Goal: Task Accomplishment & Management: Use online tool/utility

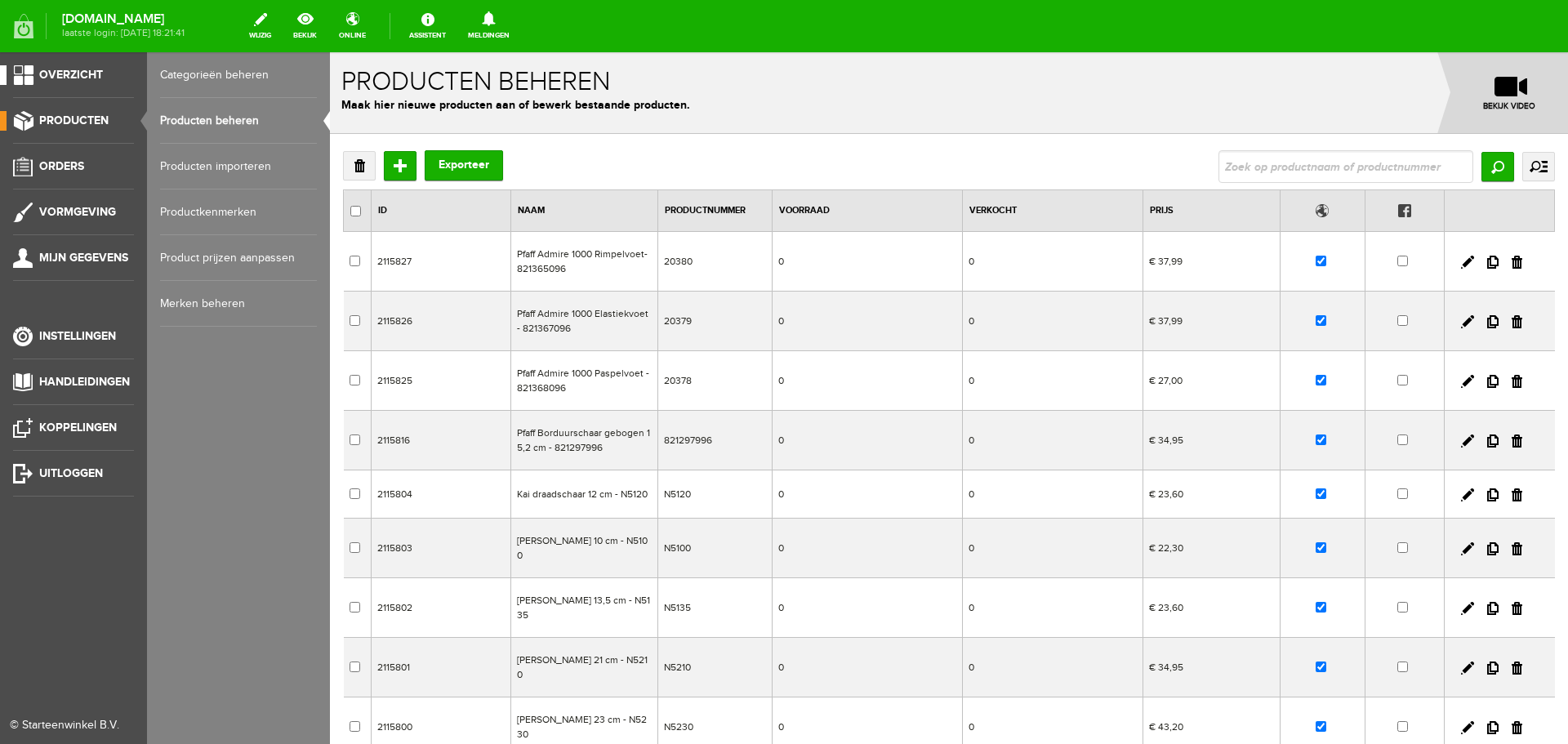
click at [68, 69] on span "Overzicht" at bounding box center [70, 74] width 64 height 14
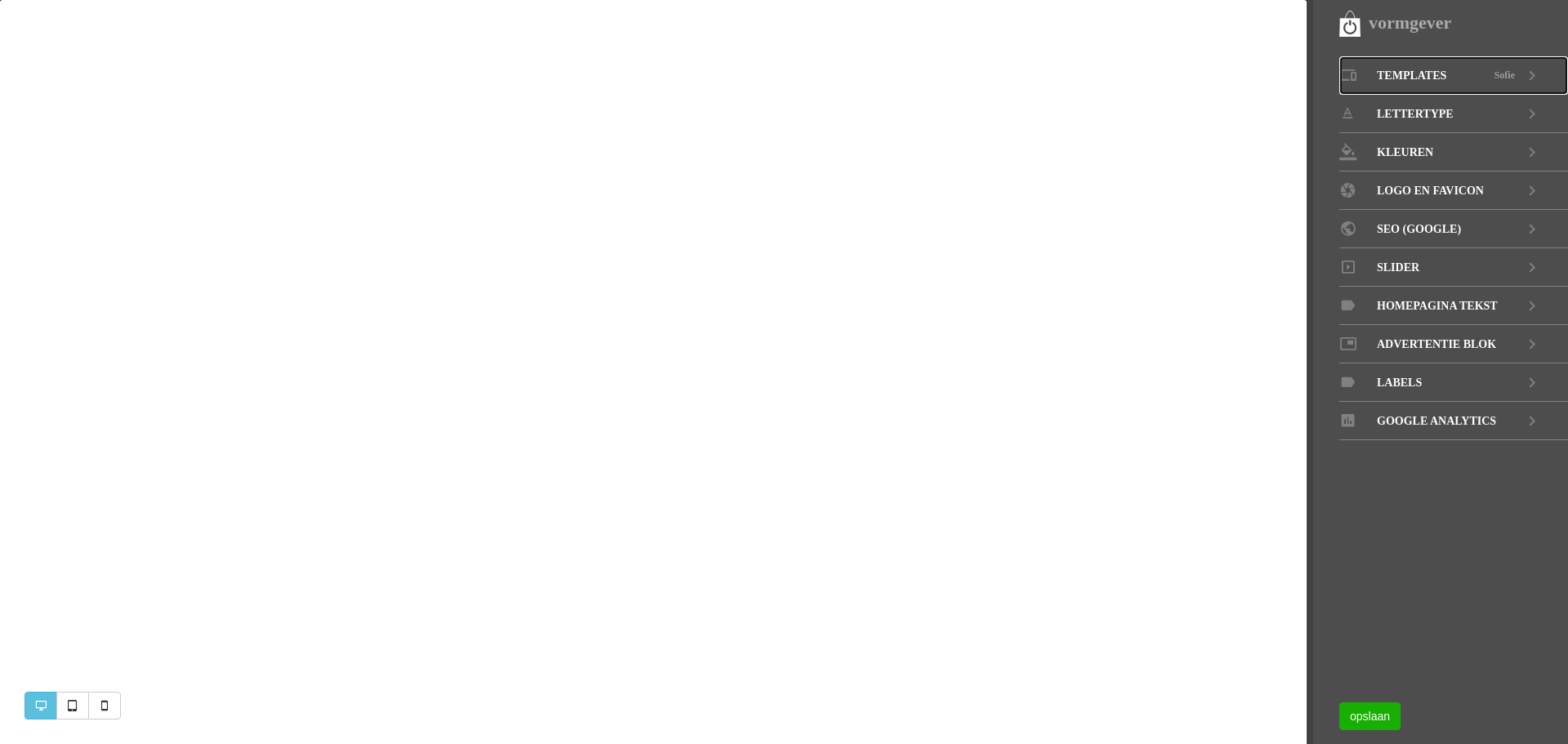
click at [1424, 69] on span "Templates" at bounding box center [1411, 76] width 69 height 39
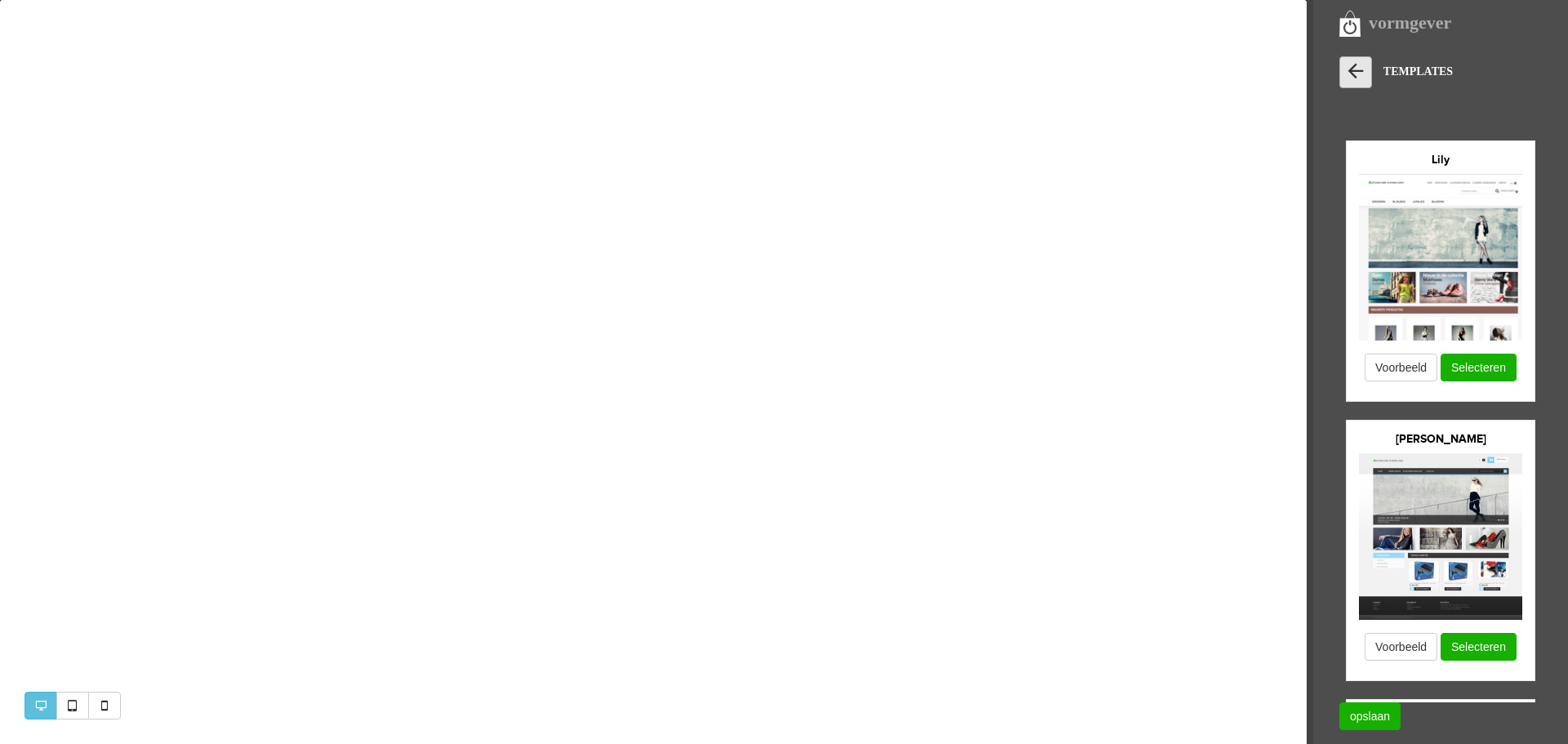
click at [1352, 73] on icon at bounding box center [1355, 71] width 23 height 23
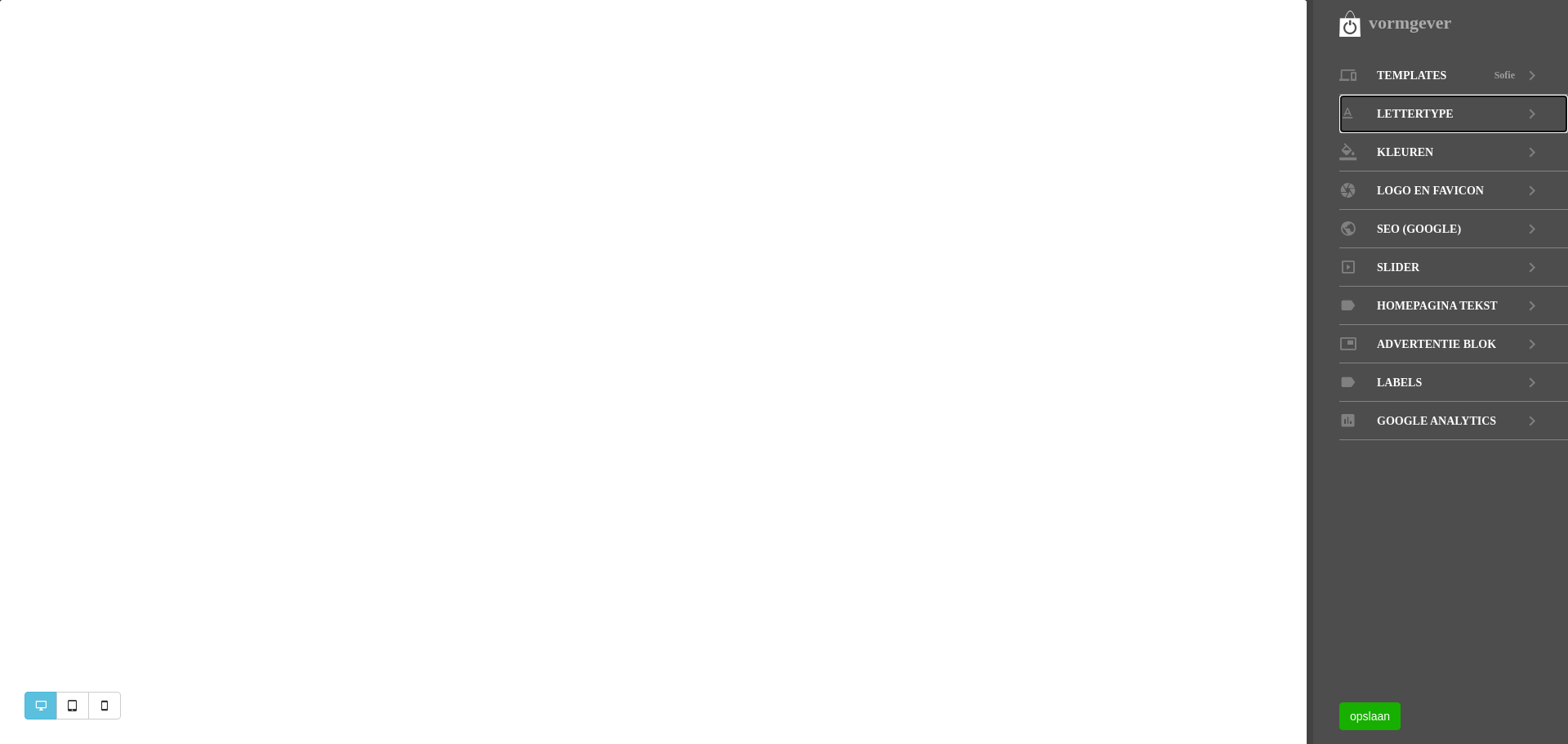
click at [1411, 109] on span "LETTERTYPE" at bounding box center [1415, 115] width 77 height 39
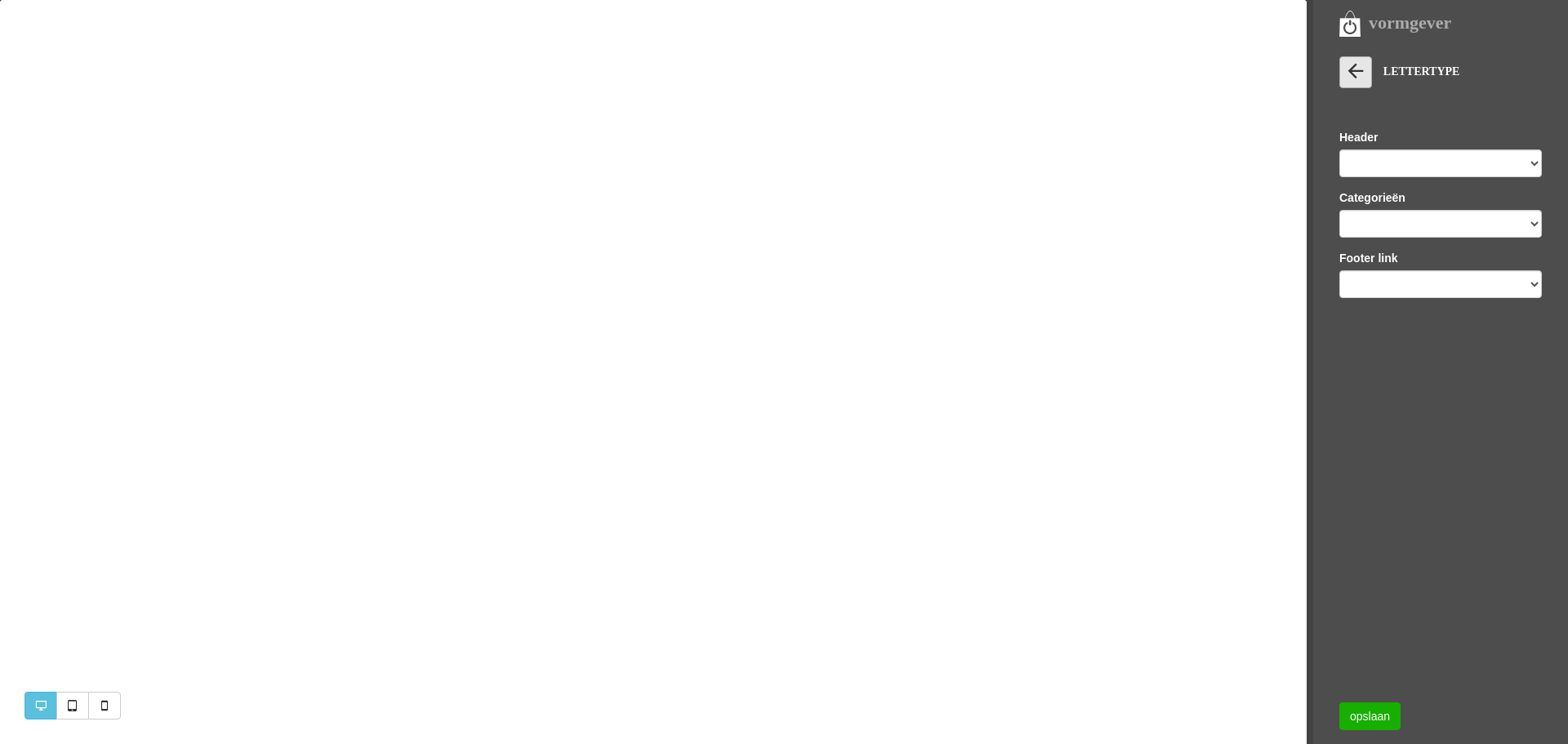
click at [1354, 72] on icon at bounding box center [1355, 71] width 23 height 23
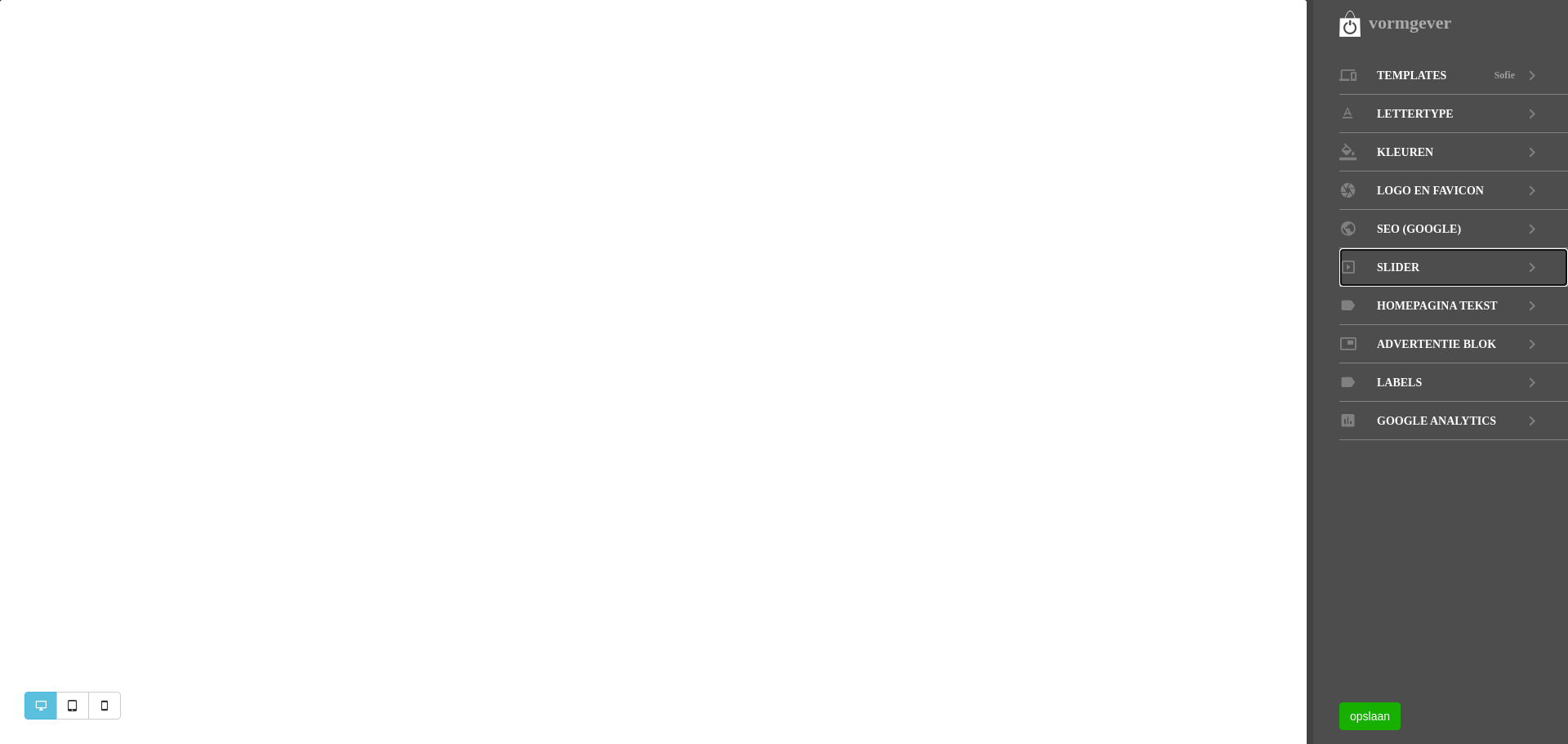
click at [1412, 262] on span "Slider" at bounding box center [1398, 268] width 43 height 39
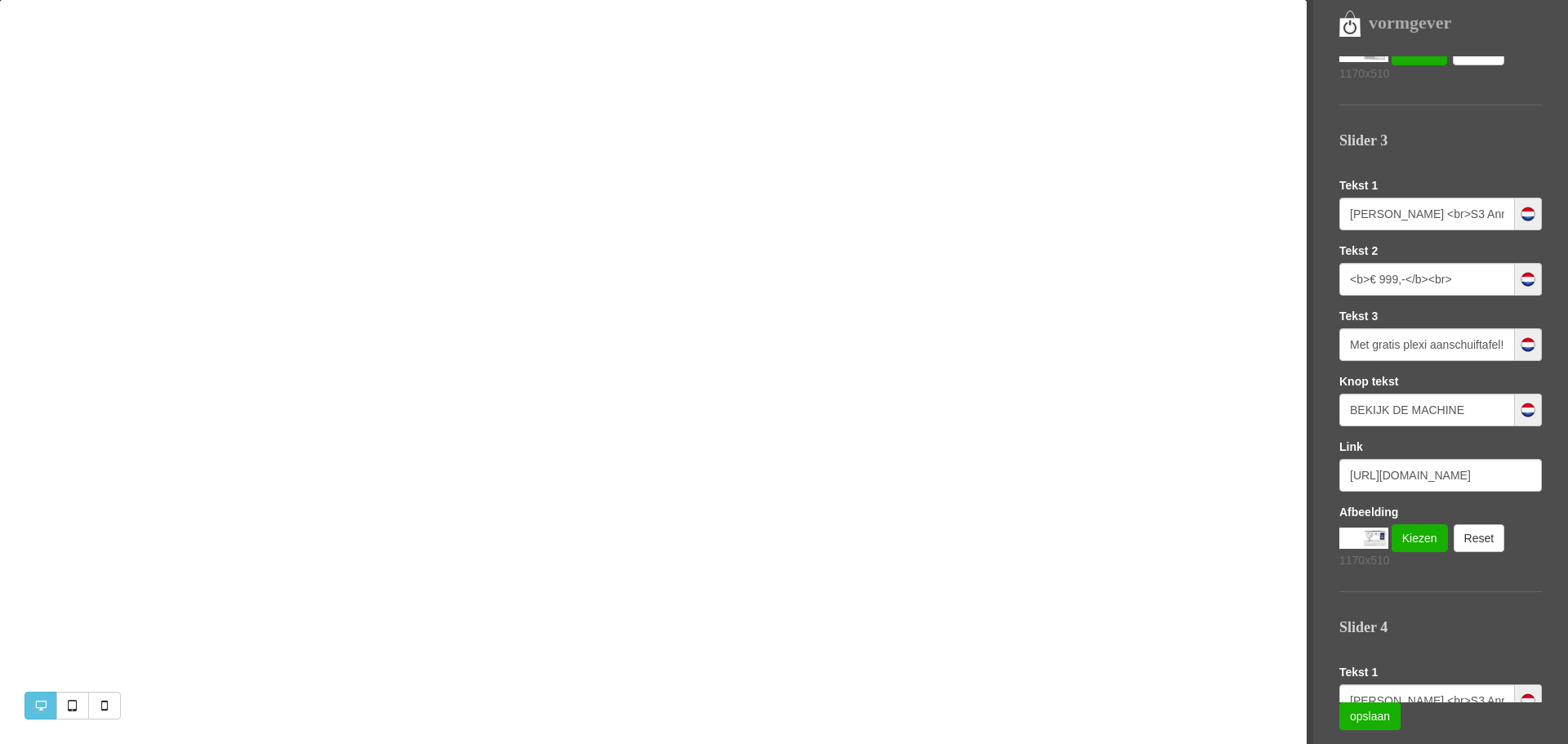
scroll to position [1443, 0]
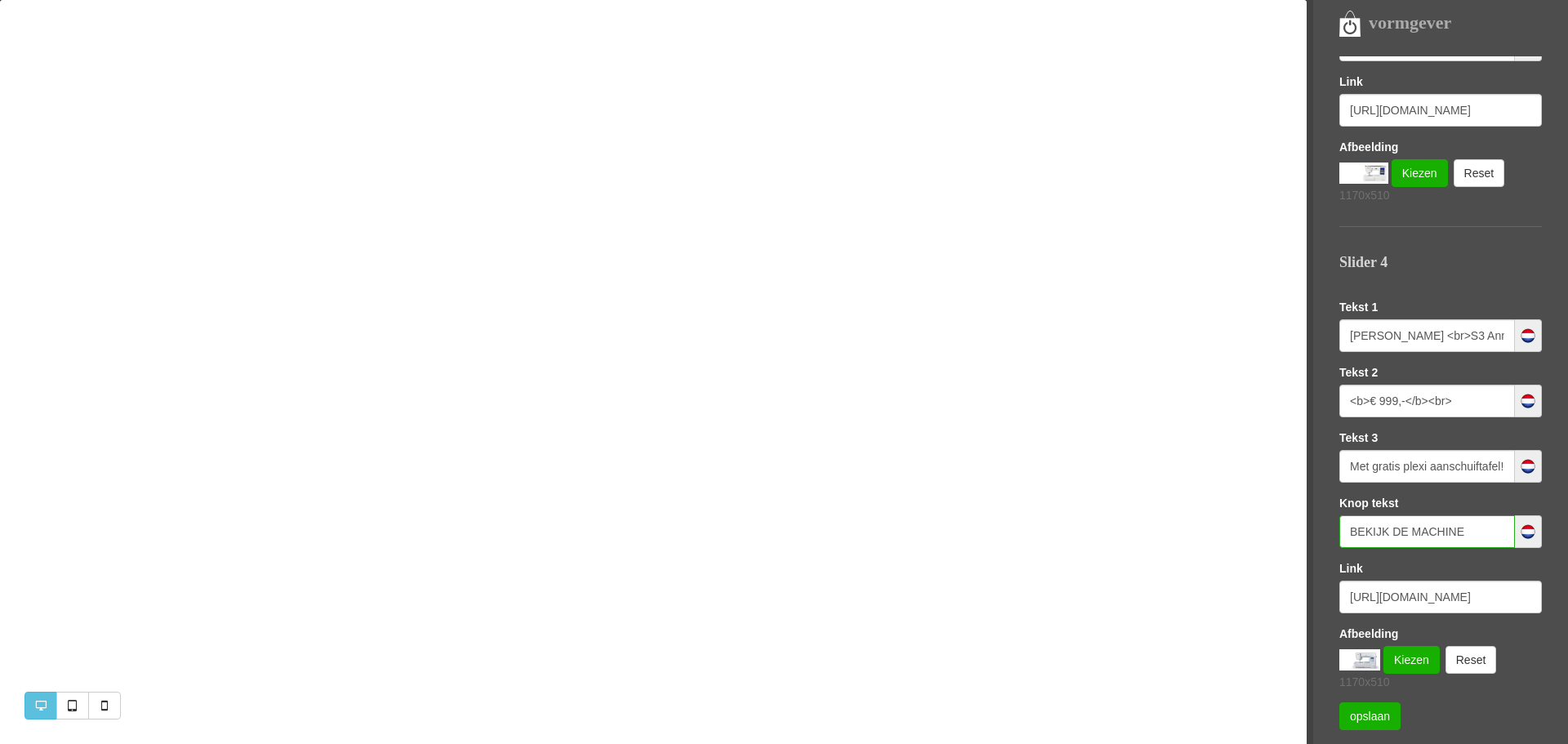
click at [1350, 530] on input "BEKIJK DE MACHINE" at bounding box center [1427, 531] width 176 height 32
click at [1348, 531] on input "NEEM EEN KIJKJE" at bounding box center [1427, 531] width 176 height 32
click at [1404, 532] on input "<br> <br> NEEM EEN KIJKJE" at bounding box center [1427, 531] width 176 height 32
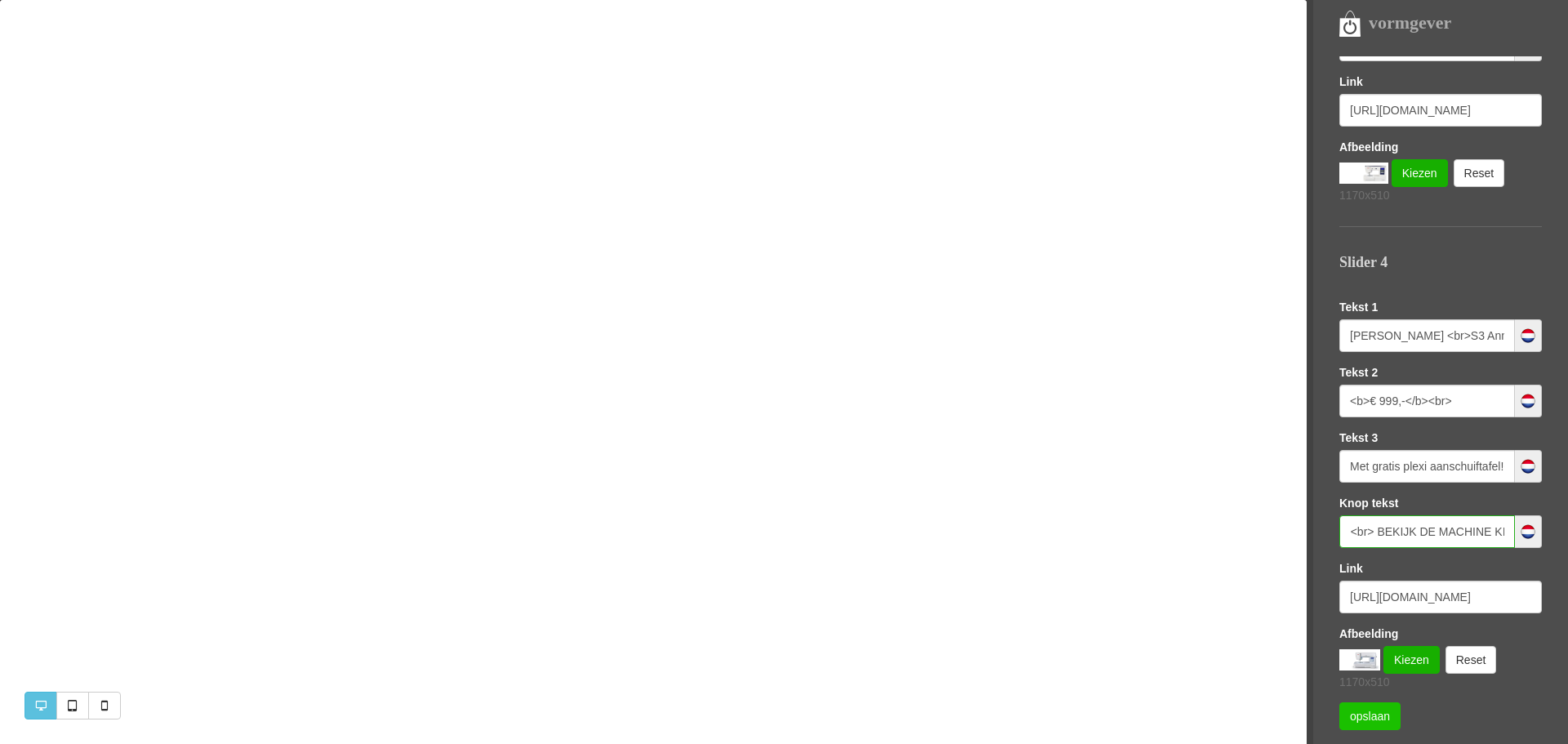
type input "<br> <br> BEKIJK DE MACHINE KIJKJE"
click at [1372, 715] on link "opslaan" at bounding box center [1369, 716] width 61 height 28
click at [1379, 532] on input "<br> <br> BEKIJK DE MACHINE KIJKJE" at bounding box center [1427, 531] width 176 height 32
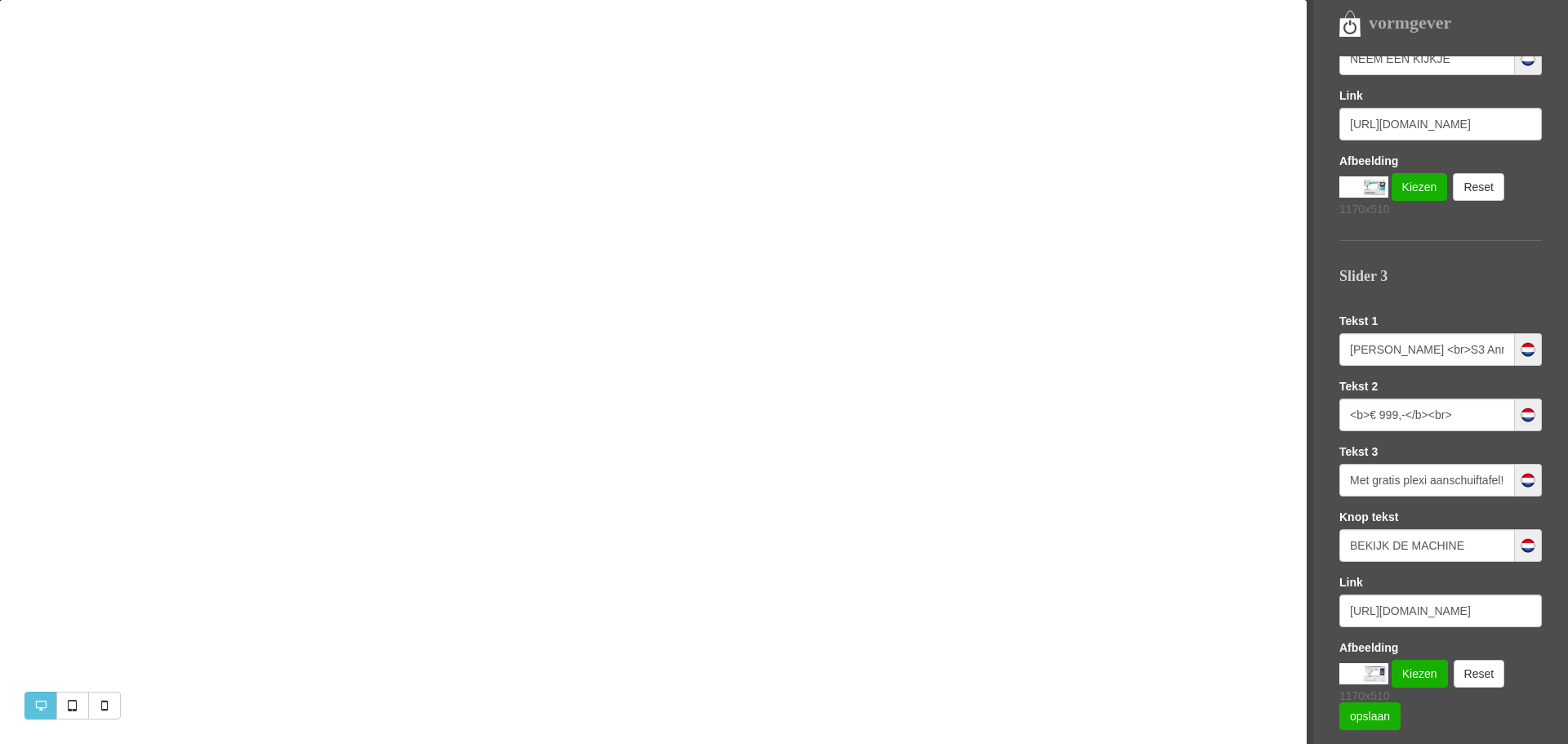
scroll to position [969, 0]
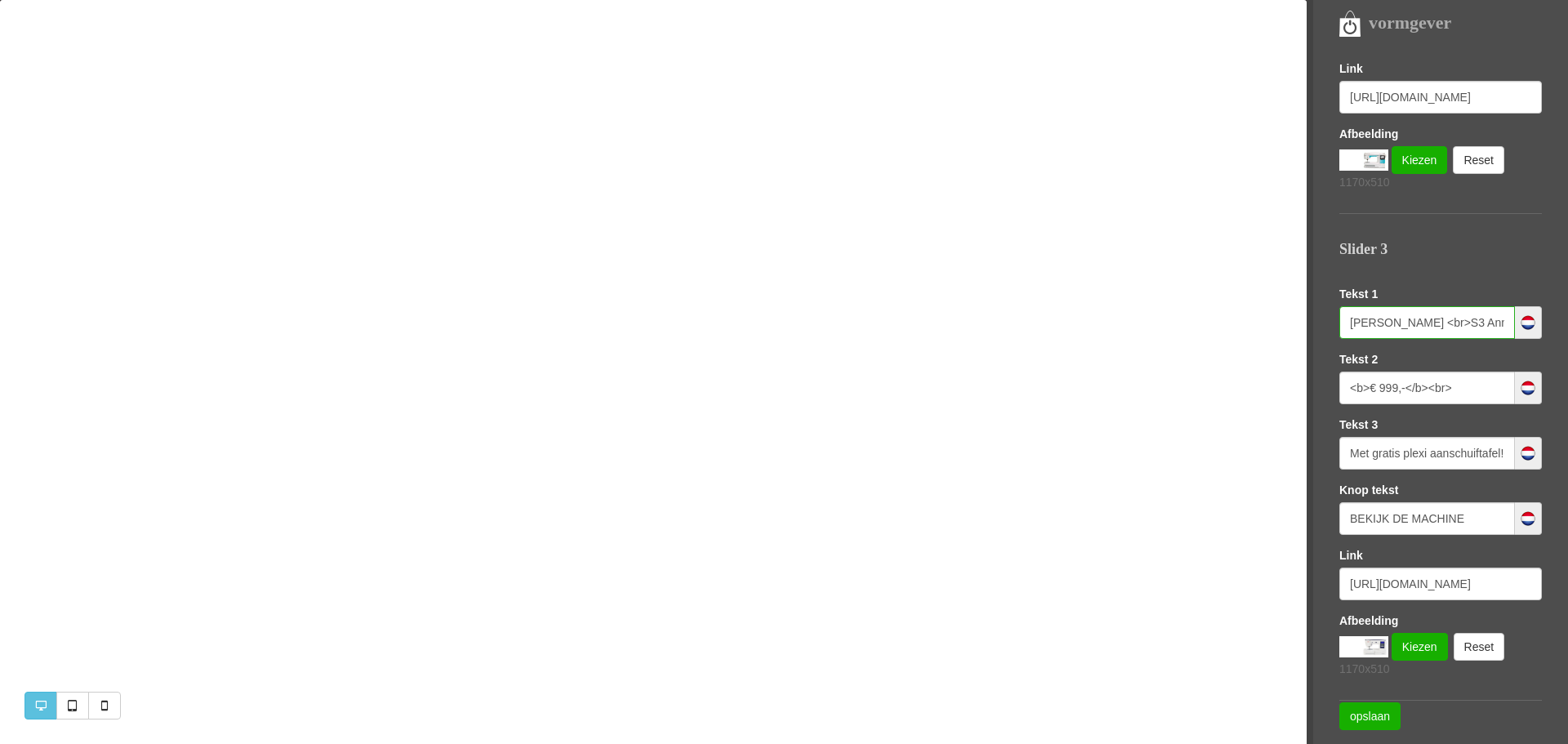
drag, startPoint x: 1353, startPoint y: 323, endPoint x: 1435, endPoint y: 324, distance: 82.0
click at [1435, 324] on input "JANOME Skyline <br>S3 Anniversary Edition" at bounding box center [1427, 322] width 176 height 32
type input "n"
click at [1392, 390] on input "<b>€ 999,-</b><br>" at bounding box center [1427, 387] width 176 height 32
drag, startPoint x: 1459, startPoint y: 389, endPoint x: 1325, endPoint y: 393, distance: 134.1
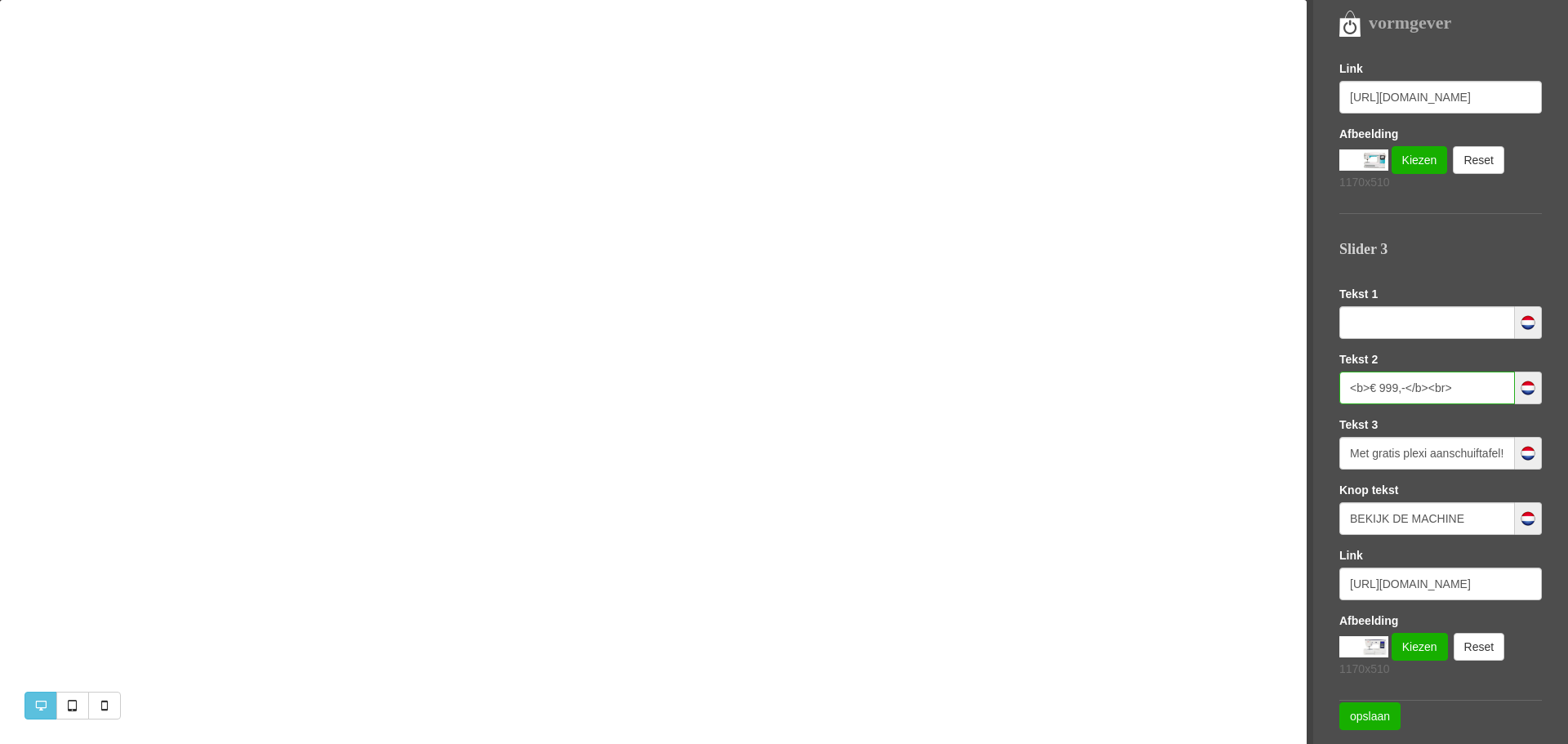
click at [1325, 393] on nav "vormgever Templates Sofie LETTERTYPE KLEUREN LOGO EN FAVICON SEO (GOOGLE) Slide…" at bounding box center [1437, 372] width 261 height 744
drag, startPoint x: 1353, startPoint y: 454, endPoint x: 1498, endPoint y: 419, distance: 149.2
click at [1498, 419] on div "Tekst 3 Met gratis plexi aanschuiftafel!<br>t.w.v. €199,-" at bounding box center [1440, 443] width 202 height 53
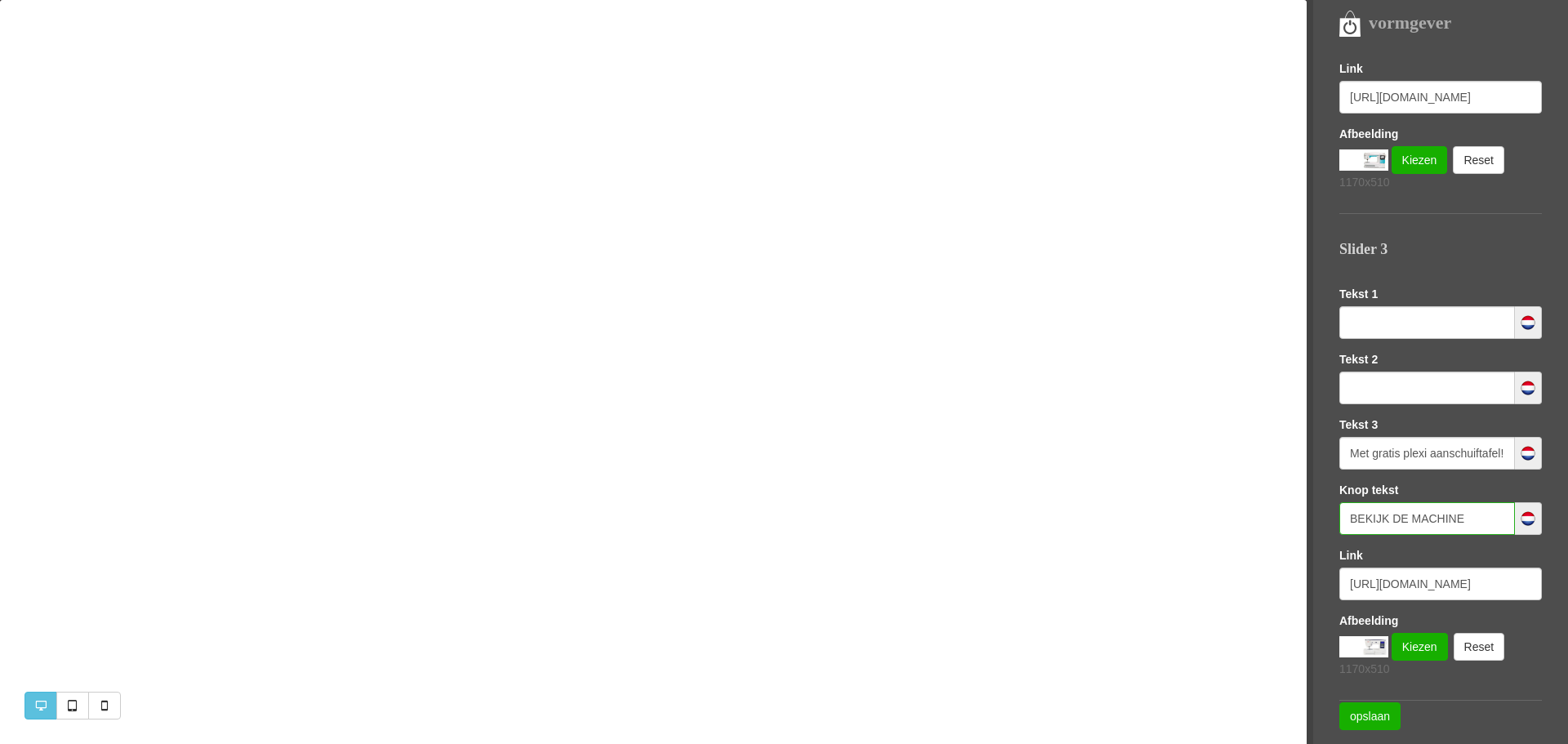
drag, startPoint x: 1473, startPoint y: 518, endPoint x: 1303, endPoint y: 539, distance: 171.3
click at [1303, 0] on div "vormgever Templates Sofie LETTERTYPE KLEUREN LOGO EN FAVICON SEO (GOOGLE) Slide…" at bounding box center [784, 0] width 1568 height 0
type input "n"
type input "NEEM EEN KIJKJE"
click at [1385, 586] on input "https://www.naaimachines-flevoland.nl/product/2113834/janome-skyline-s3-anniver…" at bounding box center [1440, 583] width 202 height 32
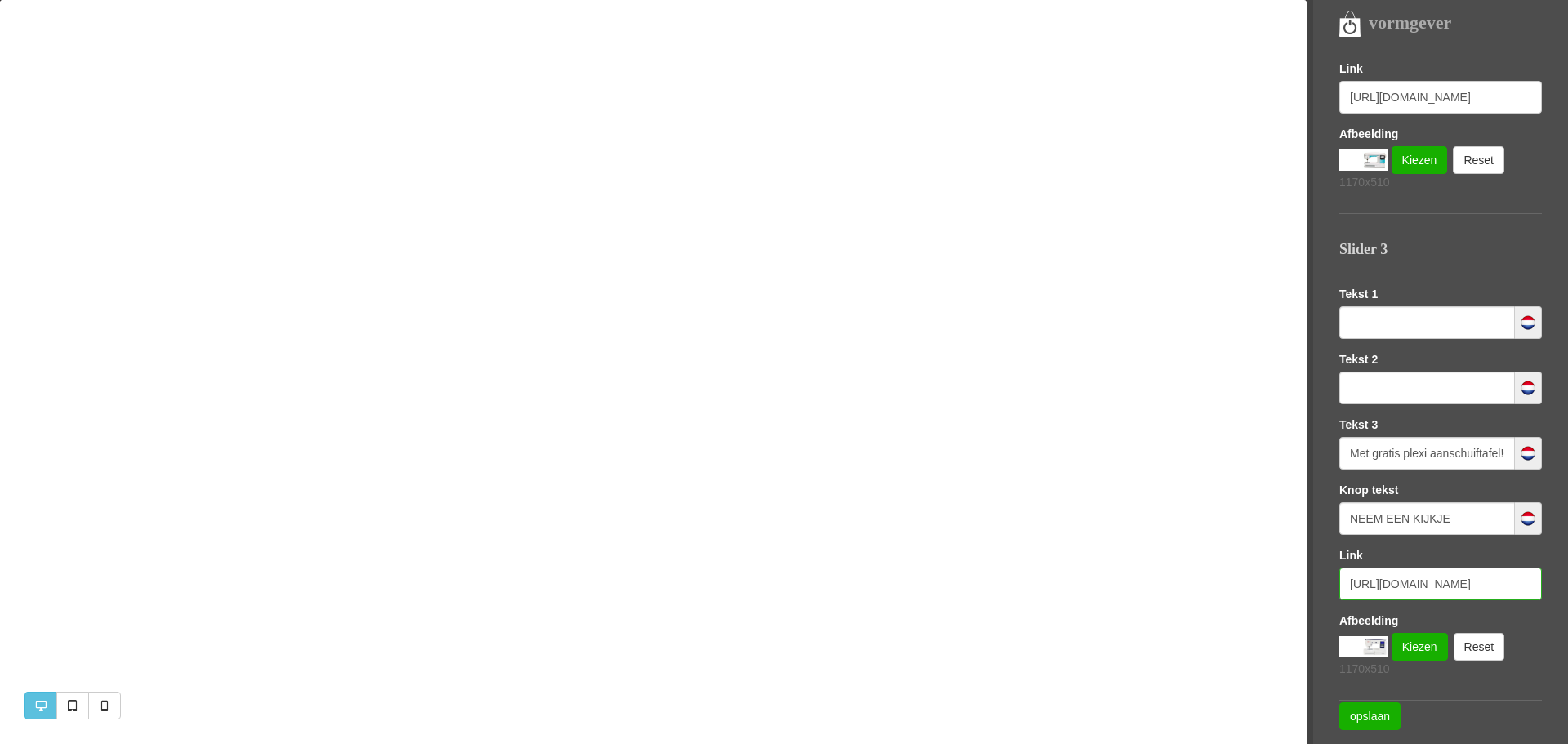
scroll to position [0, 456]
drag, startPoint x: 1346, startPoint y: 584, endPoint x: 1567, endPoint y: 583, distance: 221.0
click at [1567, 583] on div "Templates Sofie LETTERTYPE KLEUREN LOGO EN FAVICON SEO (GOOGLE) Slider Homepagi…" at bounding box center [1453, 379] width 228 height 646
paste input "https://www.naaimachines-flevoland.nl/product/368081/husqvarna-viking-opal-670-…"
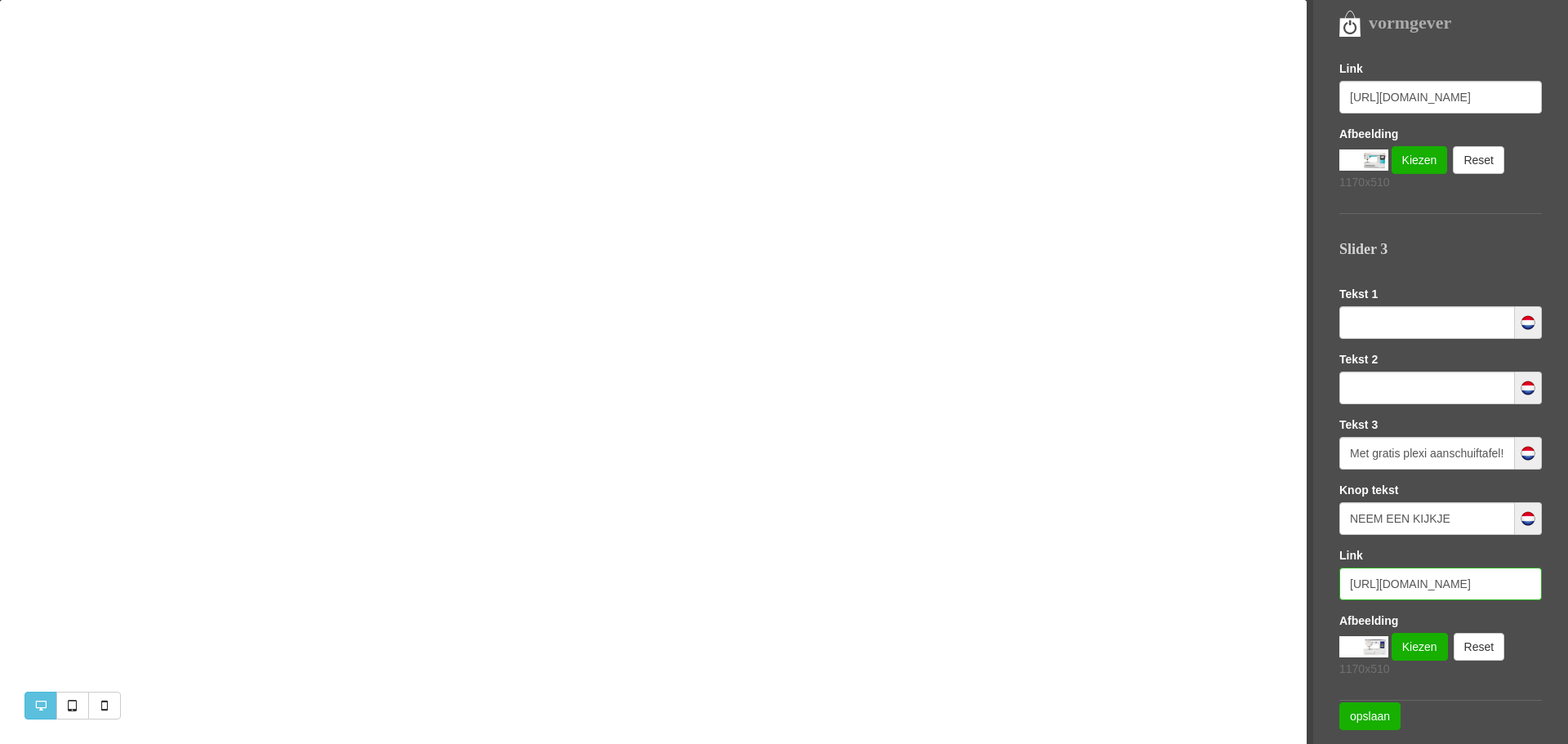
scroll to position [0, 369]
type input "https://www.naaimachines-flevoland.nl/product/368081/husqvarna-viking-opal-670-…"
click at [1424, 648] on link "Kiezen" at bounding box center [1419, 647] width 56 height 28
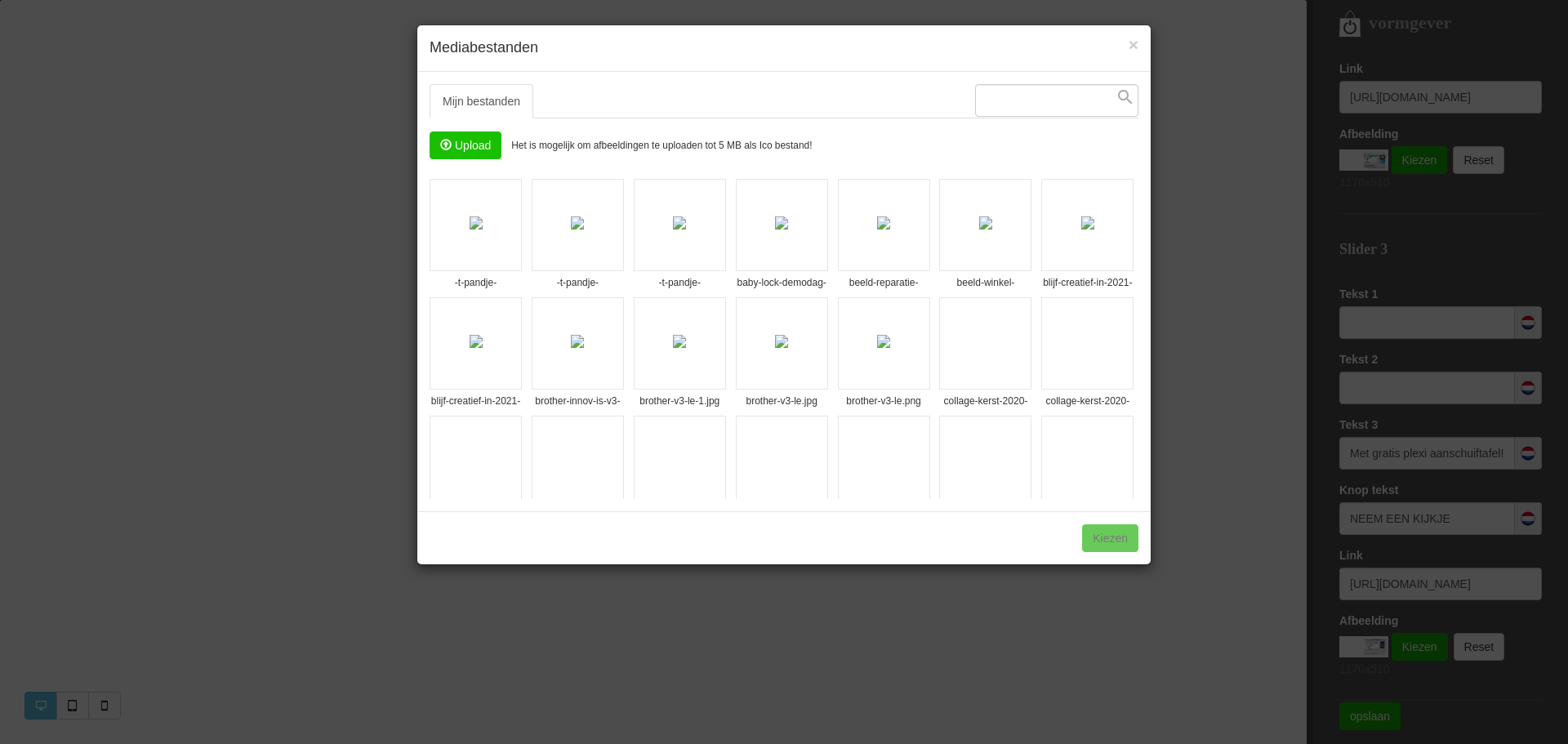
click at [476, 147] on input "file" at bounding box center [466, 145] width 70 height 26
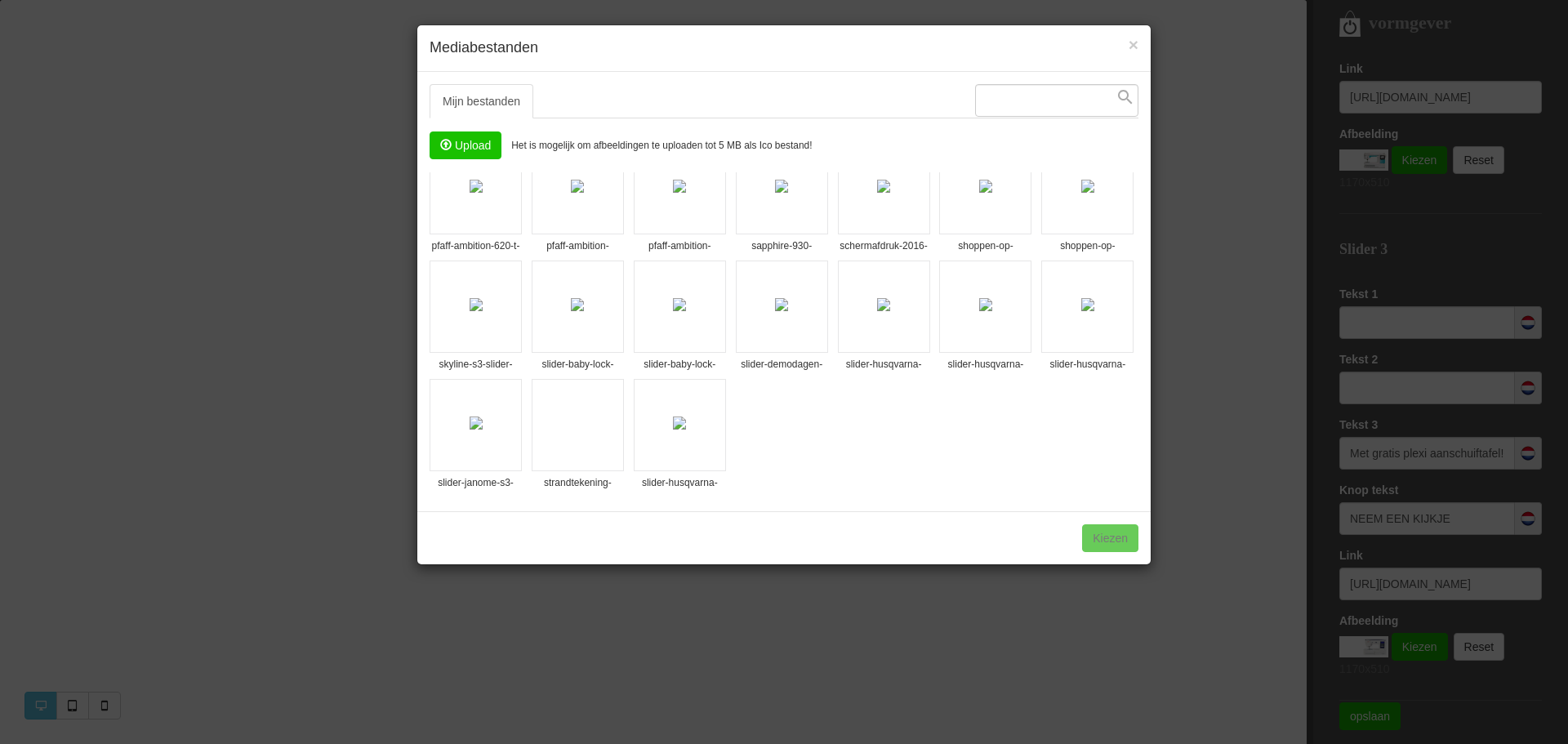
scroll to position [510, 0]
click at [673, 430] on img at bounding box center [679, 423] width 13 height 13
click at [1112, 538] on div "1 bestand geselecteerd Kiezen" at bounding box center [784, 537] width 734 height 53
click at [1109, 534] on div "1 bestand geselecteerd Kiezen" at bounding box center [784, 537] width 734 height 53
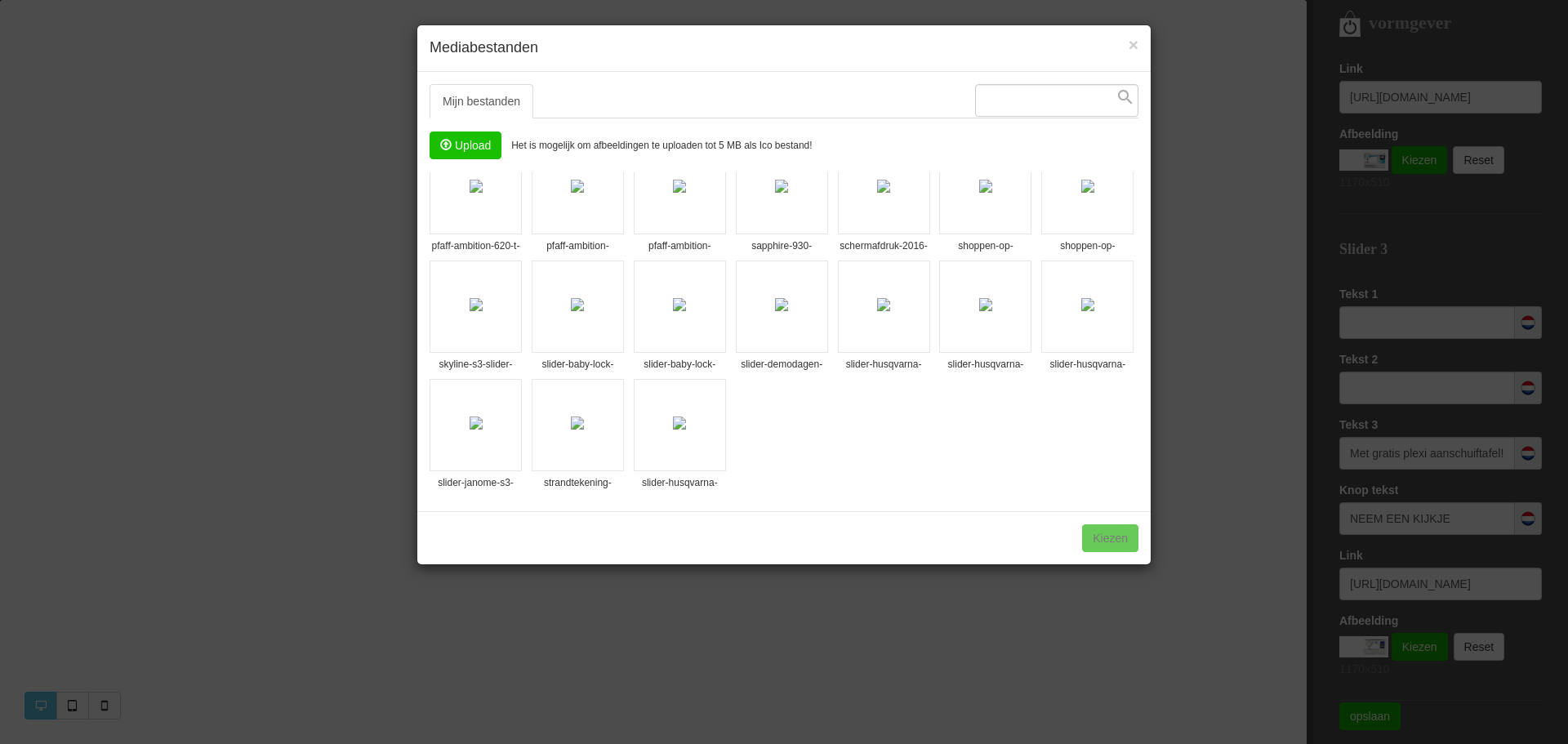
click at [673, 430] on img at bounding box center [679, 423] width 13 height 13
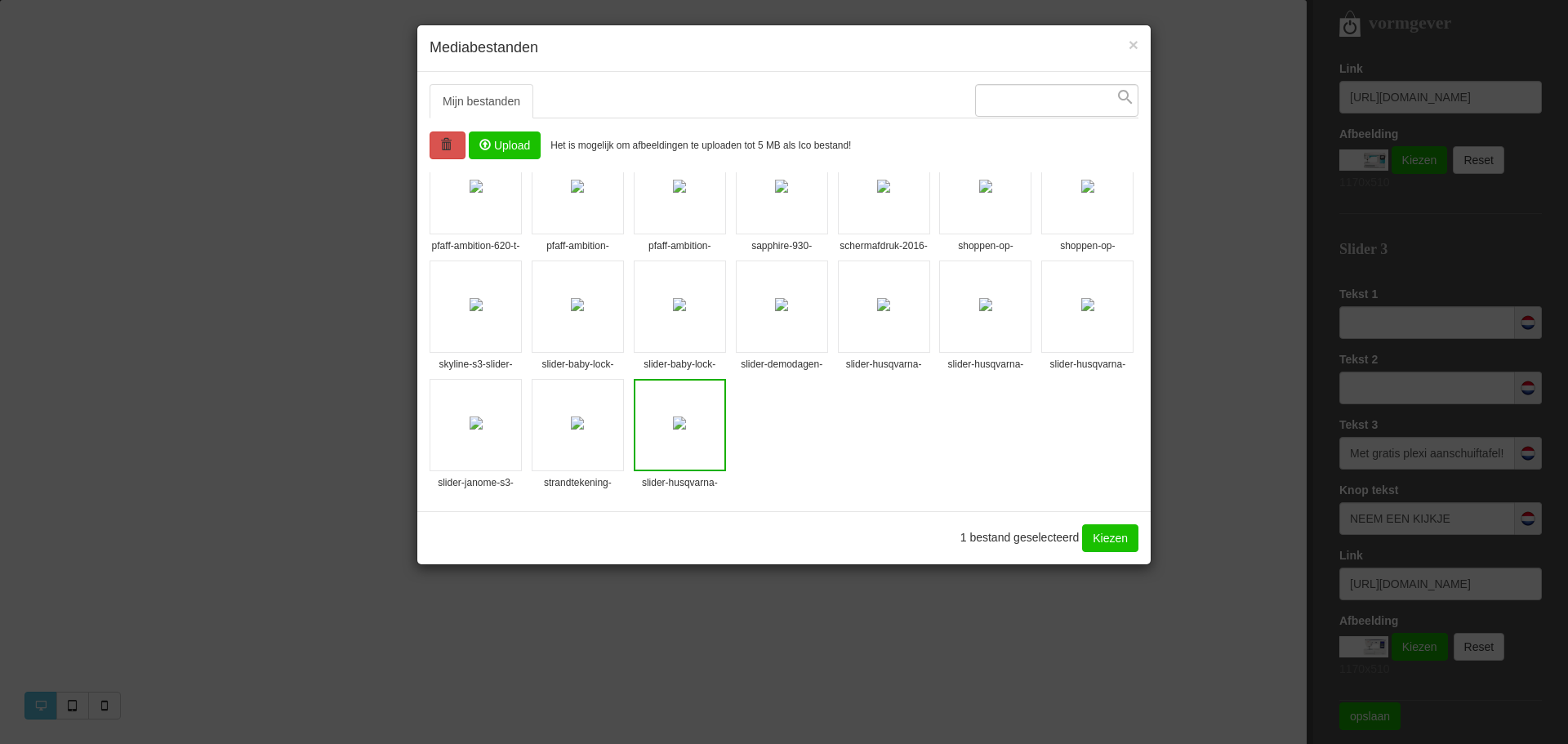
click at [1107, 536] on link "Kiezen" at bounding box center [1110, 538] width 56 height 28
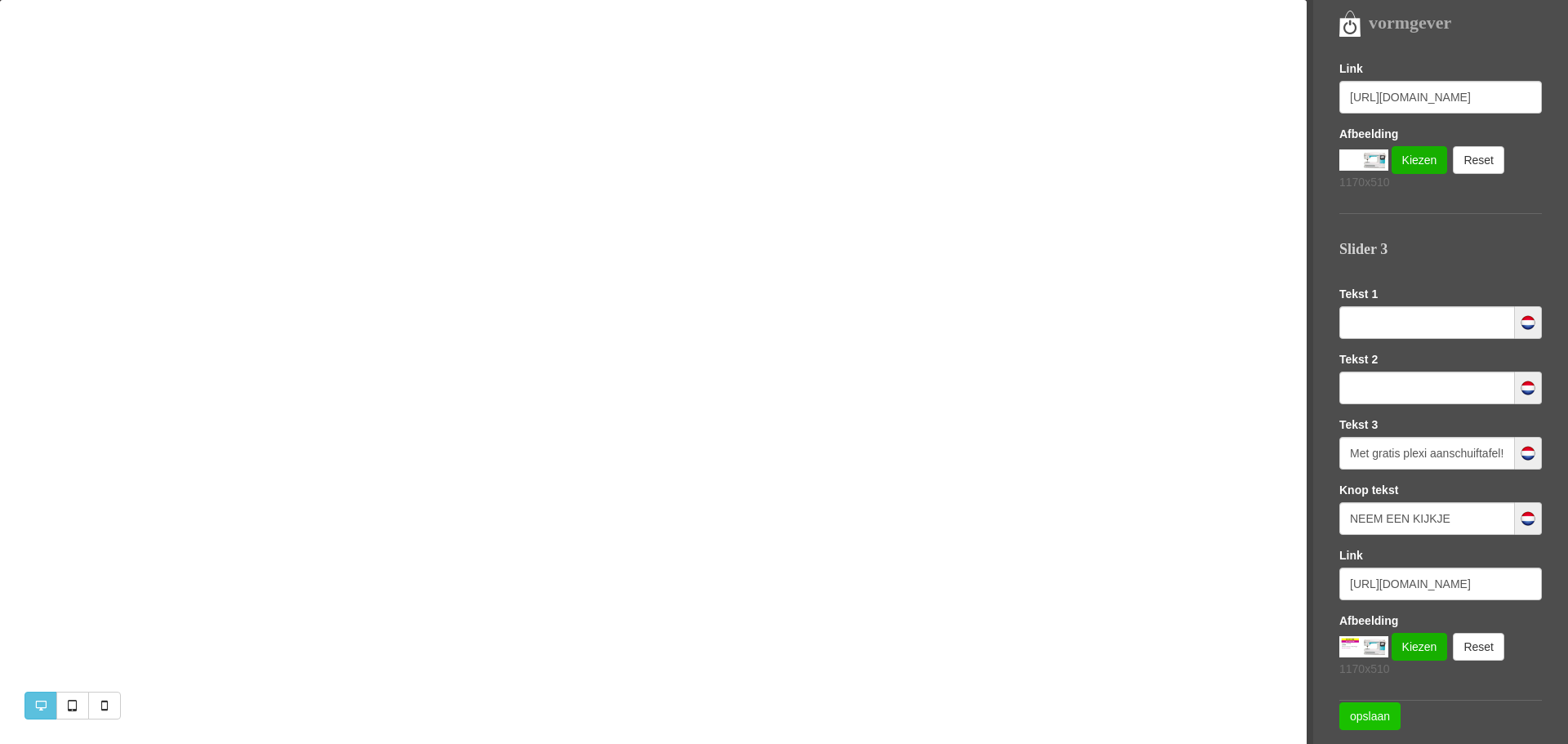
click at [1372, 713] on link "opslaan" at bounding box center [1369, 716] width 61 height 28
click at [1366, 719] on link "opslaan" at bounding box center [1369, 716] width 61 height 28
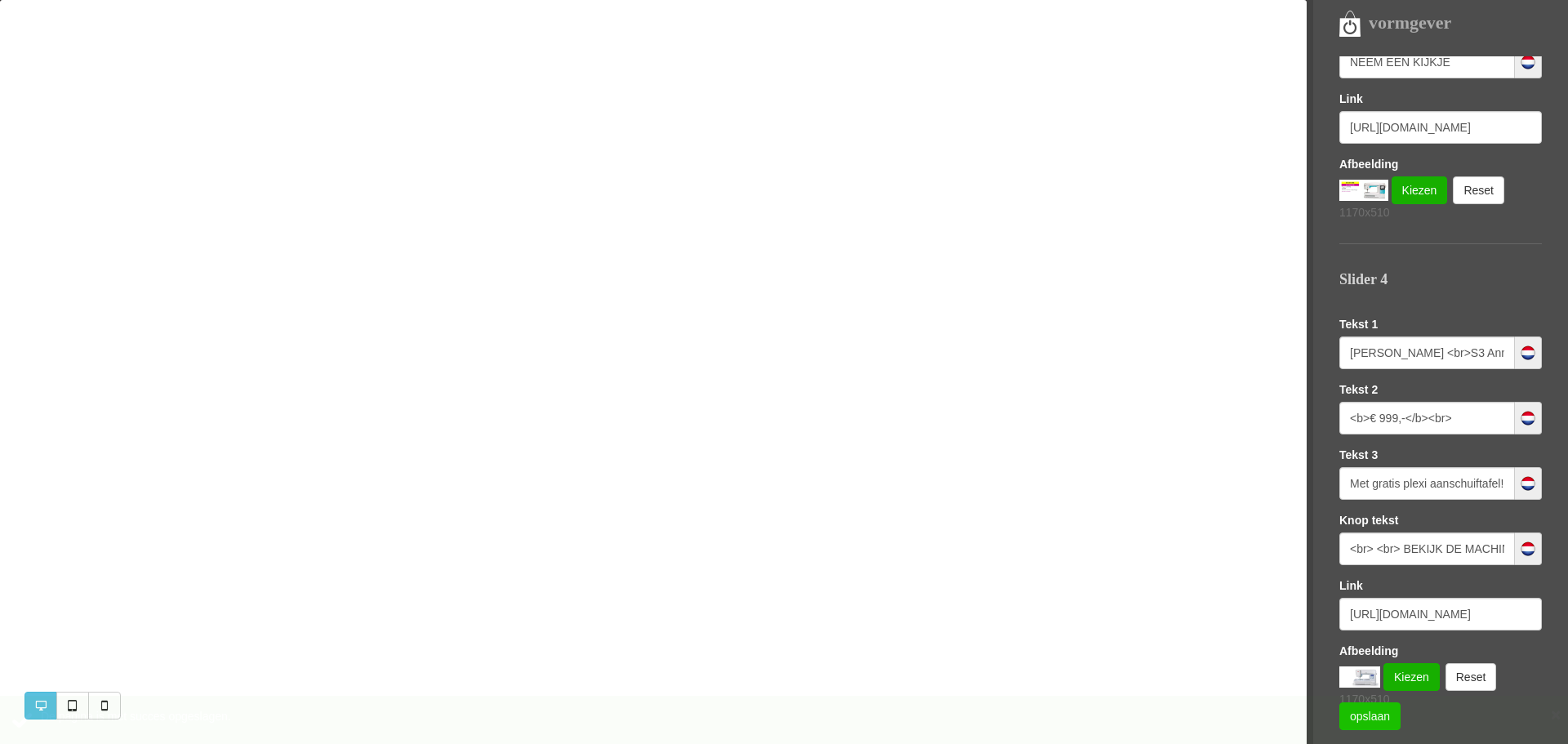
scroll to position [1443, 0]
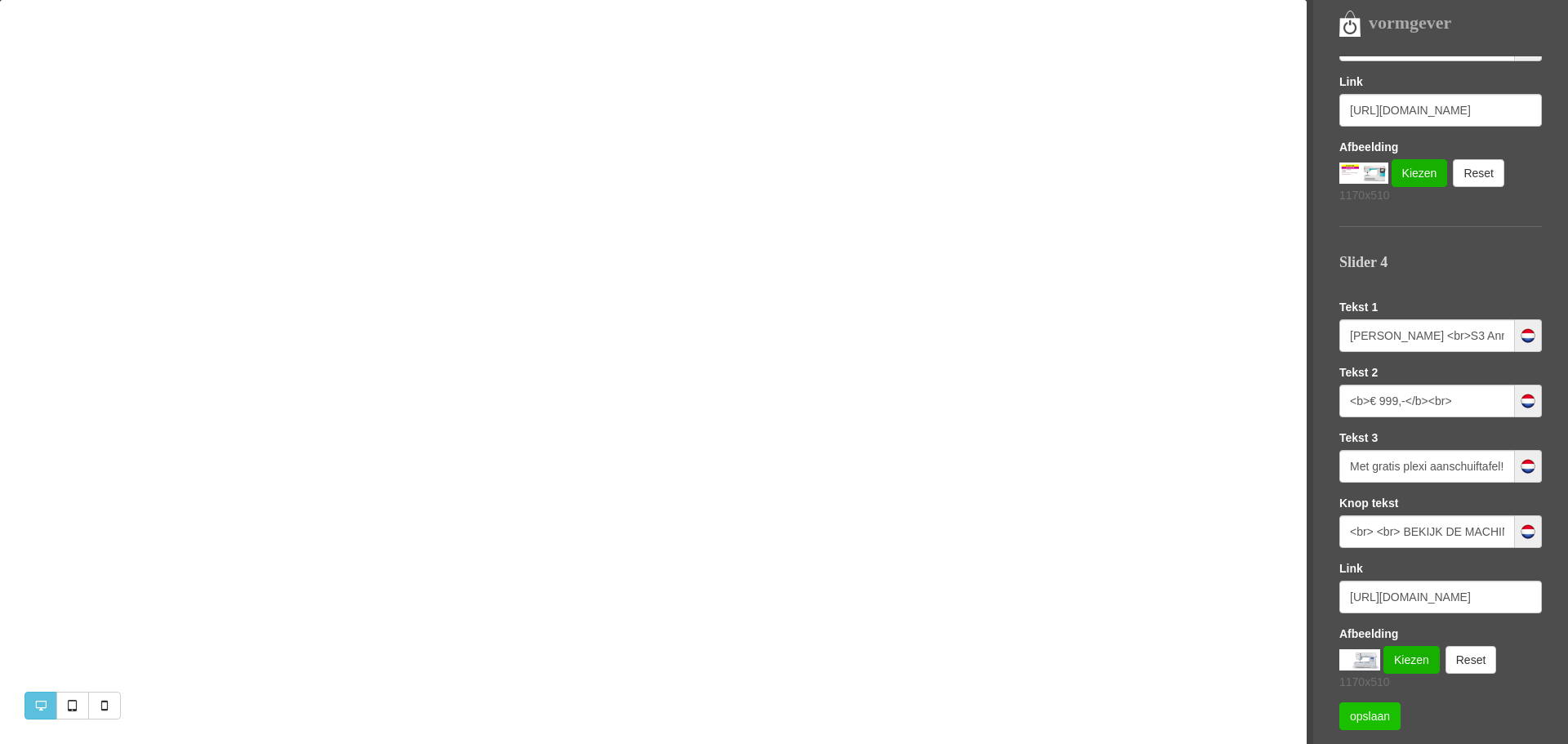
click at [1374, 715] on link "opslaan" at bounding box center [1369, 716] width 61 height 28
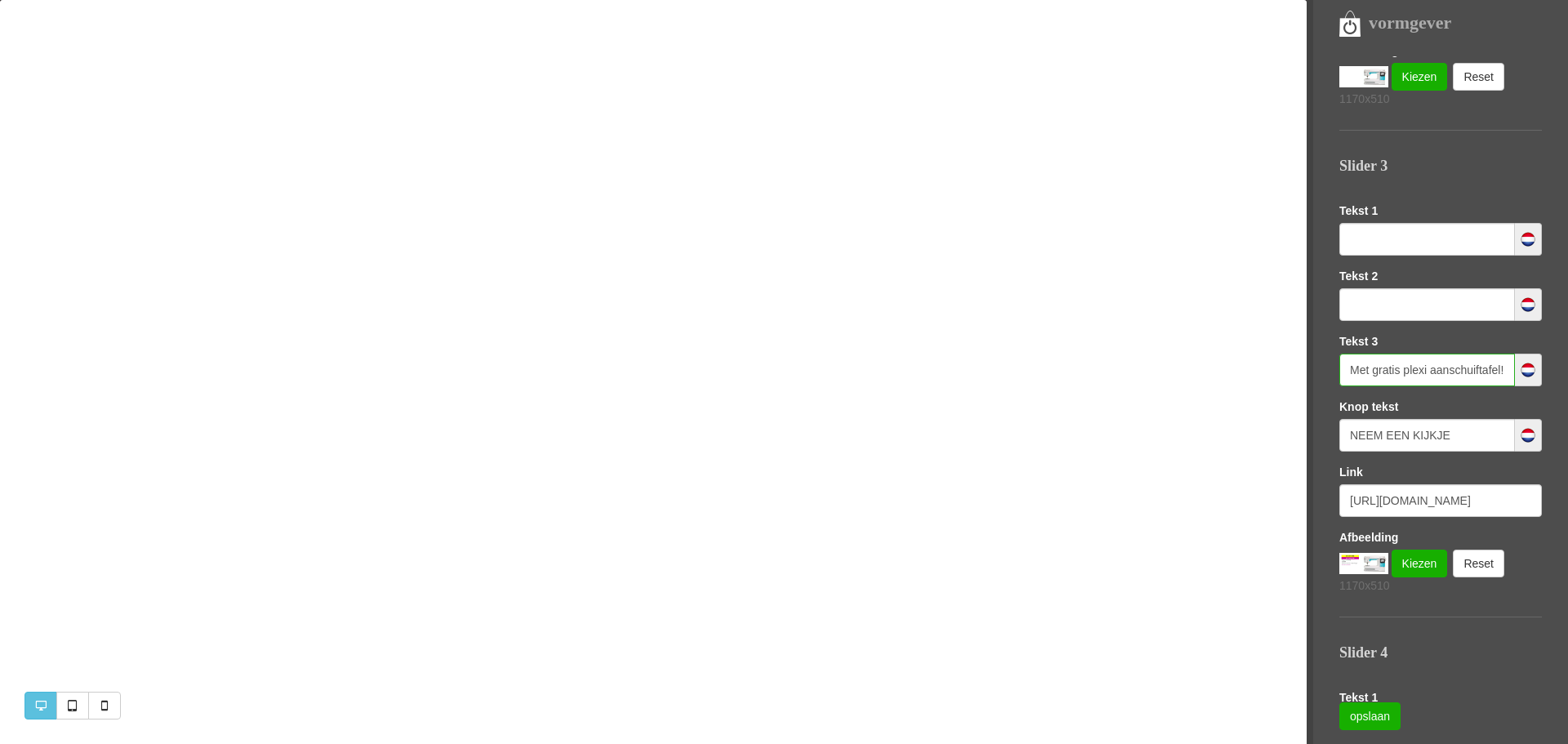
scroll to position [0, 96]
drag, startPoint x: 1348, startPoint y: 370, endPoint x: 1526, endPoint y: 349, distance: 179.2
click at [1526, 349] on div "Tekst 3 Met gratis plexi aanschuiftafel!<br>t.w.v. €199,-" at bounding box center [1440, 360] width 202 height 53
click at [1374, 716] on link "opslaan" at bounding box center [1369, 716] width 61 height 28
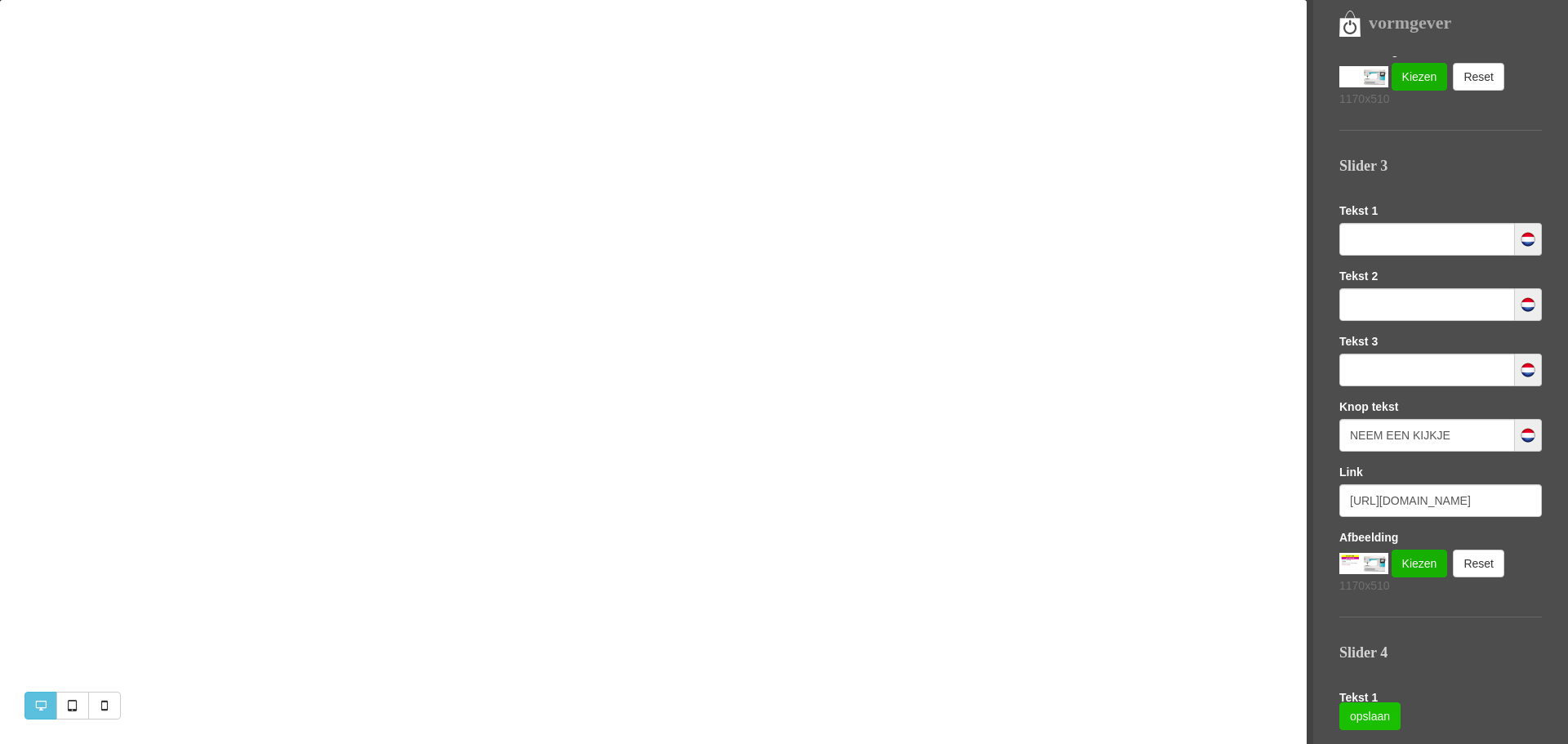
click at [1360, 714] on link "opslaan" at bounding box center [1369, 716] width 61 height 28
click at [1354, 238] on input "text" at bounding box center [1427, 238] width 176 height 32
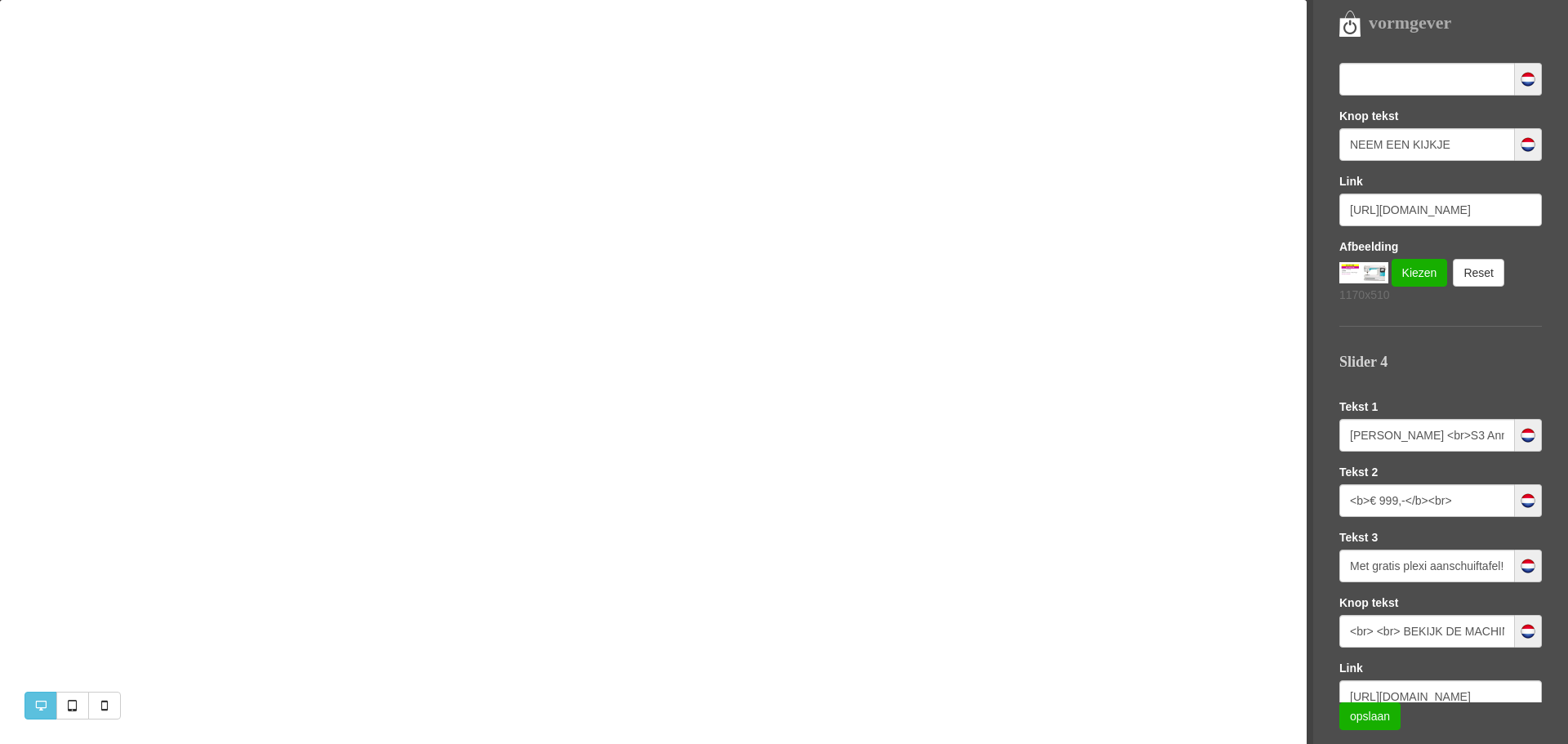
scroll to position [1443, 0]
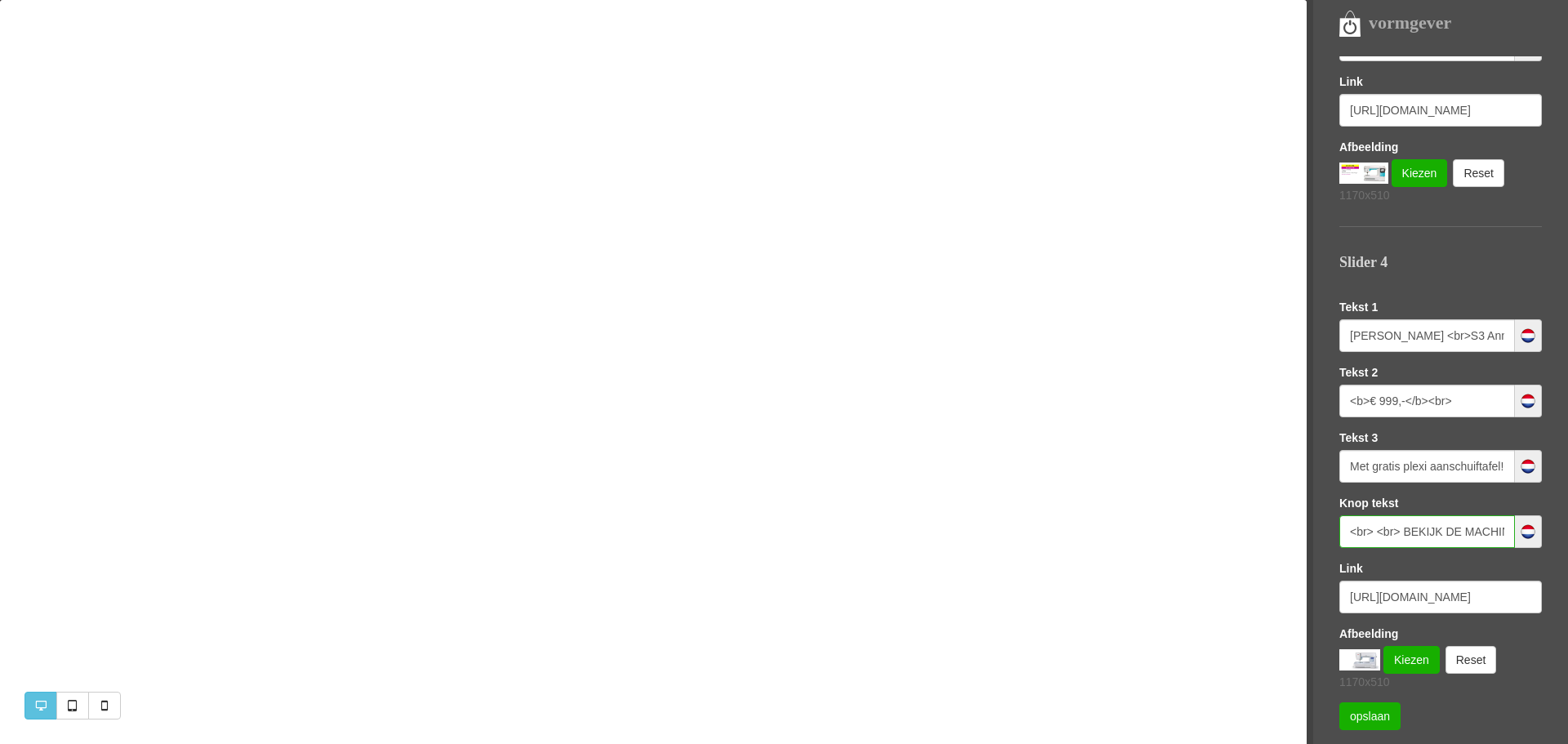
drag, startPoint x: 1403, startPoint y: 531, endPoint x: 1337, endPoint y: 538, distance: 66.4
click at [1337, 538] on nav "vormgever Templates Sofie LETTERTYPE KLEUREN LOGO EN FAVICON SEO (GOOGLE) Slide…" at bounding box center [1437, 372] width 261 height 744
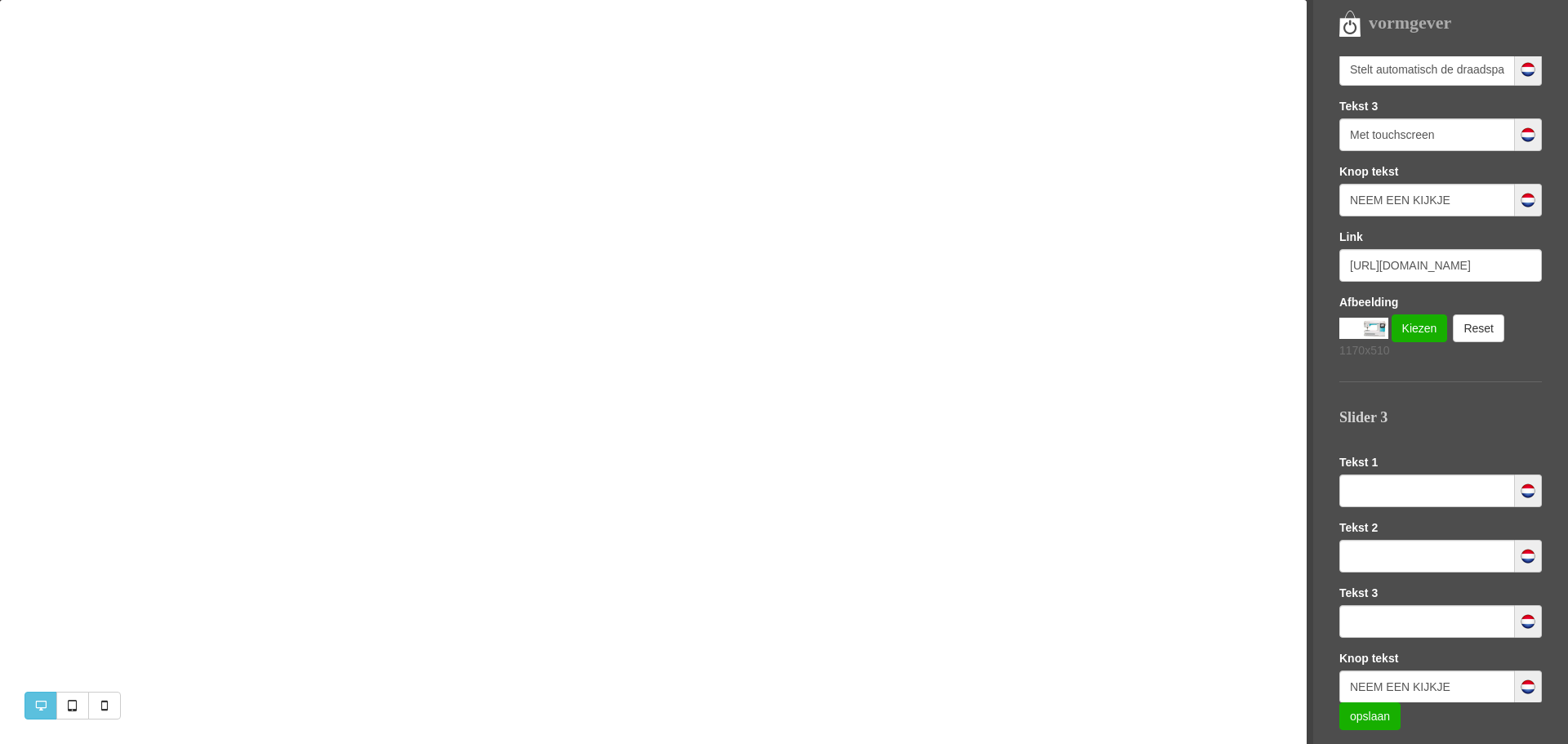
scroll to position [811, 0]
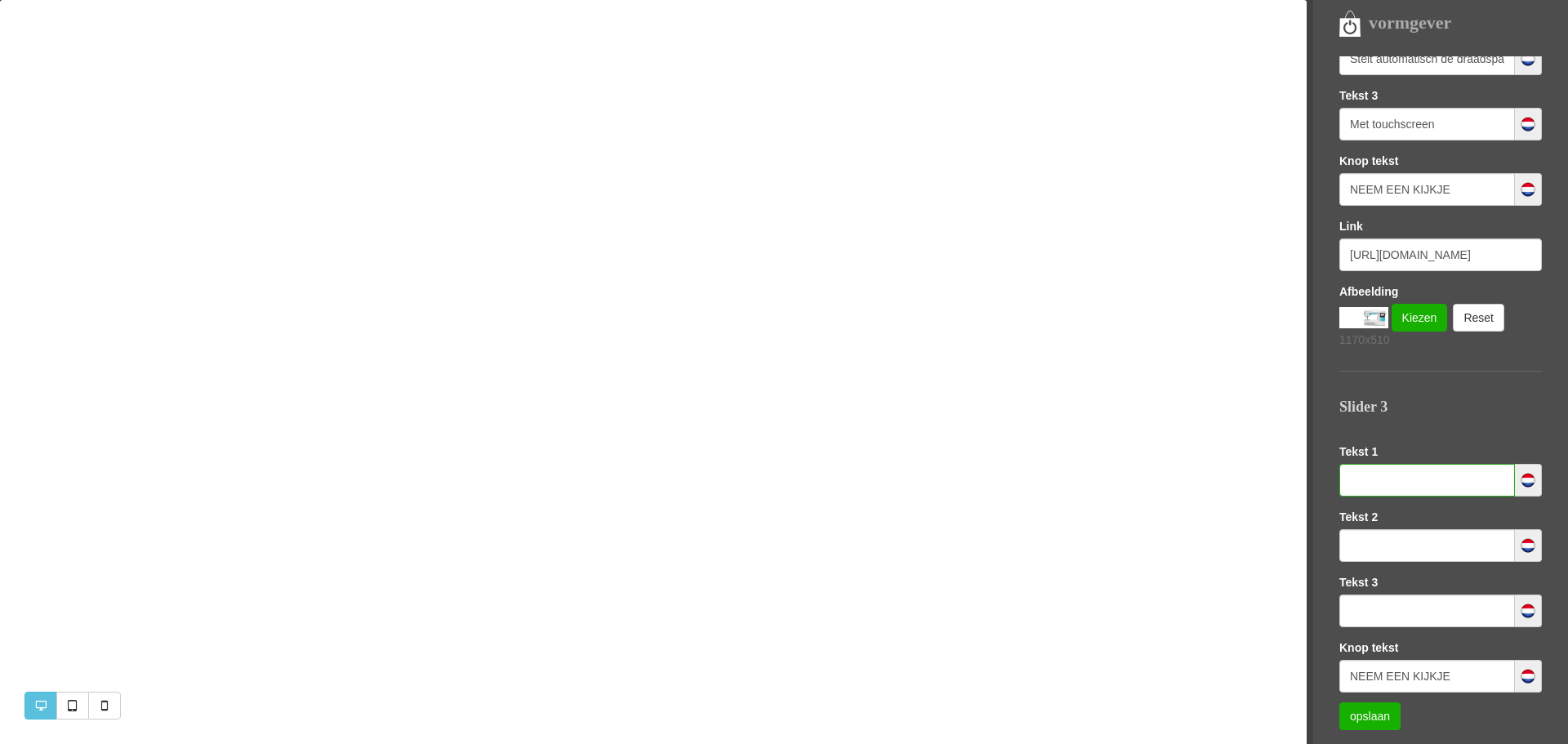
click at [1381, 482] on input "text" at bounding box center [1427, 480] width 176 height 32
paste input "<br> <br>"
type input "<br> <br>"
click at [1370, 543] on input "text" at bounding box center [1427, 545] width 176 height 32
paste input "<br> <br>"
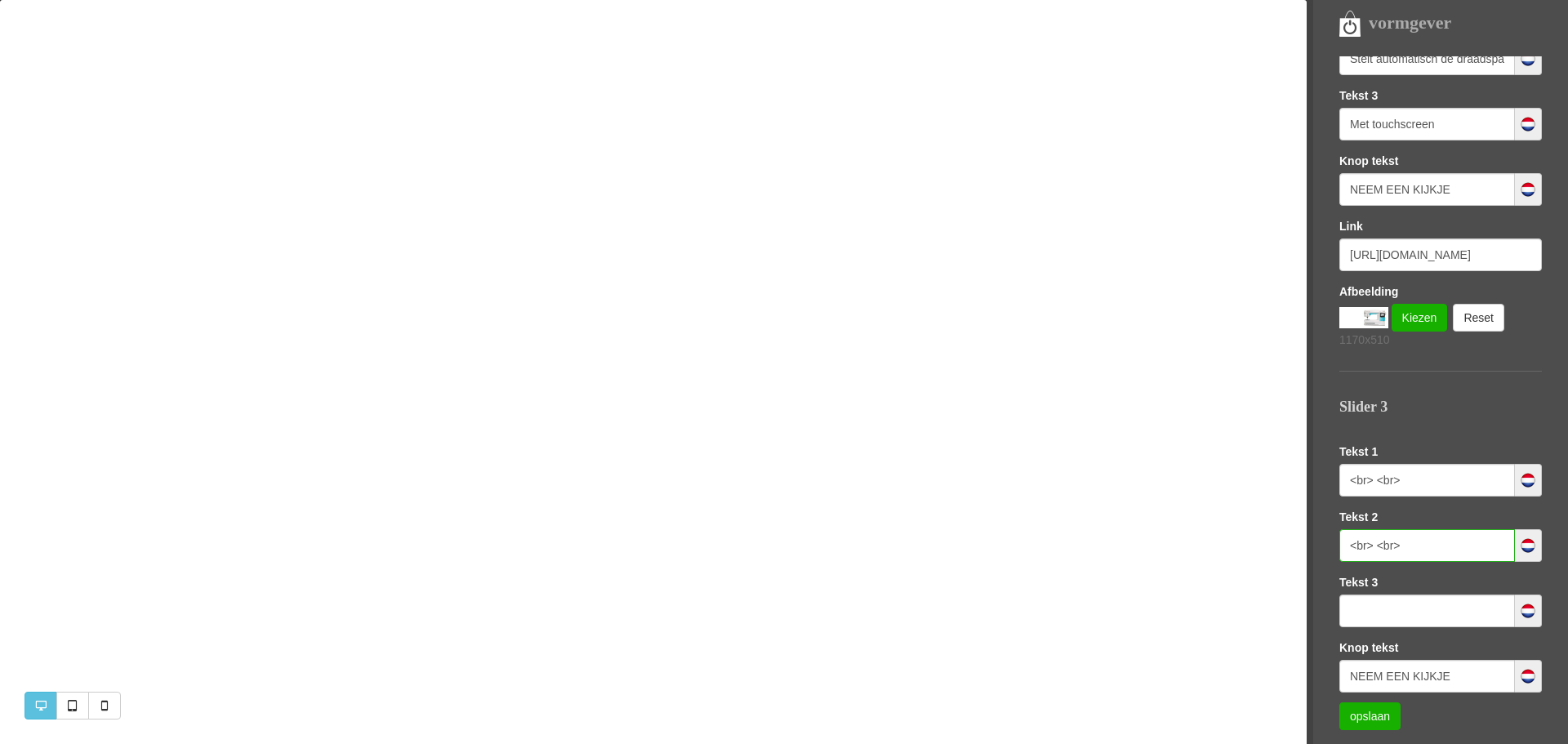
type input "<br> <br>"
click at [1364, 609] on input "text" at bounding box center [1427, 610] width 176 height 32
paste input "<br> <br>"
type input "<br> <br>"
click at [1372, 714] on link "opslaan" at bounding box center [1369, 716] width 61 height 28
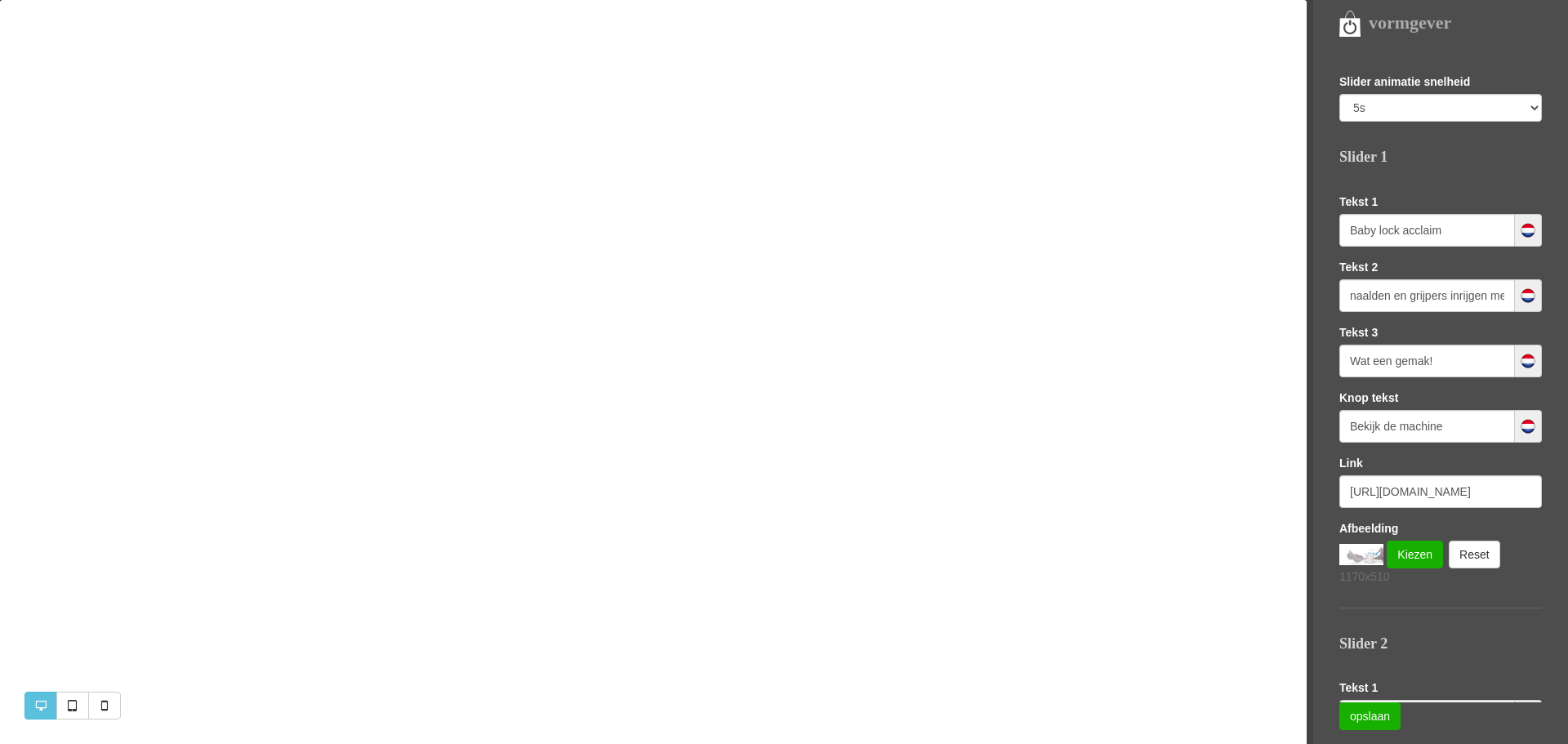
scroll to position [74, 0]
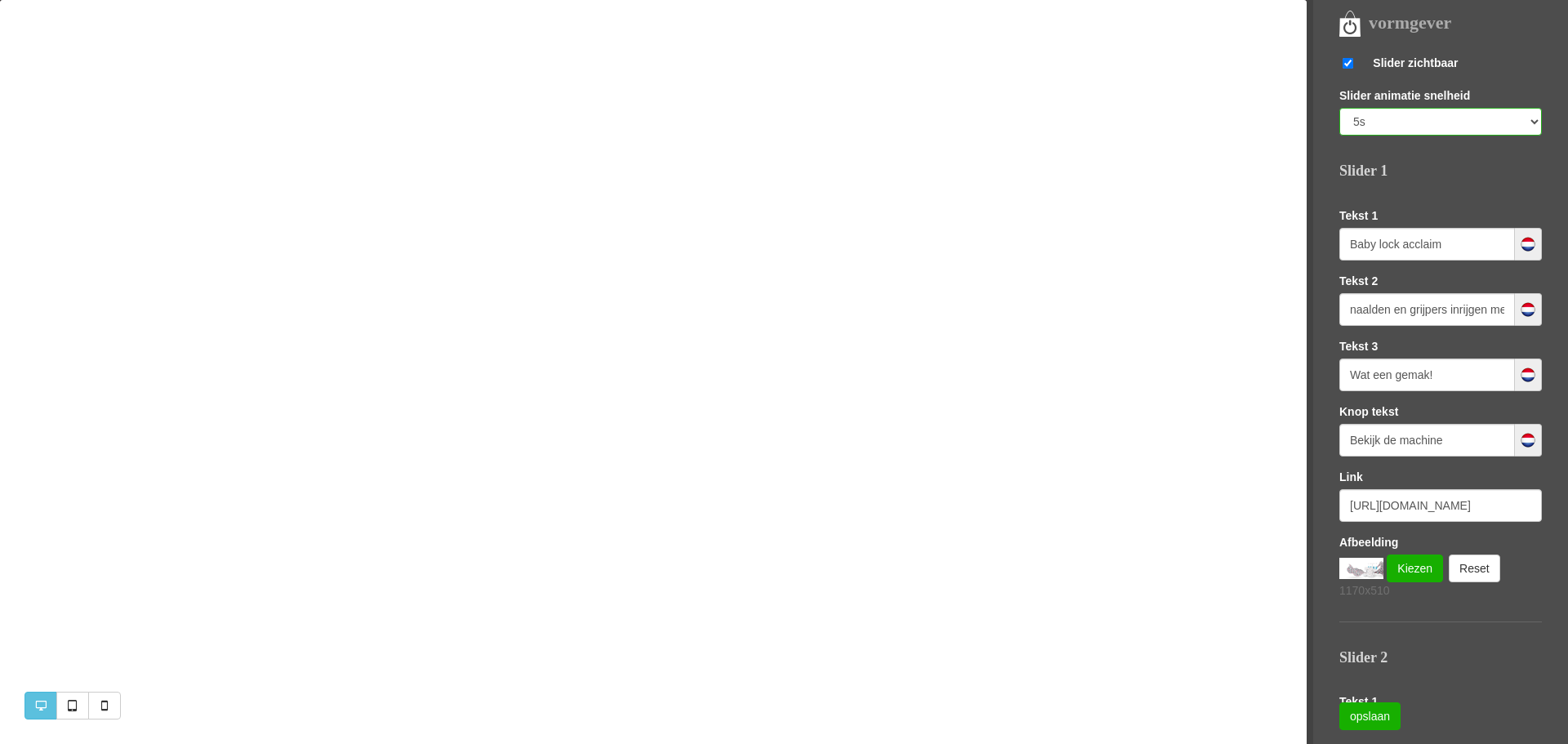
click at [1524, 125] on select "0.6s 1s 3s 5s" at bounding box center [1440, 122] width 202 height 28
click at [1339, 108] on select "0.6s 1s 3s 5s" at bounding box center [1440, 122] width 202 height 28
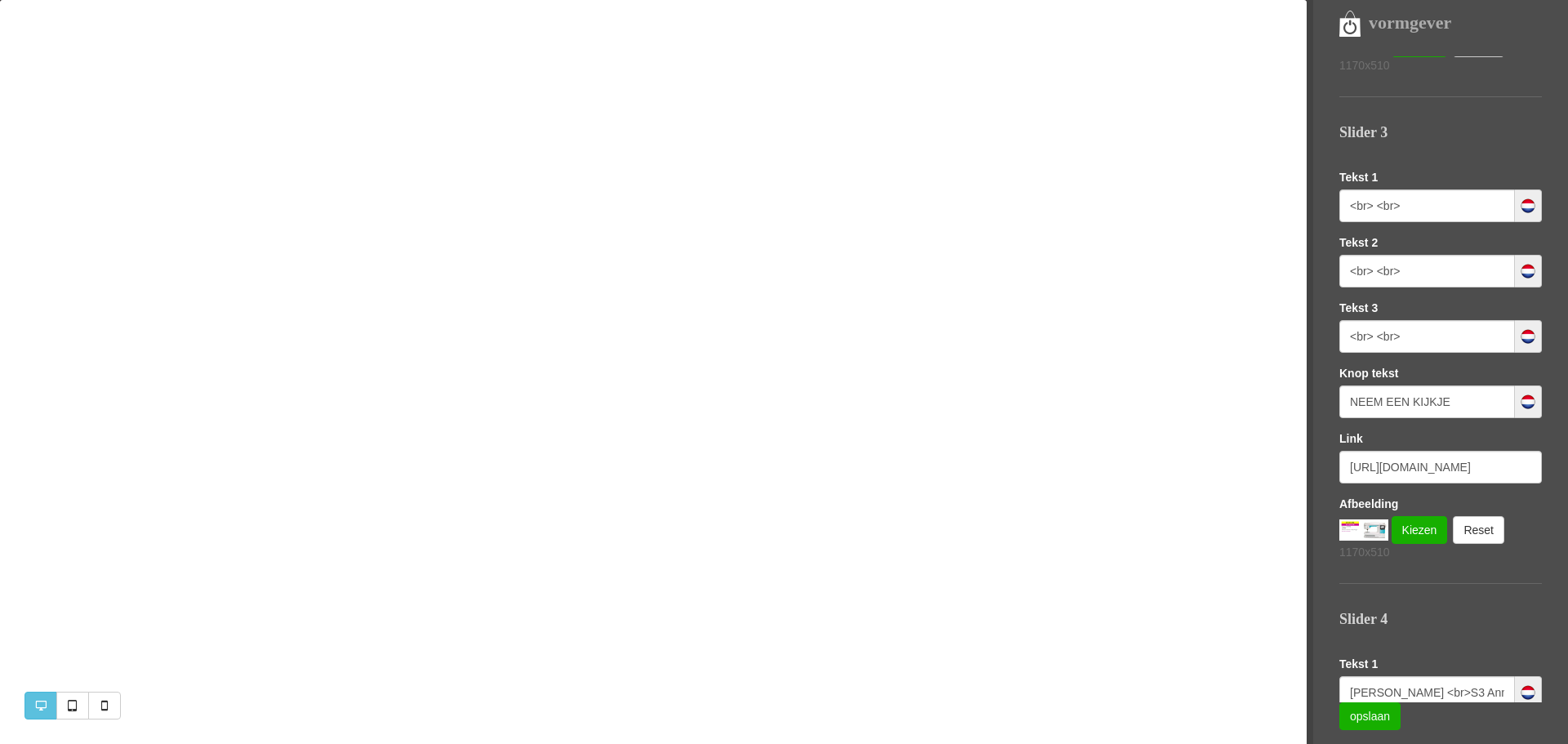
scroll to position [1064, 0]
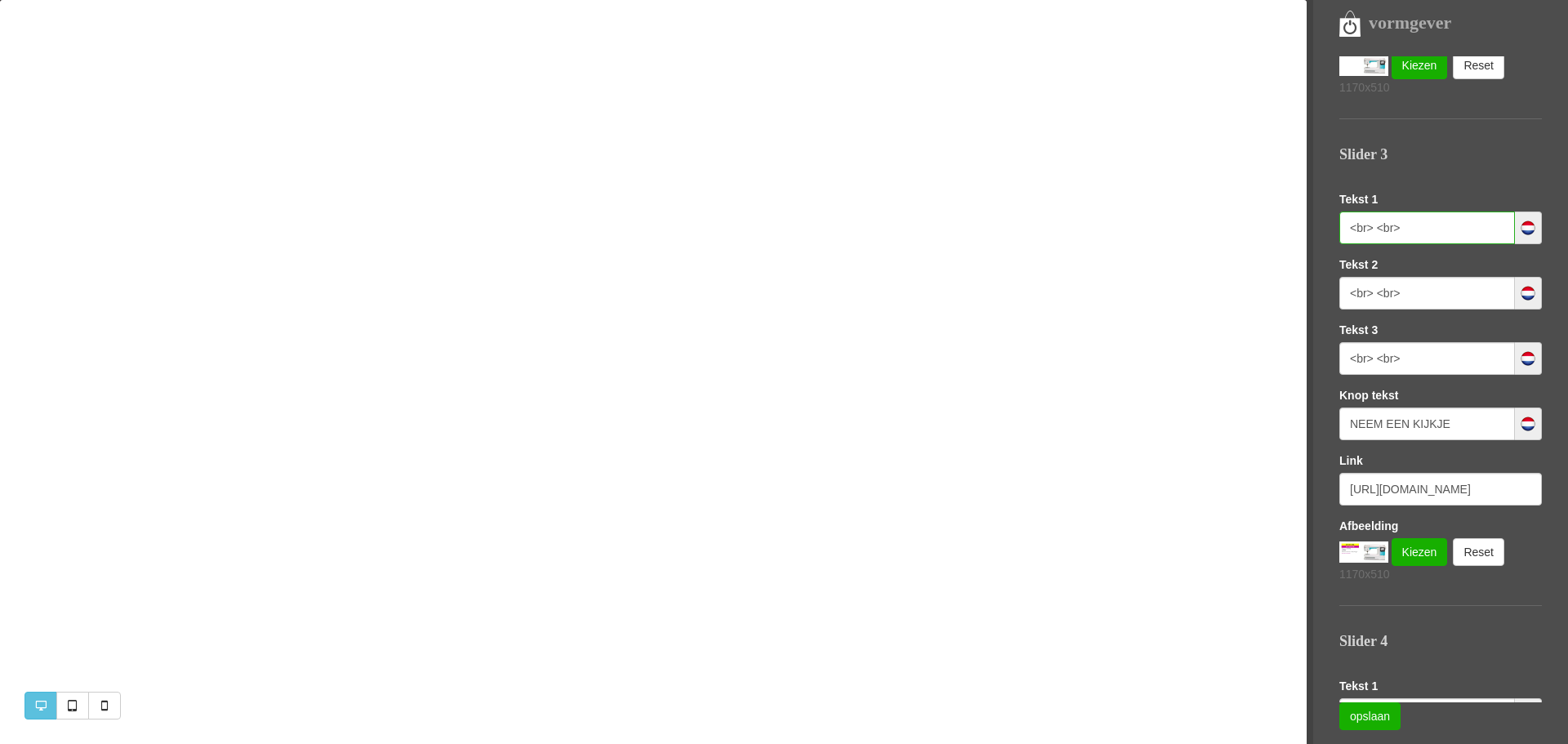
click at [1421, 227] on input "<br> <br>" at bounding box center [1427, 227] width 176 height 32
type input "<br>"
drag, startPoint x: 1403, startPoint y: 295, endPoint x: 1379, endPoint y: 290, distance: 24.5
click at [1379, 290] on input "<br> <br>" at bounding box center [1427, 293] width 176 height 32
type input "<br>"
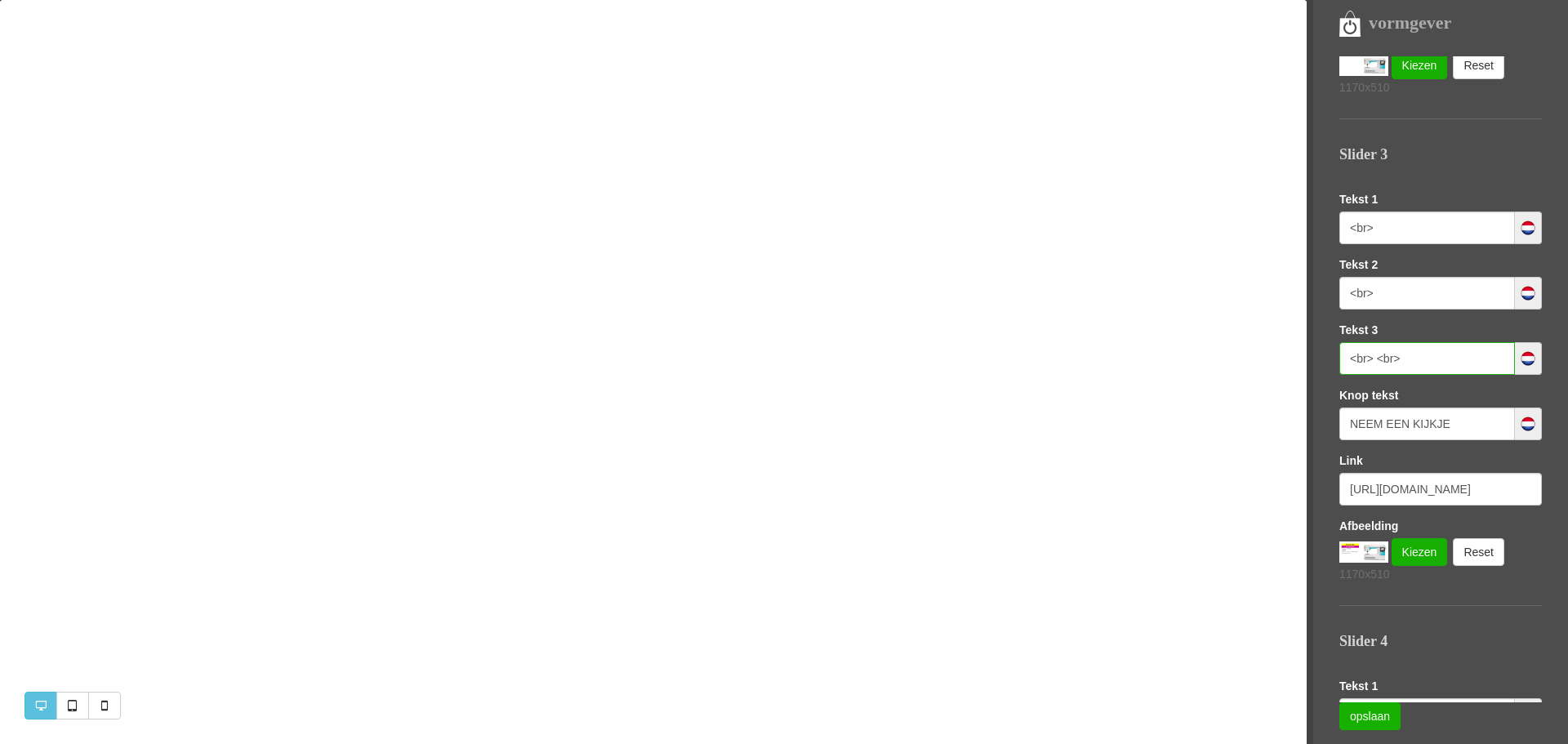
drag, startPoint x: 1410, startPoint y: 358, endPoint x: 1380, endPoint y: 358, distance: 30.0
click at [1380, 358] on input "<br> <br>" at bounding box center [1427, 358] width 176 height 32
type input "<br>"
click at [1360, 721] on link "opslaan" at bounding box center [1369, 716] width 61 height 28
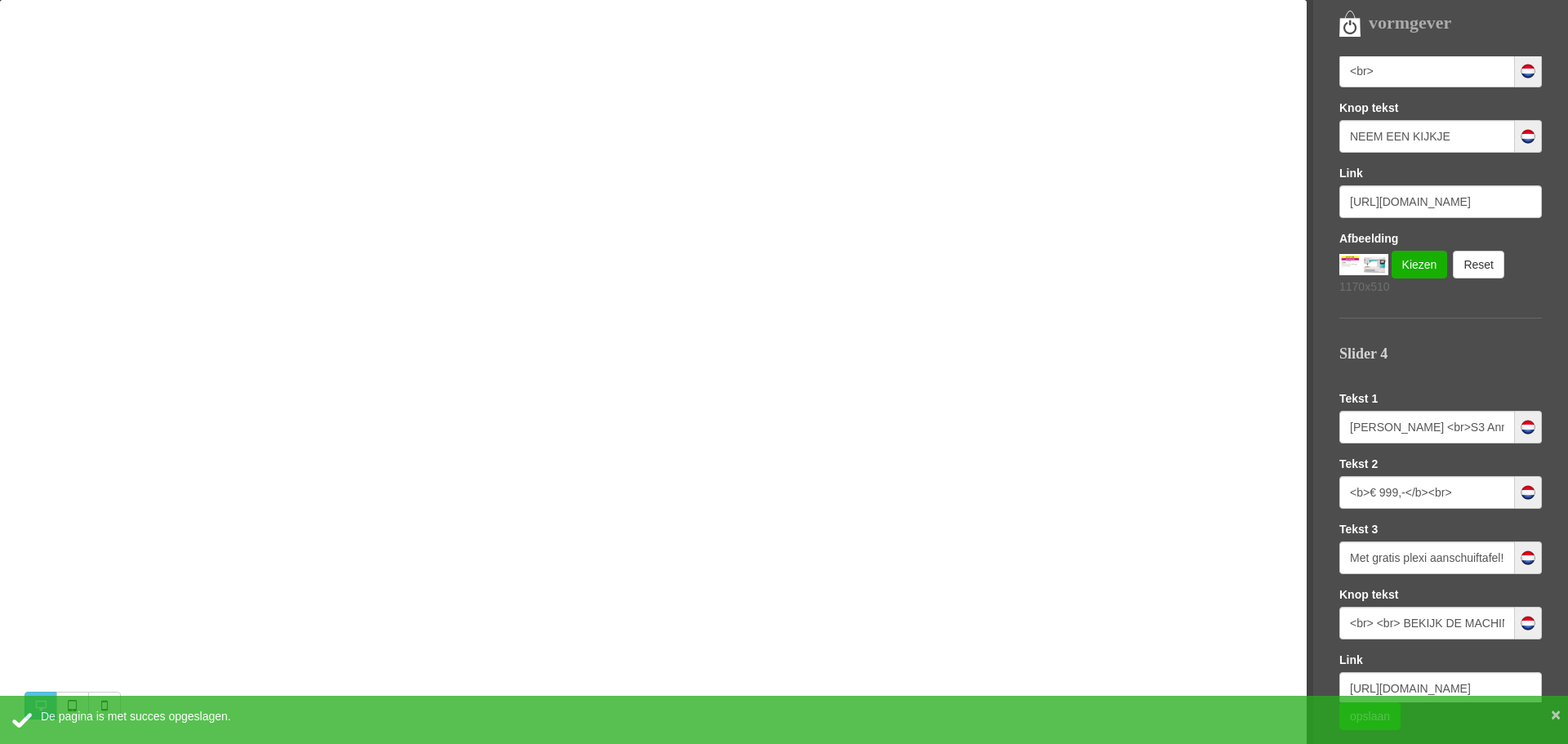
scroll to position [1443, 0]
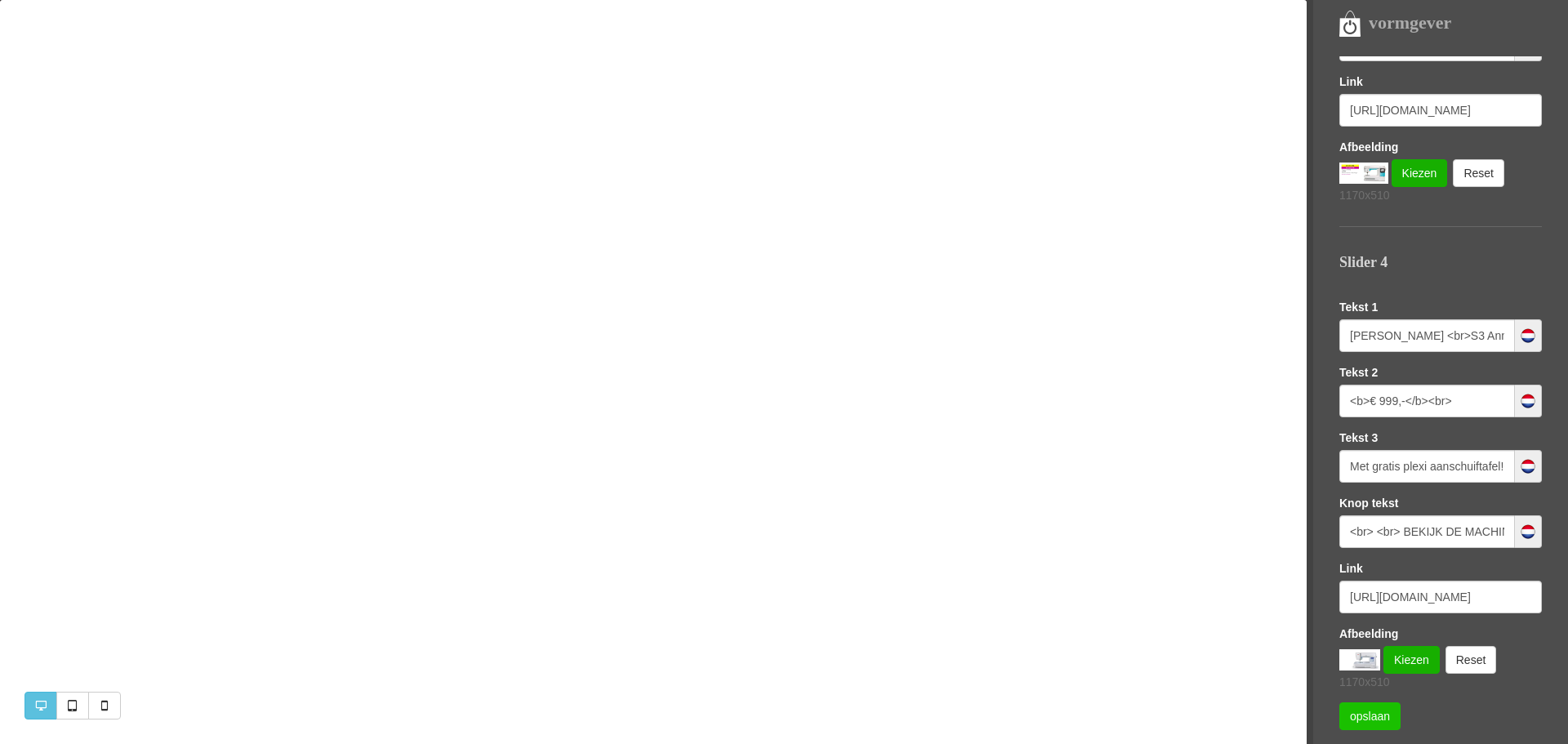
click at [1362, 709] on link "opslaan" at bounding box center [1369, 716] width 61 height 28
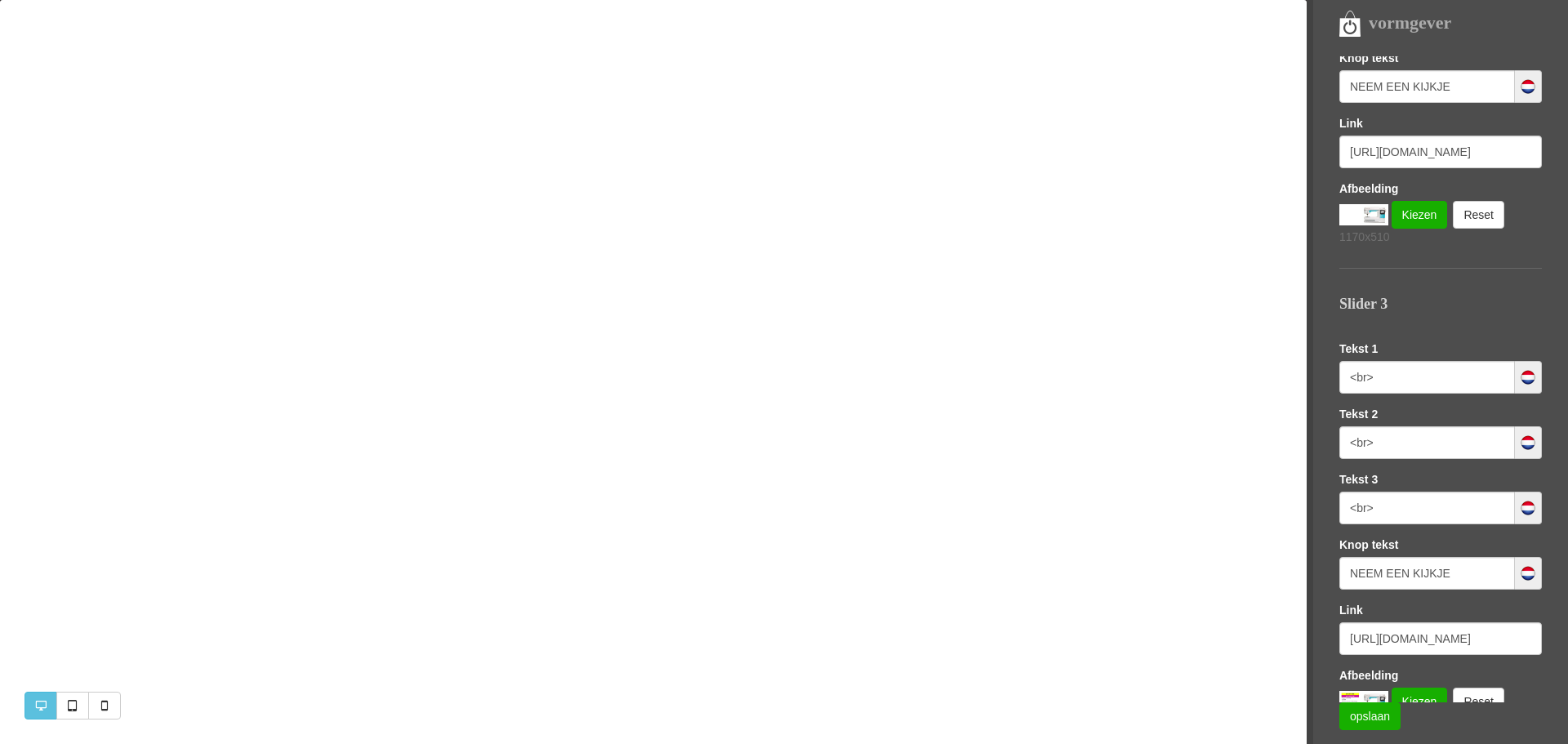
scroll to position [853, 0]
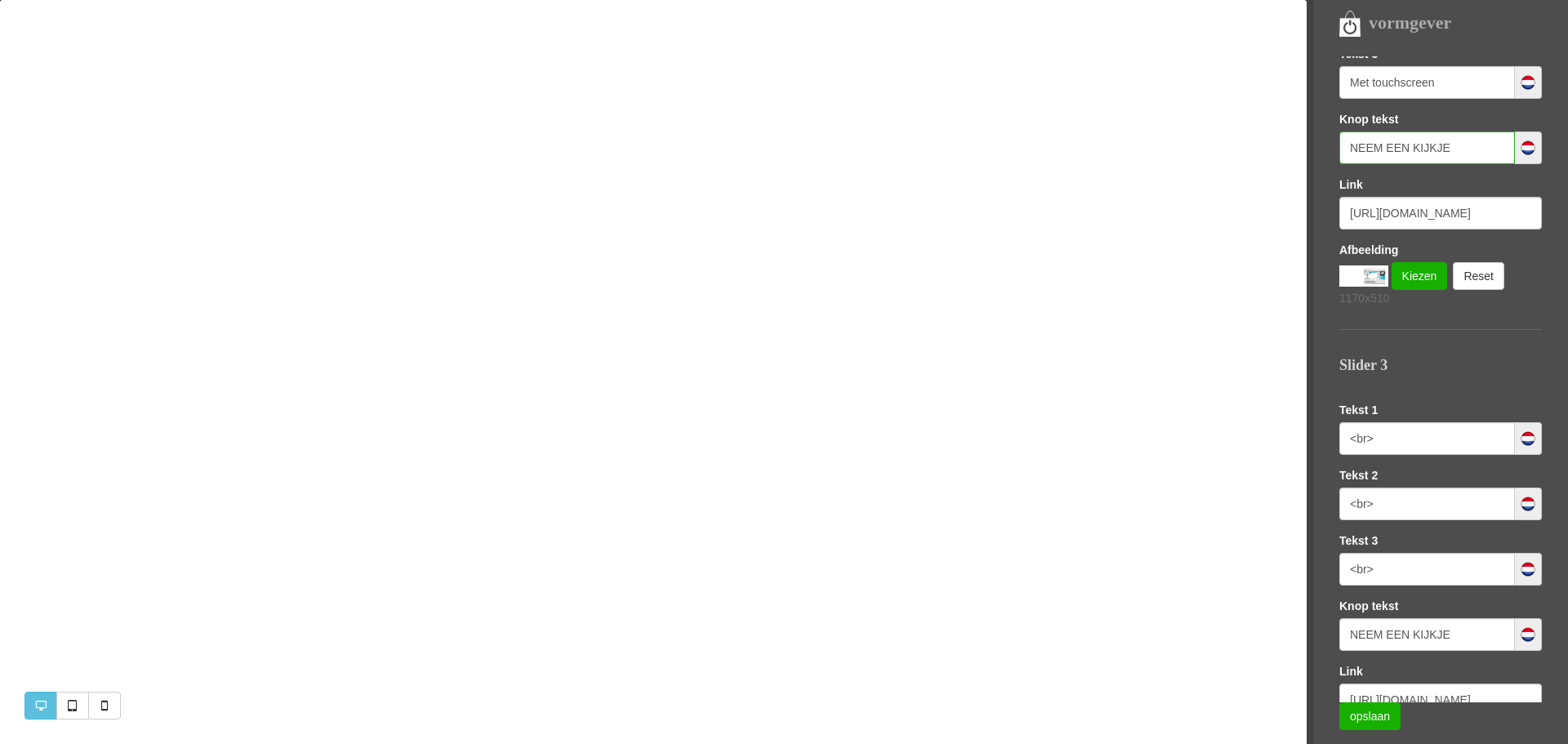
click at [1350, 146] on input "NEEM EEN KIJKJE" at bounding box center [1427, 147] width 176 height 32
paste input "<br> <br>"
type input "<br> <br> NEEM EEN KIJKJE"
click at [1368, 711] on link "opslaan" at bounding box center [1369, 716] width 61 height 28
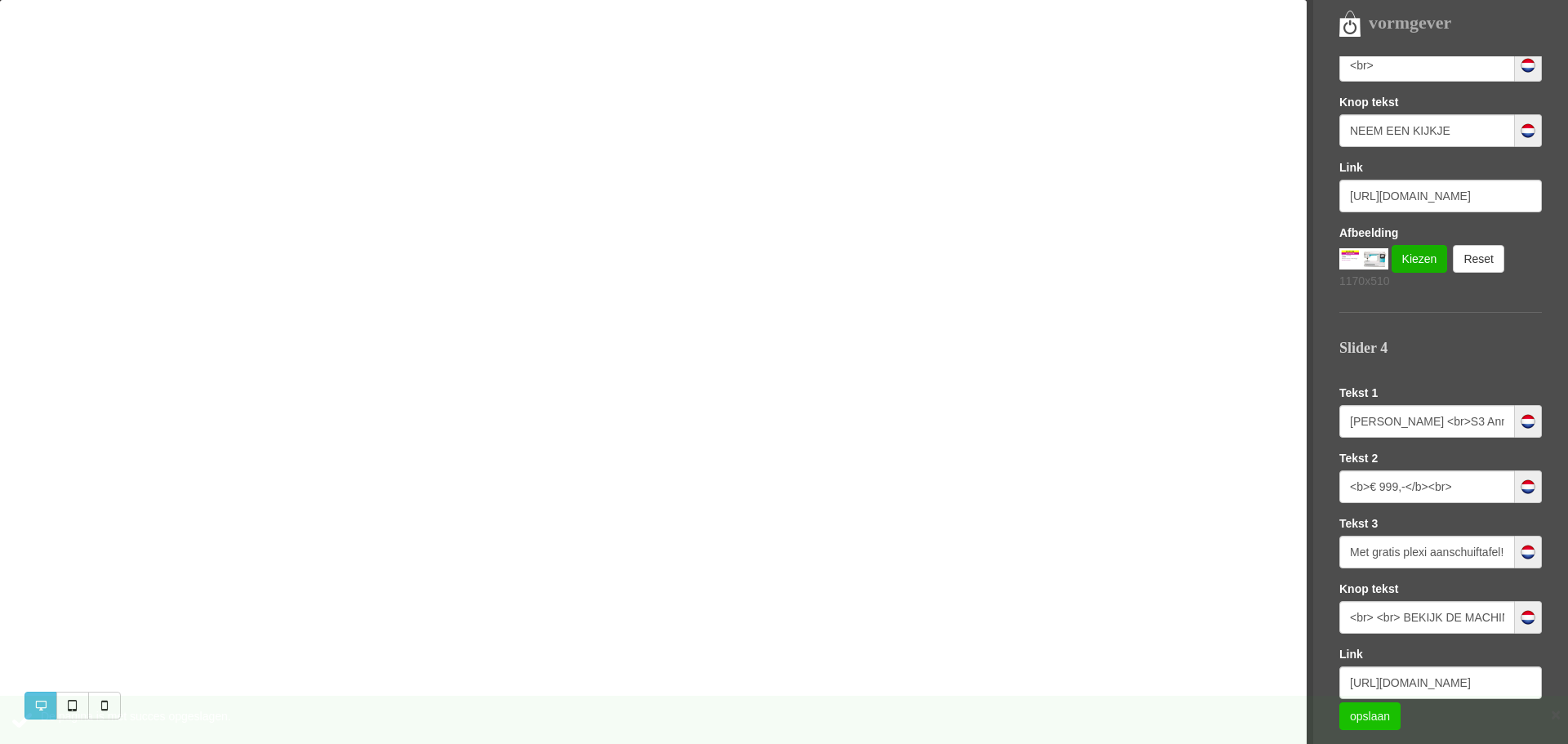
scroll to position [1443, 0]
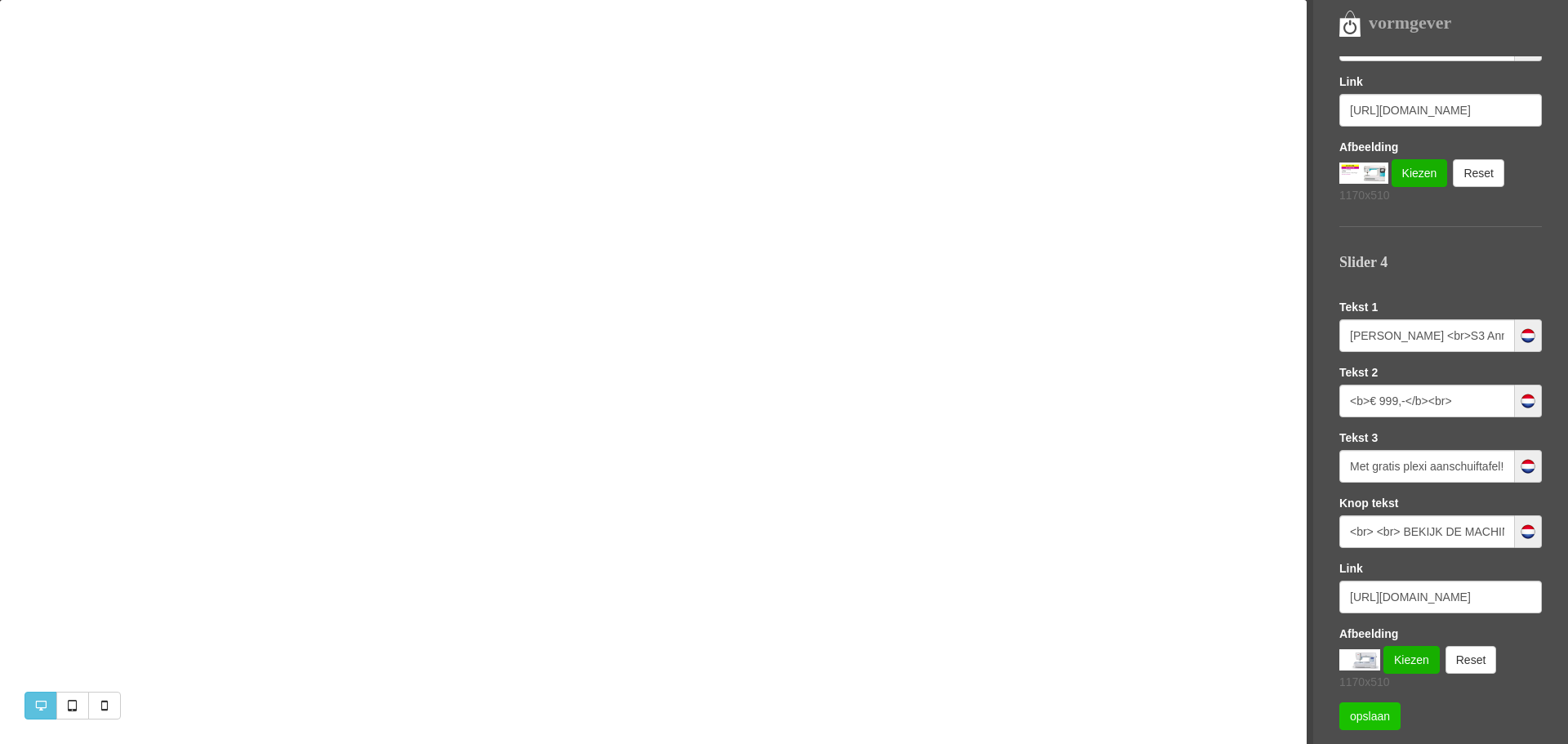
click at [1370, 712] on link "opslaan" at bounding box center [1369, 716] width 61 height 28
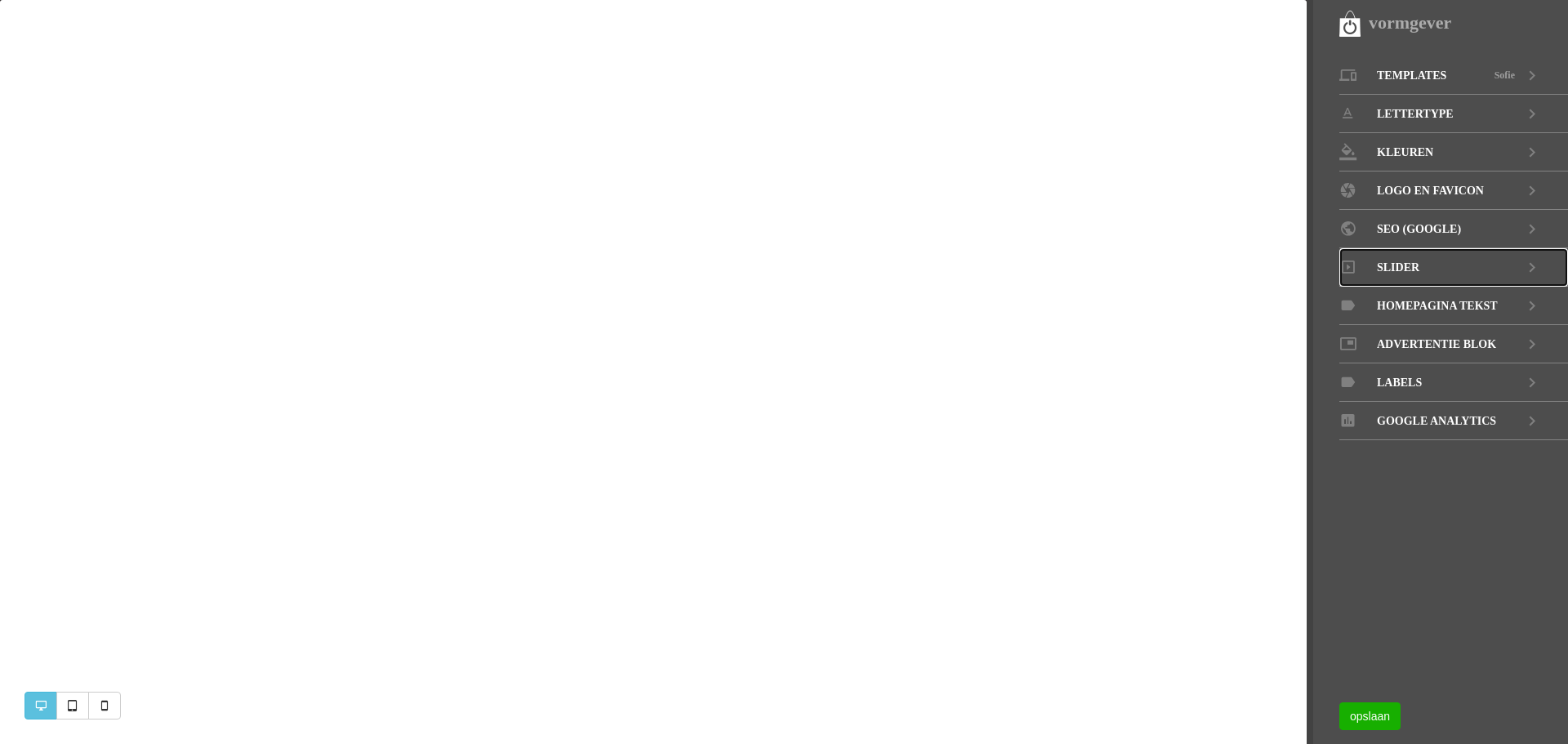
click at [1391, 262] on span "Slider" at bounding box center [1398, 268] width 43 height 39
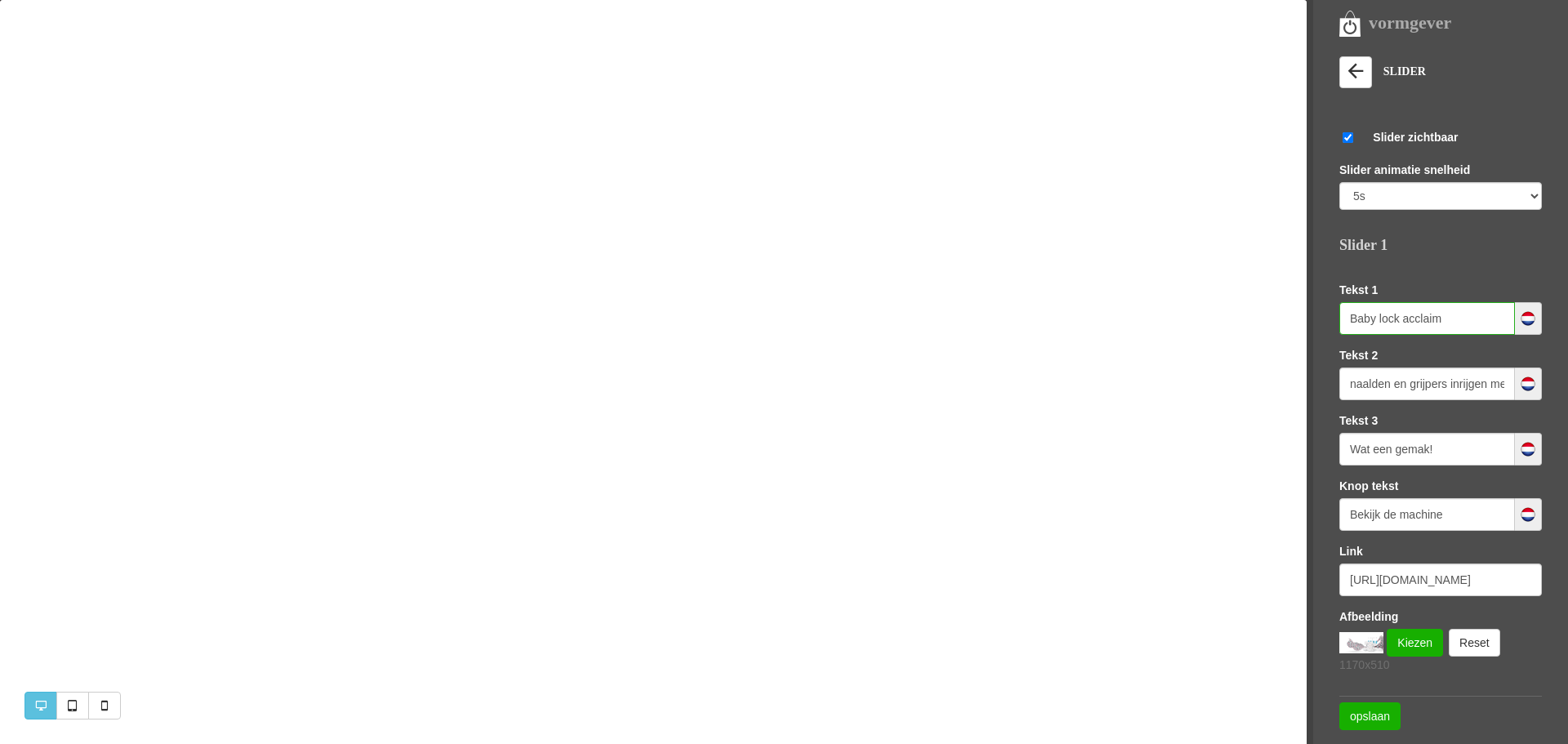
drag, startPoint x: 1455, startPoint y: 319, endPoint x: 1309, endPoint y: 320, distance: 146.0
click at [1309, 320] on nav "vormgever Templates Sofie LETTERTYPE KLEUREN LOGO EN [GEOGRAPHIC_DATA] SEO (GOO…" at bounding box center [1437, 372] width 261 height 744
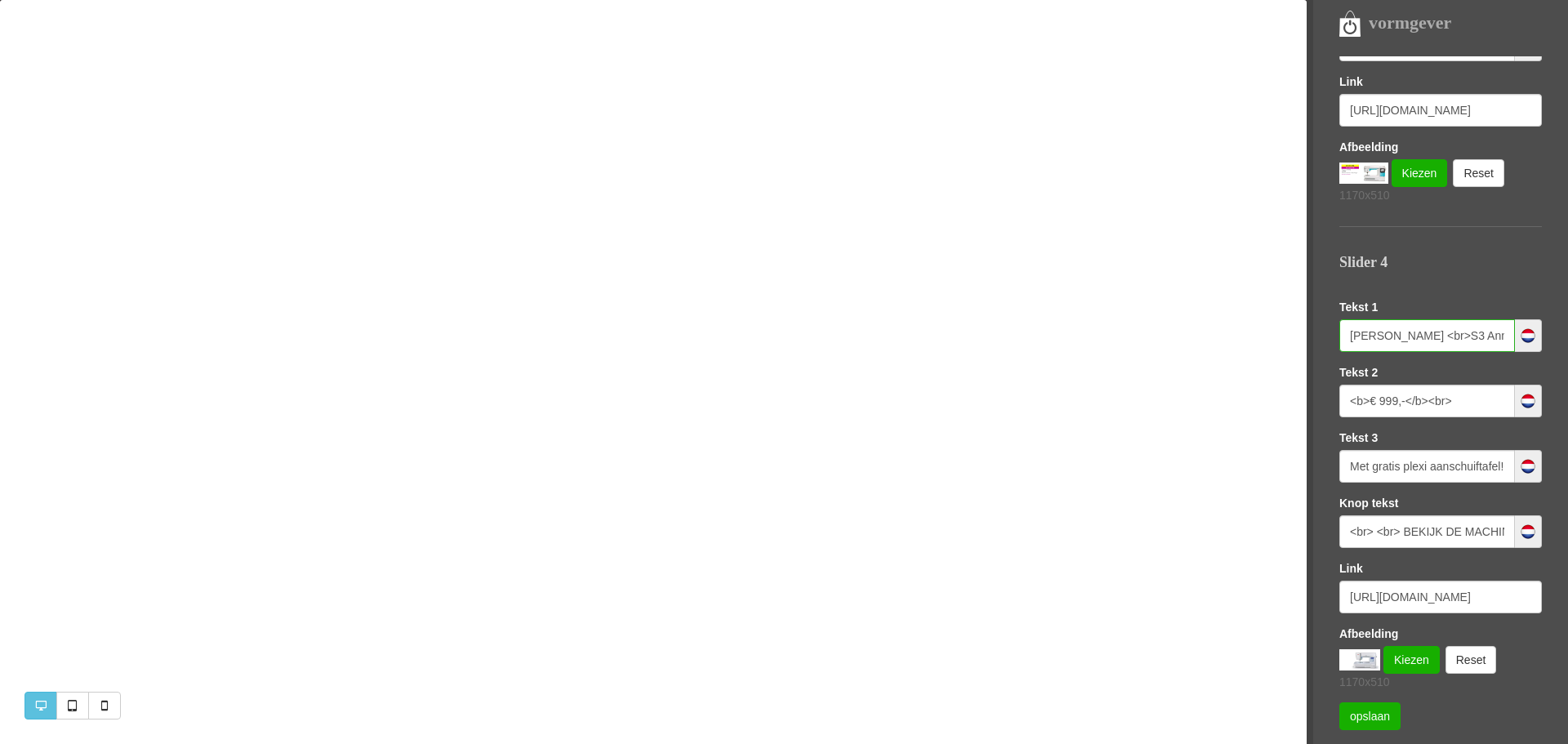
scroll to position [0, 88]
drag, startPoint x: 1350, startPoint y: 332, endPoint x: 1530, endPoint y: 334, distance: 180.0
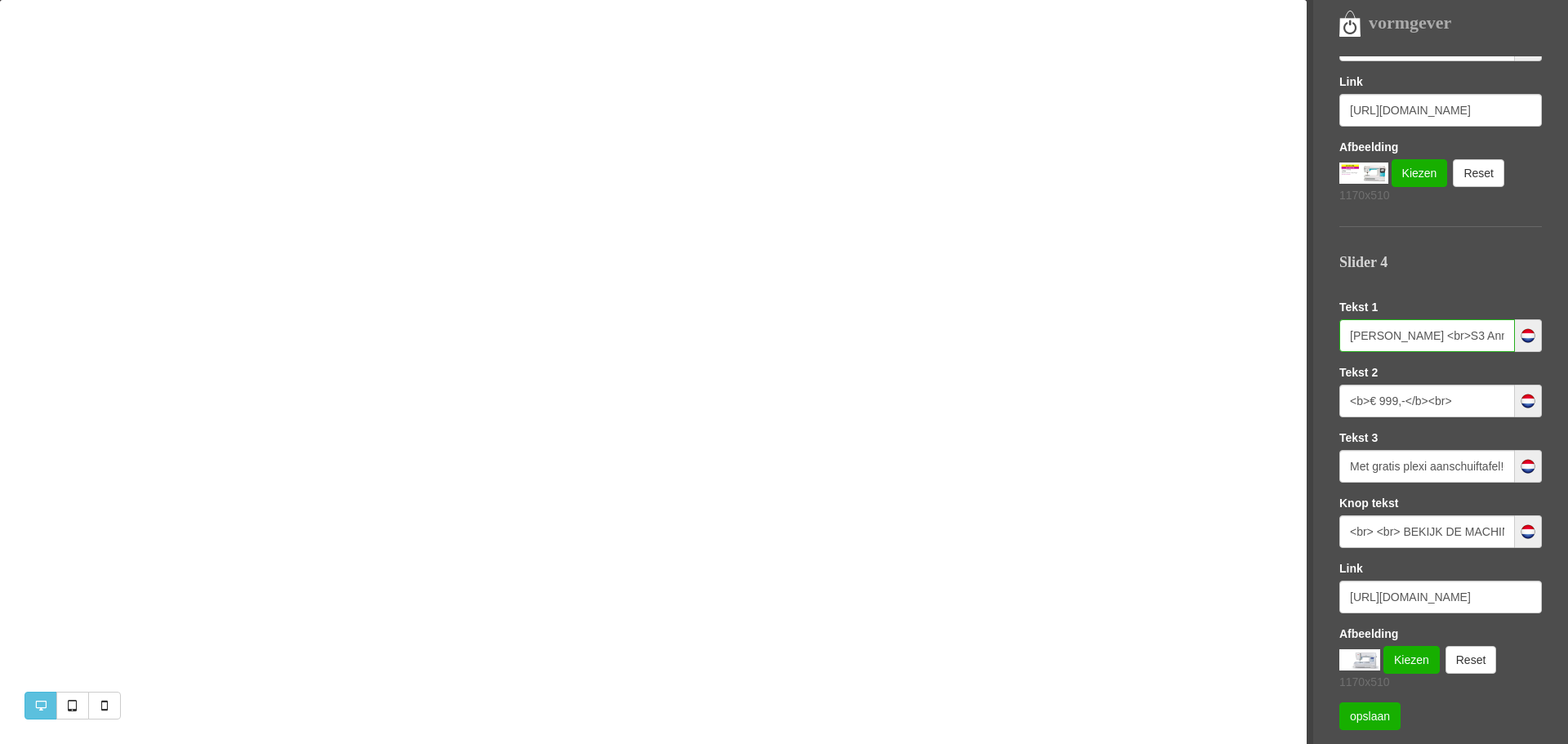
click at [1430, 336] on input "JANOME Skyline <br>S3 Anniversary Edition" at bounding box center [1427, 335] width 176 height 32
type input "J"
paste input "Baby lock acclaim"
type input "Baby lock acclaim"
drag, startPoint x: 1454, startPoint y: 403, endPoint x: 1332, endPoint y: 401, distance: 122.0
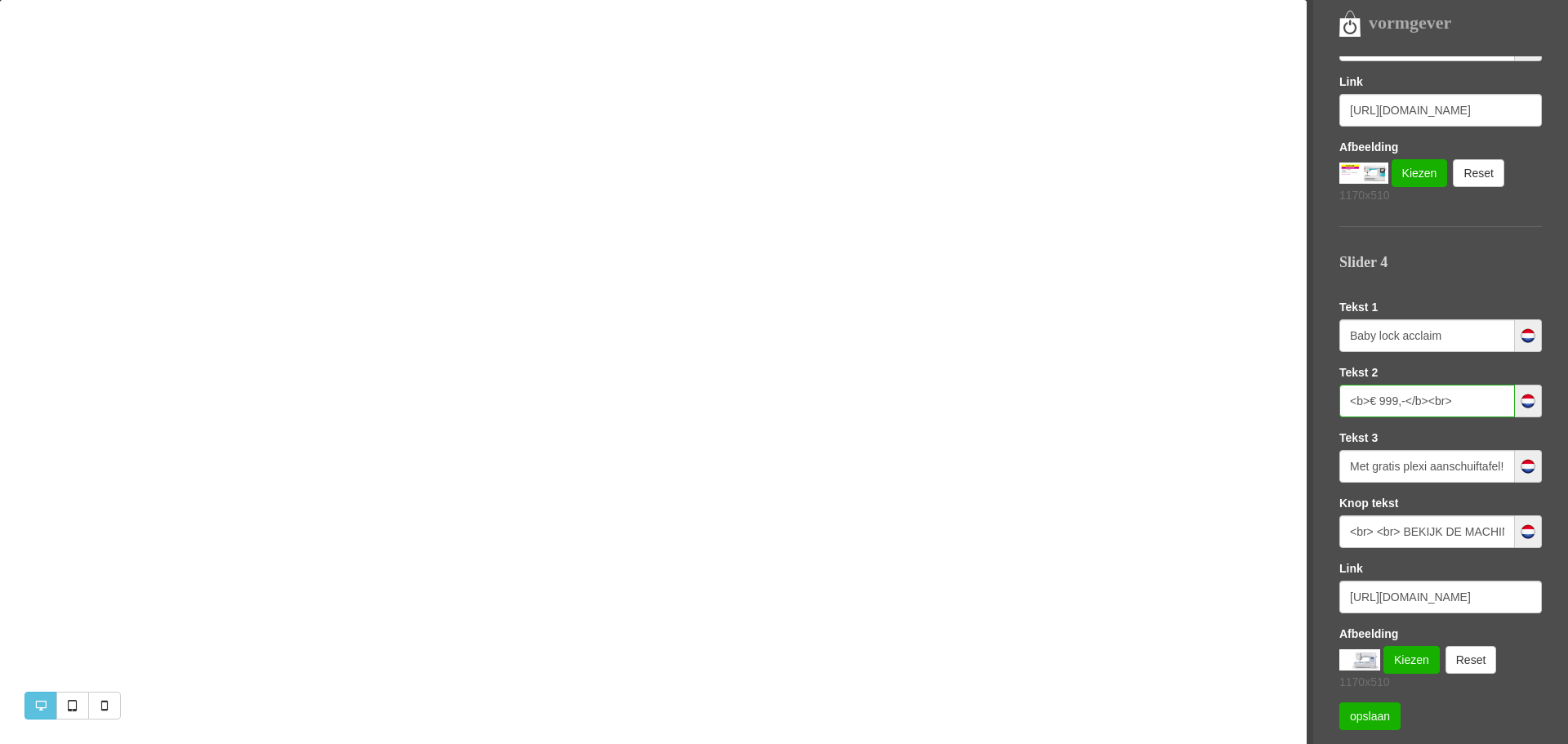
click at [1332, 401] on nav "vormgever Templates Sofie LETTERTYPE KLEUREN LOGO EN FAVICON SEO (GOOGLE) Slide…" at bounding box center [1437, 372] width 261 height 744
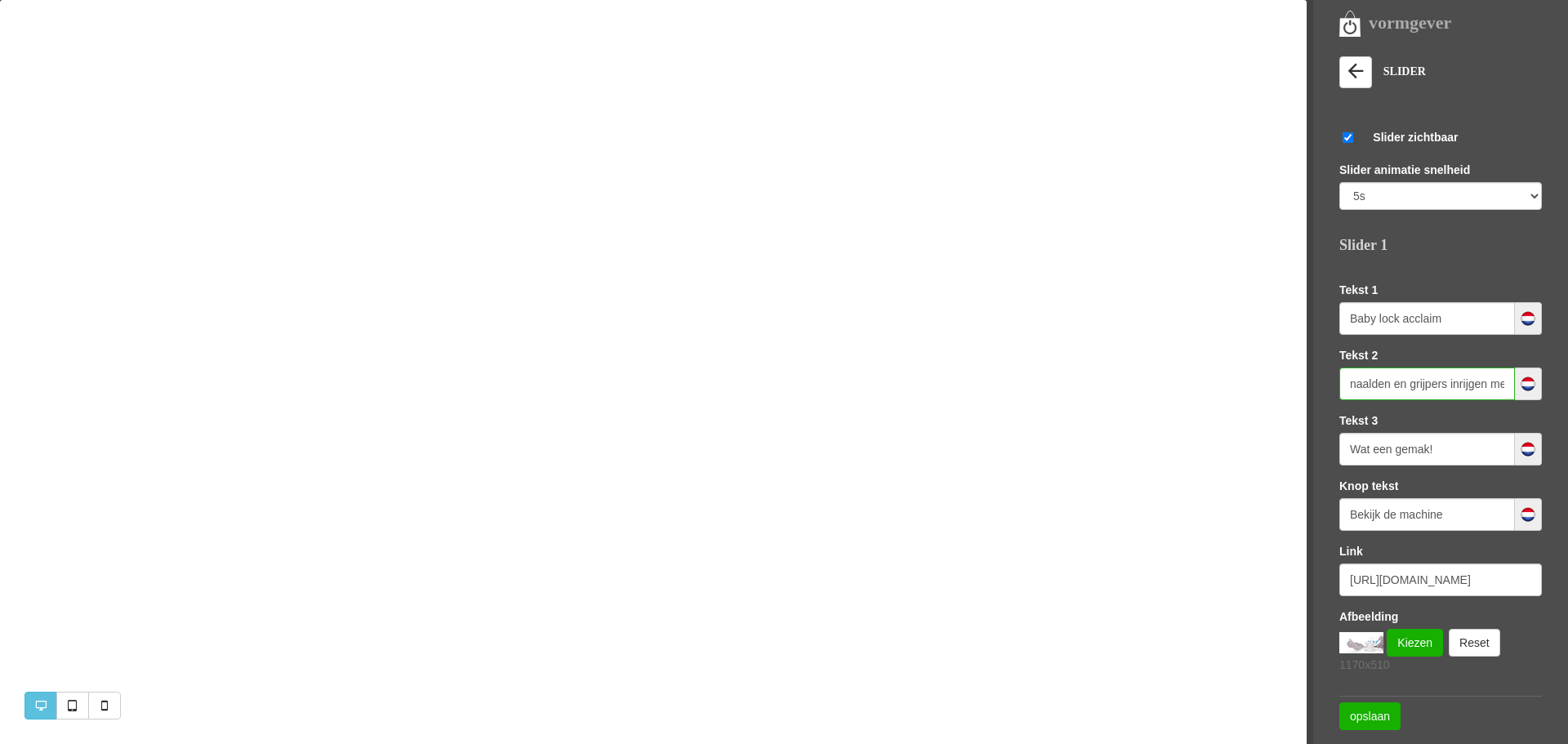
click at [1428, 377] on input "naalden en grijpers inrijgen met lucht <br>unieke wavesteek" at bounding box center [1427, 384] width 176 height 32
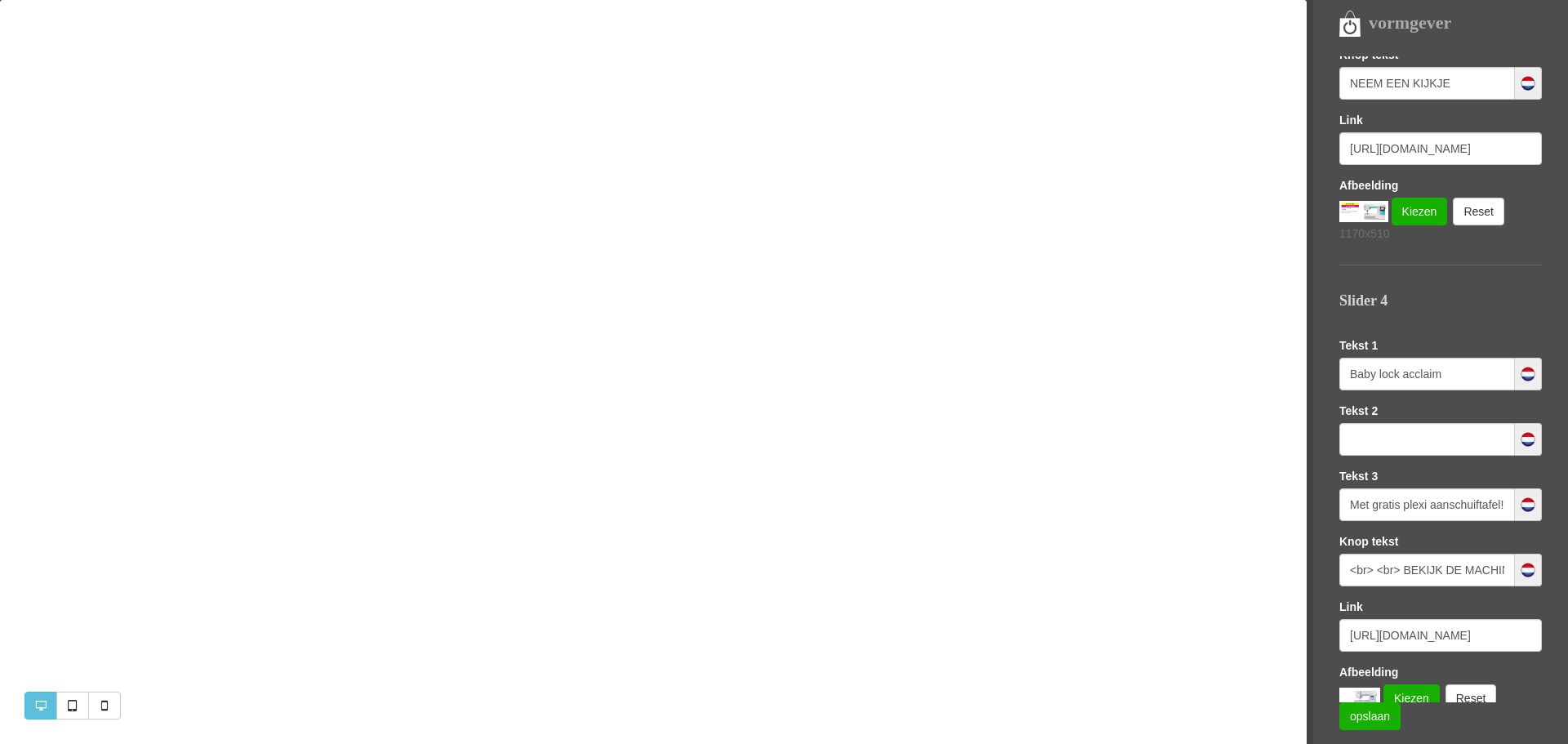
scroll to position [1443, 0]
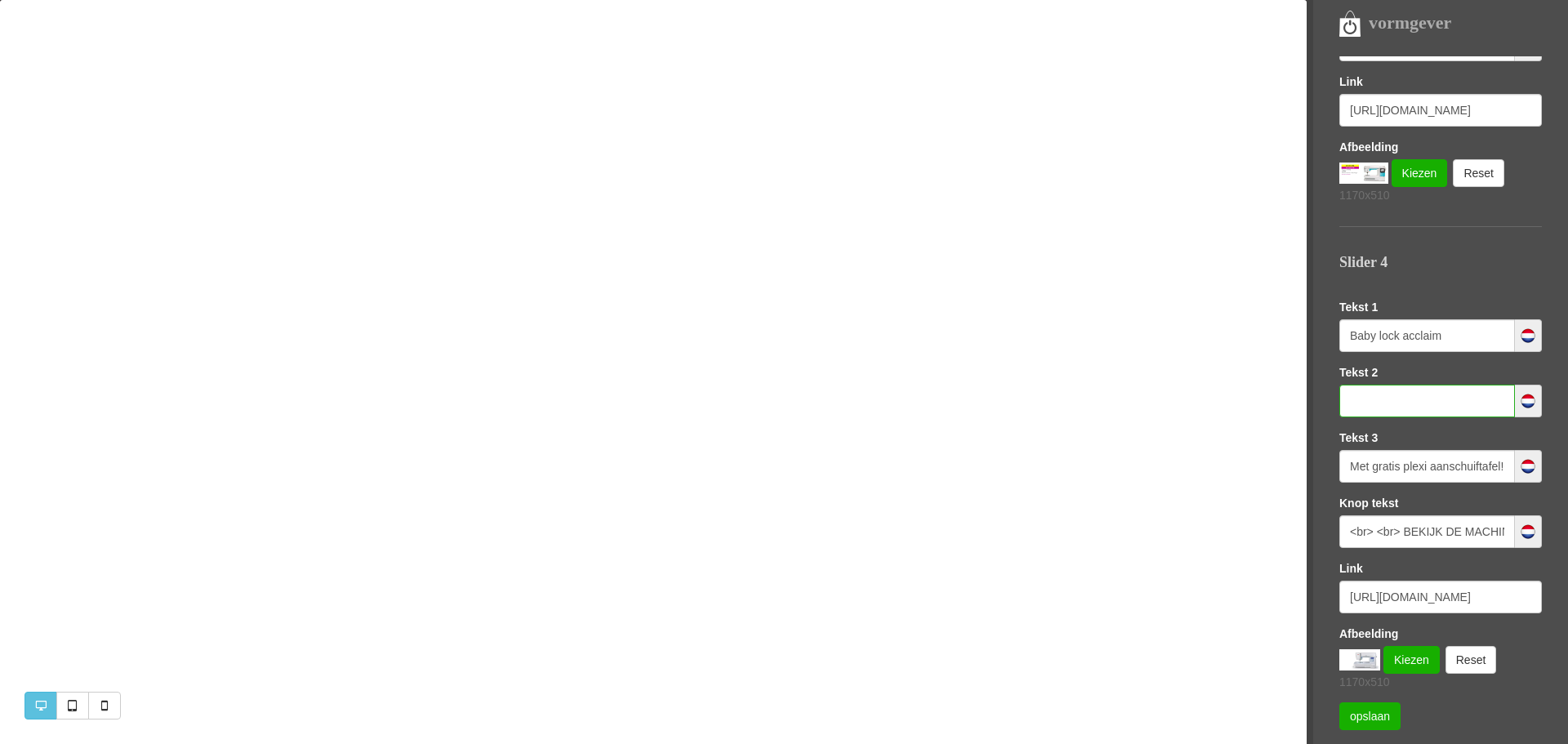
click at [1365, 402] on input "text" at bounding box center [1427, 400] width 176 height 32
paste input "naalden en grijpers inrijgen met lucht <br>unieke wavesteek"
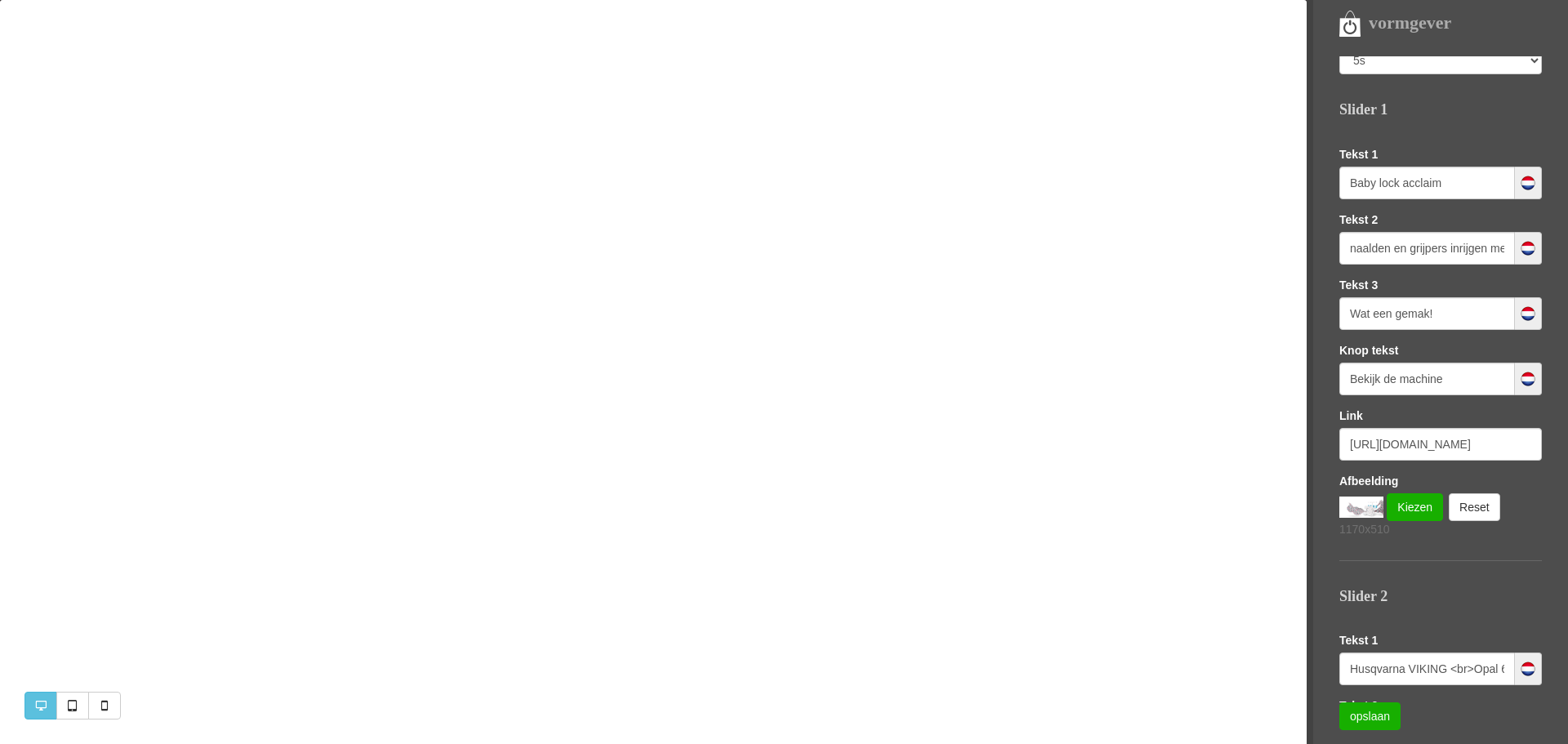
scroll to position [0, 0]
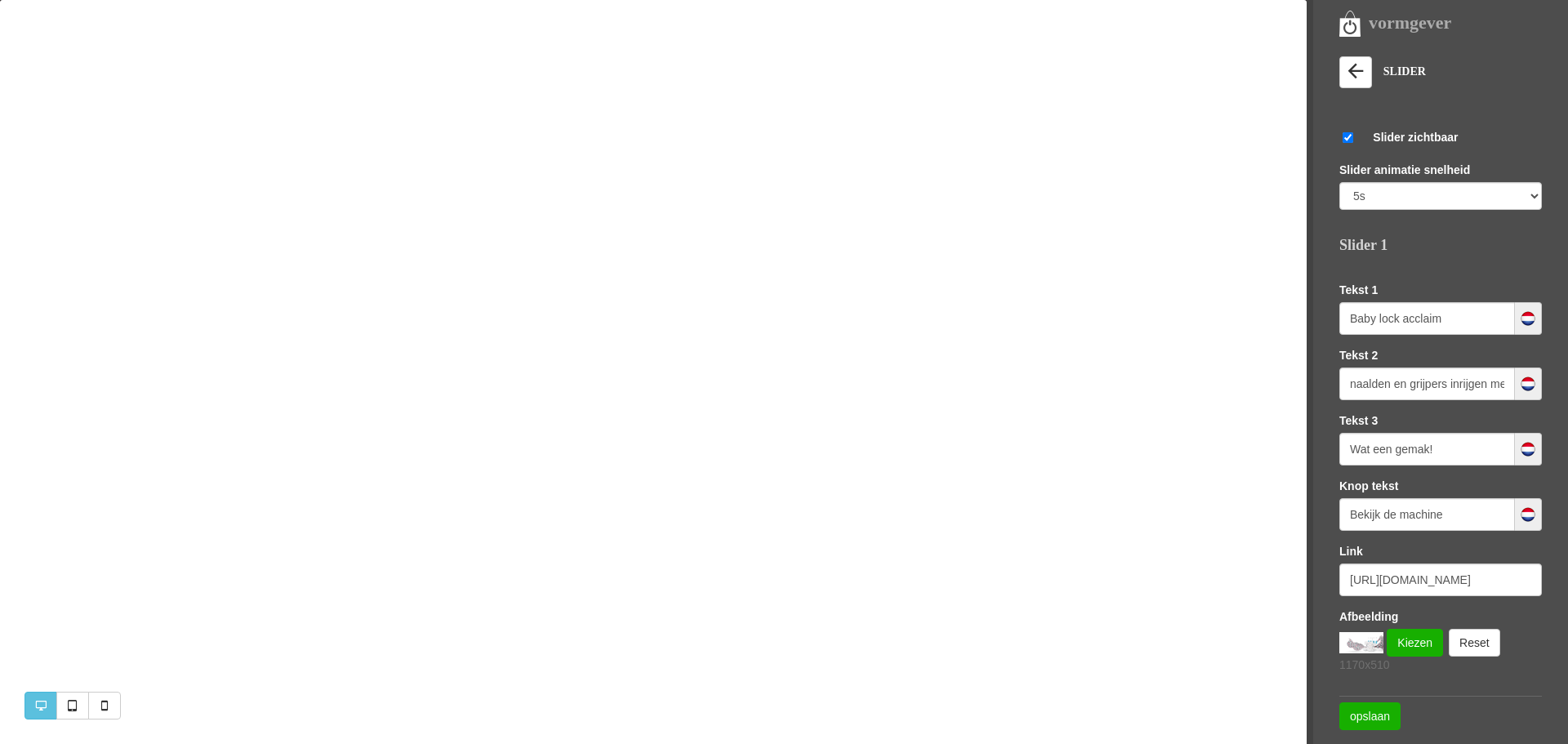
type input "naalden en grijpers inrijgen met lucht <br>unieke wavesteek"
click at [1428, 448] on input "Wat een gemak!" at bounding box center [1427, 448] width 176 height 32
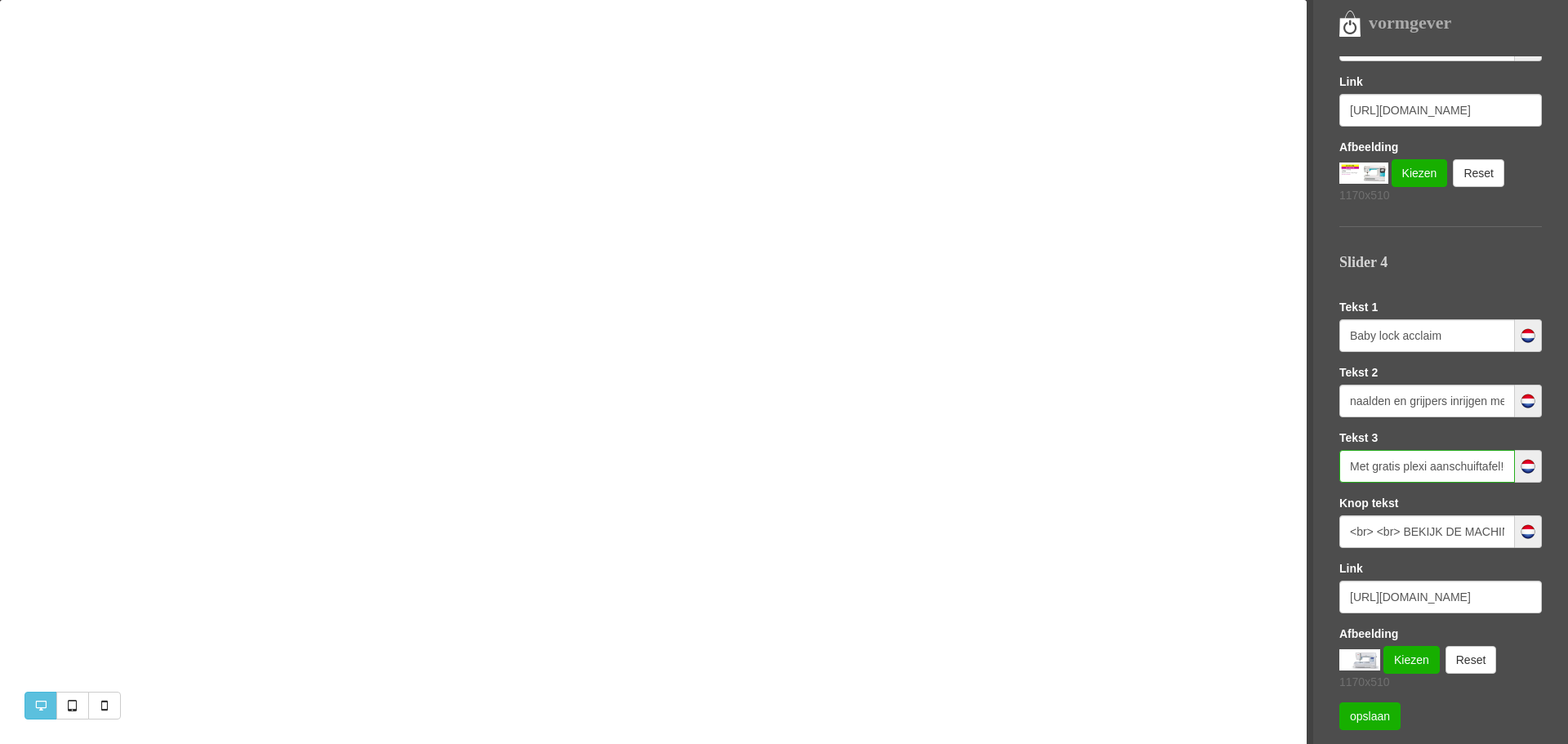
scroll to position [0, 96]
drag, startPoint x: 1351, startPoint y: 468, endPoint x: 1567, endPoint y: 468, distance: 216.0
click at [1567, 468] on div "Templates Sofie LETTERTYPE KLEUREN LOGO EN FAVICON SEO (GOOGLE) Slider Homepagi…" at bounding box center [1453, 379] width 228 height 646
paste input "Wat een gemak!"
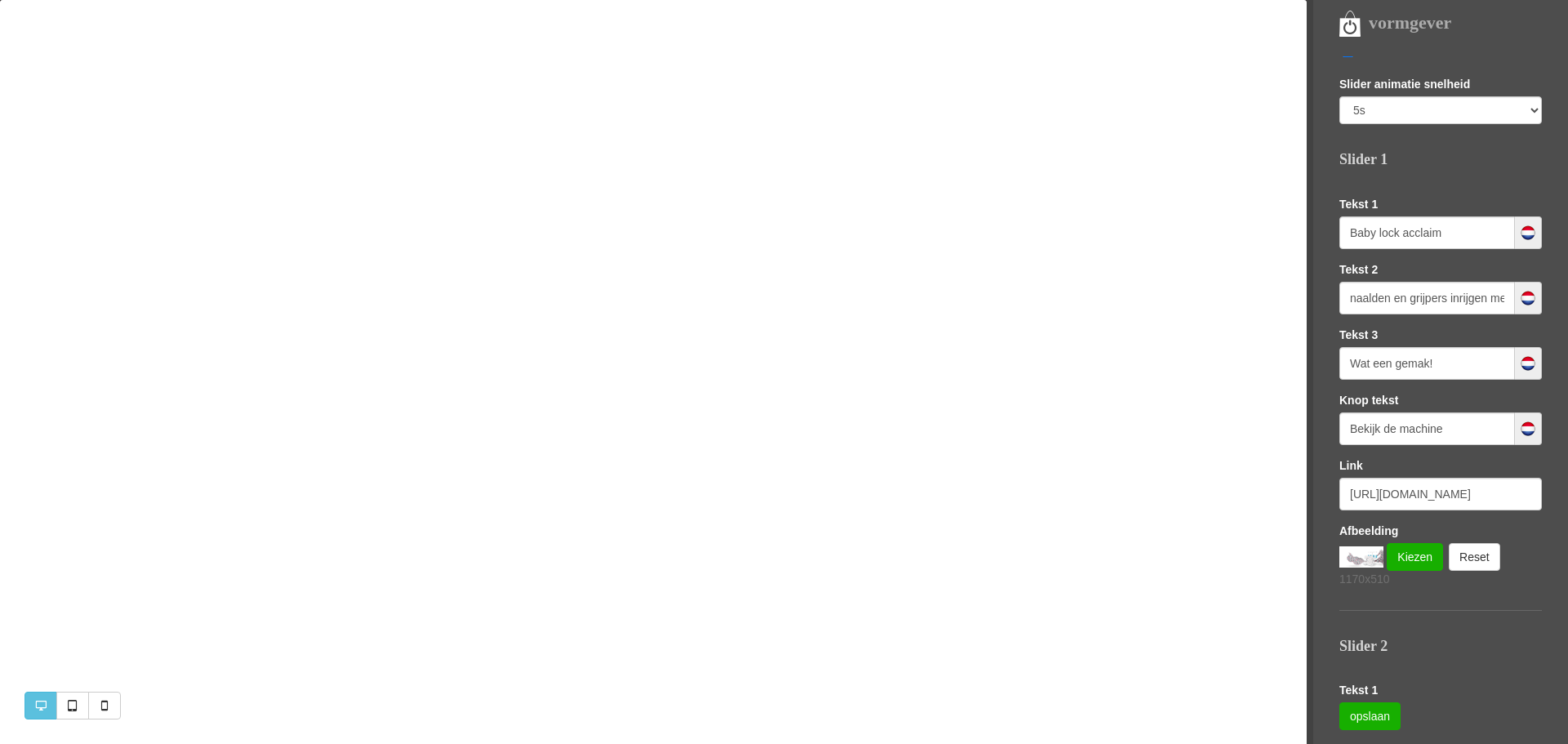
scroll to position [0, 0]
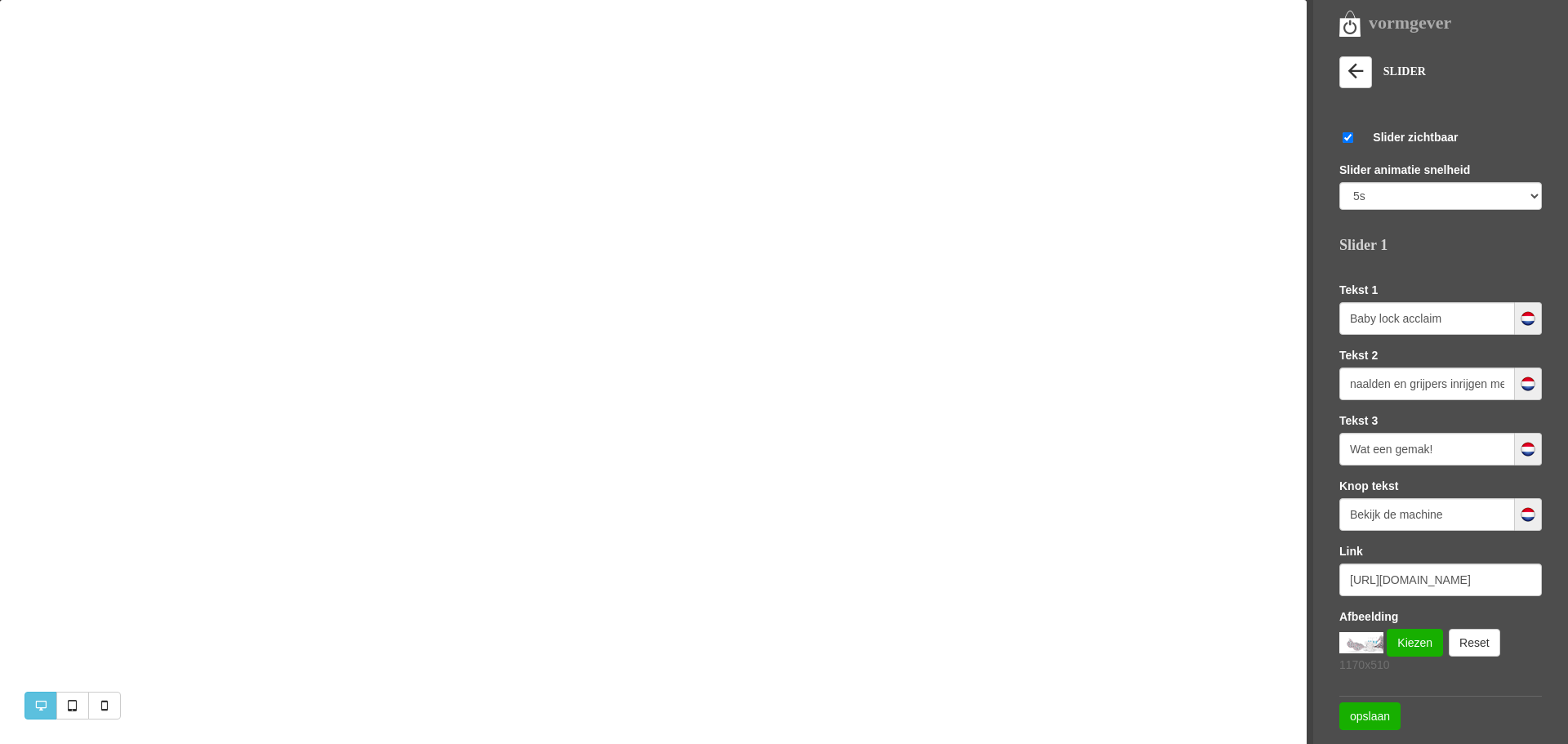
type input "Wat een gemak!"
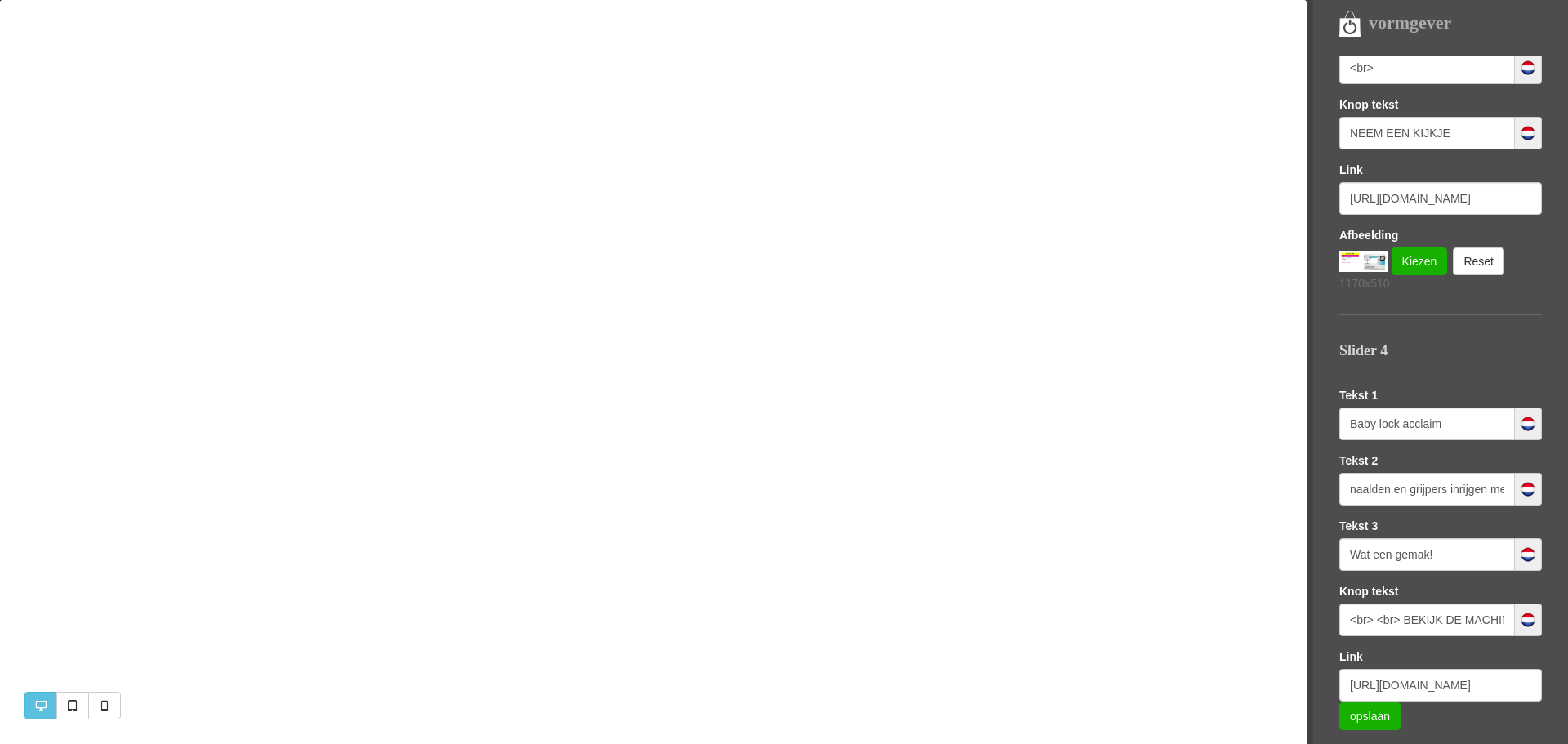
scroll to position [1443, 0]
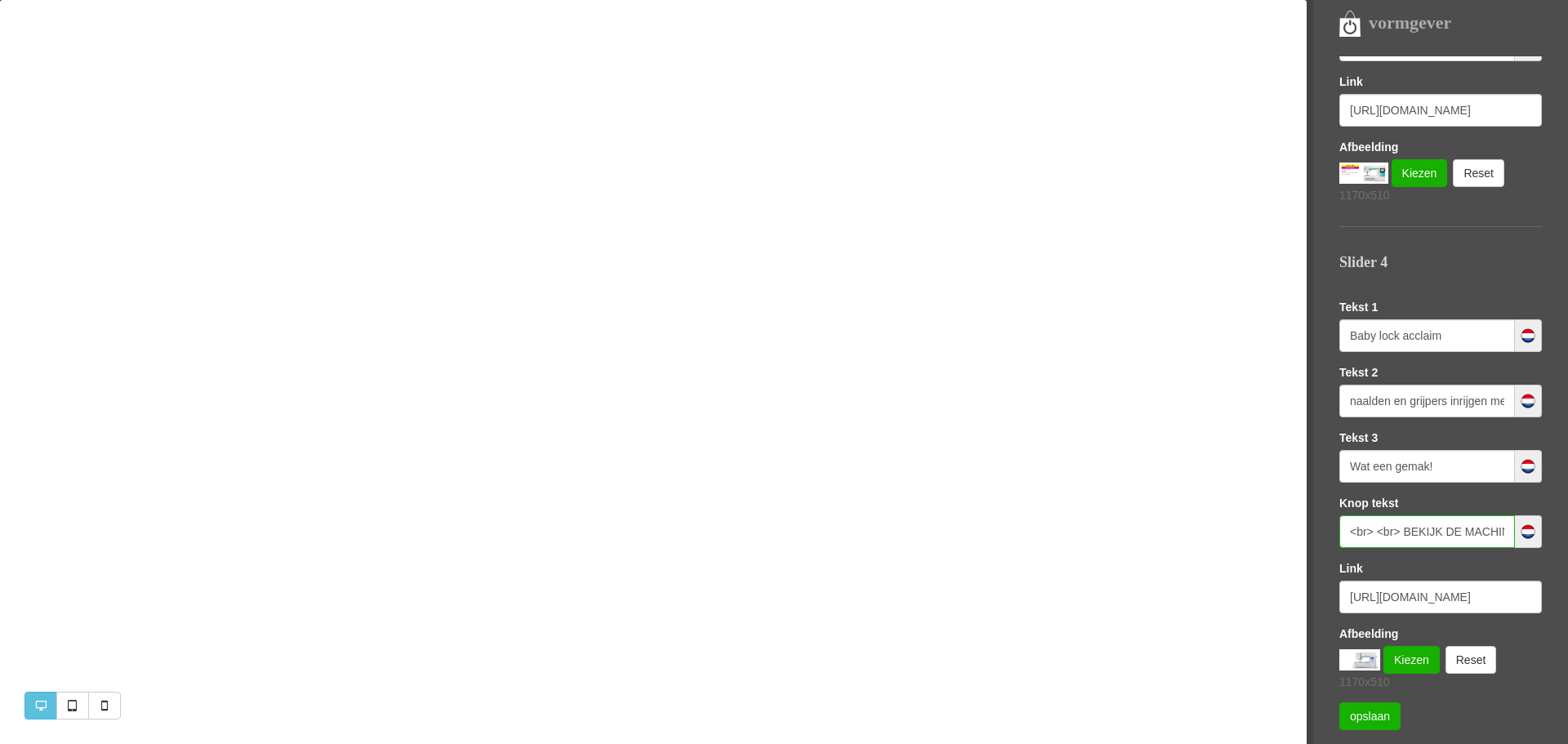
drag, startPoint x: 1486, startPoint y: 535, endPoint x: 1302, endPoint y: 533, distance: 184.0
click at [1302, 0] on div "vormgever Templates Sofie LETTERTYPE KLEUREN LOGO EN FAVICON SEO (GOOGLE) Slide…" at bounding box center [784, 0] width 1568 height 0
type input "E"
paste input "Wat een gemak!"
click at [1419, 655] on link "Kiezen" at bounding box center [1411, 660] width 56 height 28
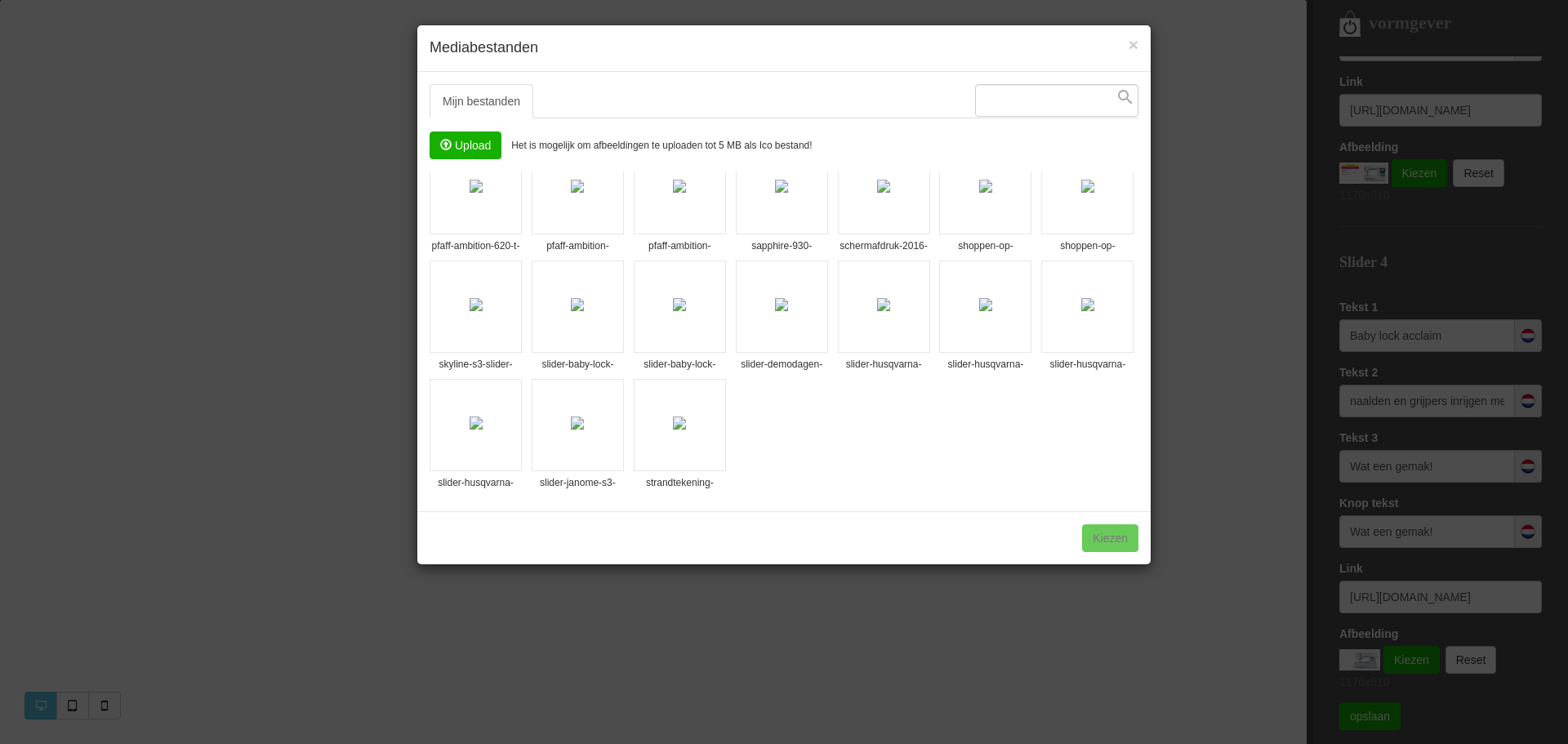
scroll to position [502, 0]
click at [584, 299] on img at bounding box center [577, 305] width 13 height 13
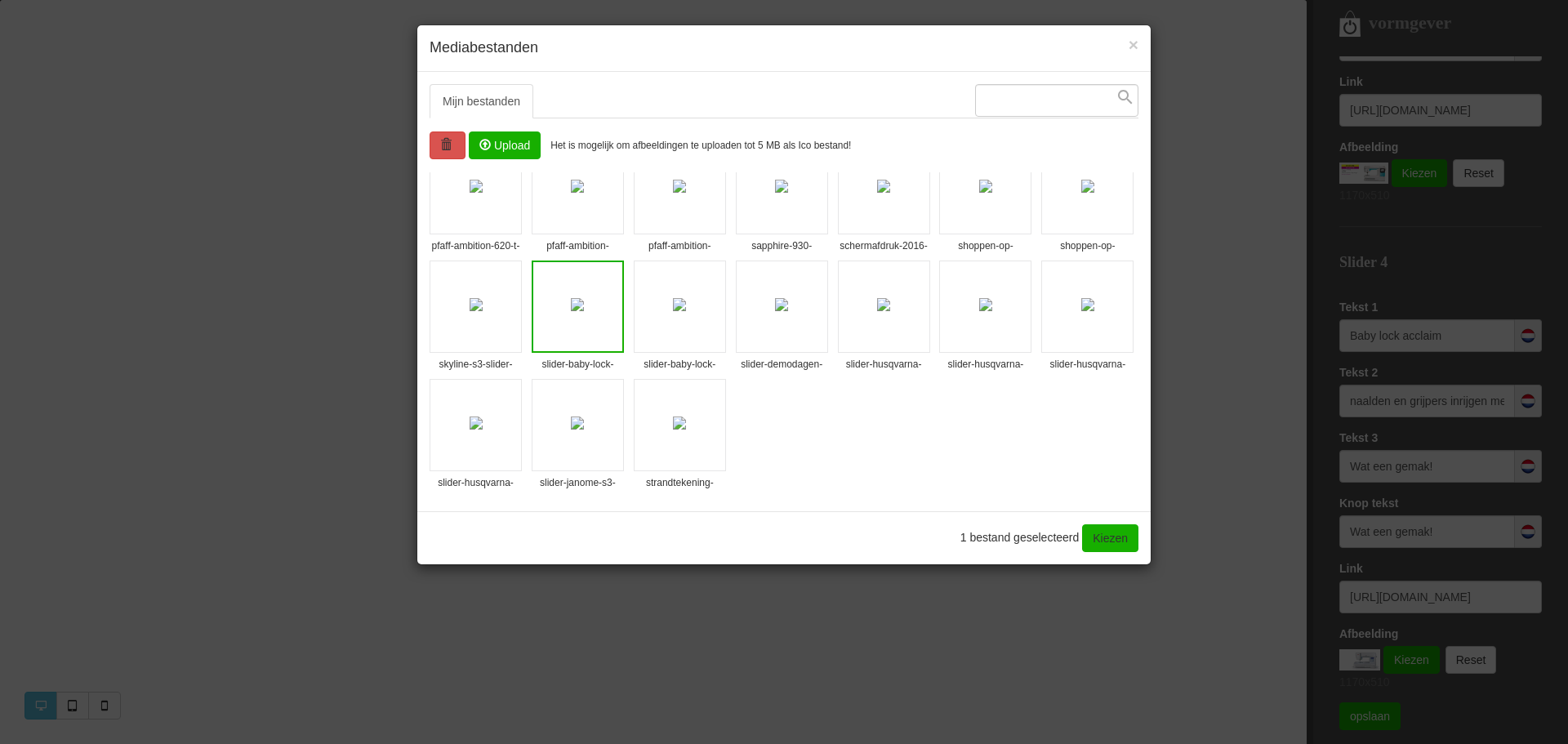
click at [673, 311] on img at bounding box center [679, 305] width 13 height 13
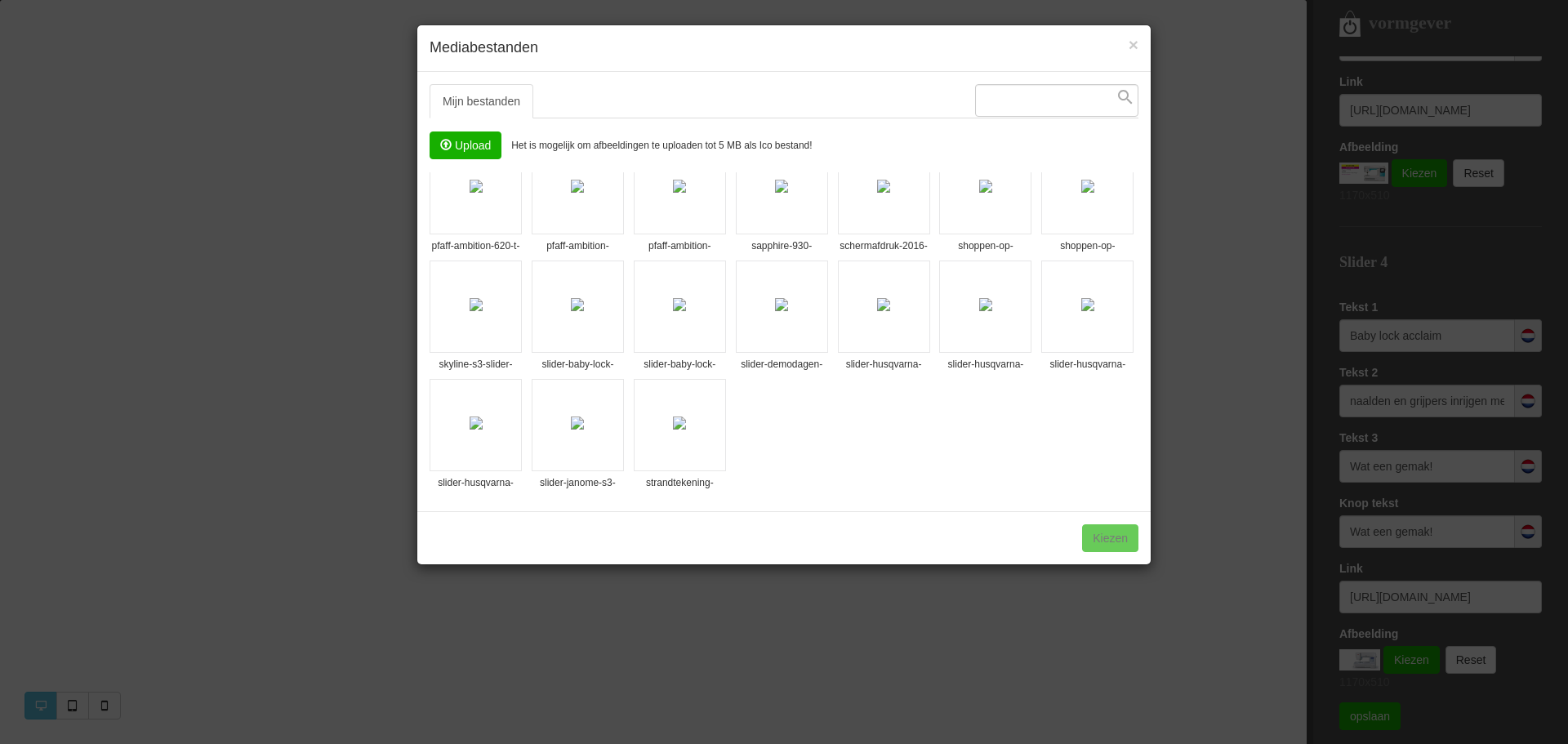
click at [673, 311] on img at bounding box center [679, 305] width 13 height 13
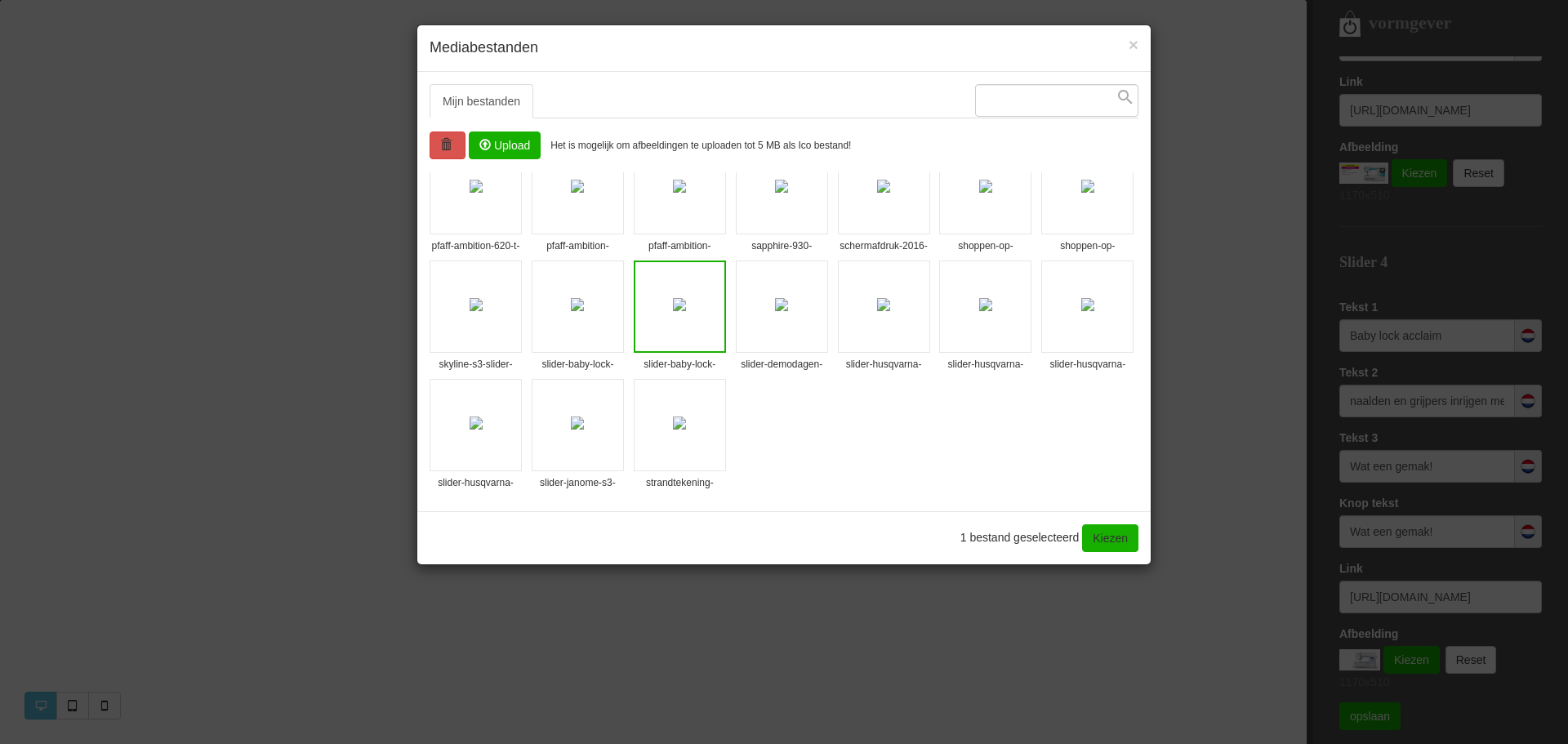
click at [673, 311] on img at bounding box center [679, 305] width 13 height 13
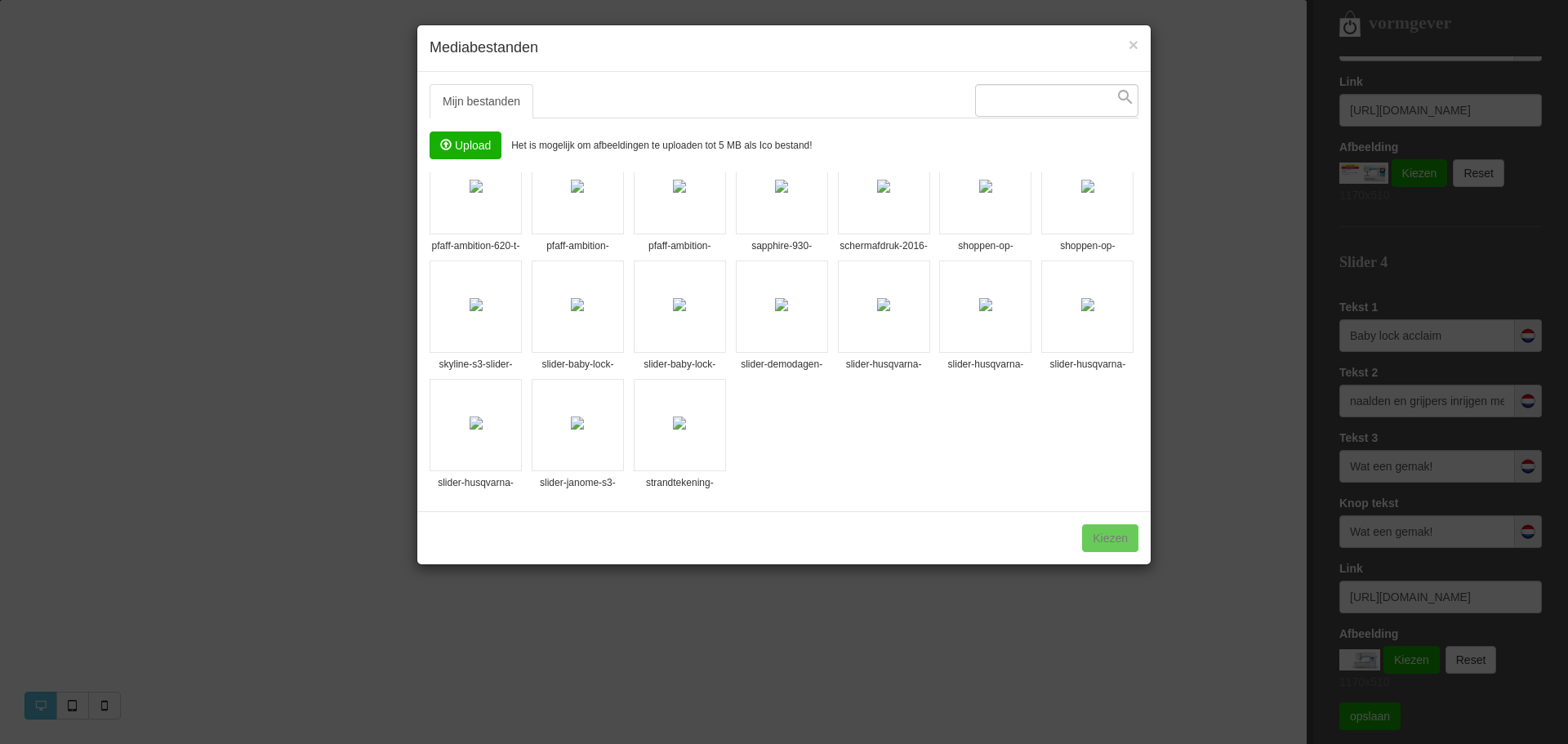
click at [1118, 532] on div "1 bestand geselecteerd Kiezen" at bounding box center [784, 537] width 734 height 53
click at [584, 299] on img at bounding box center [577, 305] width 13 height 13
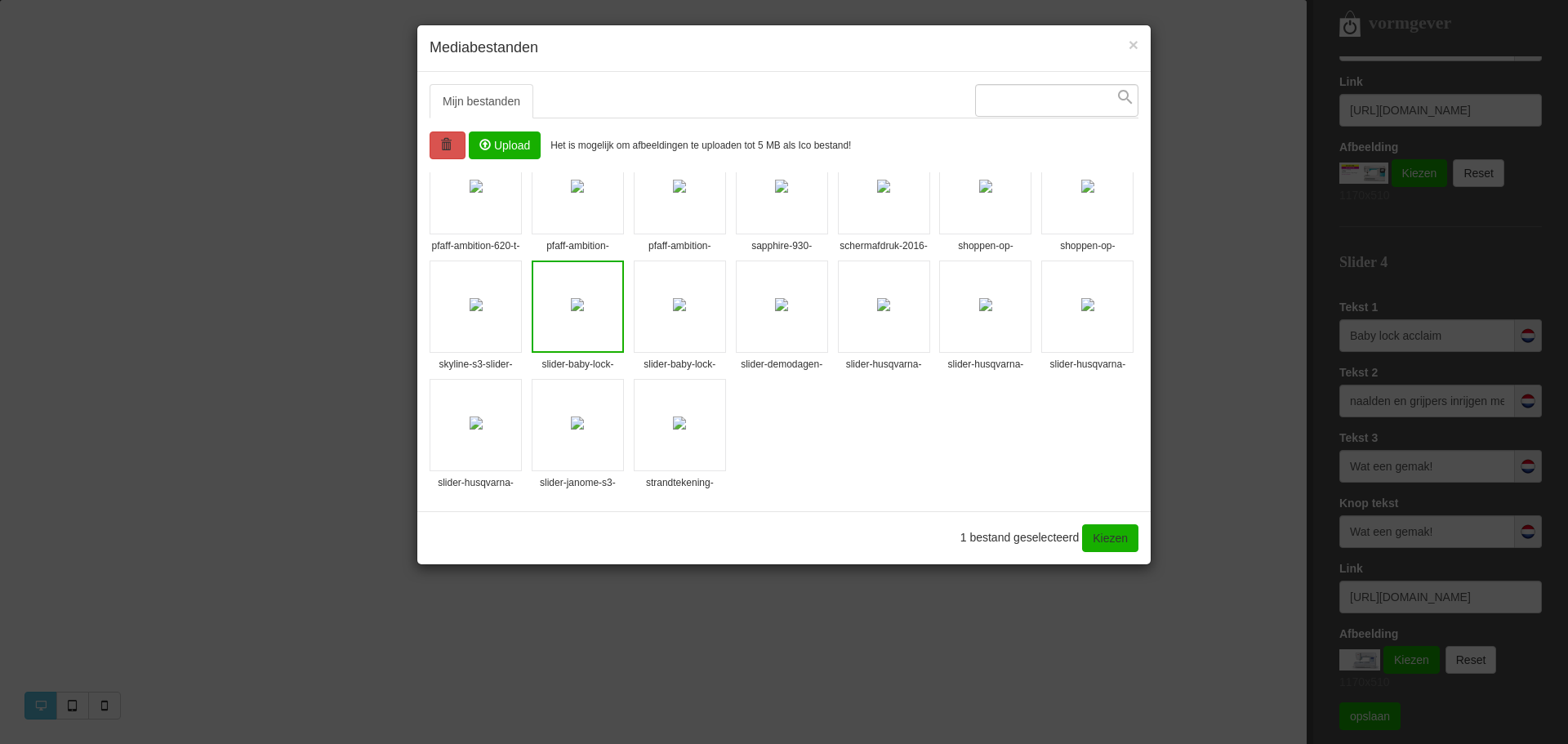
click at [673, 311] on img at bounding box center [679, 305] width 13 height 13
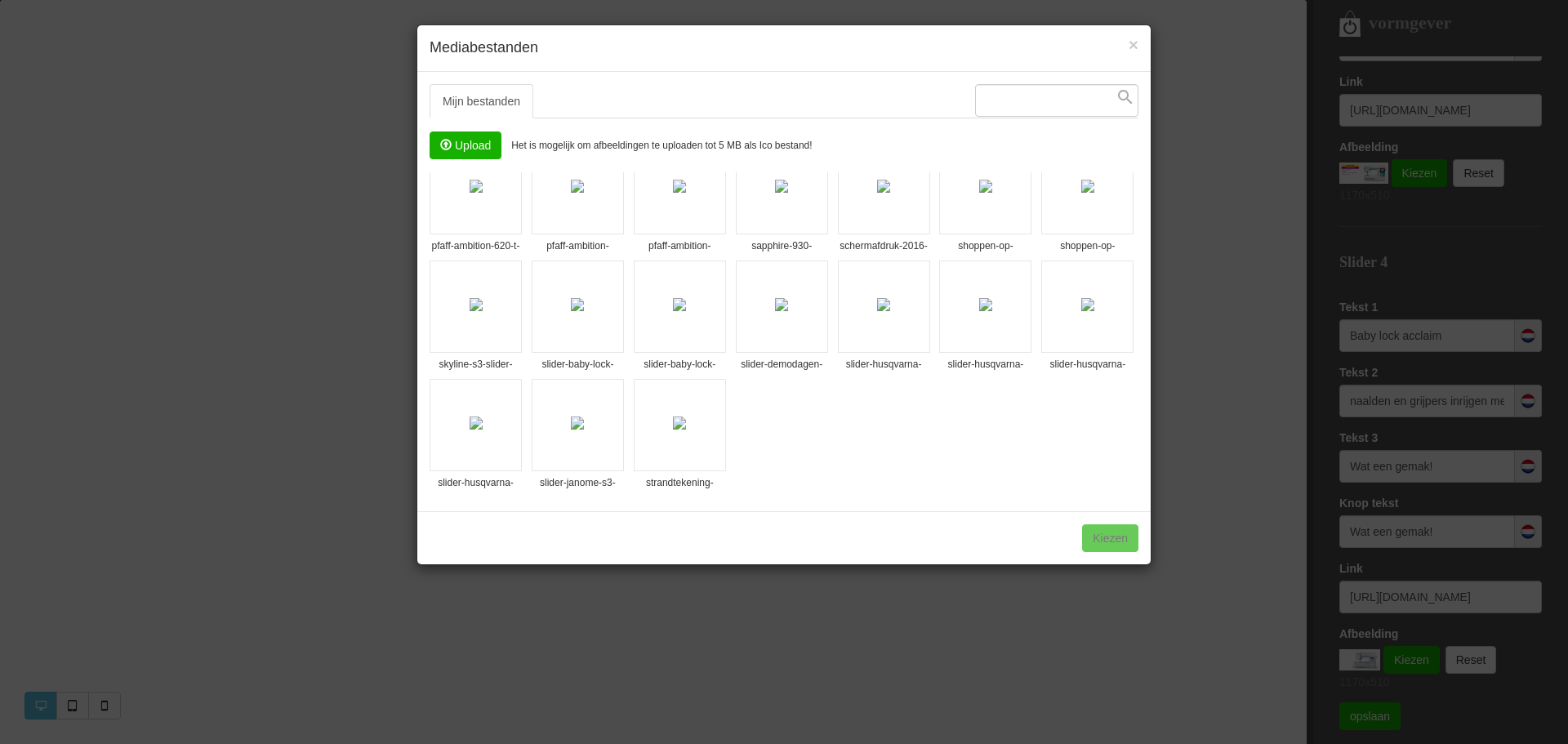
click at [673, 311] on img at bounding box center [679, 305] width 13 height 13
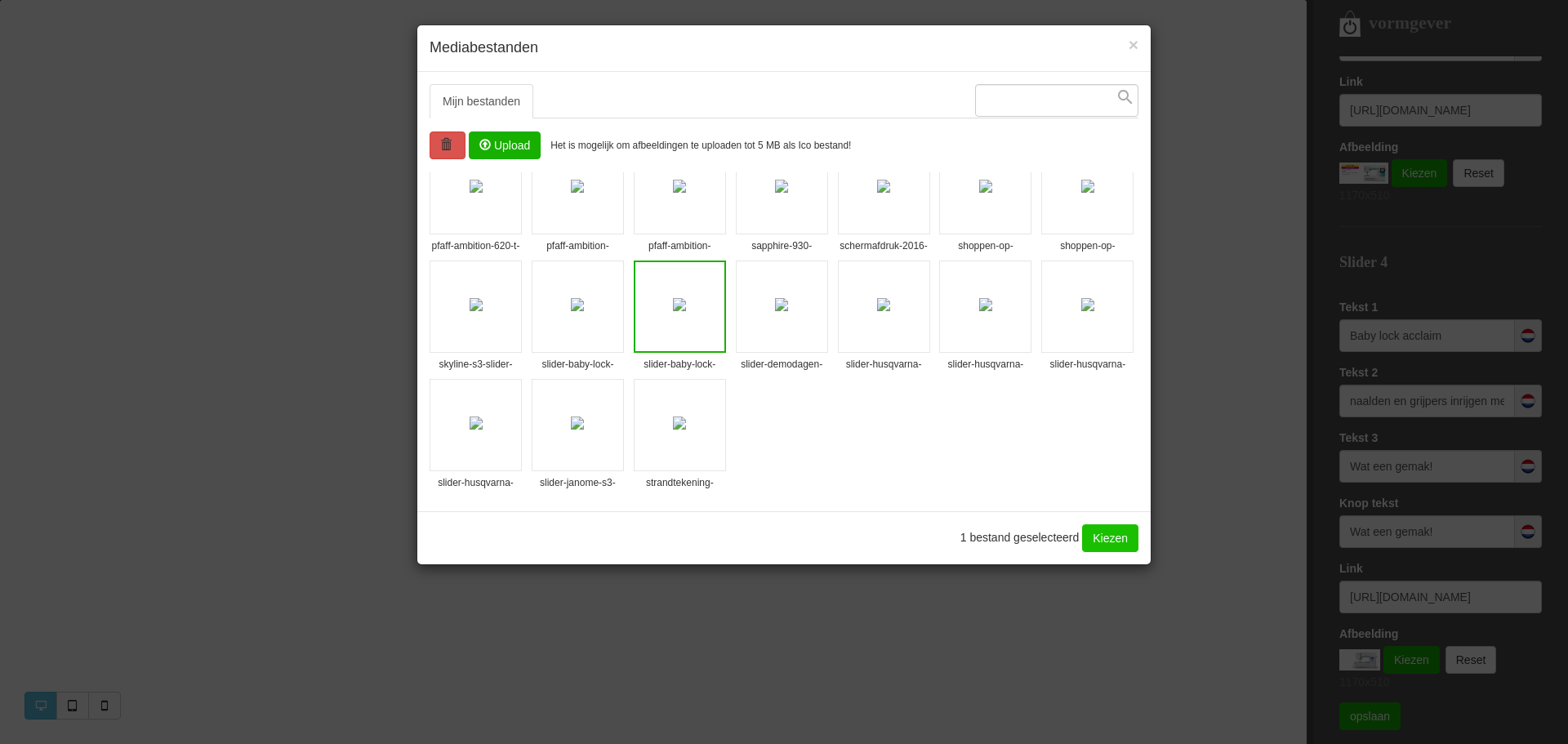
click at [1107, 543] on link "Kiezen" at bounding box center [1110, 538] width 56 height 28
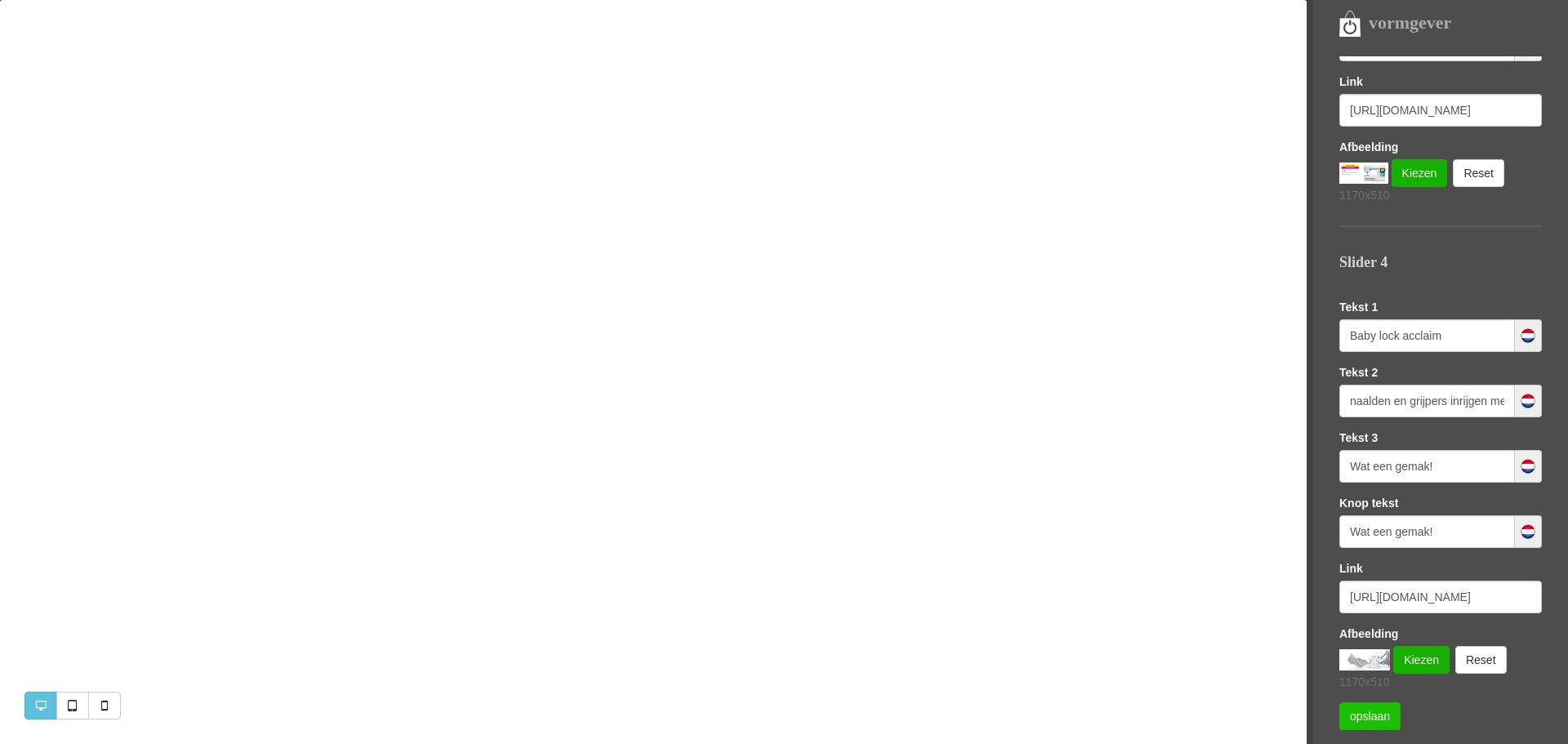
click at [1362, 712] on link "opslaan" at bounding box center [1369, 716] width 61 height 28
click at [1383, 392] on input "naalden en grijpers inrijgen met lucht <br>unieke wavesteek" at bounding box center [1427, 400] width 176 height 32
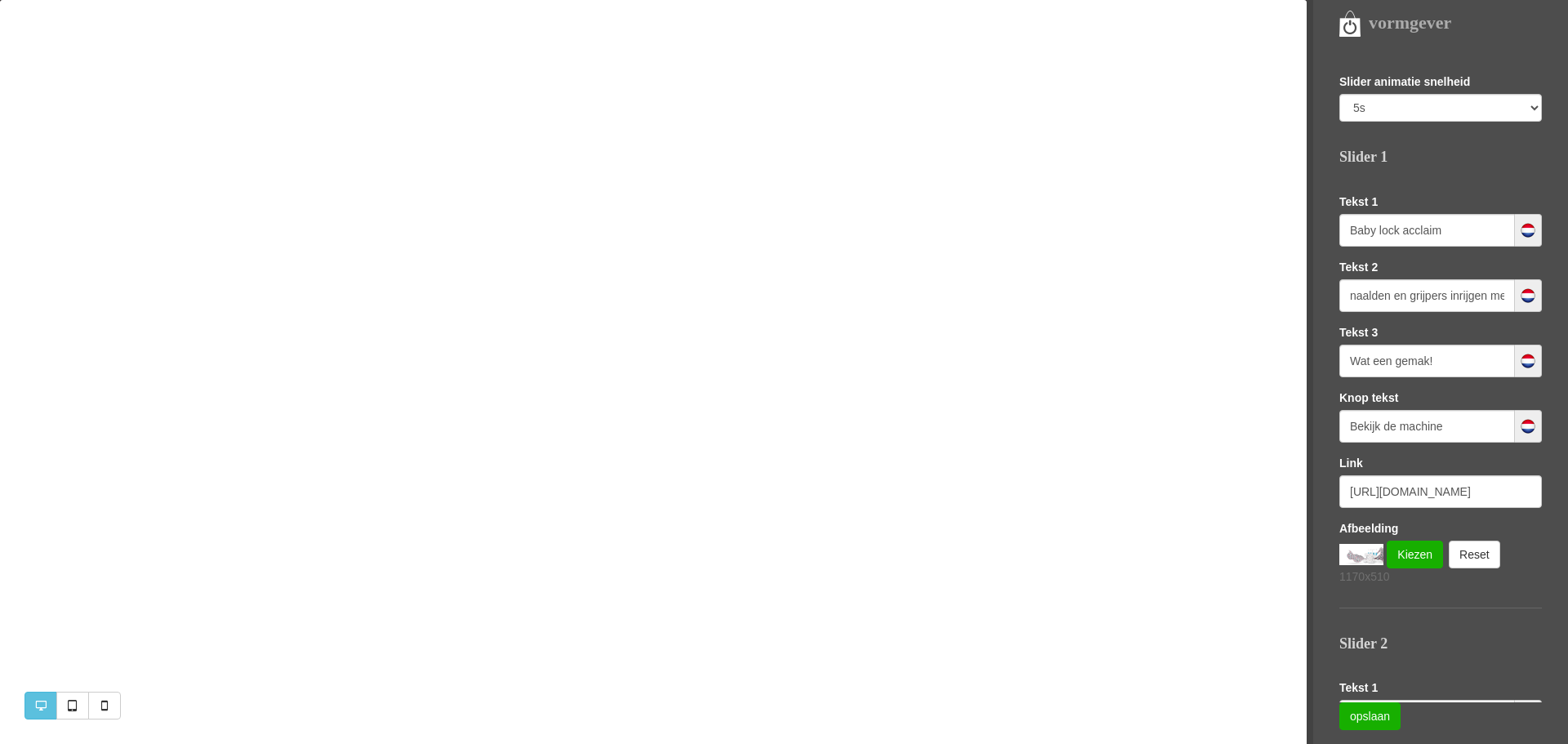
scroll to position [0, 0]
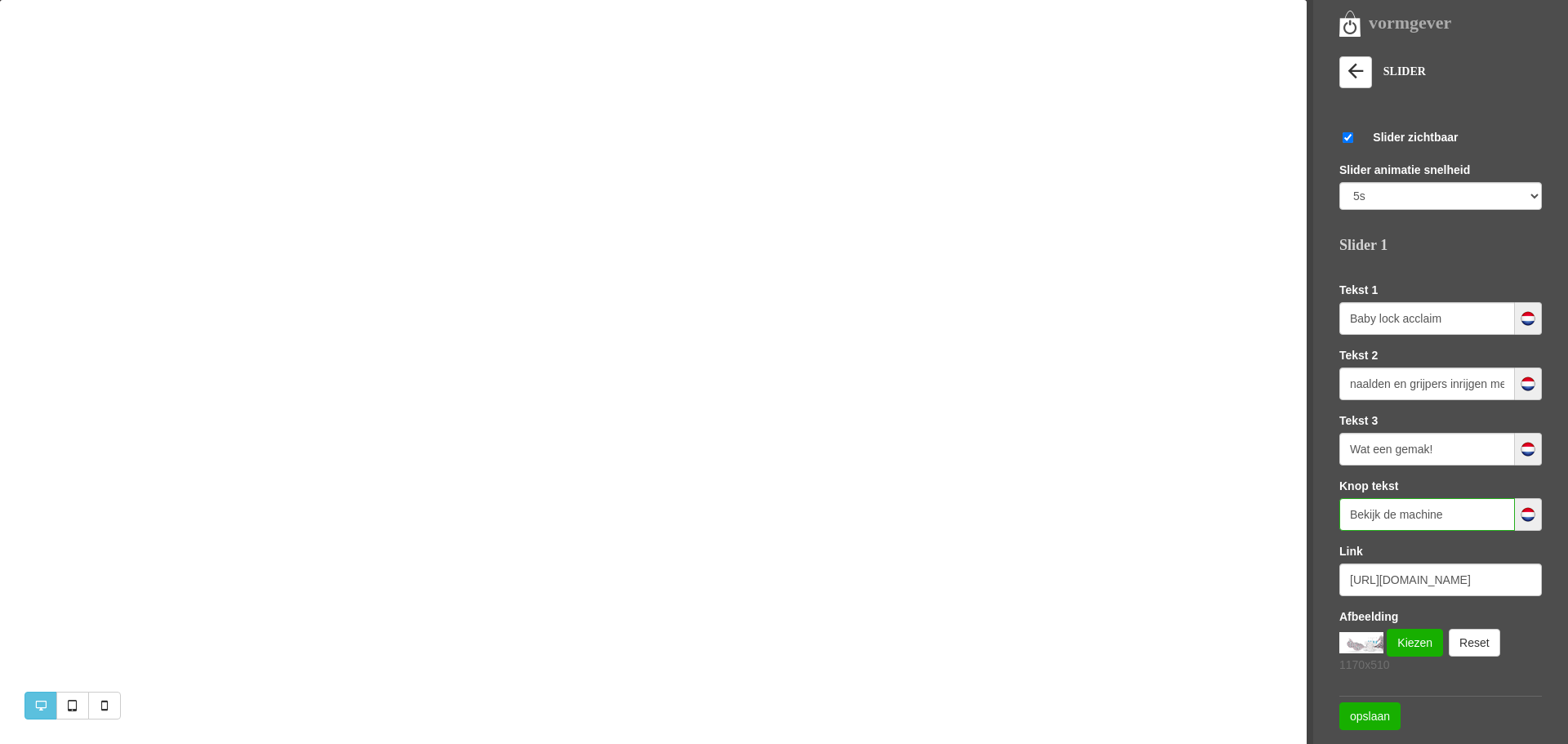
drag, startPoint x: 1444, startPoint y: 511, endPoint x: 1311, endPoint y: 523, distance: 133.5
click at [1311, 523] on nav "vormgever Templates Sofie LETTERTYPE KLEUREN LOGO EN FAVICON SEO (GOOGLE) Slide…" at bounding box center [1437, 372] width 261 height 744
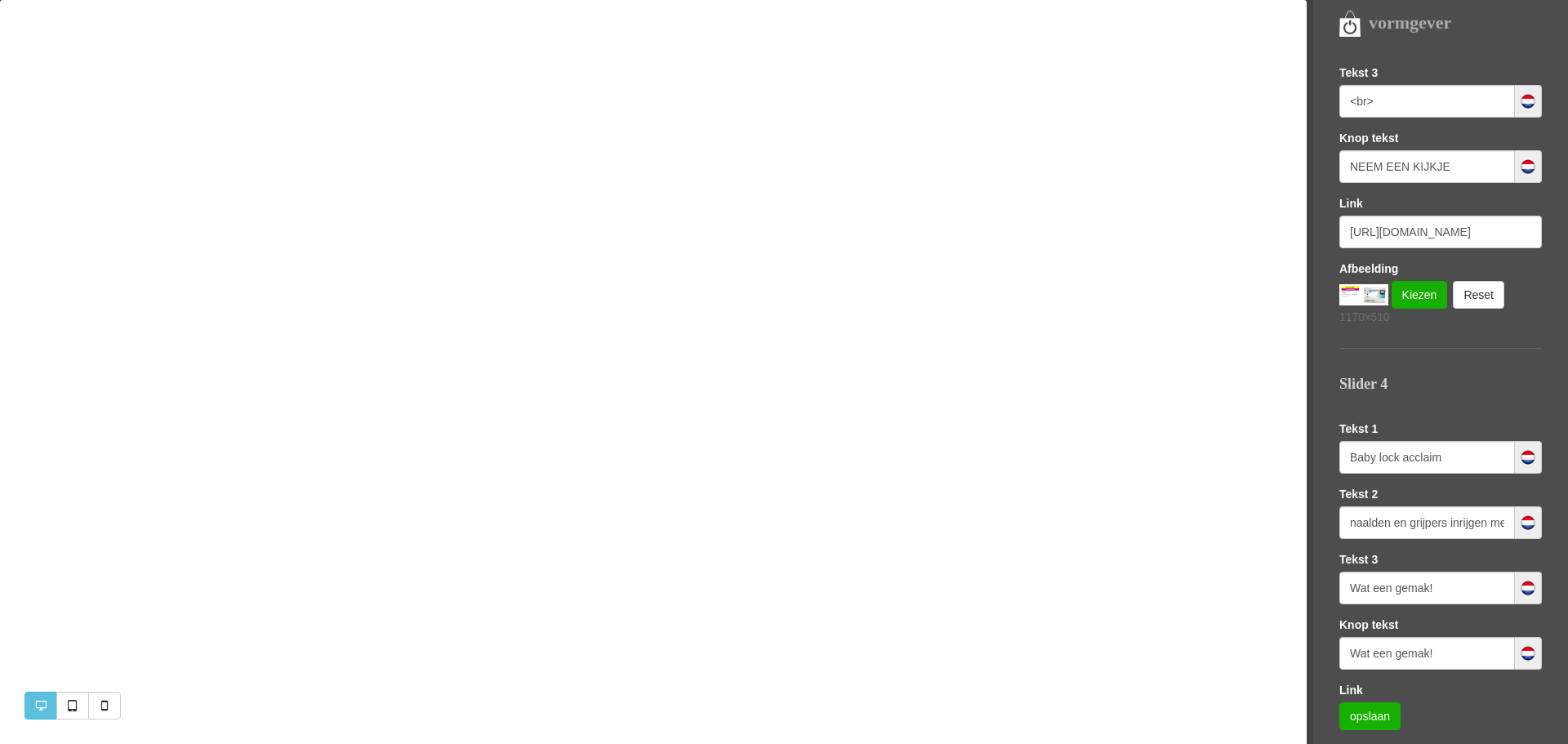
scroll to position [1443, 0]
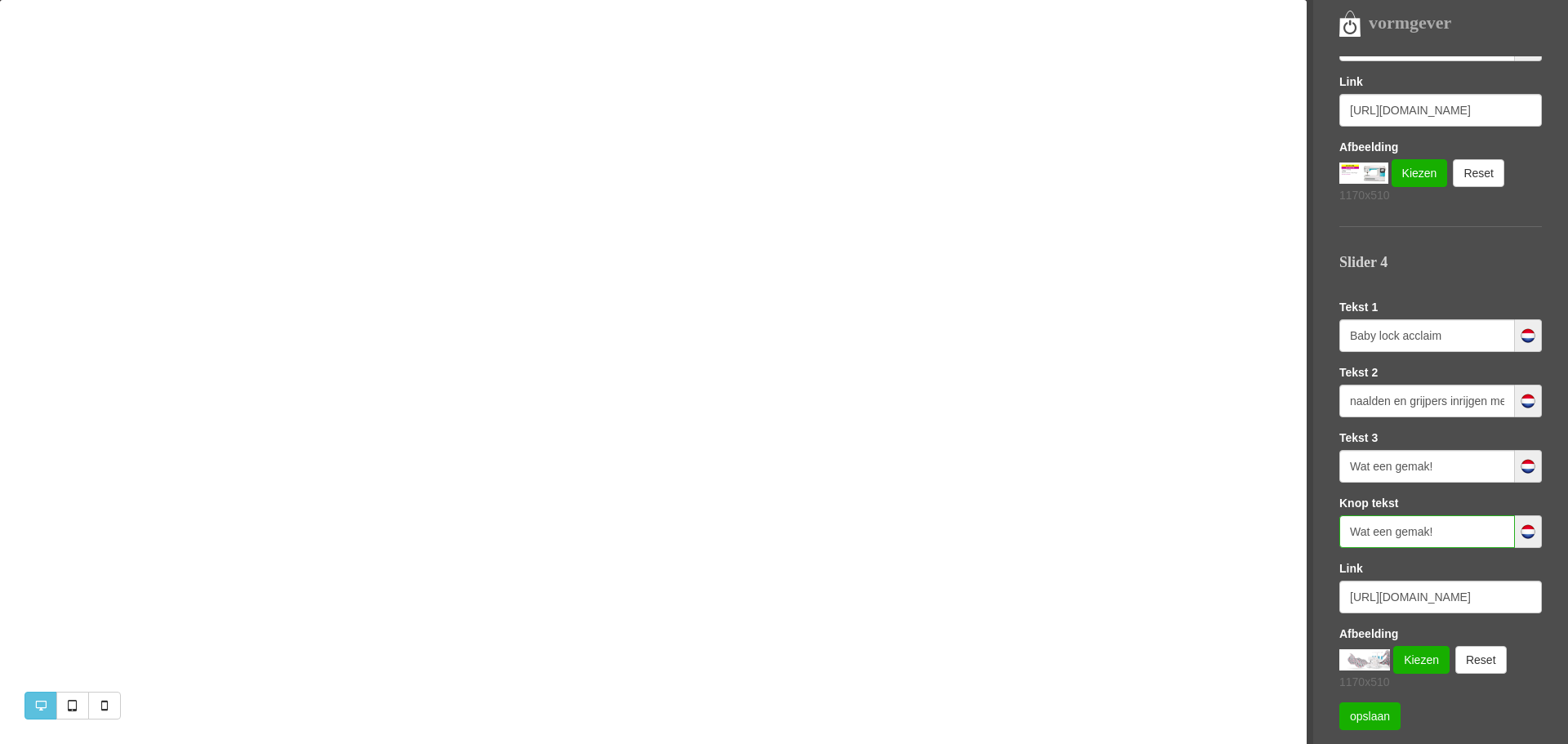
paste input "Bekijk de machine"
type input "Bekijk de machine"
click at [1463, 601] on input "https://www.naaimachines-flevoland.nl/product/2113834/janome-skyline-s3-anniver…" at bounding box center [1440, 596] width 202 height 32
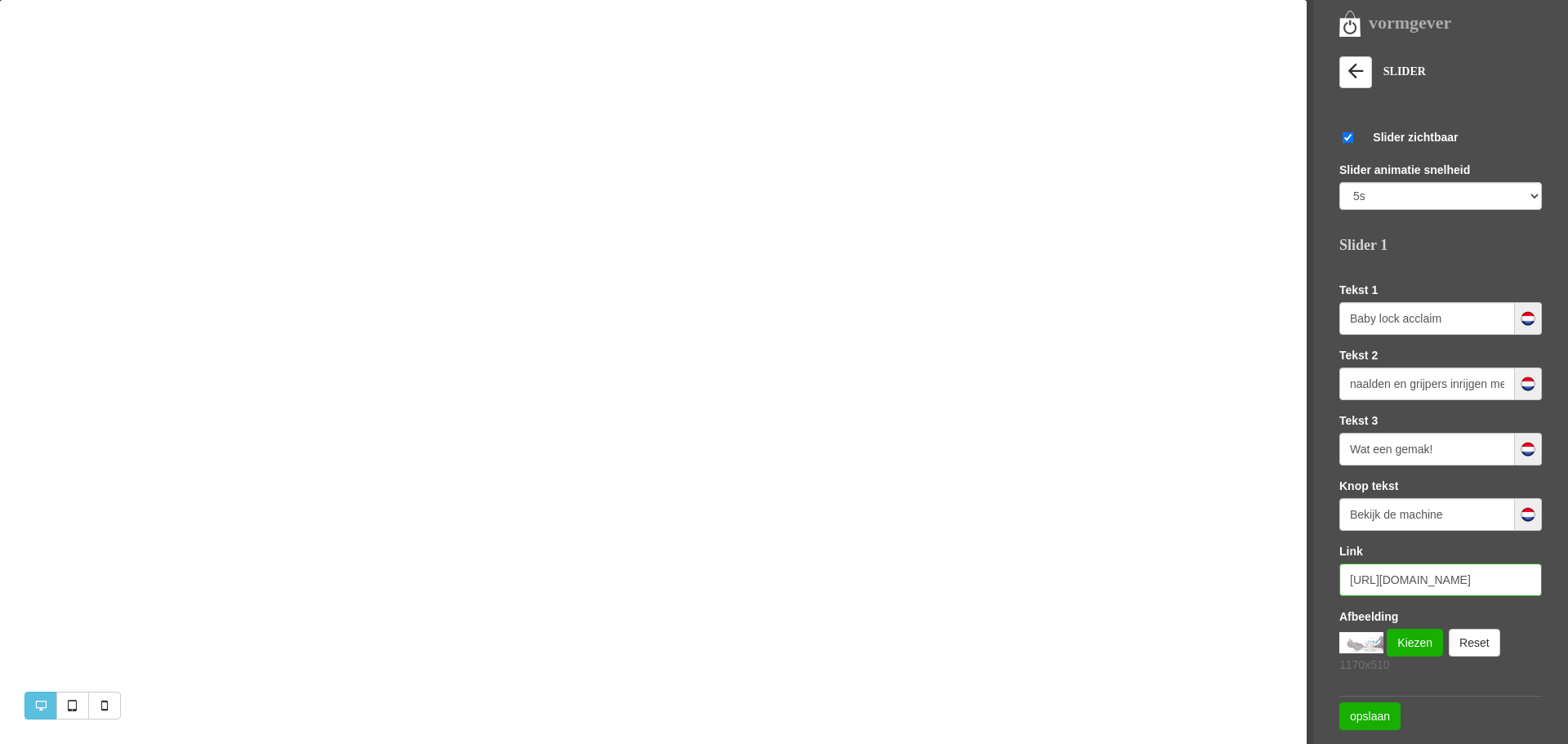
scroll to position [0, 0]
click at [1410, 580] on input "https://www.naaimachines-flevoland.nl/product/2102850/babylock-acclaim-lockmach…" at bounding box center [1440, 579] width 202 height 32
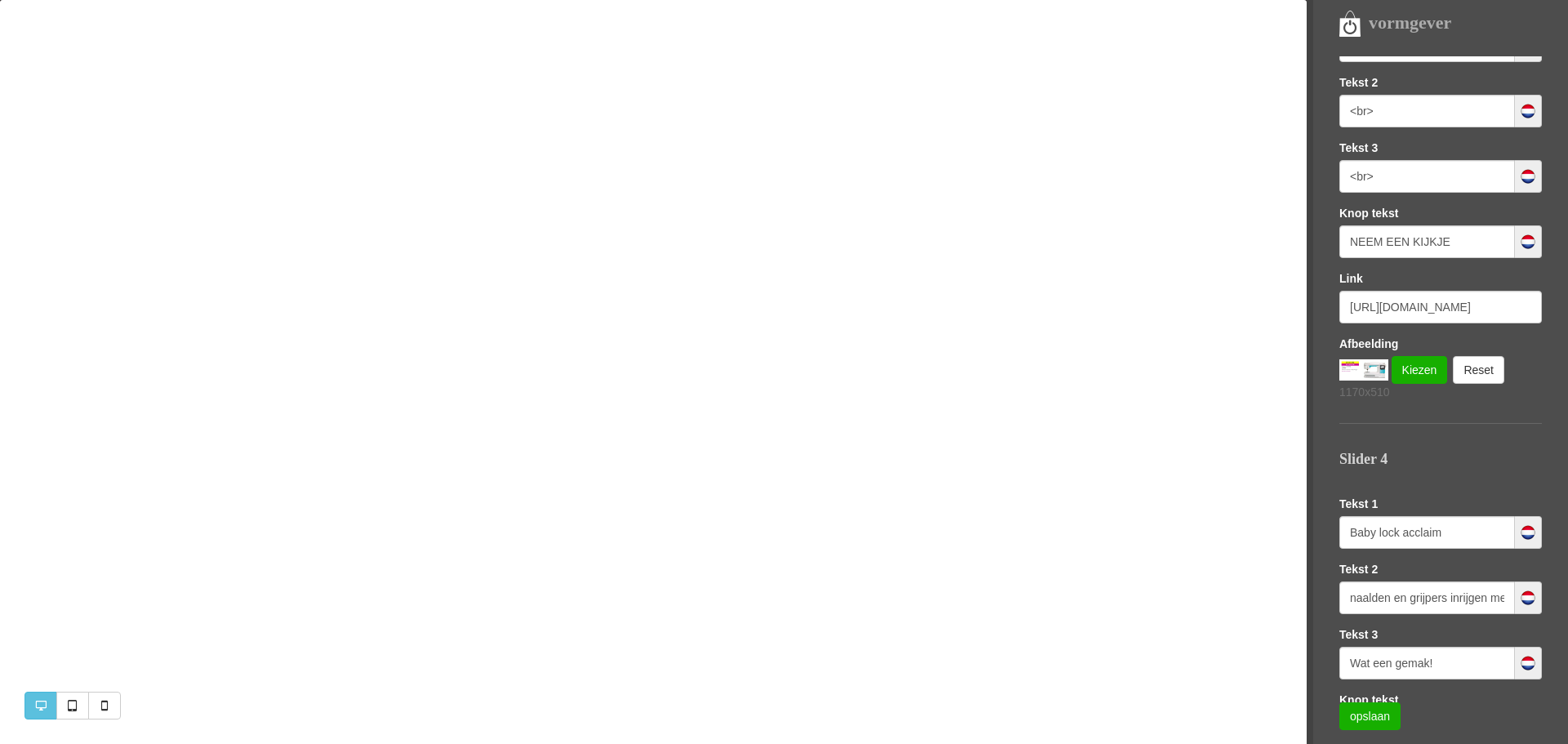
scroll to position [1443, 0]
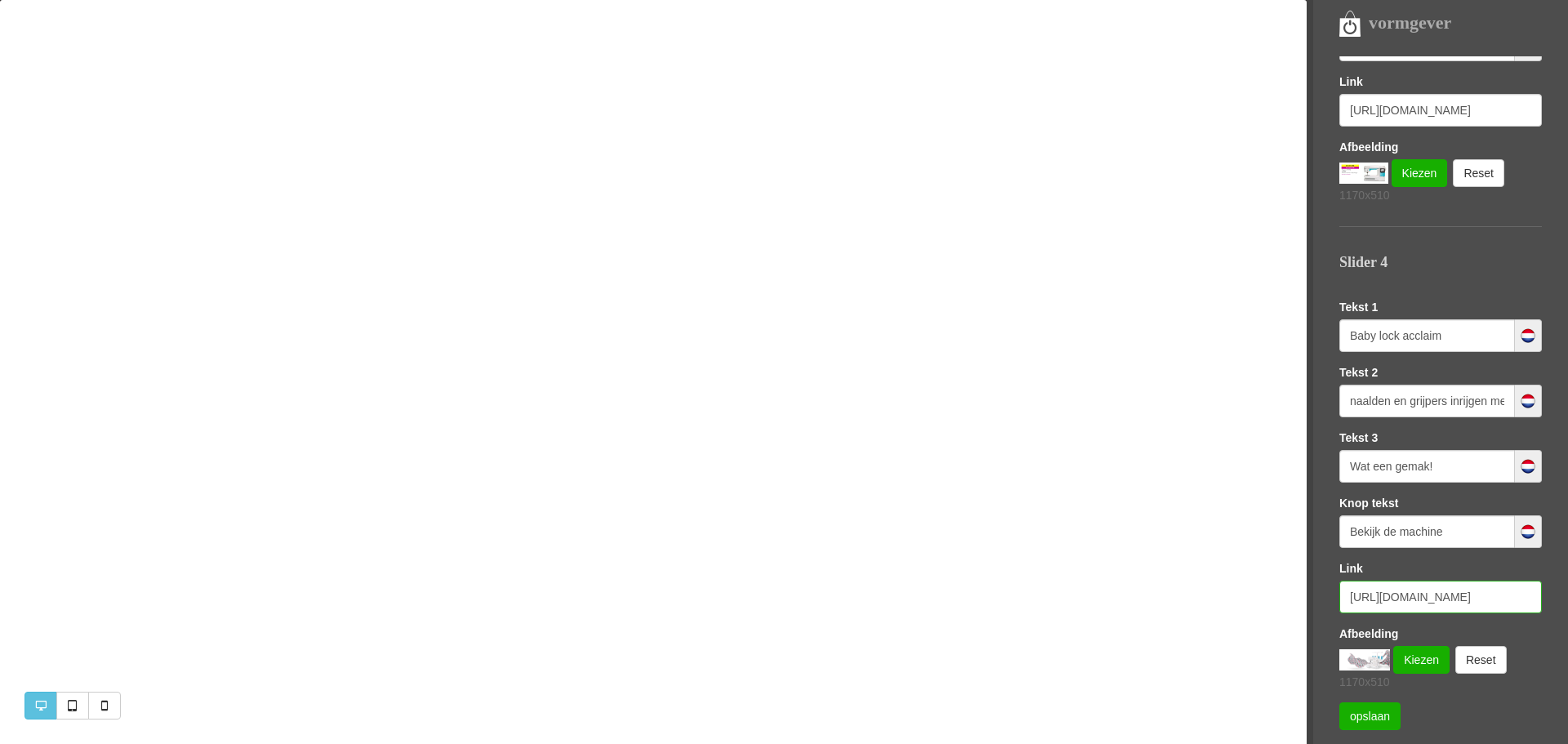
click at [1367, 599] on input "https://www.naaimachines-flevoland.nl/product/2113834/janome-skyline-s3-anniver…" at bounding box center [1440, 596] width 202 height 32
type input "h"
paste input "https://www.naaimachines-flevoland.nl/product/2102850/babylock-acclaim-lockmach…"
type input "https://www.naaimachines-flevoland.nl/product/2102850/babylock-acclaim-lockmach…"
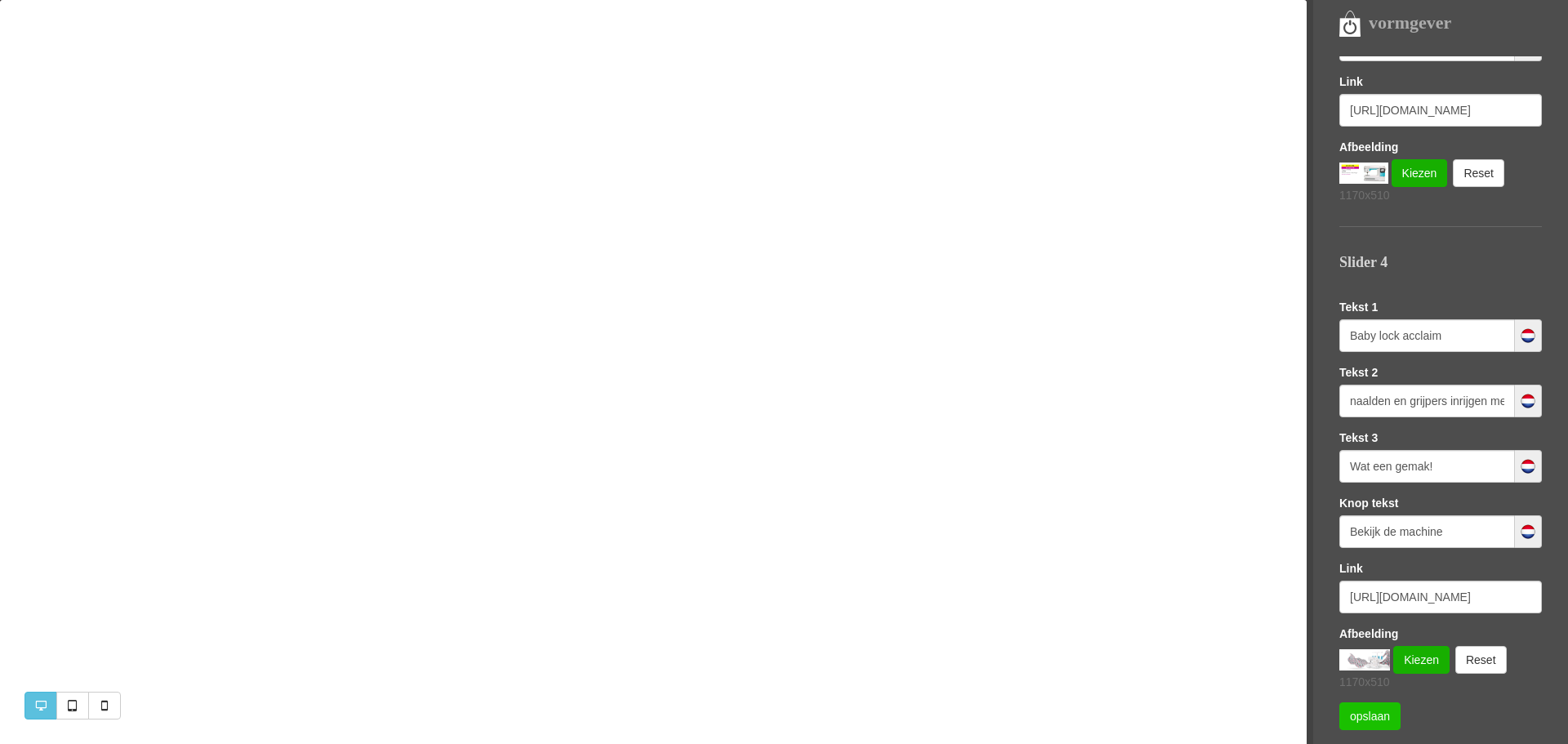
scroll to position [0, 0]
click at [1364, 716] on link "opslaan" at bounding box center [1369, 716] width 61 height 28
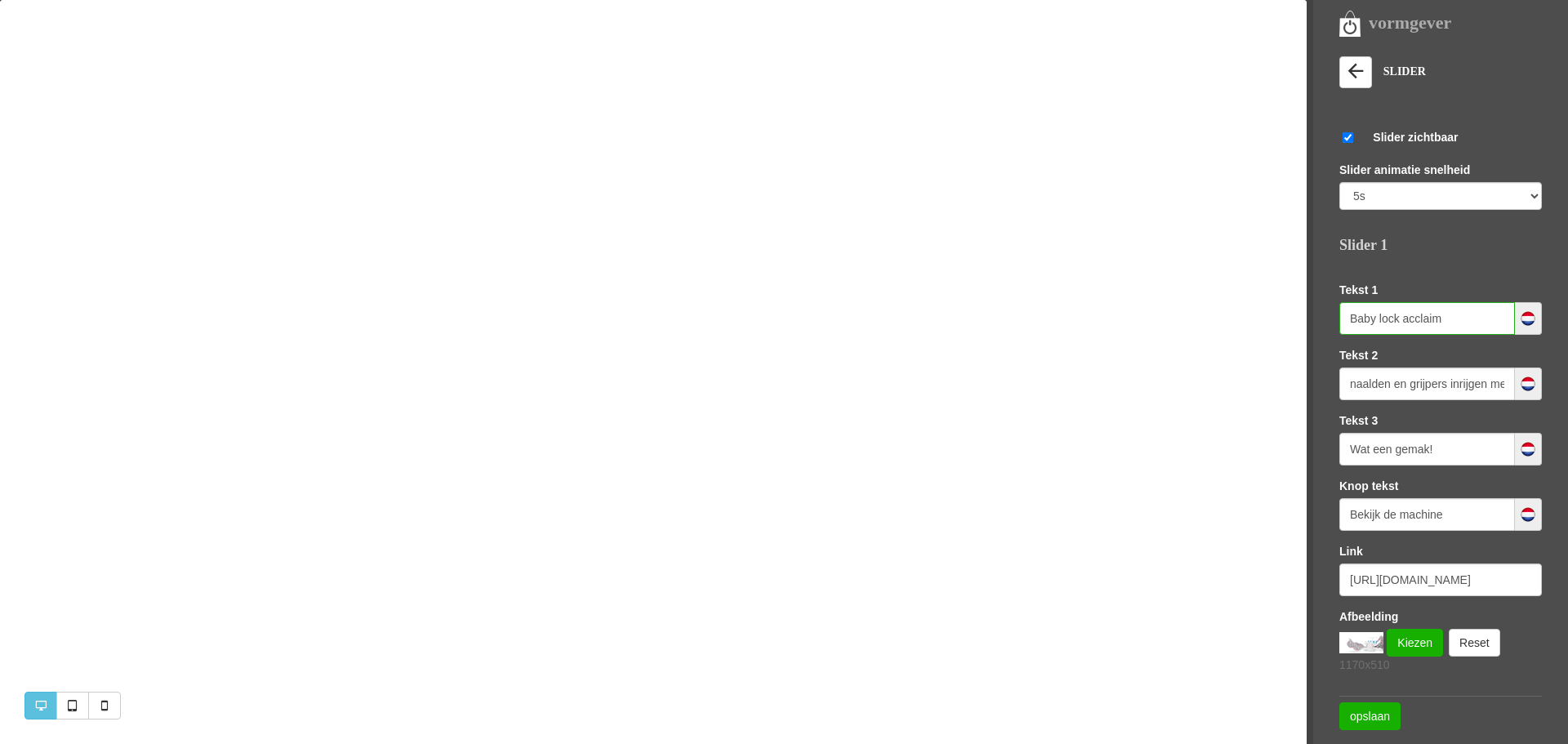
drag, startPoint x: 1459, startPoint y: 319, endPoint x: 1341, endPoint y: 318, distance: 118.0
click at [1341, 318] on input "Baby lock acclaim" at bounding box center [1427, 318] width 176 height 32
paste input "Opheffingsuitverkoop gestart!"
type input "Opheffingsuitverkoop gestart!"
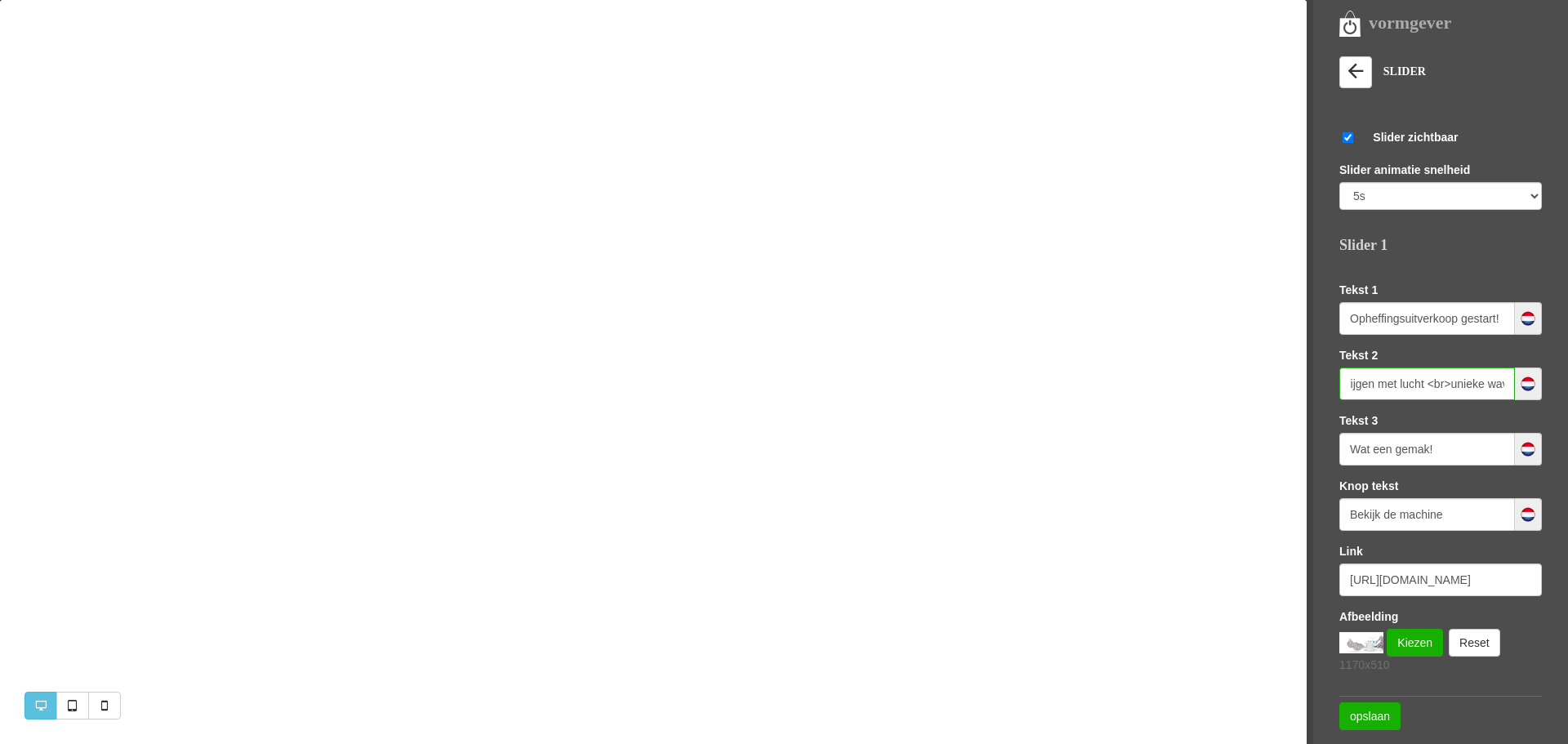
scroll to position [0, 163]
drag, startPoint x: 1353, startPoint y: 380, endPoint x: 1508, endPoint y: 380, distance: 155.0
click at [1508, 380] on div "naalden en grijpers inrijgen met lucht <br>unieke wavesteek" at bounding box center [1440, 384] width 202 height 32
click at [1379, 387] on input "naalden en grijpers inrijgen met lucht <br>unieke wavesteek" at bounding box center [1427, 384] width 176 height 32
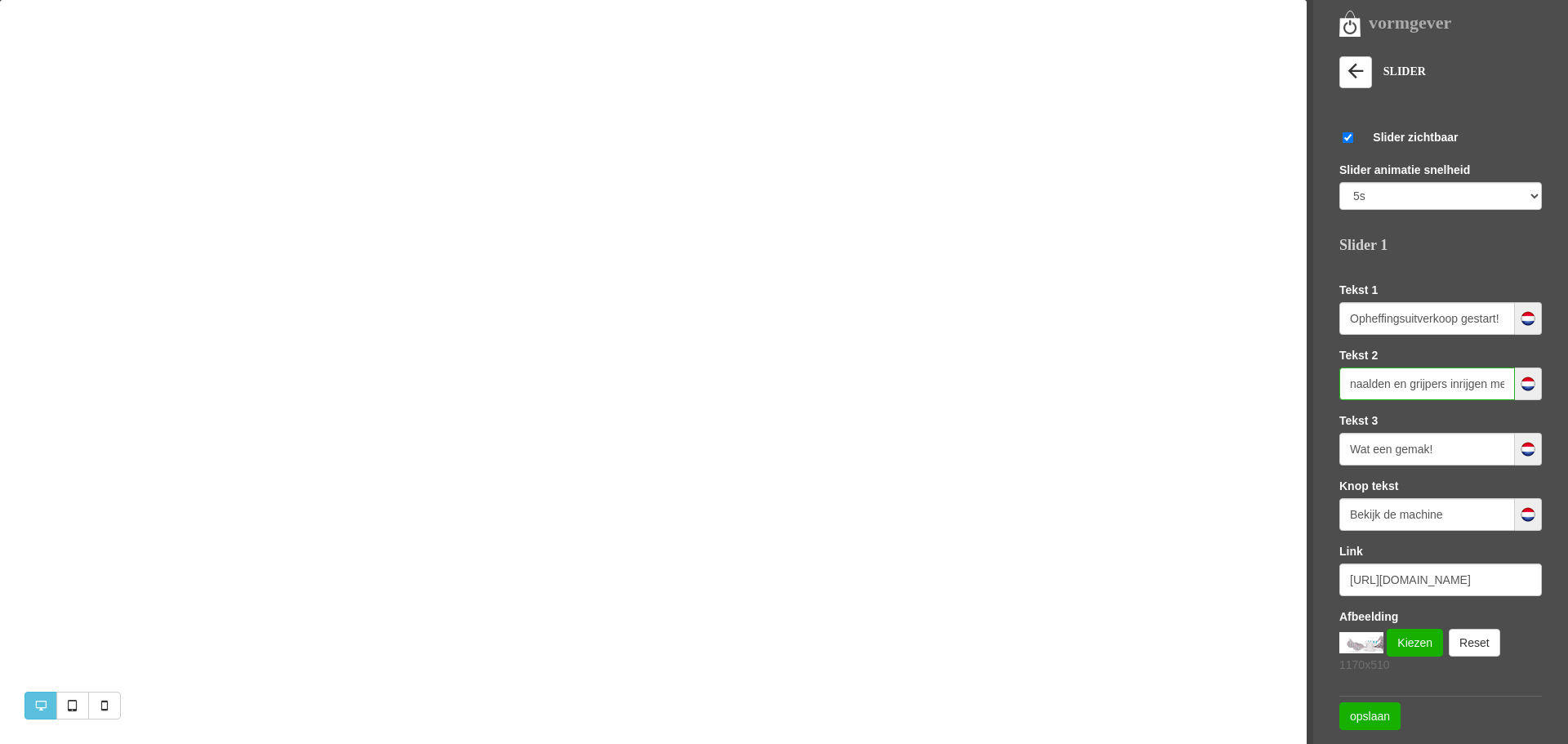
paste input "Opheffingsuitverkoop gestart!"
drag, startPoint x: 1496, startPoint y: 383, endPoint x: 1349, endPoint y: 384, distance: 147.0
click at [1349, 384] on input "Opheffingsuitverkoop gestart! <br>unieke wavesteek" at bounding box center [1427, 384] width 176 height 32
drag, startPoint x: 1373, startPoint y: 386, endPoint x: 1467, endPoint y: 384, distance: 94.0
click at [1467, 384] on input "<br>unieke wavesteek" at bounding box center [1427, 384] width 176 height 32
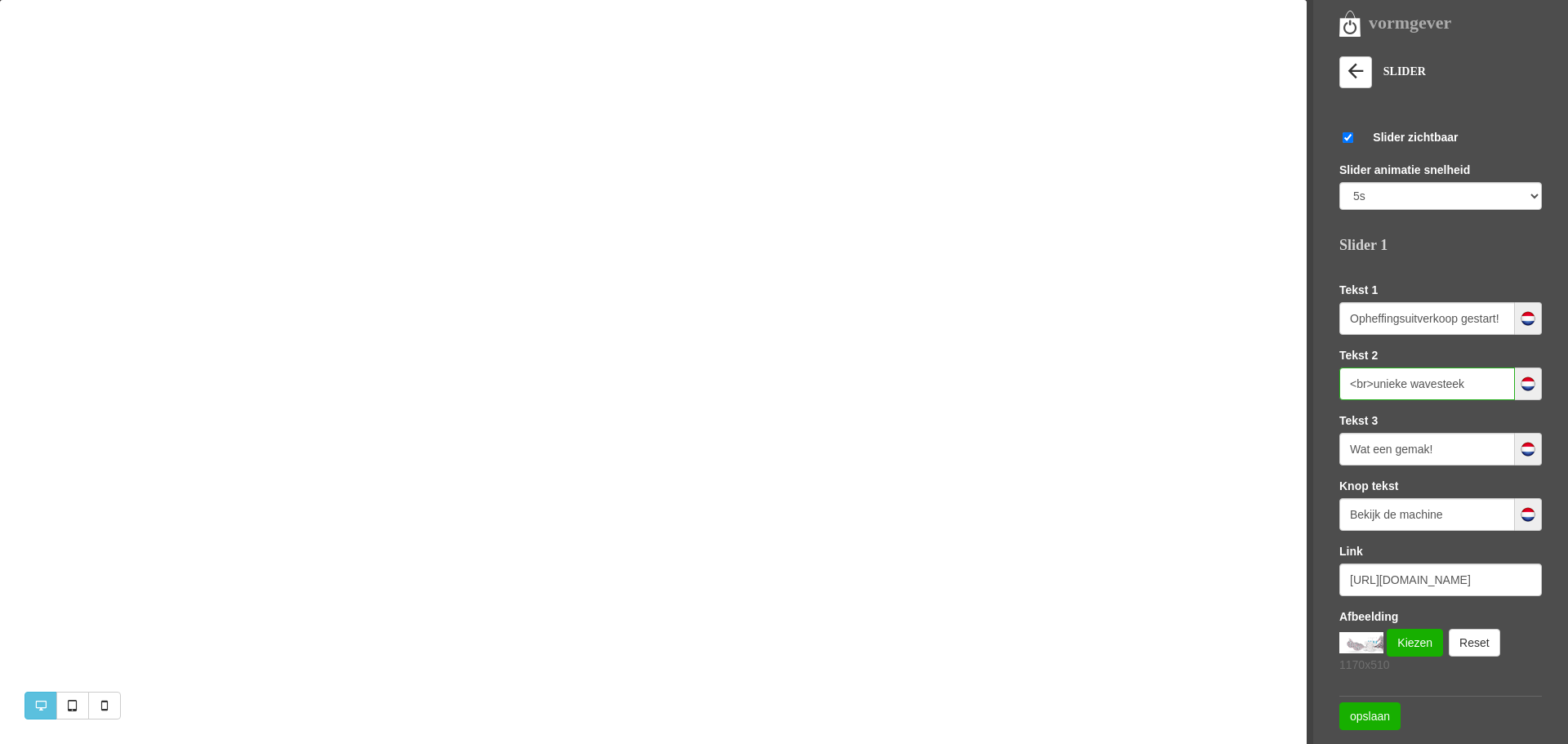
paste input "Opheffingsuitverkoop gestart!"
type input "<br>Opheffingsuitverkoop gestart!"
click at [1436, 443] on input "Wat een gemak!" at bounding box center [1427, 448] width 176 height 32
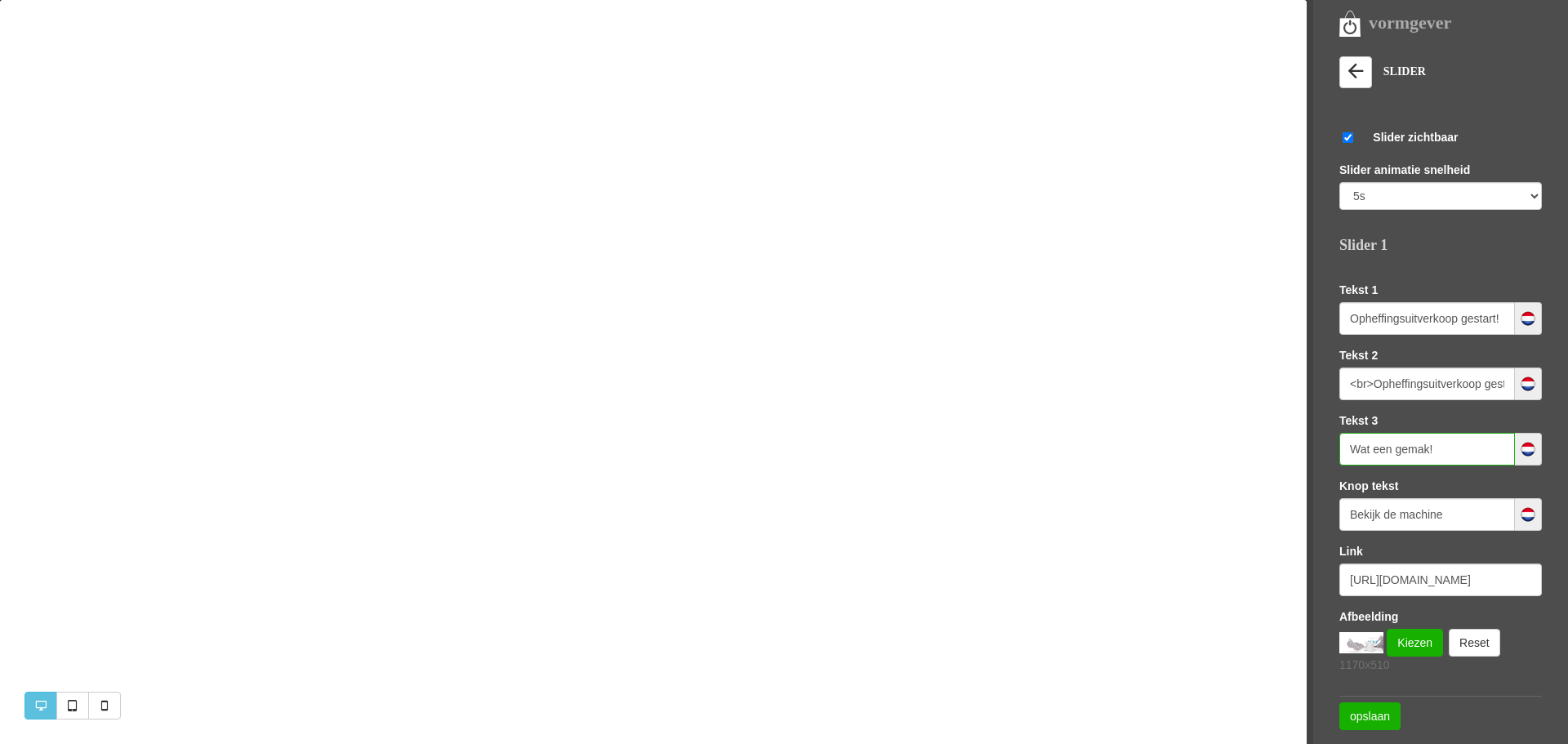
drag, startPoint x: 1452, startPoint y: 445, endPoint x: 1343, endPoint y: 448, distance: 109.0
click at [1343, 448] on input "Wat een gemak!" at bounding box center [1427, 448] width 176 height 32
paste input "Meer aanbiedingen in de winkel op stoffen, fournituren en hobbyartikelen."
type input "Meer aanbiedingen in de winkel op stoffen, fournituren en hobbyartikelen."
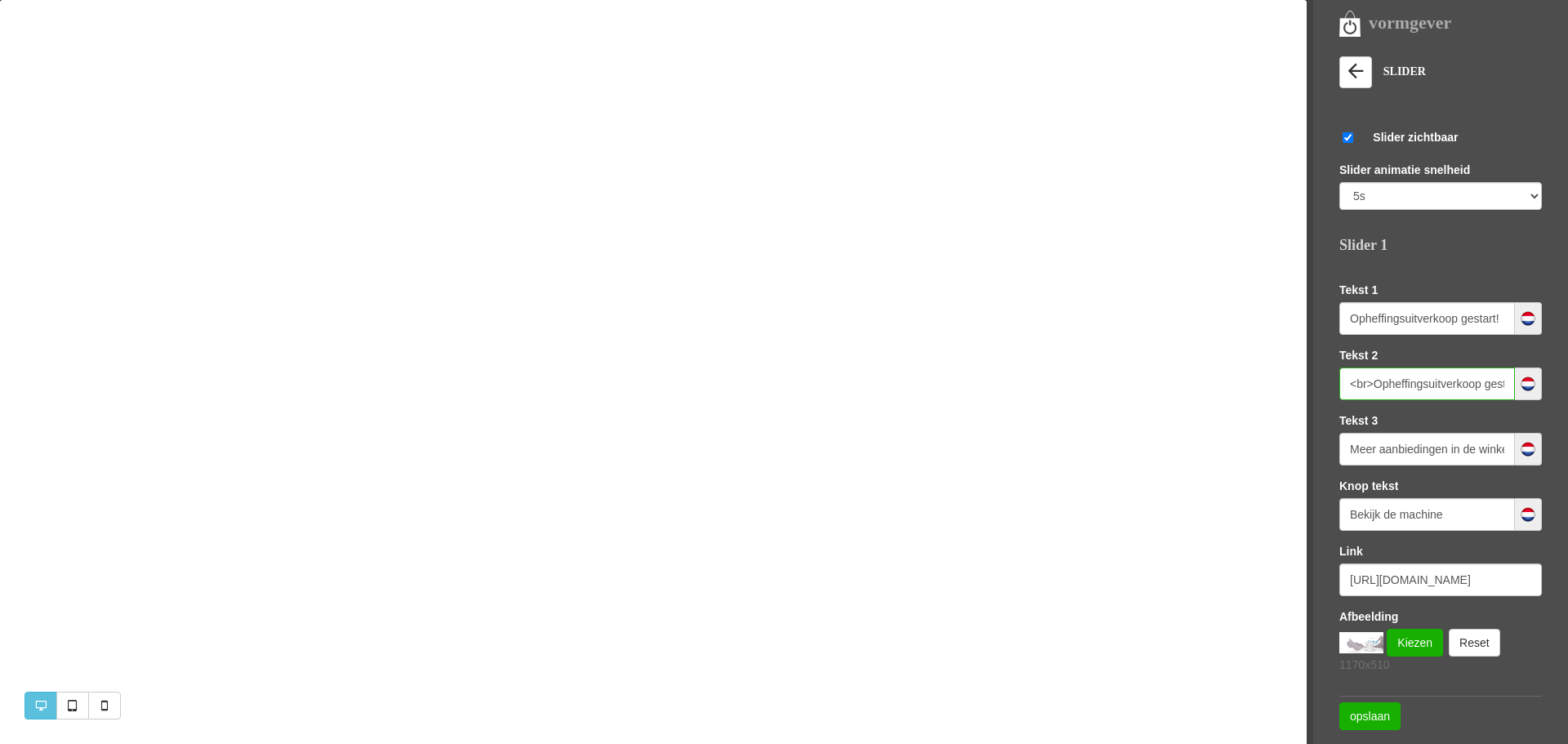
scroll to position [0, 33]
drag, startPoint x: 1373, startPoint y: 384, endPoint x: 1515, endPoint y: 384, distance: 142.0
click at [1515, 384] on div "<br>Opheffingsuitverkoop gestart!" at bounding box center [1440, 384] width 202 height 32
paste input "Wij sluiten op 19 december definitief onze deuren. Profiteer nu van hoge kortin…"
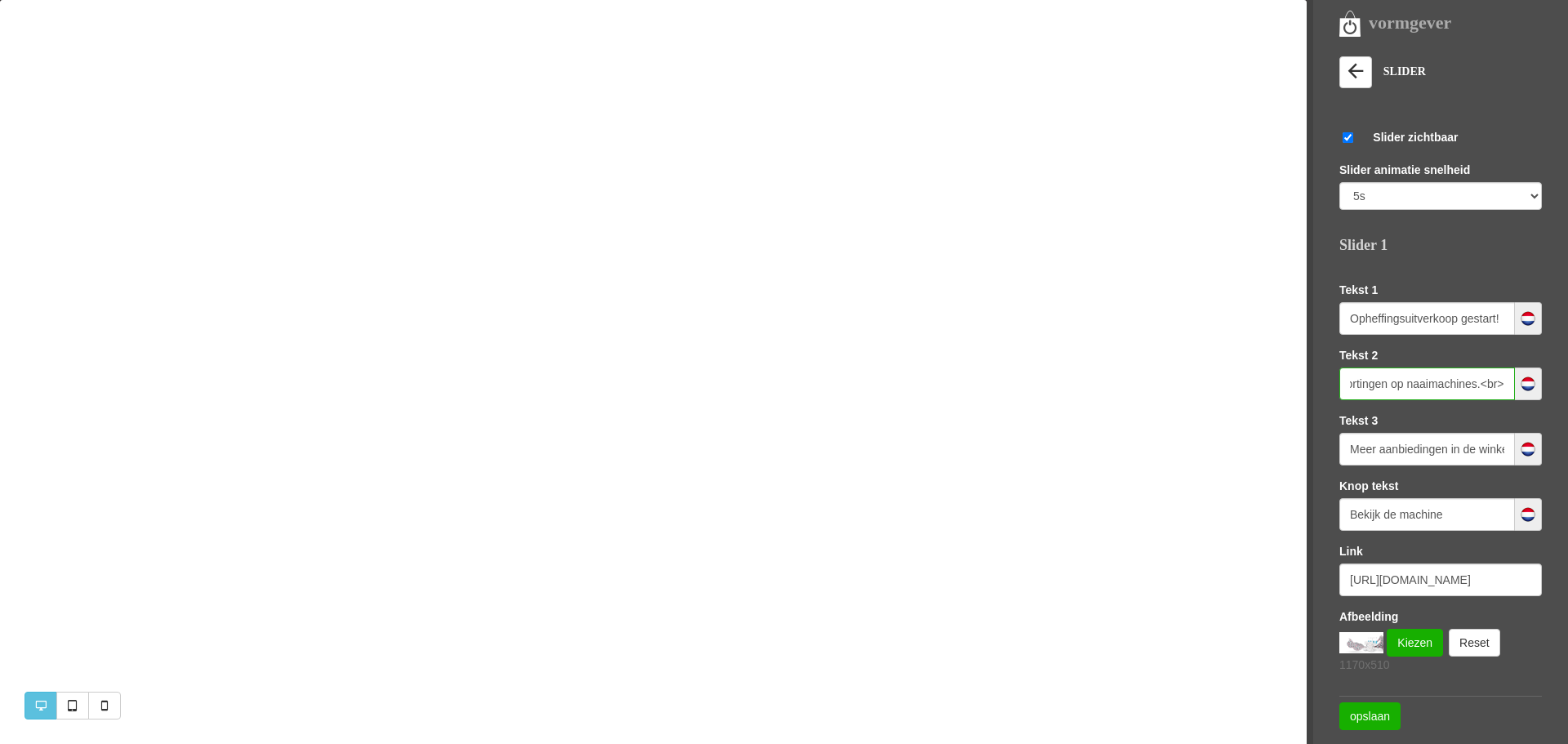
scroll to position [0, 390]
drag, startPoint x: 1492, startPoint y: 384, endPoint x: 1477, endPoint y: 387, distance: 15.3
click at [1470, 384] on input "Wij sluiten op 19 december definitief onze deuren. Profiteer nu van hoge kortin…" at bounding box center [1427, 384] width 176 height 32
paste input "<br>"
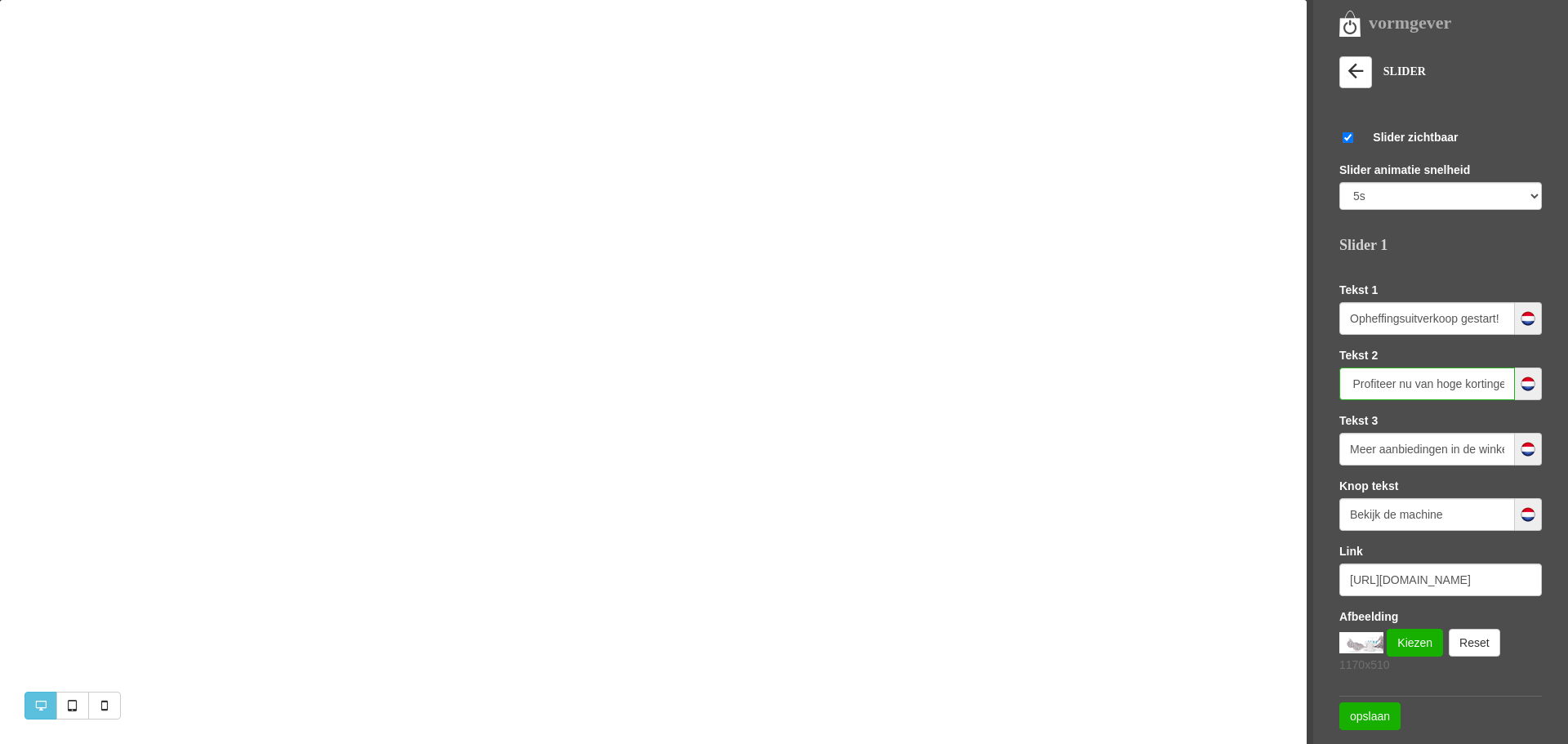
type input "Wij sluiten op 19 december definitief onze deuren. <br> Profiteer nu van hoge k…"
paste input "uitverkoop"
type input "Bekijk de uitverkoop"
click at [1400, 581] on input "https://www.naaimachines-flevoland.nl/product/2102850/babylock-acclaim-lockmach…" at bounding box center [1440, 579] width 202 height 32
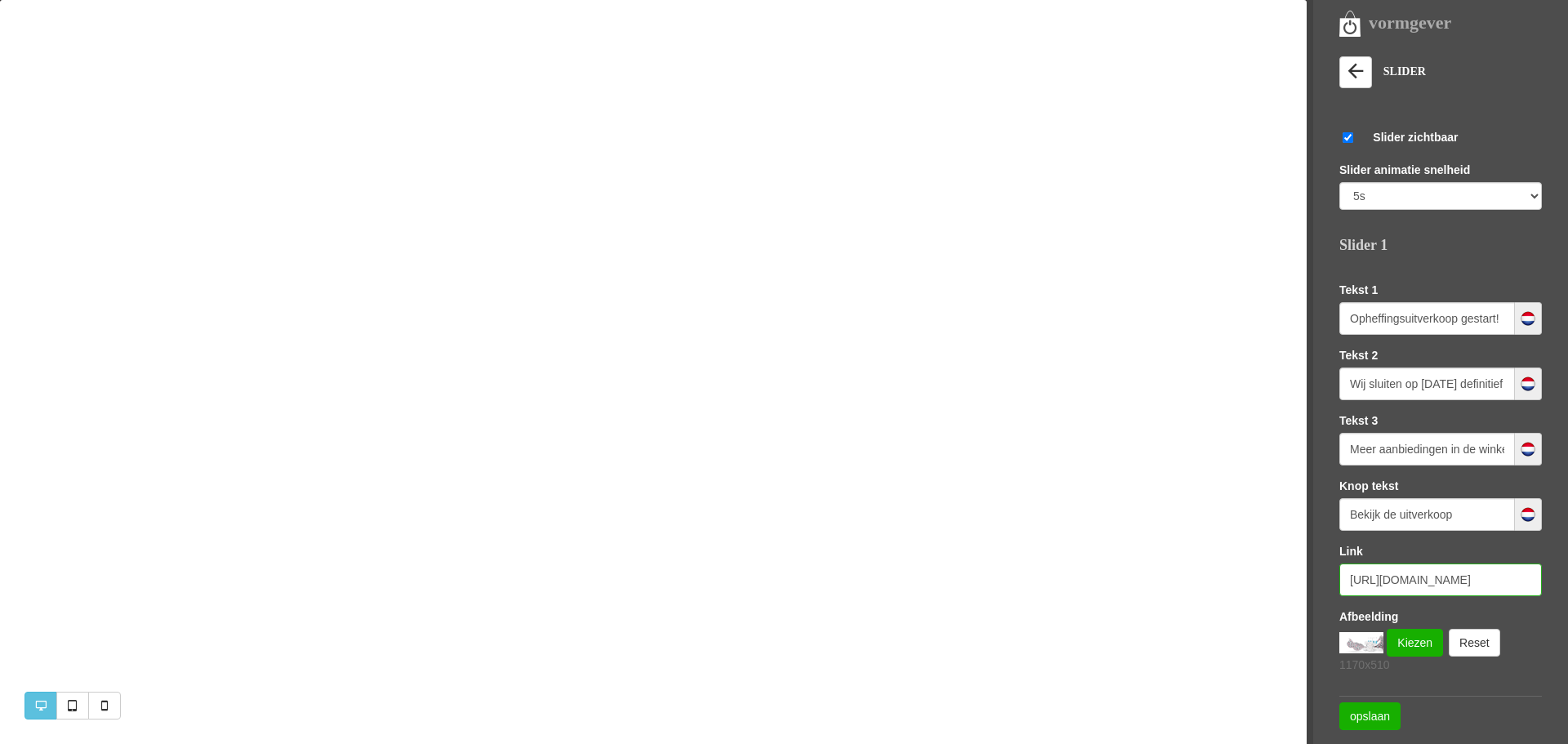
scroll to position [0, 272]
drag, startPoint x: 1350, startPoint y: 580, endPoint x: 1555, endPoint y: 575, distance: 205.1
paste input "category/38825/opheffingsuitverkoop"
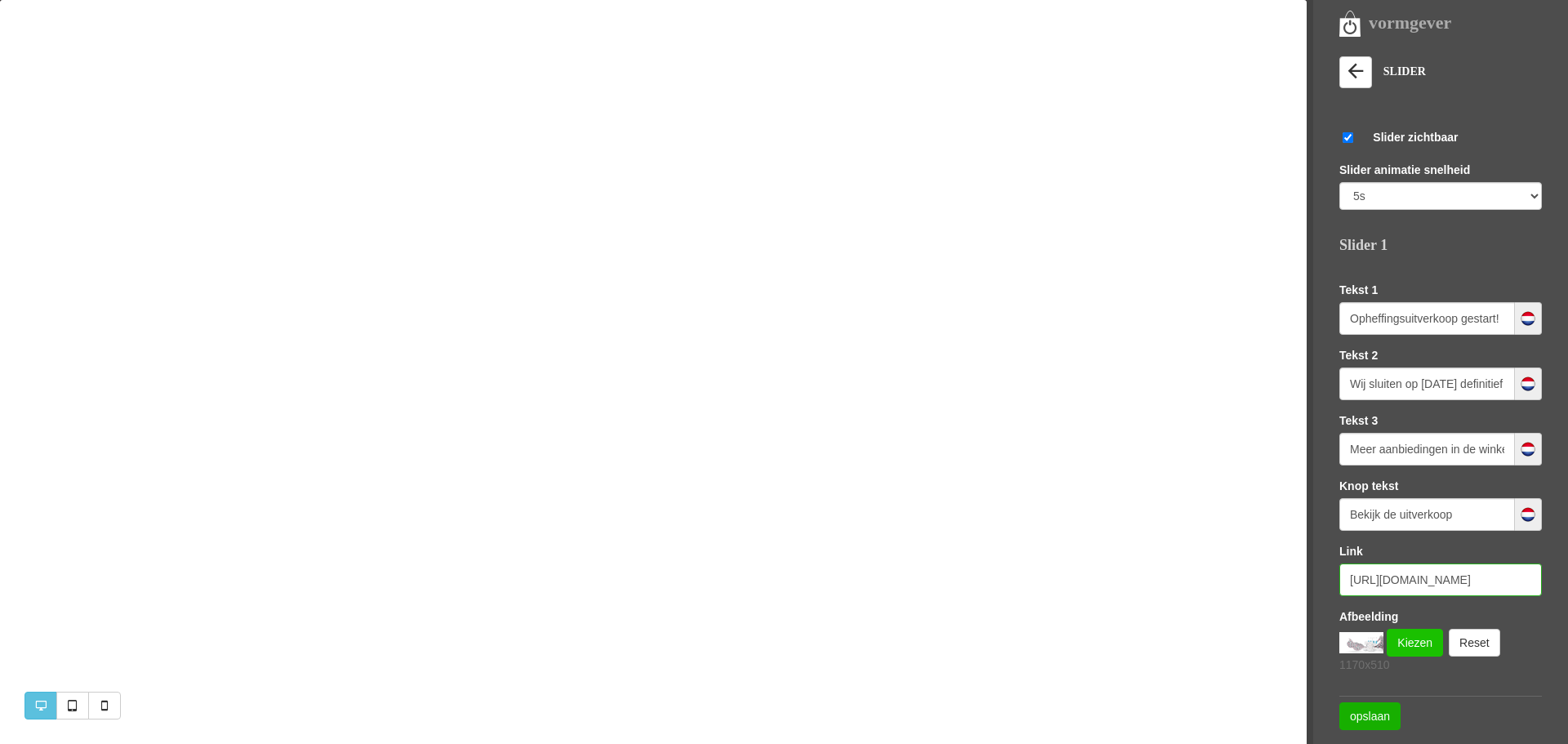
type input "https://www.naaimachines-flevoland.nl/category/38825/opheffingsuitverkoop"
click at [1420, 647] on link "Kiezen" at bounding box center [1415, 643] width 56 height 28
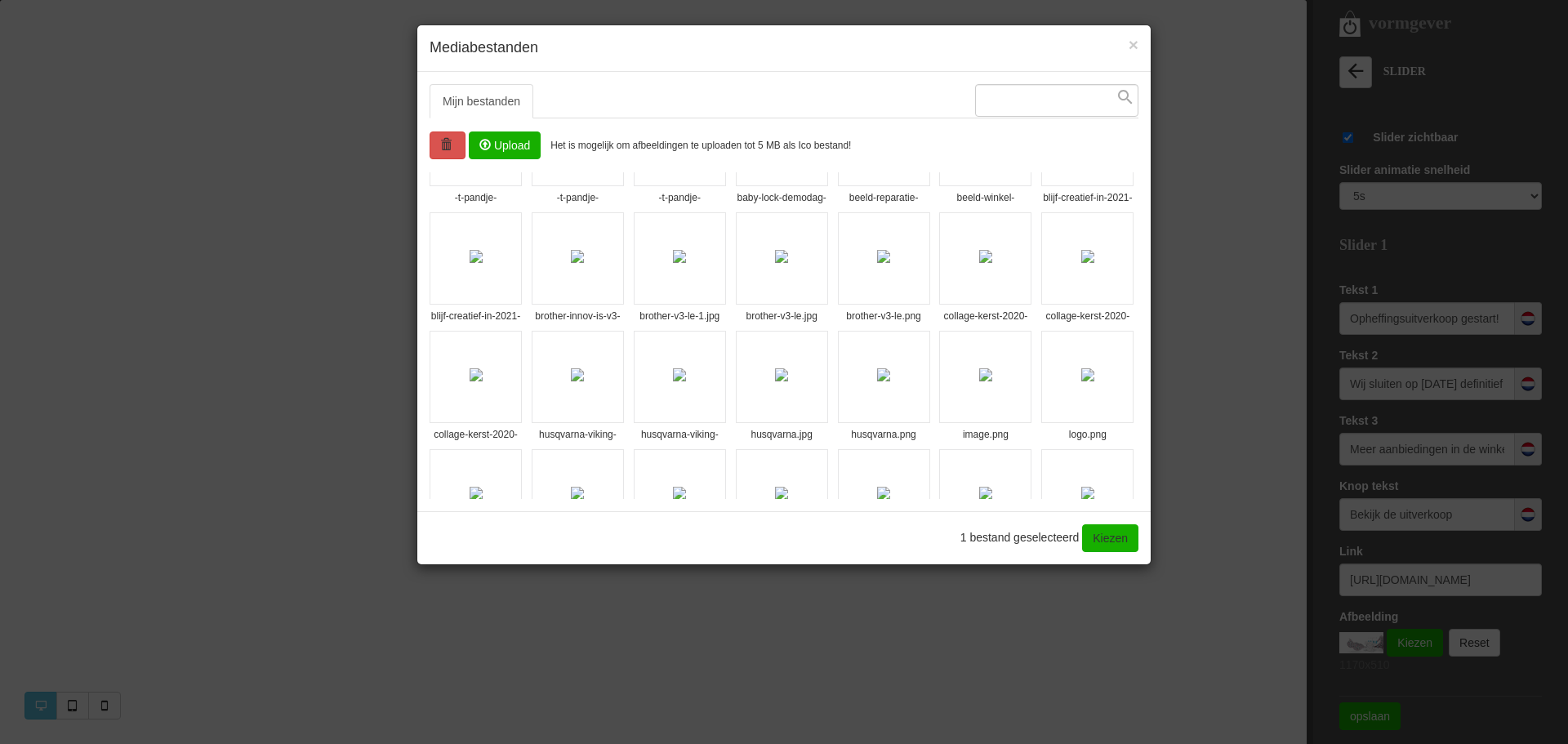
scroll to position [76, 0]
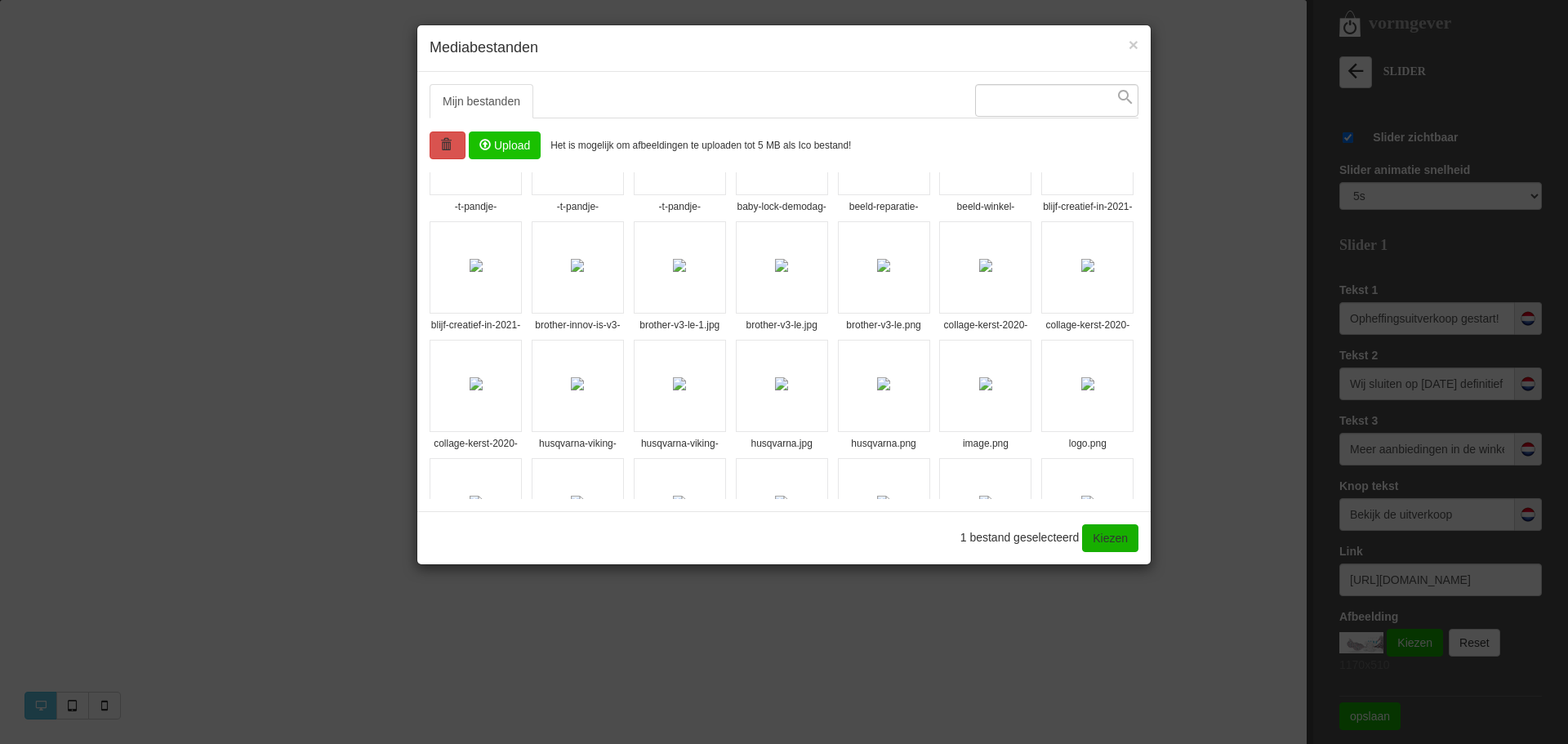
click at [503, 144] on input "file" at bounding box center [504, 145] width 70 height 26
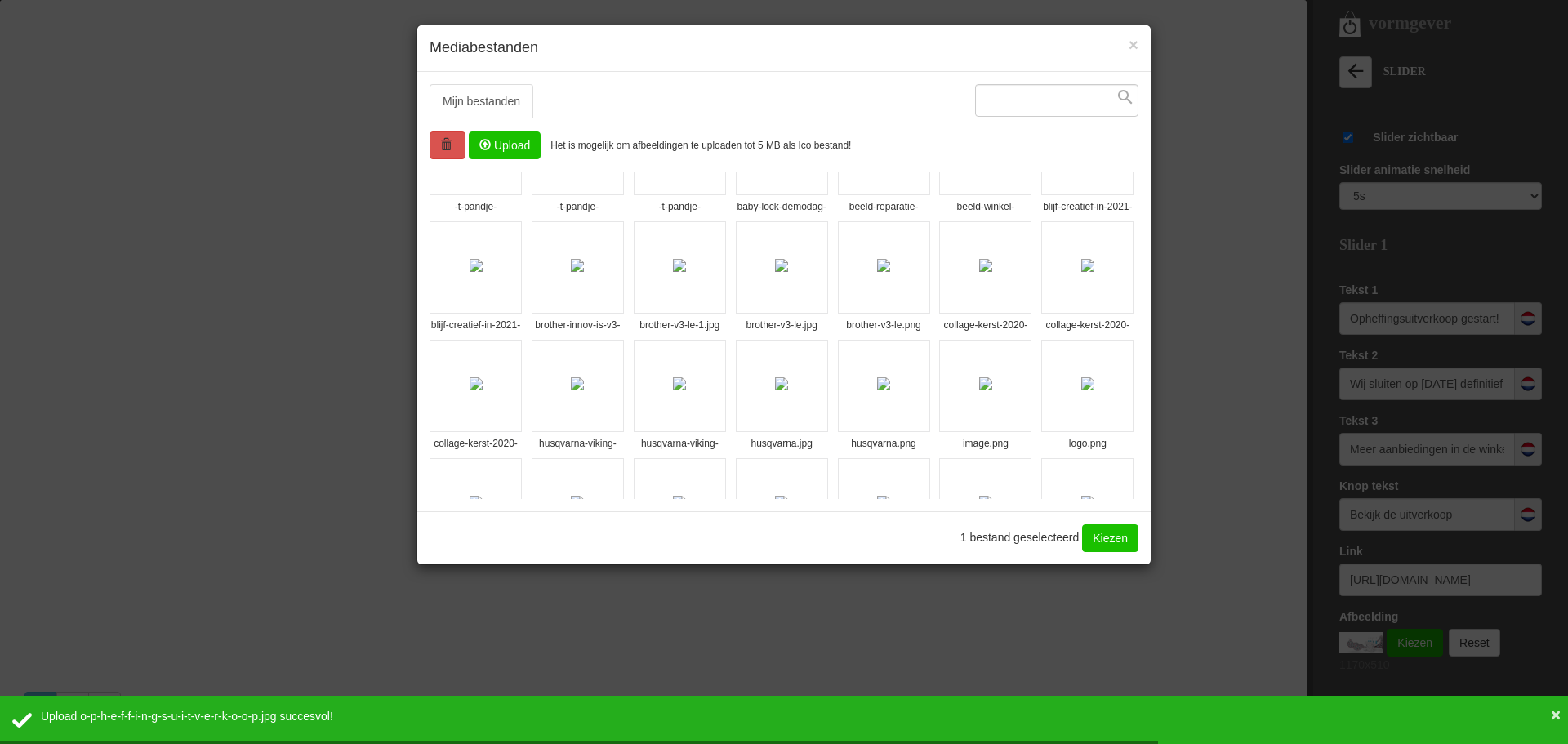
click at [1113, 534] on link "Kiezen" at bounding box center [1110, 538] width 56 height 28
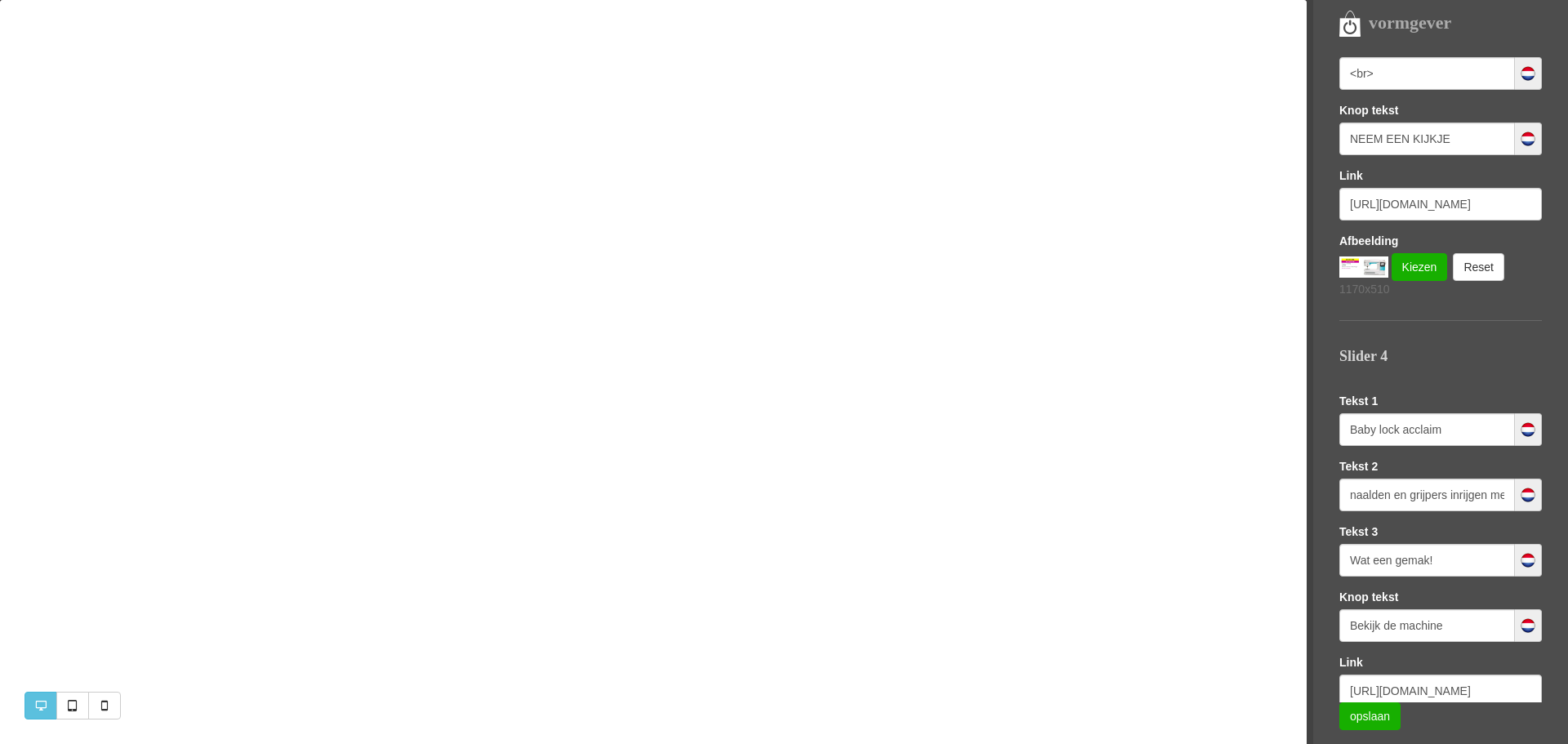
scroll to position [1443, 0]
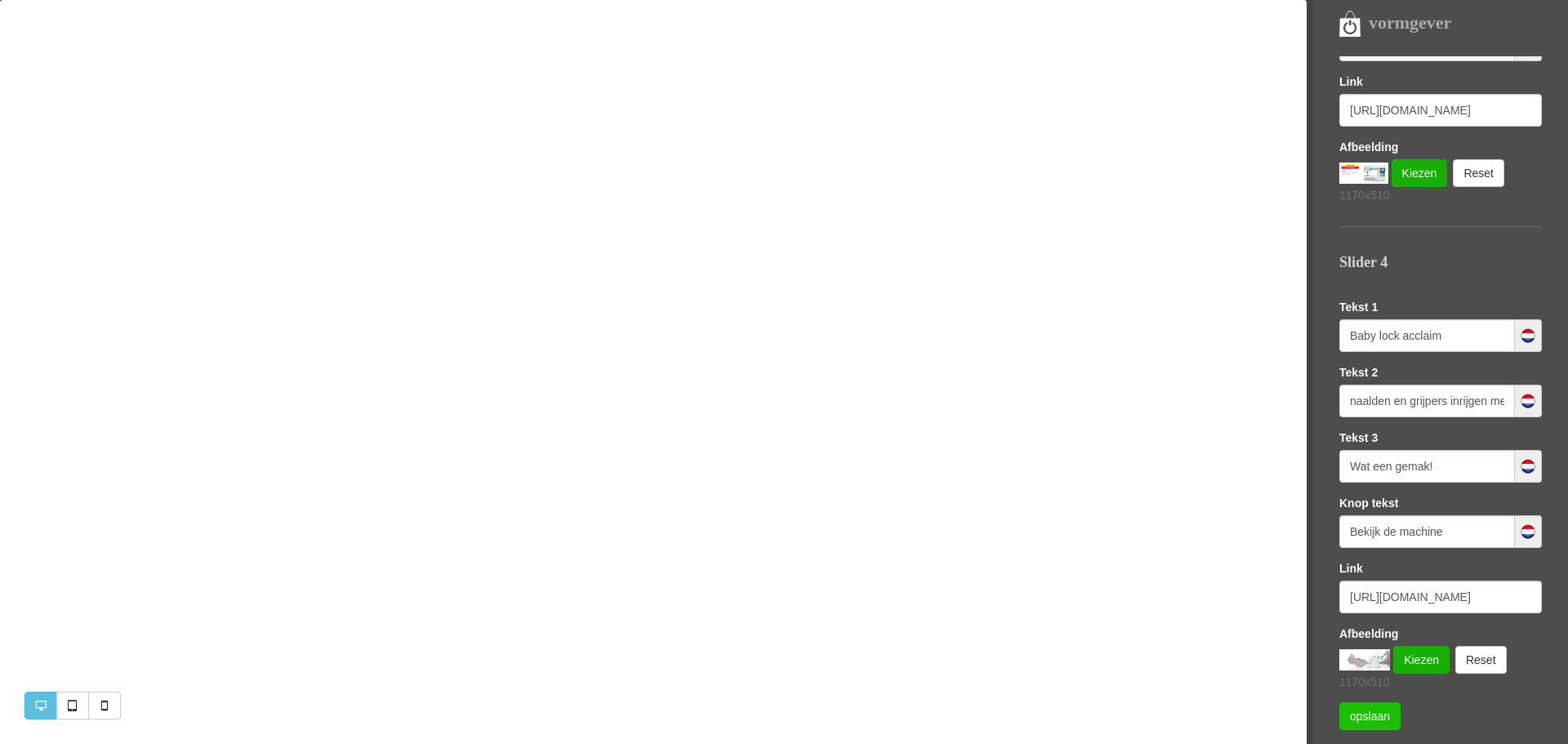
click at [1367, 715] on link "opslaan" at bounding box center [1369, 716] width 61 height 28
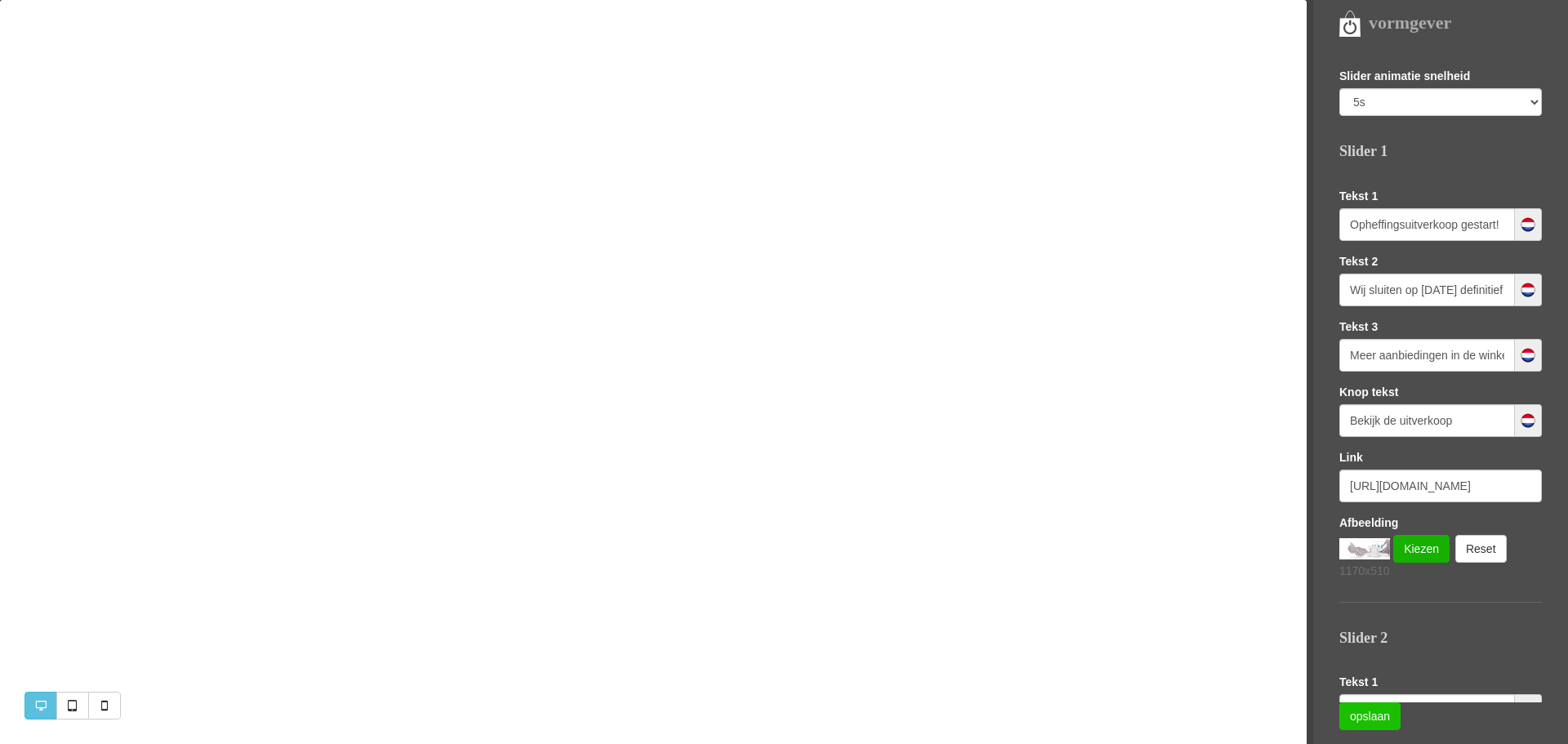
scroll to position [116, 0]
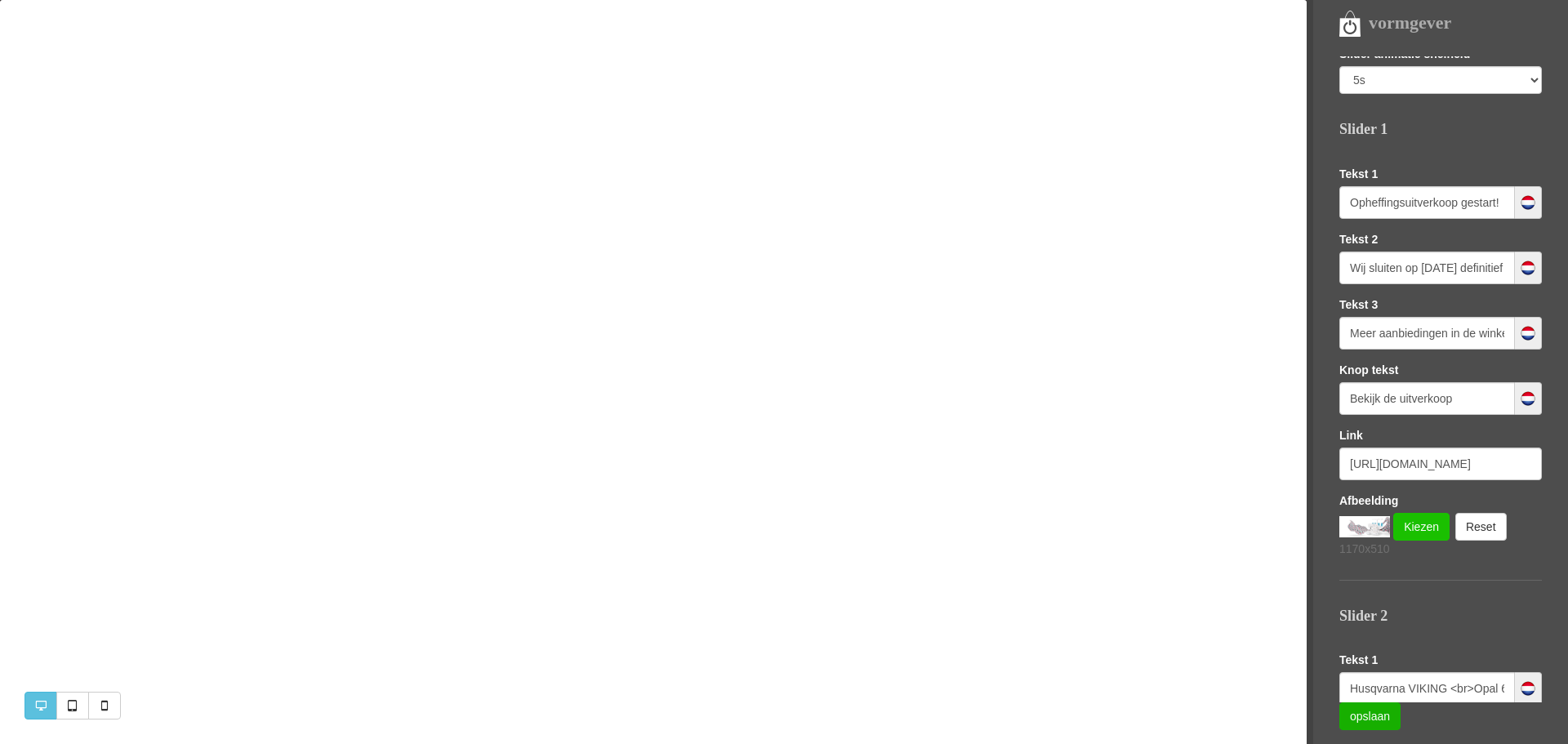
click at [1409, 522] on link "Kiezen" at bounding box center [1421, 527] width 56 height 28
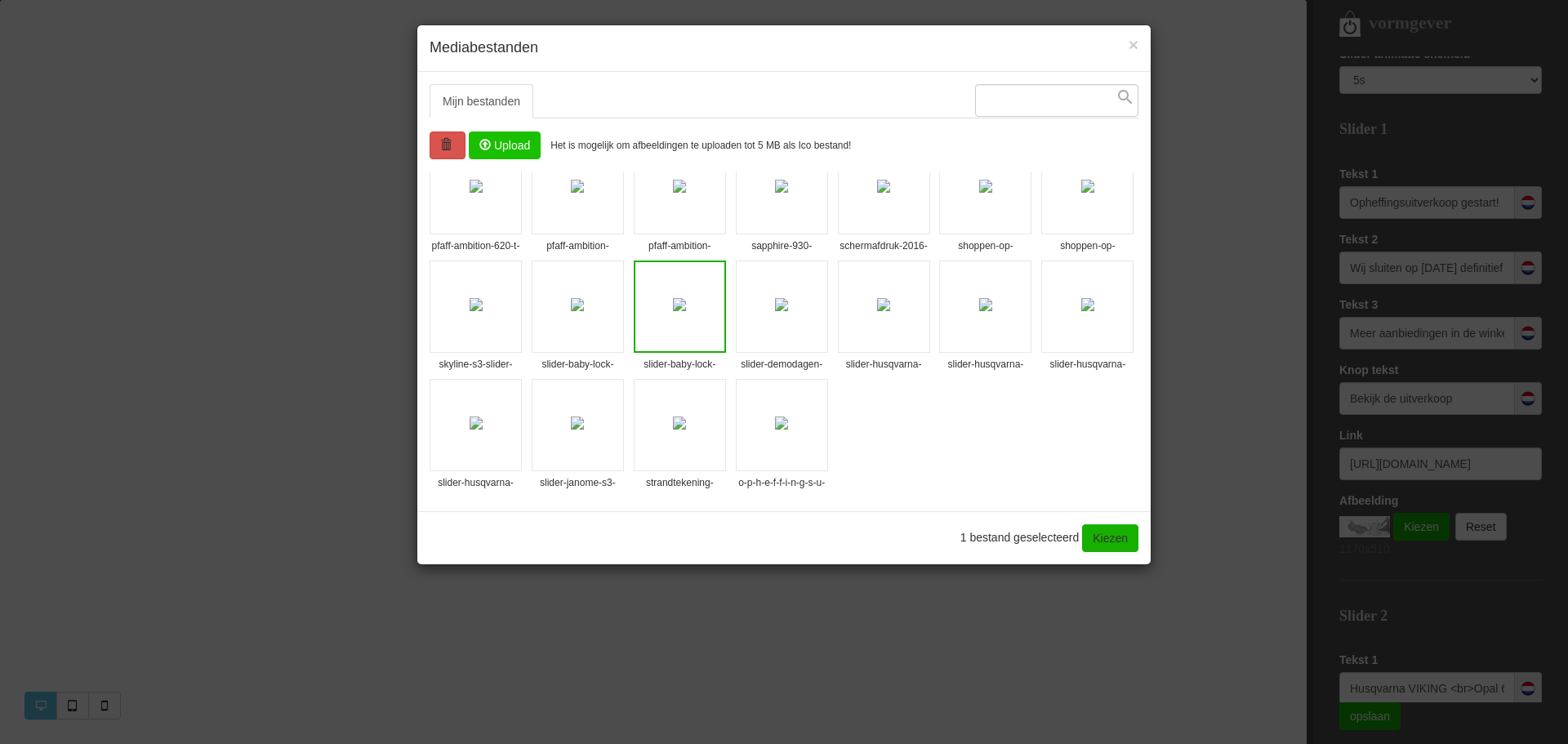
scroll to position [510, 0]
click at [775, 418] on img at bounding box center [782, 423] width 13 height 13
click at [1114, 535] on link "Kiezen" at bounding box center [1110, 538] width 56 height 28
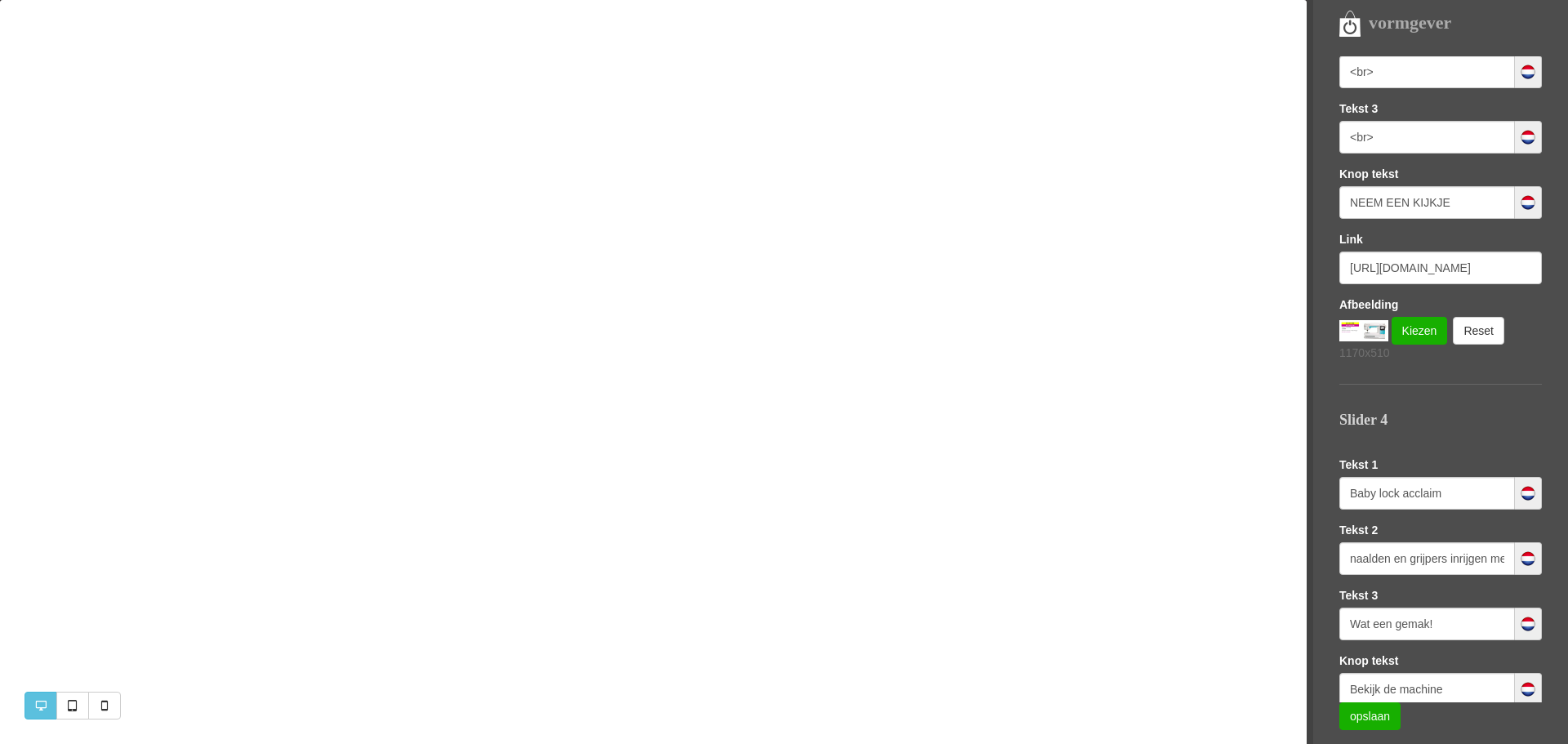
scroll to position [1443, 0]
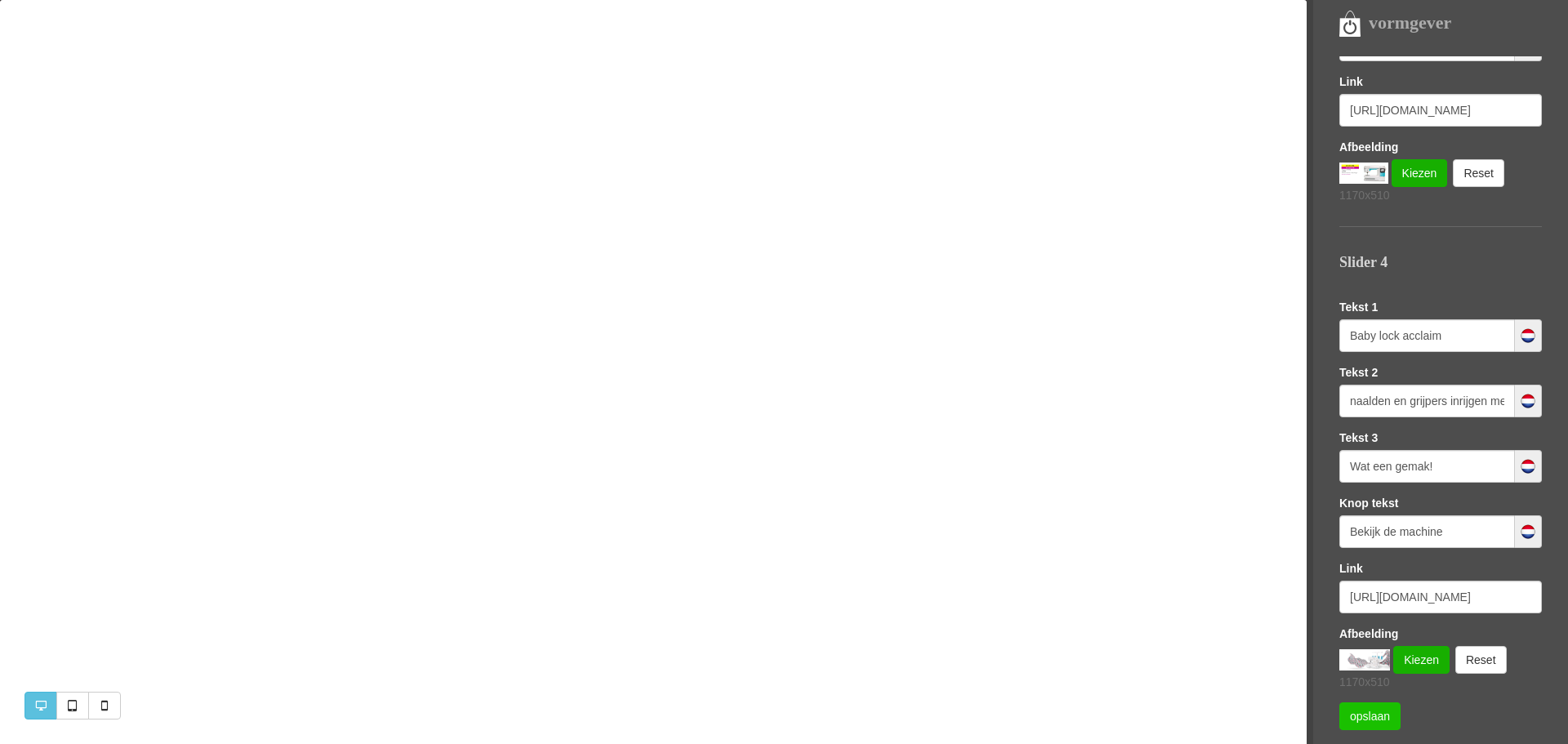
click at [1364, 716] on link "opslaan" at bounding box center [1369, 716] width 61 height 28
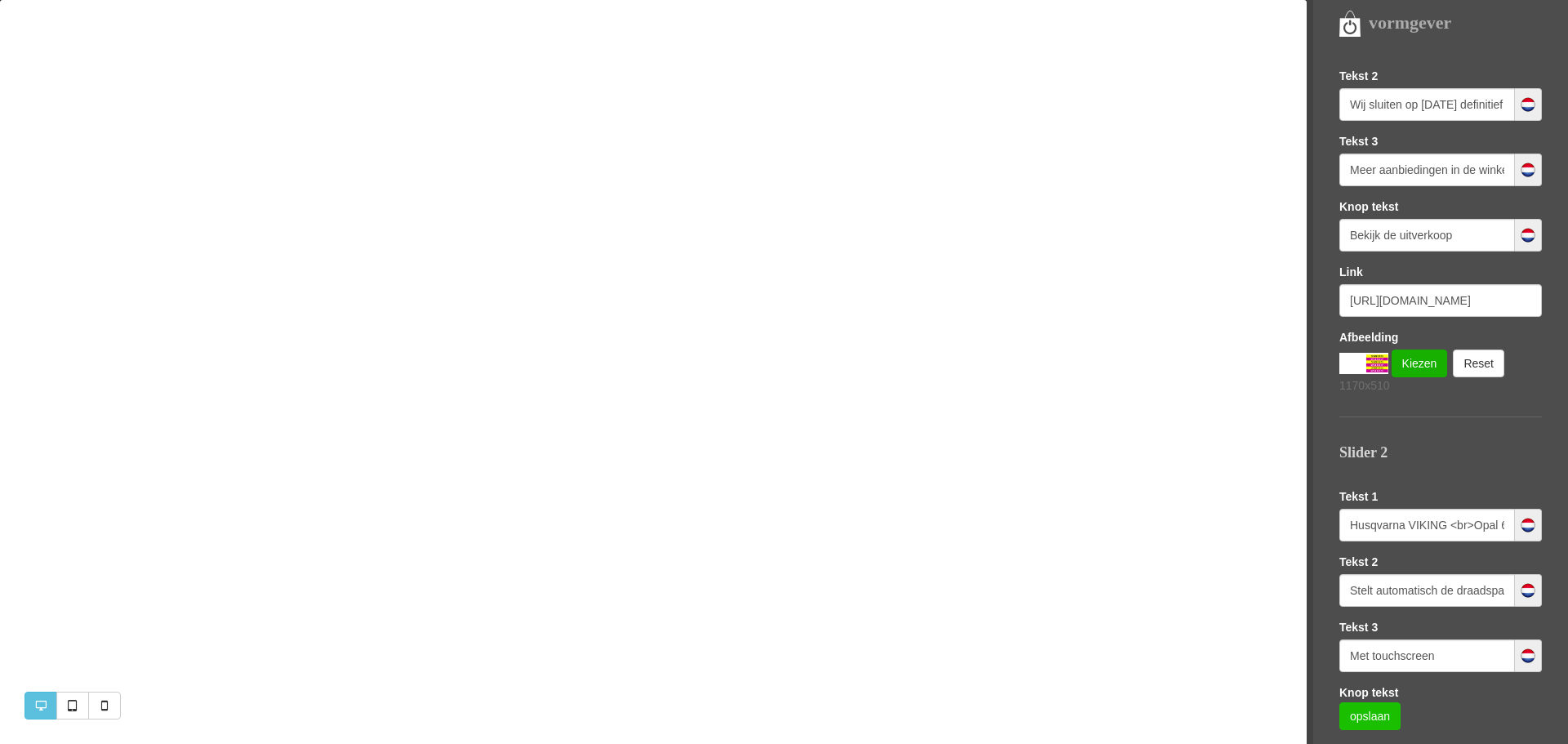
scroll to position [0, 0]
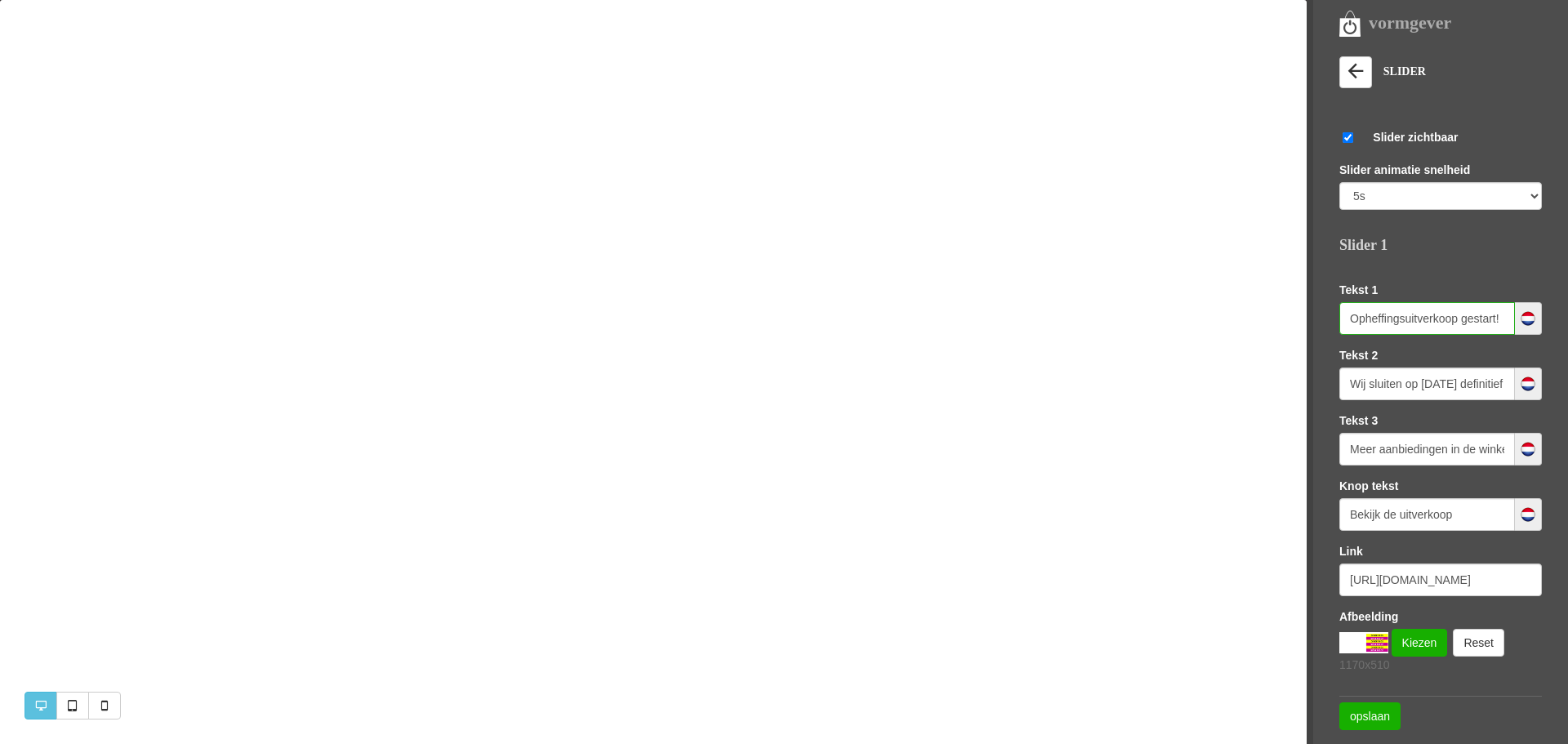
click at [1428, 319] on input "Opheffingsuitverkoop gestart!" at bounding box center [1427, 318] width 176 height 32
click at [1448, 382] on input "Wij sluiten op 19 december definitief onze deuren. <br> Profiteer nu van hoge k…" at bounding box center [1427, 384] width 176 height 32
drag, startPoint x: 1467, startPoint y: 383, endPoint x: 1458, endPoint y: 381, distance: 9.2
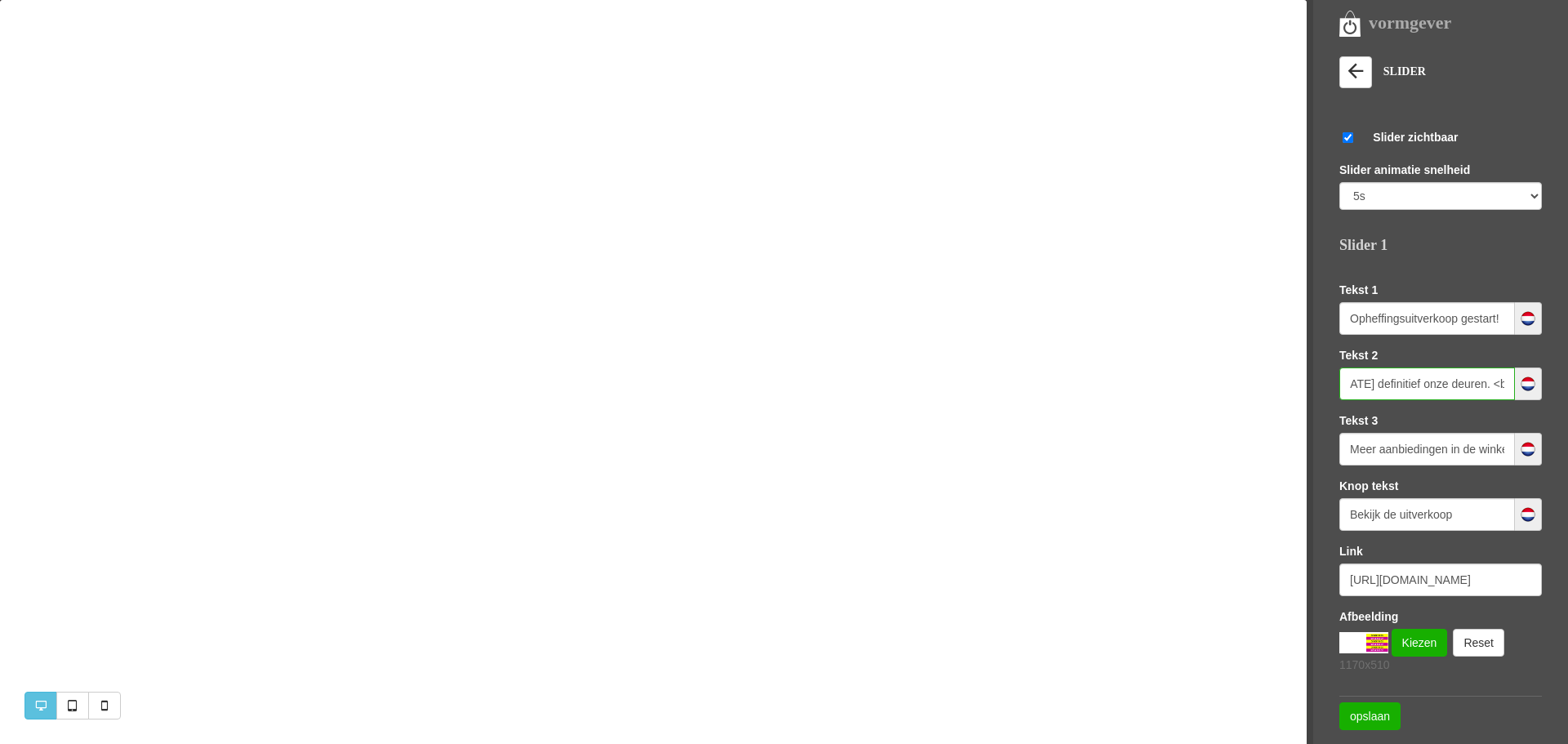
click at [1458, 381] on input "Wij sluiten op 19 december definitief onze deuren. <br> Profiteer nu van hoge k…" at bounding box center [1427, 384] width 176 height 32
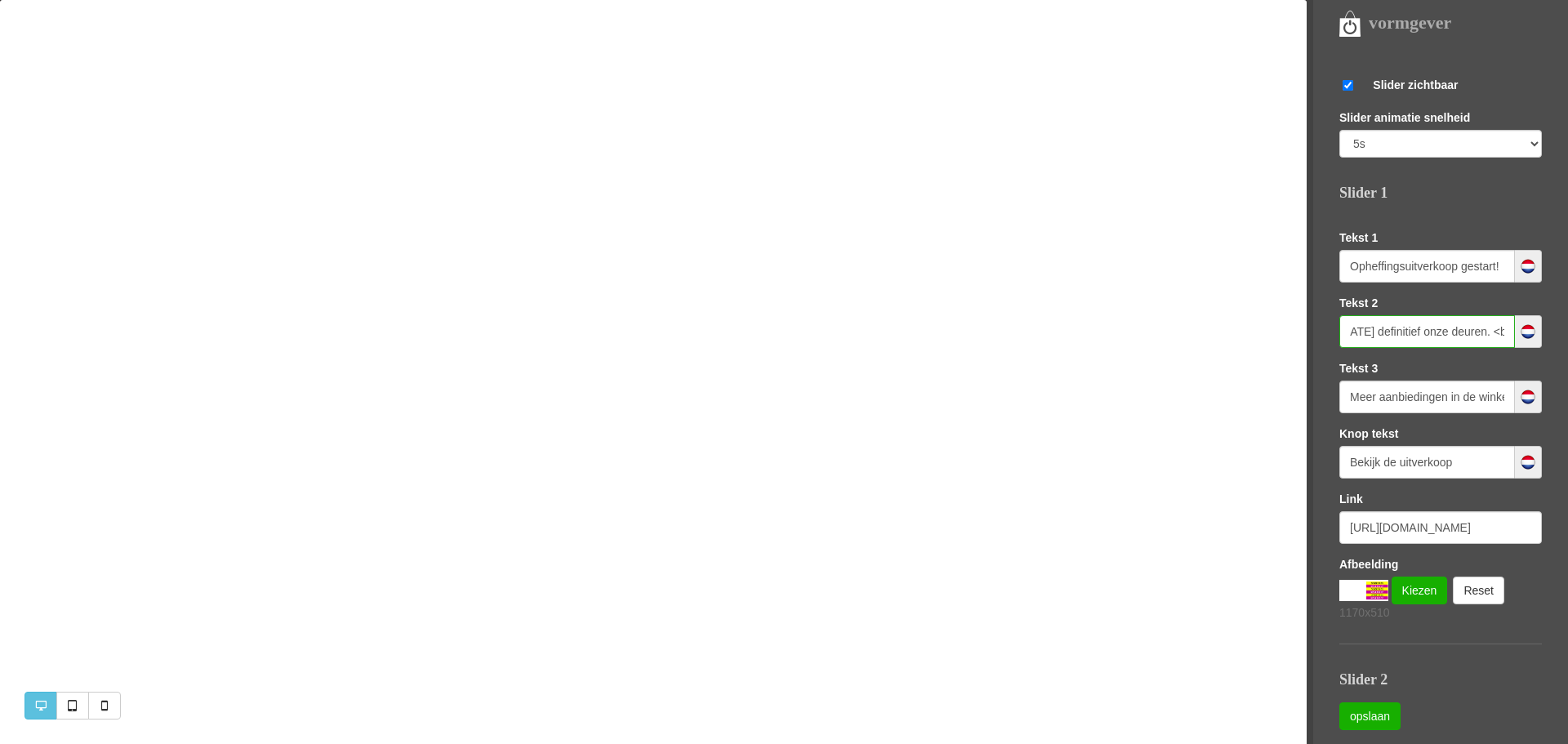
scroll to position [64, 0]
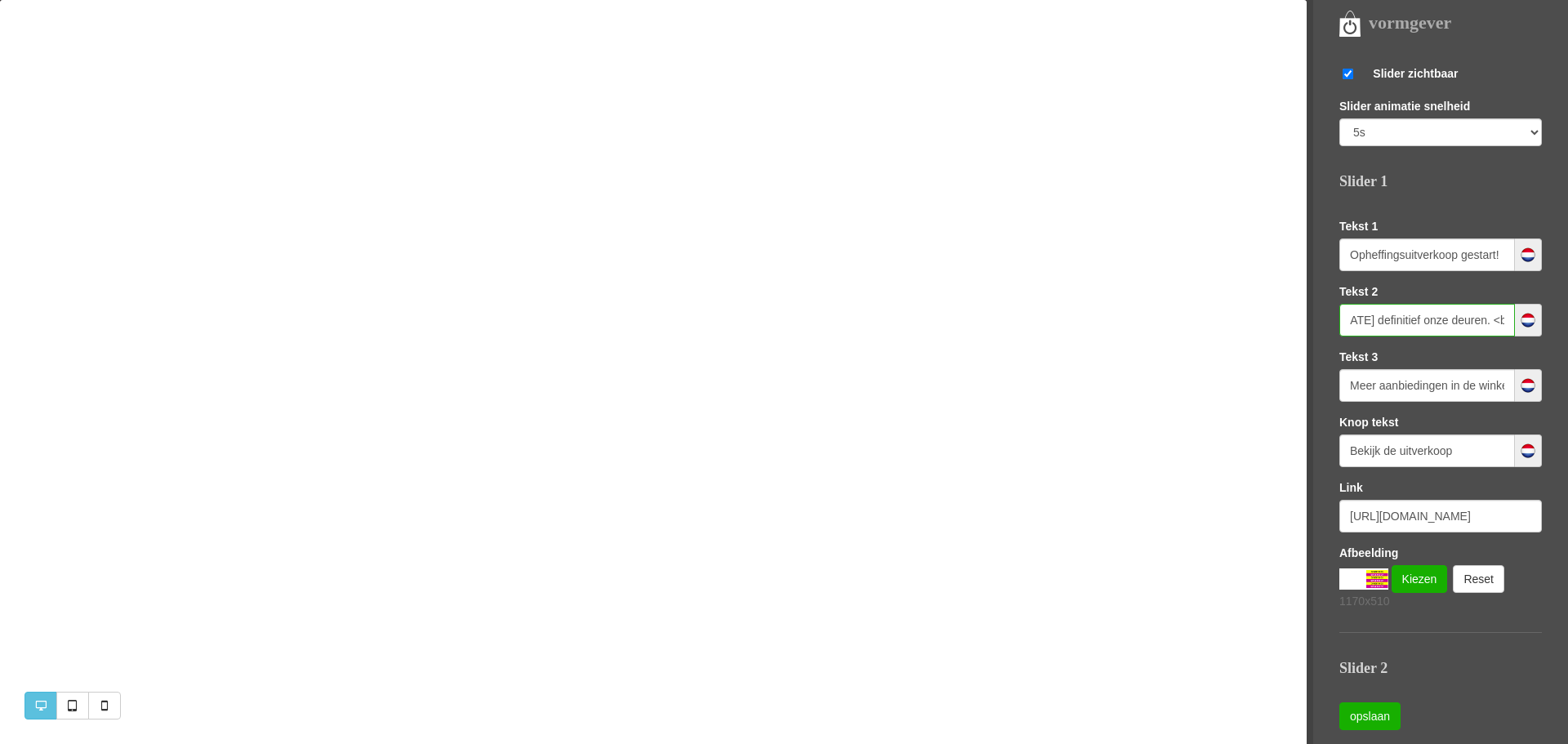
click at [1401, 319] on input "Wij sluiten op 19 december definitief onze deuren. <br> Profiteer nu van hoge k…" at bounding box center [1427, 320] width 176 height 32
click at [1491, 315] on input "Wij sluiten op 19 december definitief onze deuren. <br> Profiteer nu van hoge k…" at bounding box center [1427, 320] width 176 height 32
click at [1465, 319] on input "Wij sluiten op 19 december definitief onze deuren. <br> Profiteer nu van hoge k…" at bounding box center [1427, 320] width 176 height 32
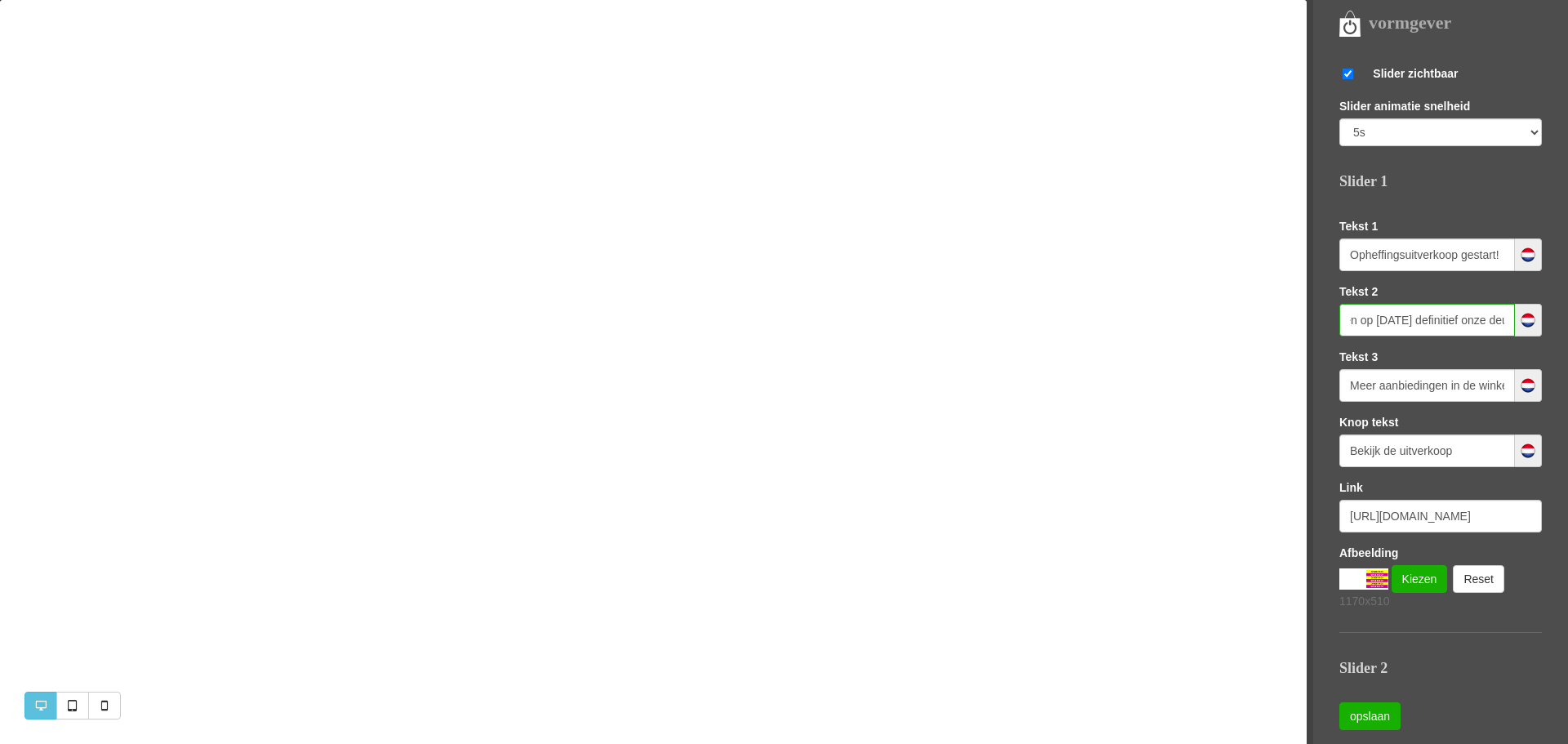
scroll to position [0, 52]
paste input "<br>"
click at [1374, 717] on link "opslaan" at bounding box center [1369, 716] width 61 height 28
click at [1441, 256] on input "Opheffingsuitverkoop gestart!" at bounding box center [1427, 254] width 176 height 32
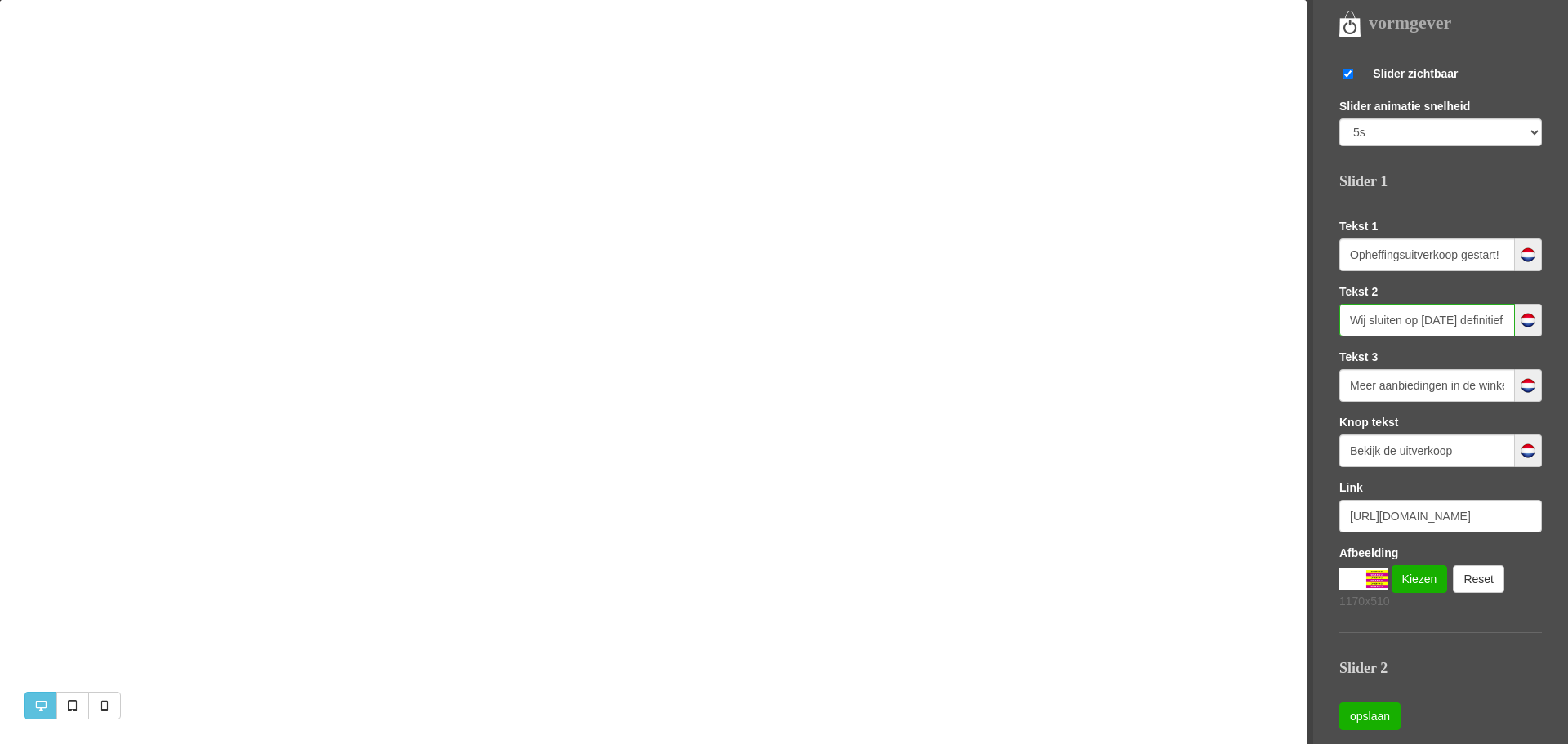
click at [1423, 320] on input "Wij sluiten op 19 december definitief <br> onze deuren. Profiteer nu van hoge k…" at bounding box center [1427, 320] width 176 height 32
type input "Wij sluiten op 19 december definitief <br> onze deuren. Profiteer nu van hoge k…"
click at [1367, 719] on link "opslaan" at bounding box center [1369, 716] width 61 height 28
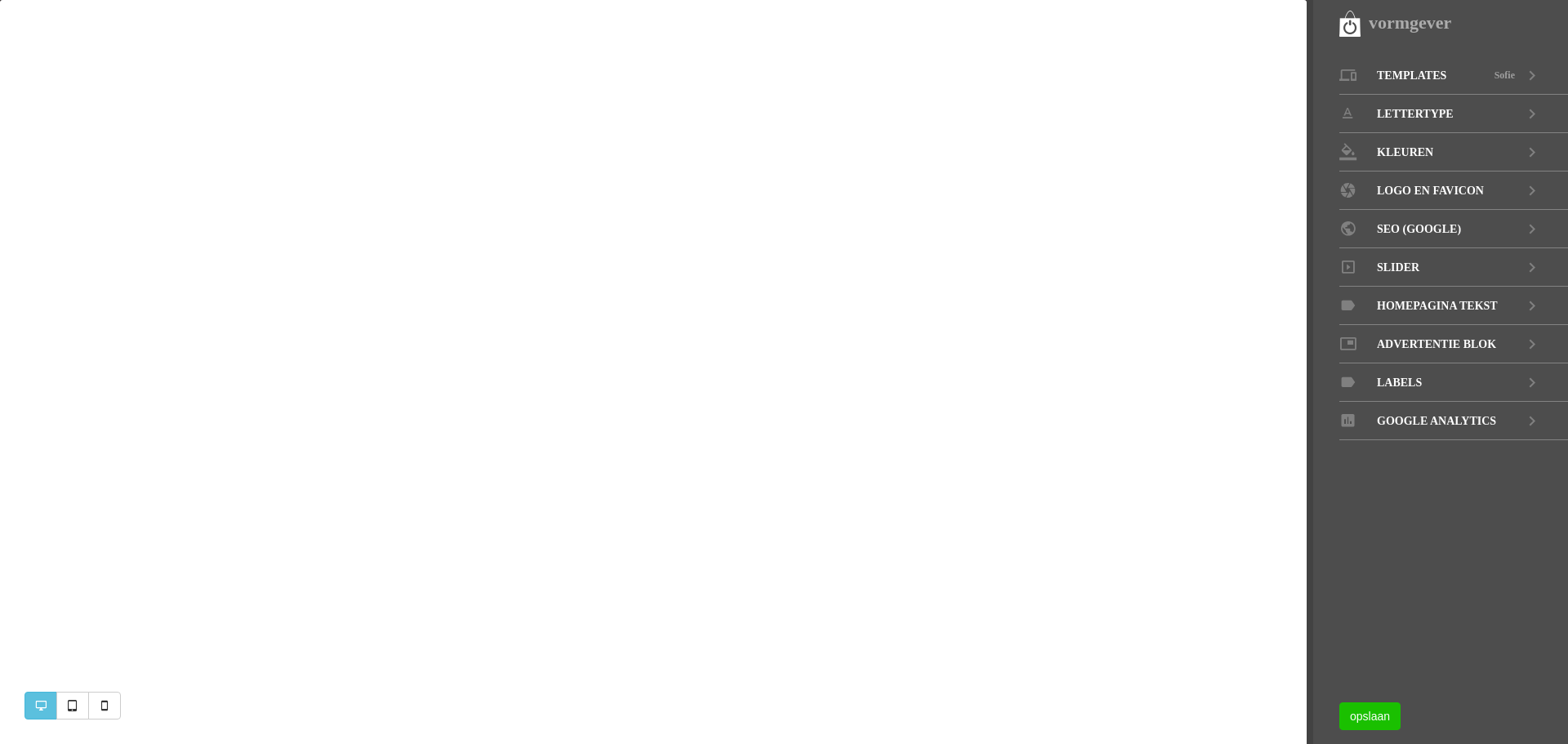
click at [1371, 714] on link "opslaan" at bounding box center [1369, 716] width 61 height 28
click at [1532, 266] on icon at bounding box center [1531, 268] width 19 height 39
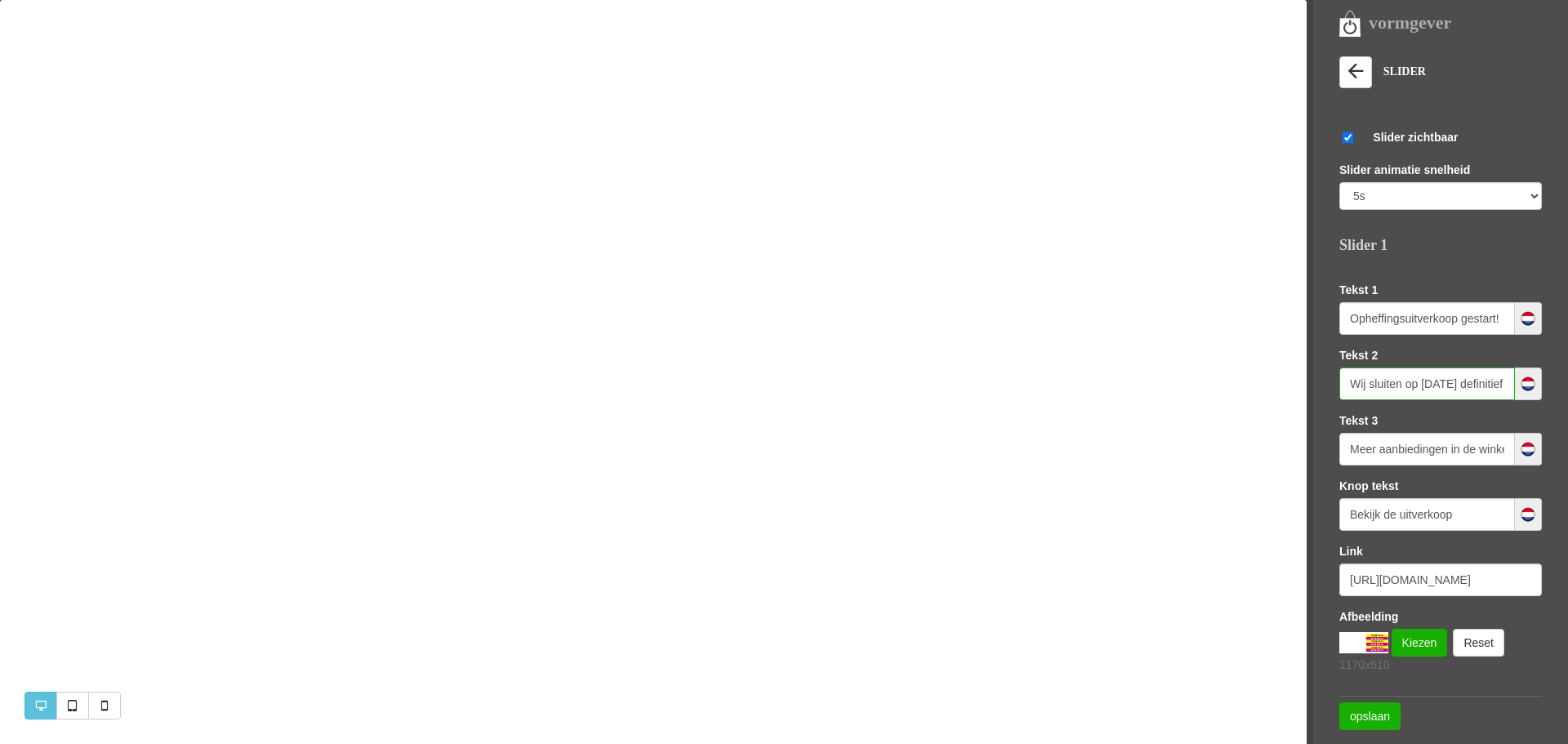
click at [1476, 382] on input "Wij sluiten op [DATE] definitief <br> onze deuren. Profiteer nu van hoge kortin…" at bounding box center [1427, 384] width 176 height 32
type input "Wij sluiten op 19 december definitief <br> onze deuren. Profiteer nu van hoge <…"
click at [1362, 716] on link "opslaan" at bounding box center [1369, 716] width 61 height 28
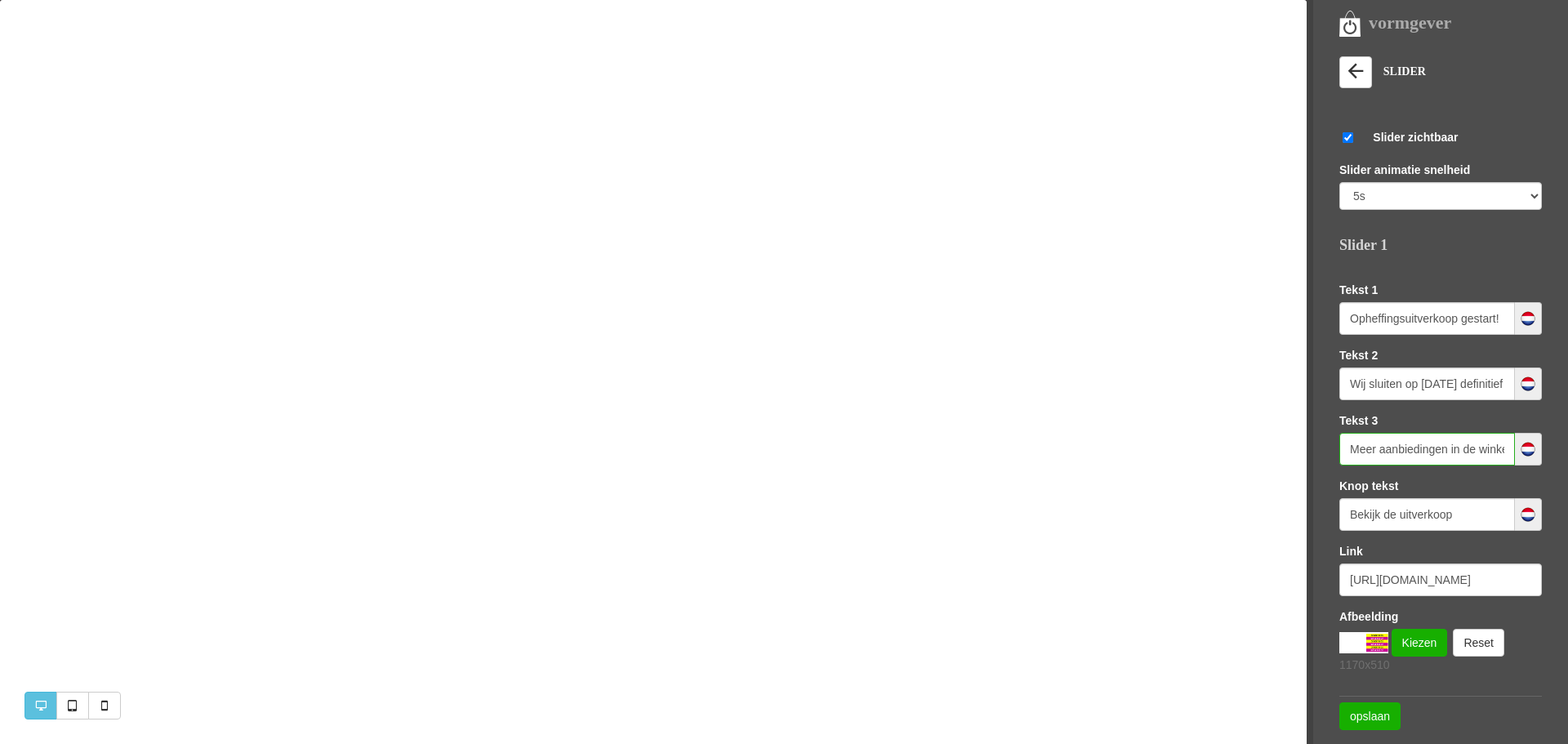
click at [1424, 447] on input "Meer aanbiedingen in de winkel op stoffen, fournituren en hobbyartikelen." at bounding box center [1427, 448] width 176 height 32
type input "Meer aanbiedingen in de winkel op <br> stoffen, fournituren en hobbyartikelen."
click at [1355, 718] on link "opslaan" at bounding box center [1369, 716] width 61 height 28
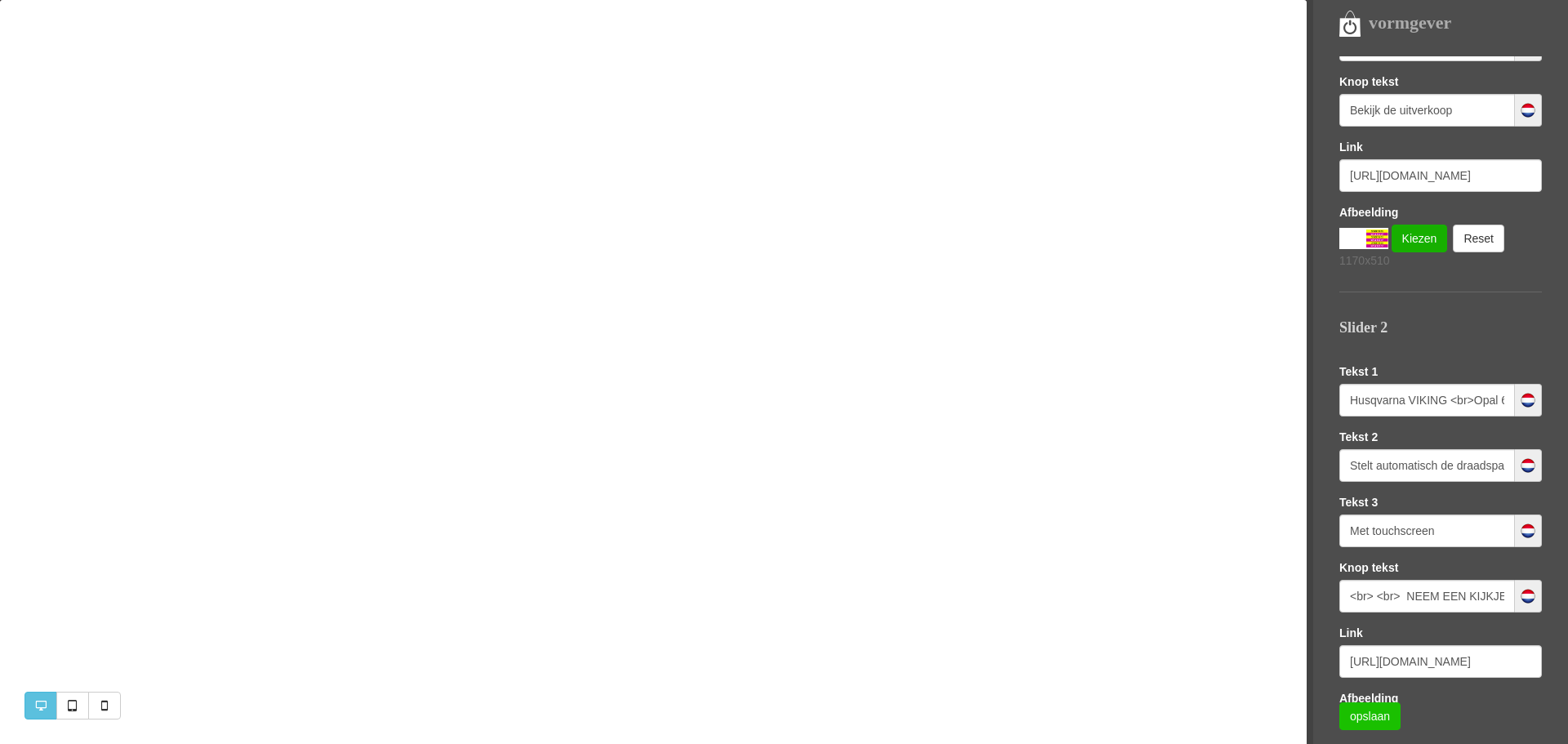
scroll to position [446, 0]
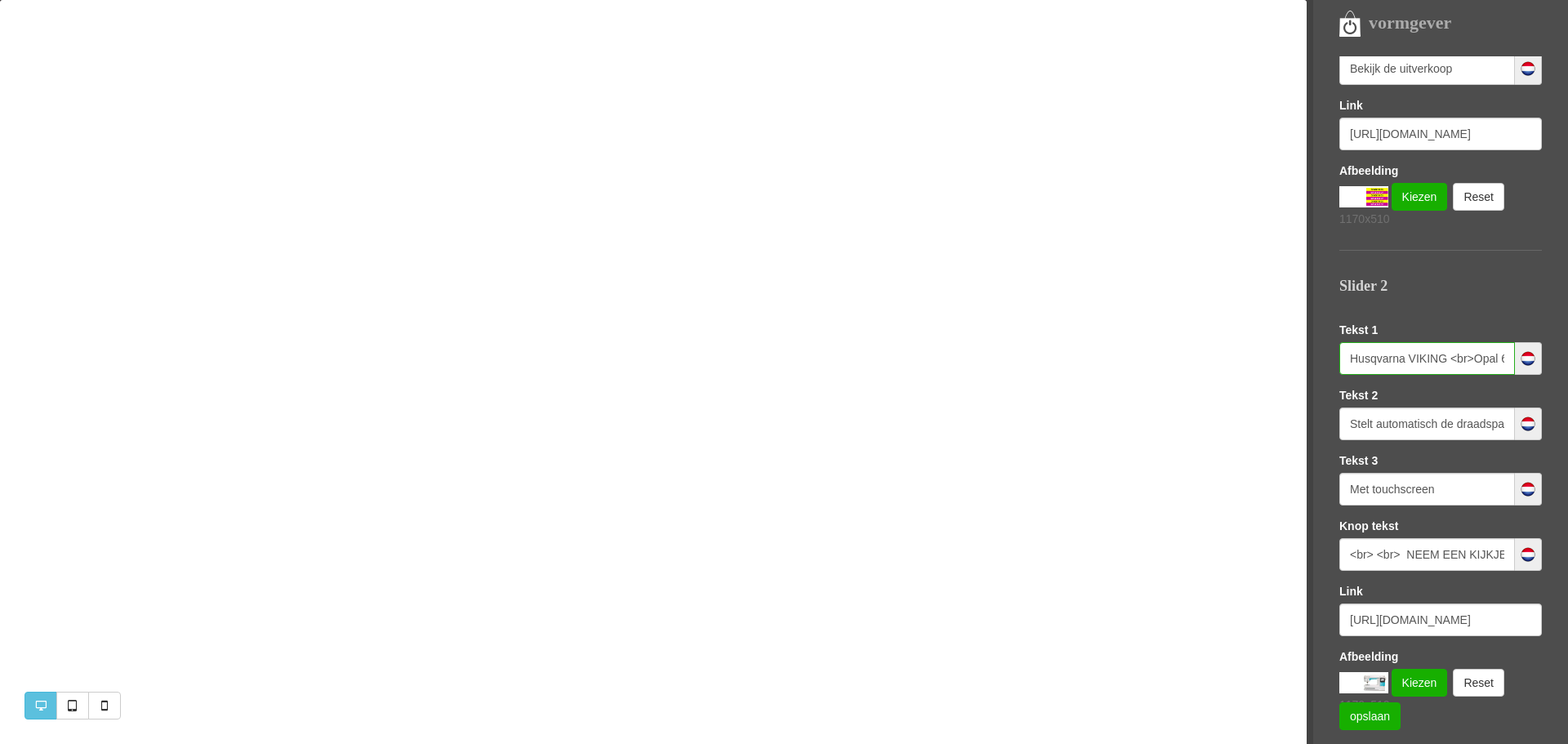
click at [1373, 358] on input "Husqvarna VIKING <br>Opal 670" at bounding box center [1427, 358] width 176 height 32
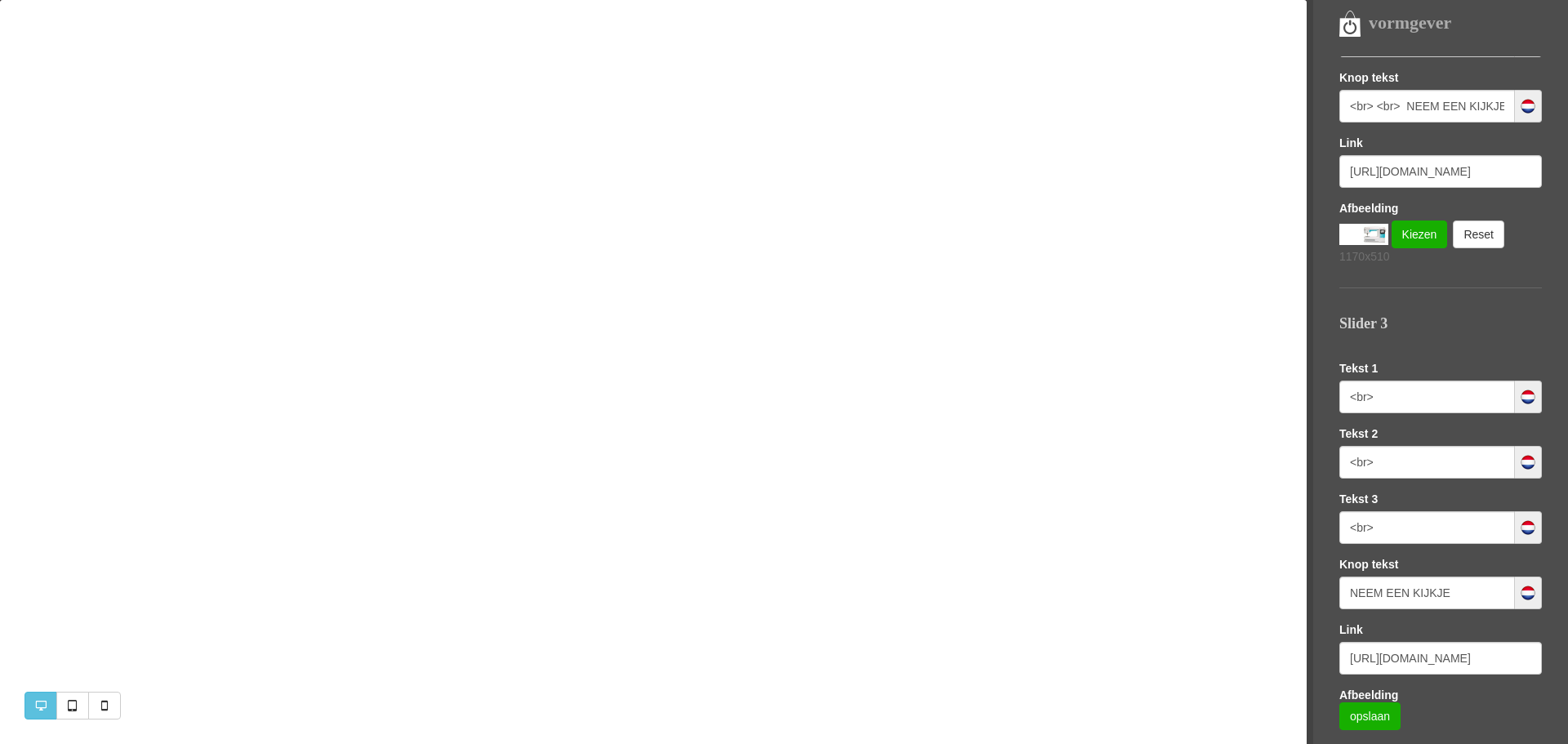
scroll to position [896, 0]
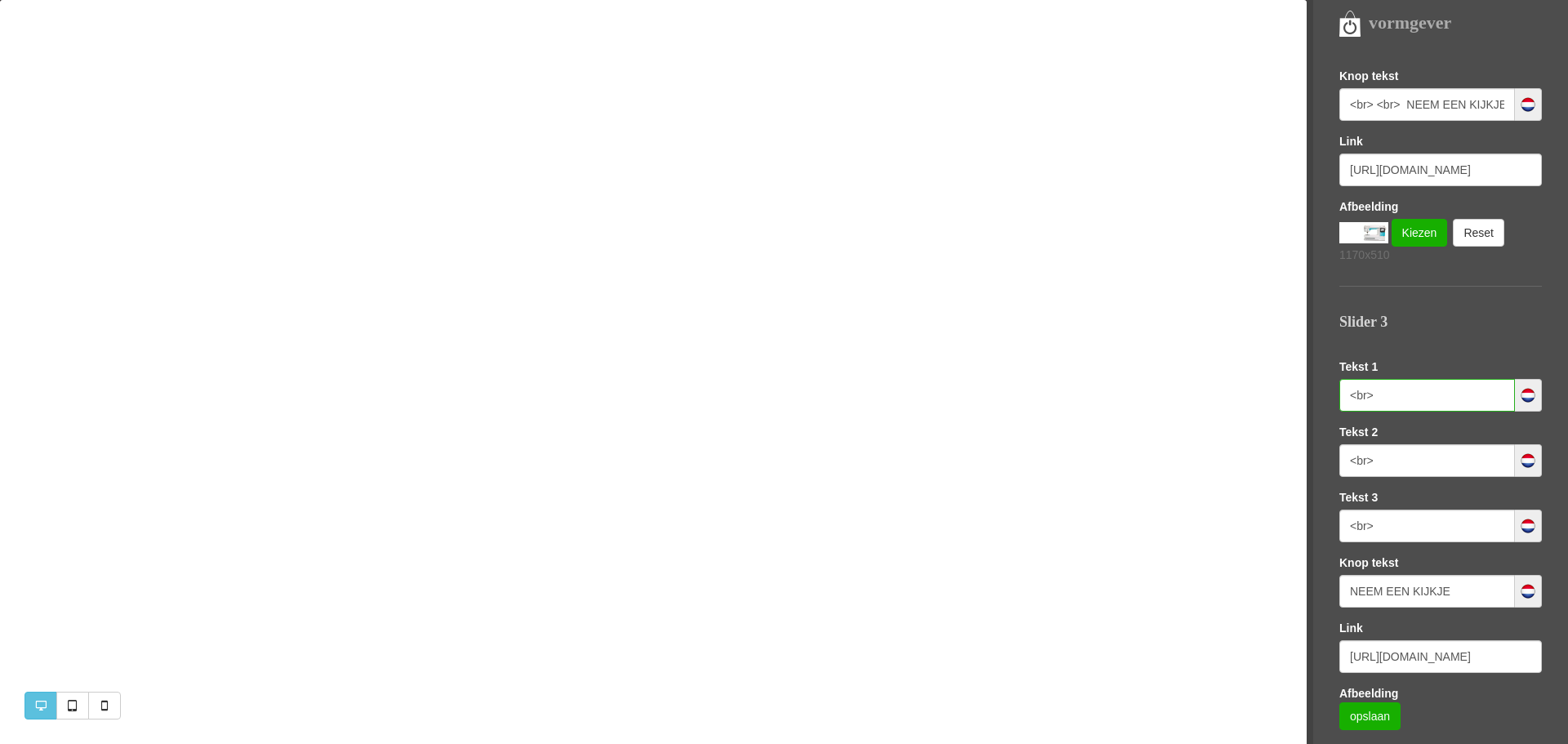
drag, startPoint x: 1391, startPoint y: 393, endPoint x: 1329, endPoint y: 393, distance: 62.0
click at [1329, 393] on nav "vormgever Templates Sofie LETTERTYPE KLEUREN LOGO EN FAVICON SEO (GOOGLE) Slide…" at bounding box center [1437, 372] width 261 height 744
paste input "Husqvarna VIKING <br>Opal 670"
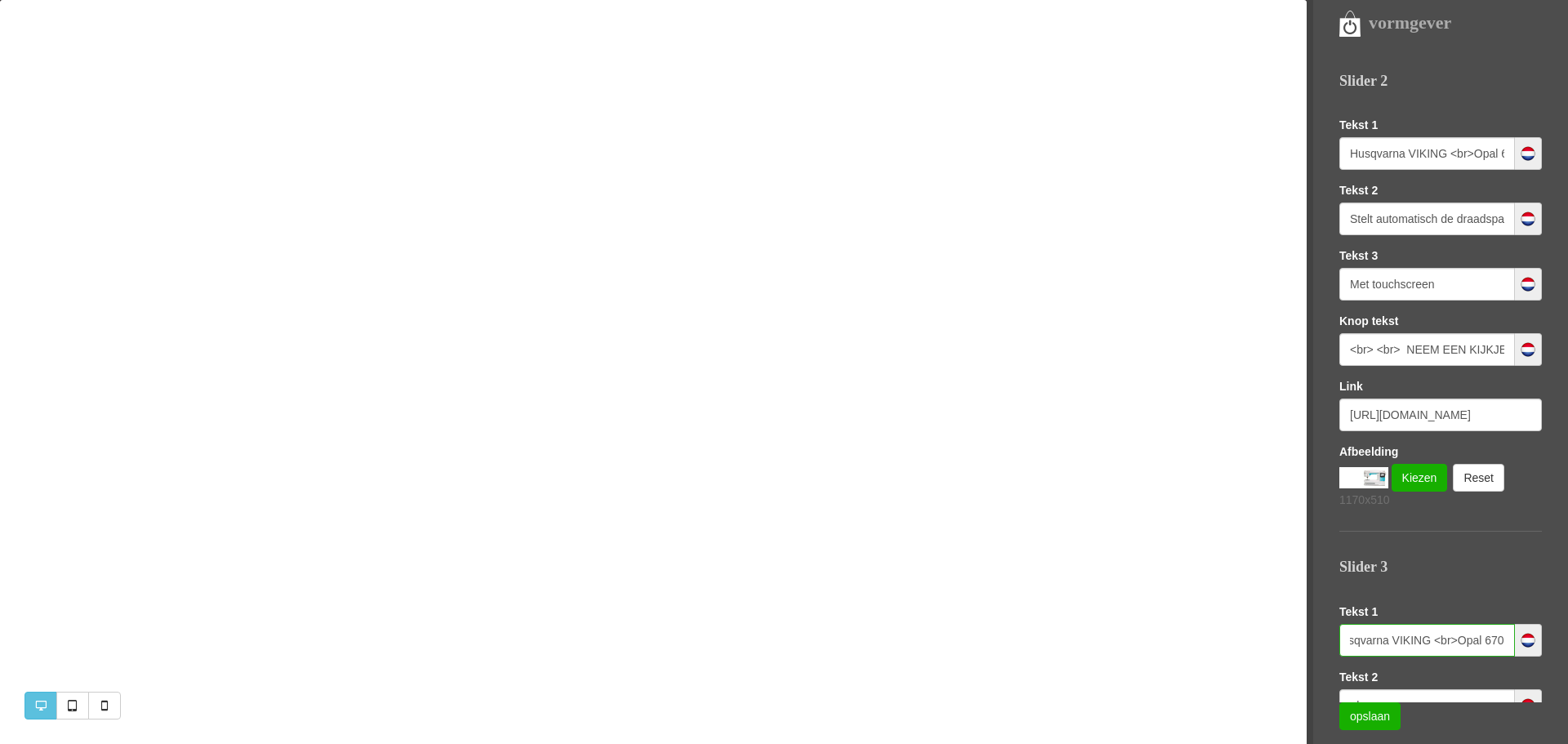
scroll to position [645, 0]
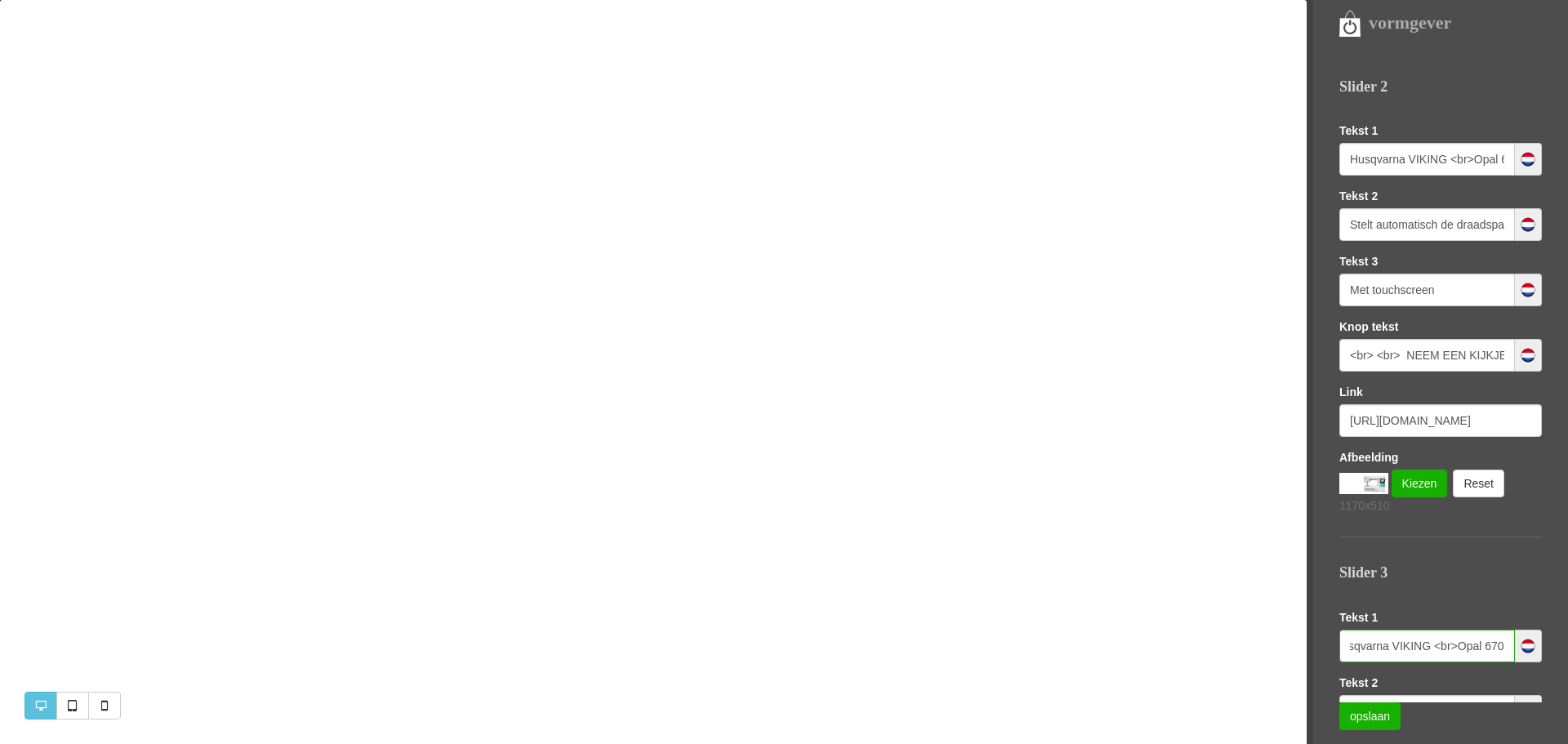
type input "Husqvarna VIKING <br>Opal 670"
drag, startPoint x: 1349, startPoint y: 224, endPoint x: 1528, endPoint y: 224, distance: 179.0
click at [1528, 224] on div "Stelt automatisch de draadspanning in." at bounding box center [1440, 224] width 202 height 32
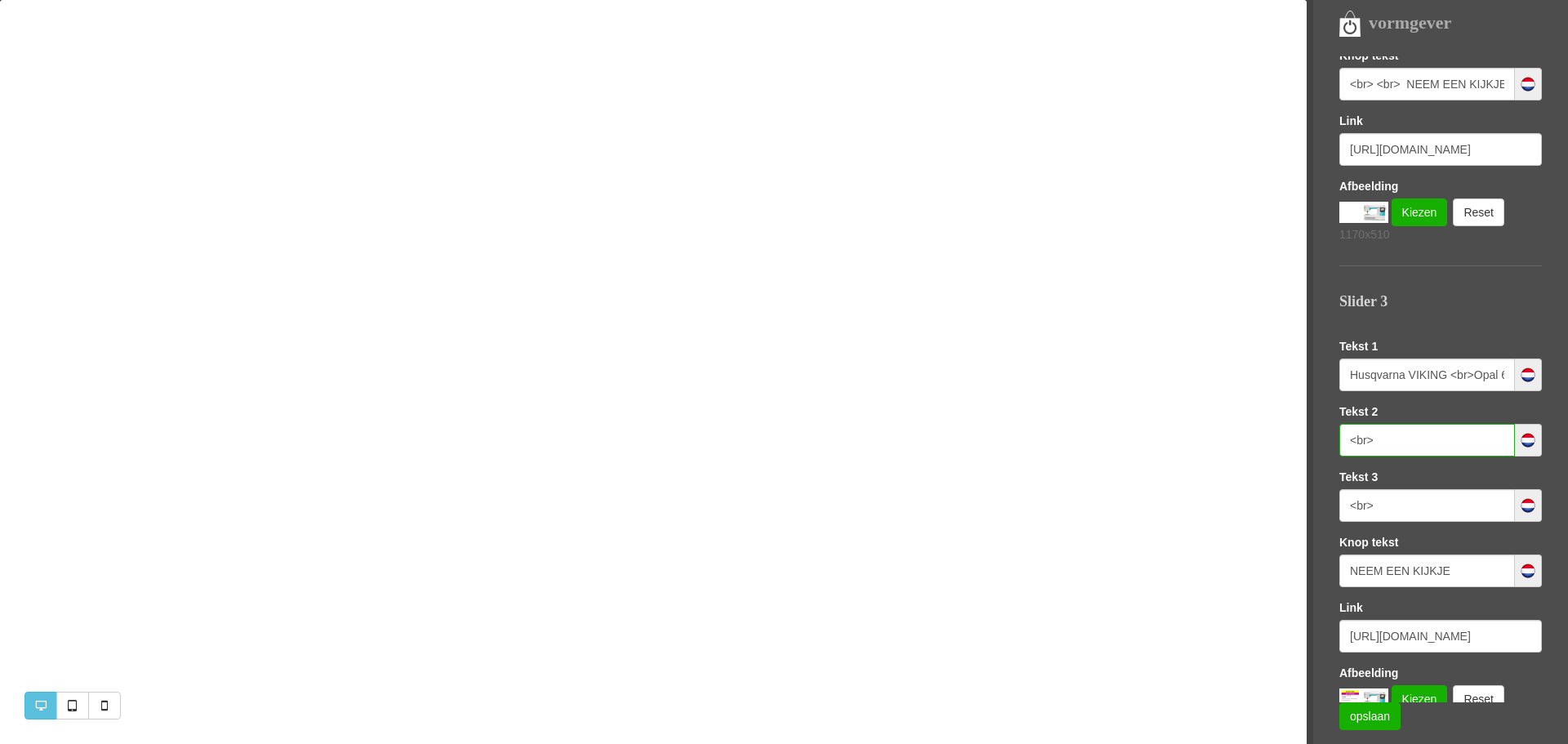
scroll to position [0, 0]
drag, startPoint x: 1380, startPoint y: 442, endPoint x: 1327, endPoint y: 440, distance: 53.0
click at [1327, 440] on nav "vormgever Templates Sofie LETTERTYPE KLEUREN LOGO EN FAVICON SEO (GOOGLE) Slide…" at bounding box center [1437, 372] width 261 height 744
paste input "Stelt automatisch de draadspanning in."
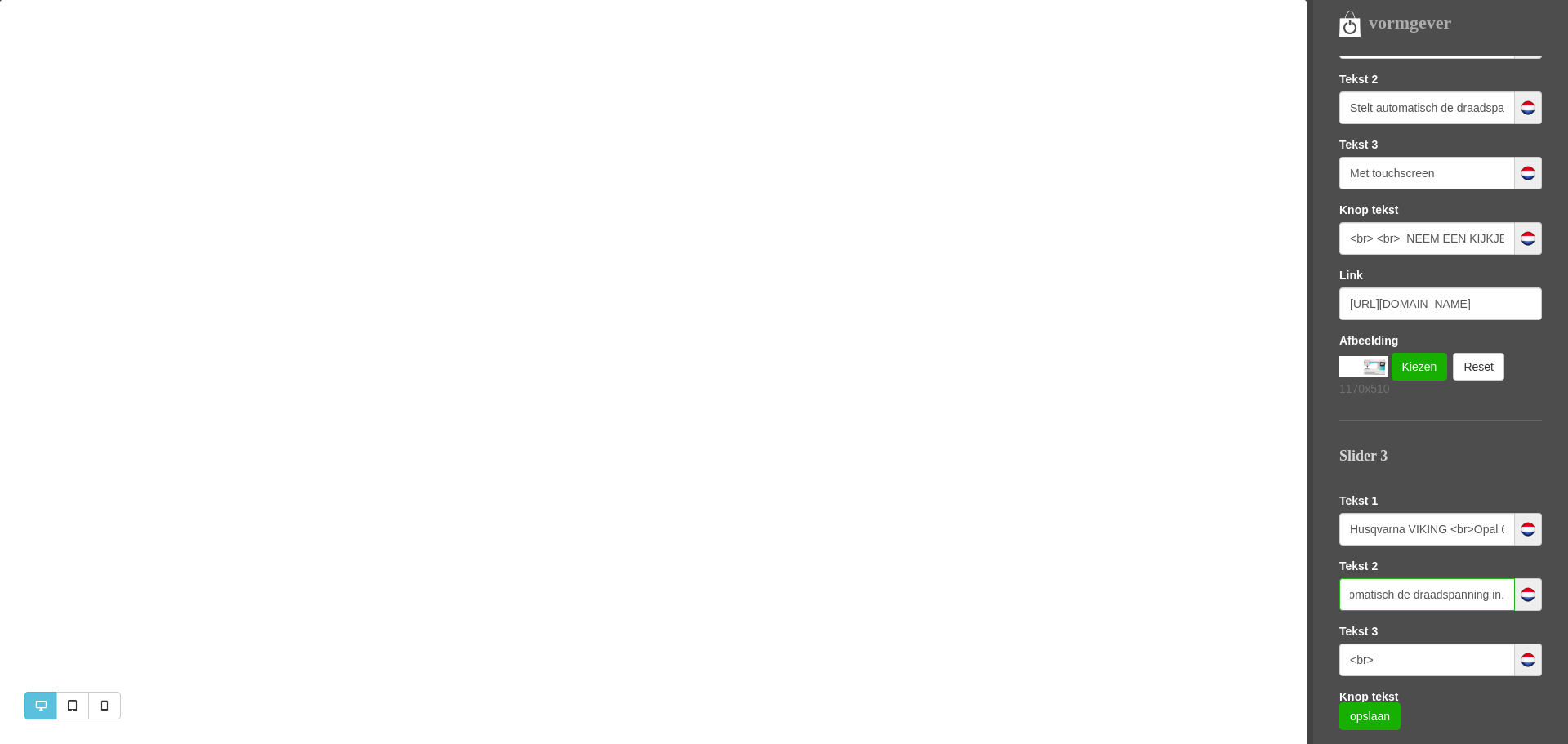
scroll to position [731, 0]
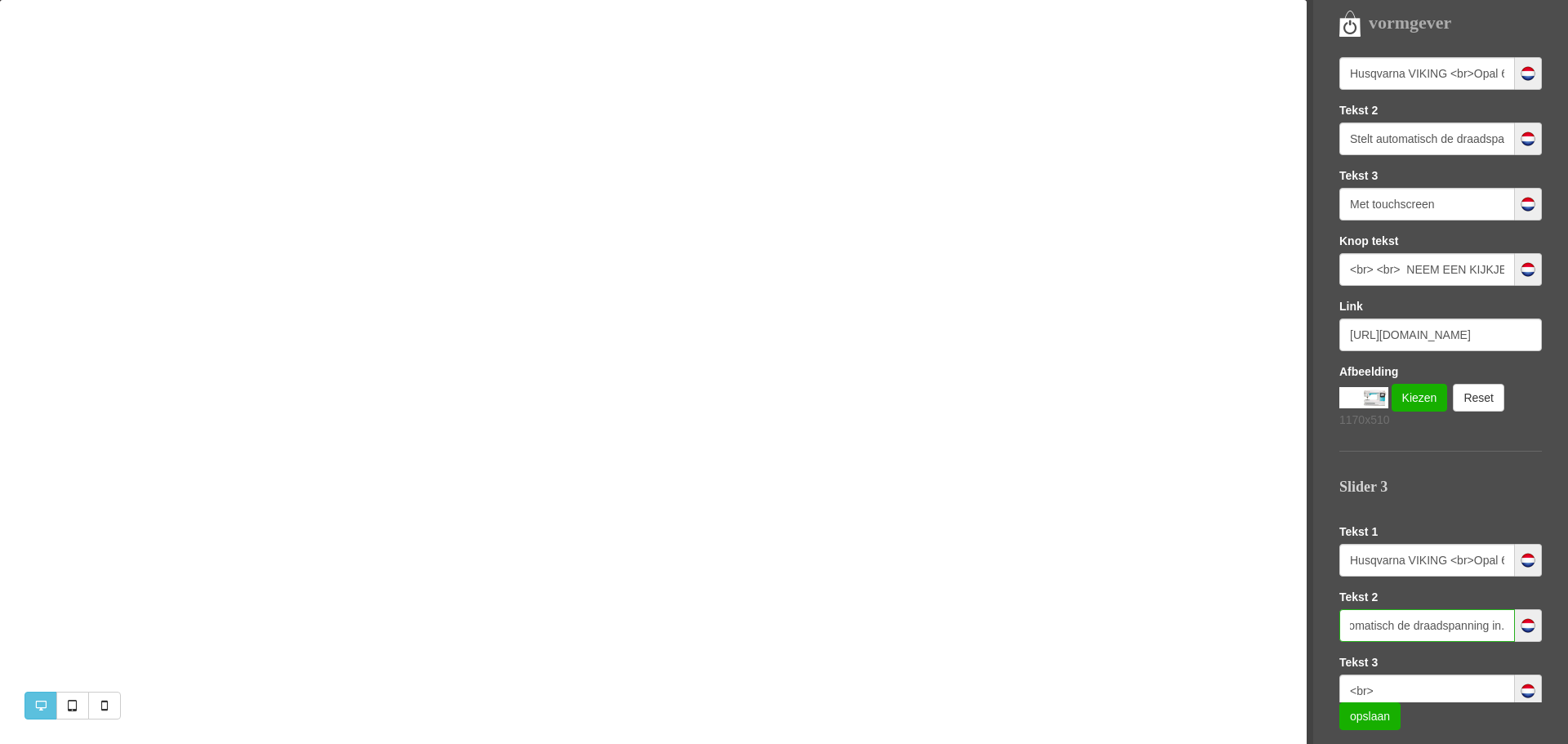
type input "Stelt automatisch de draadspanning in."
drag, startPoint x: 1449, startPoint y: 207, endPoint x: 1331, endPoint y: 214, distance: 118.2
click at [1331, 214] on nav "vormgever Templates Sofie LETTERTYPE KLEUREN LOGO EN FAVICON SEO (GOOGLE) Slide…" at bounding box center [1437, 372] width 261 height 744
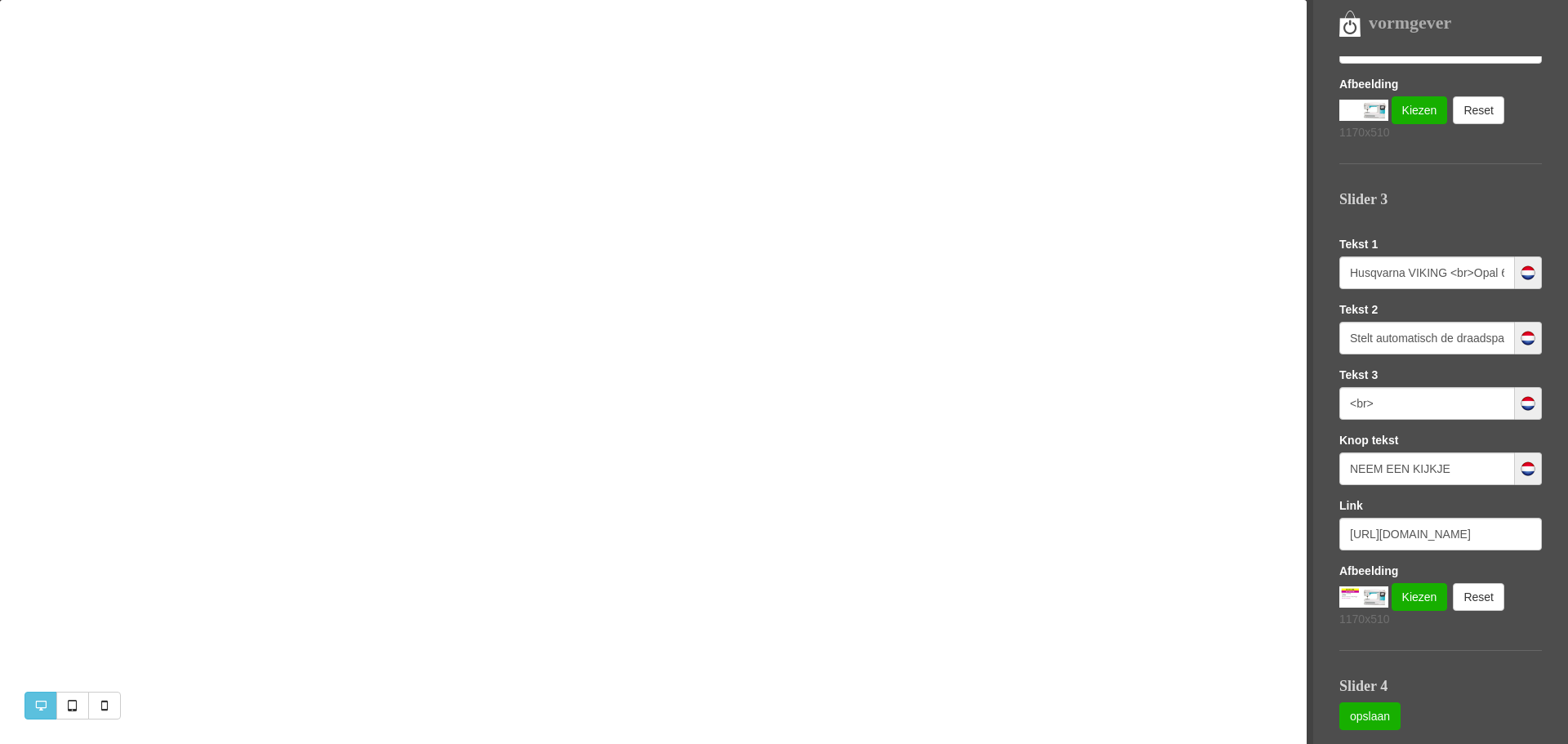
scroll to position [1022, 0]
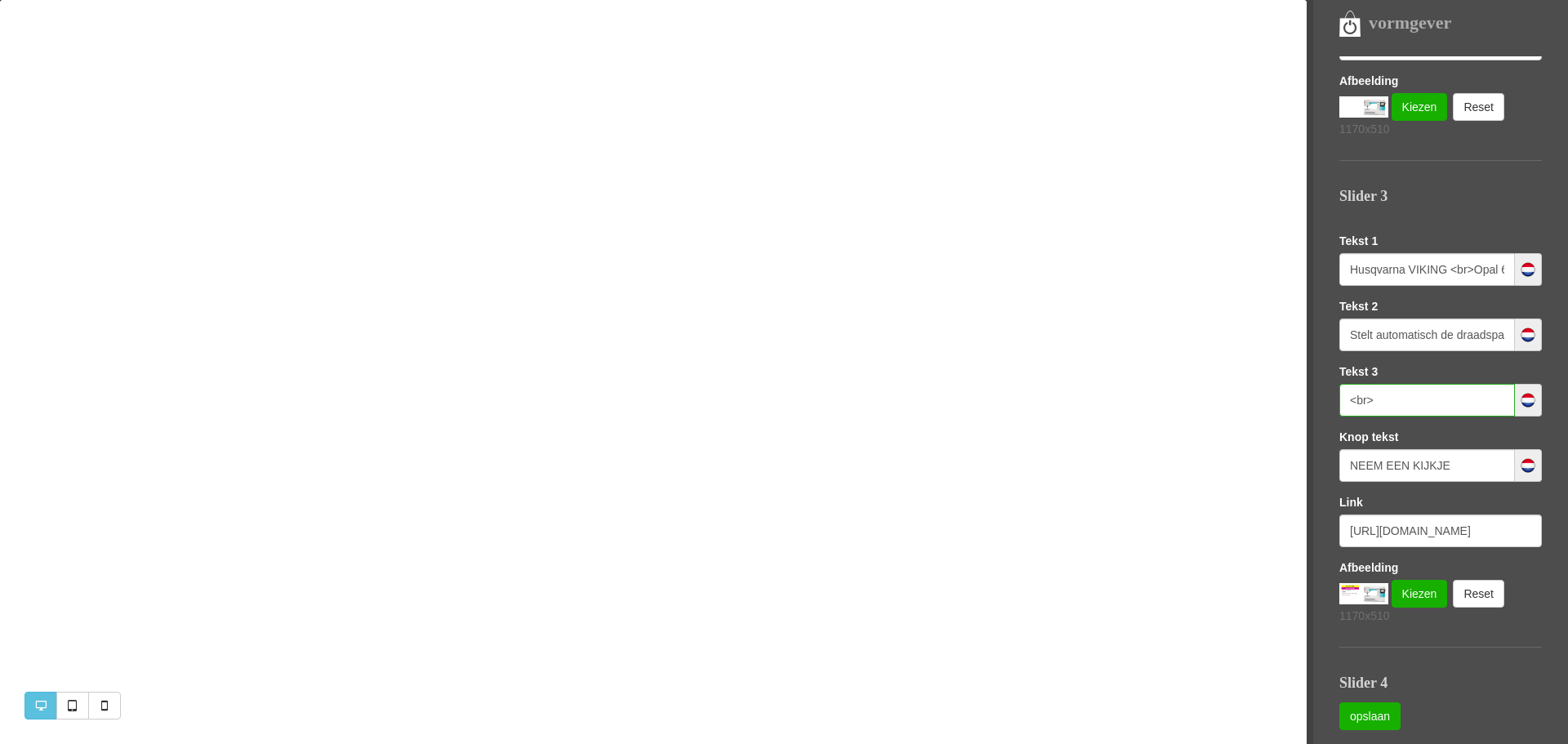
drag, startPoint x: 1382, startPoint y: 400, endPoint x: 1307, endPoint y: 400, distance: 75.0
click at [1310, 400] on nav "vormgever Templates Sofie LETTERTYPE KLEUREN LOGO EN FAVICON SEO (GOOGLE) Slide…" at bounding box center [1437, 372] width 261 height 744
paste input "Met touchscreen"
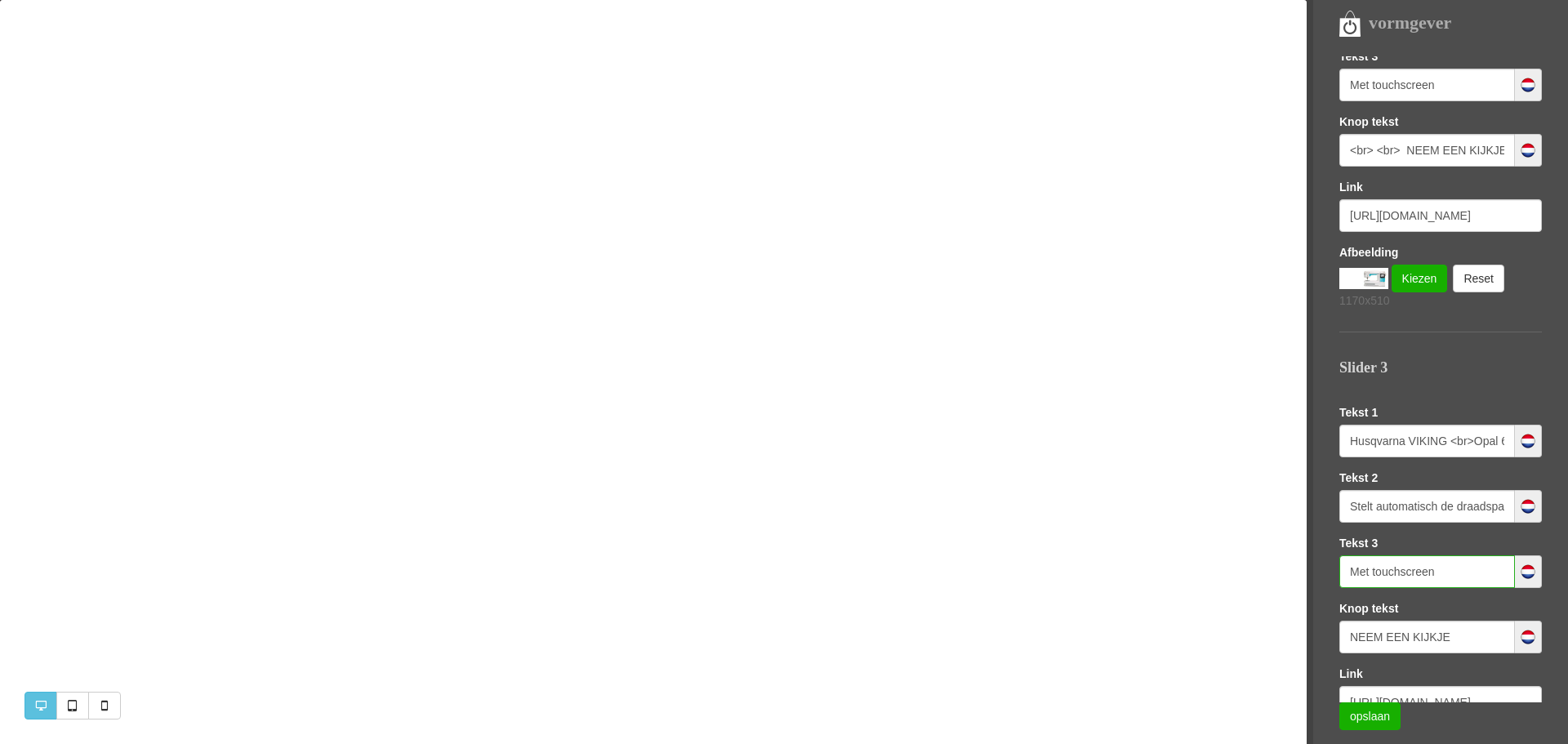
scroll to position [844, 0]
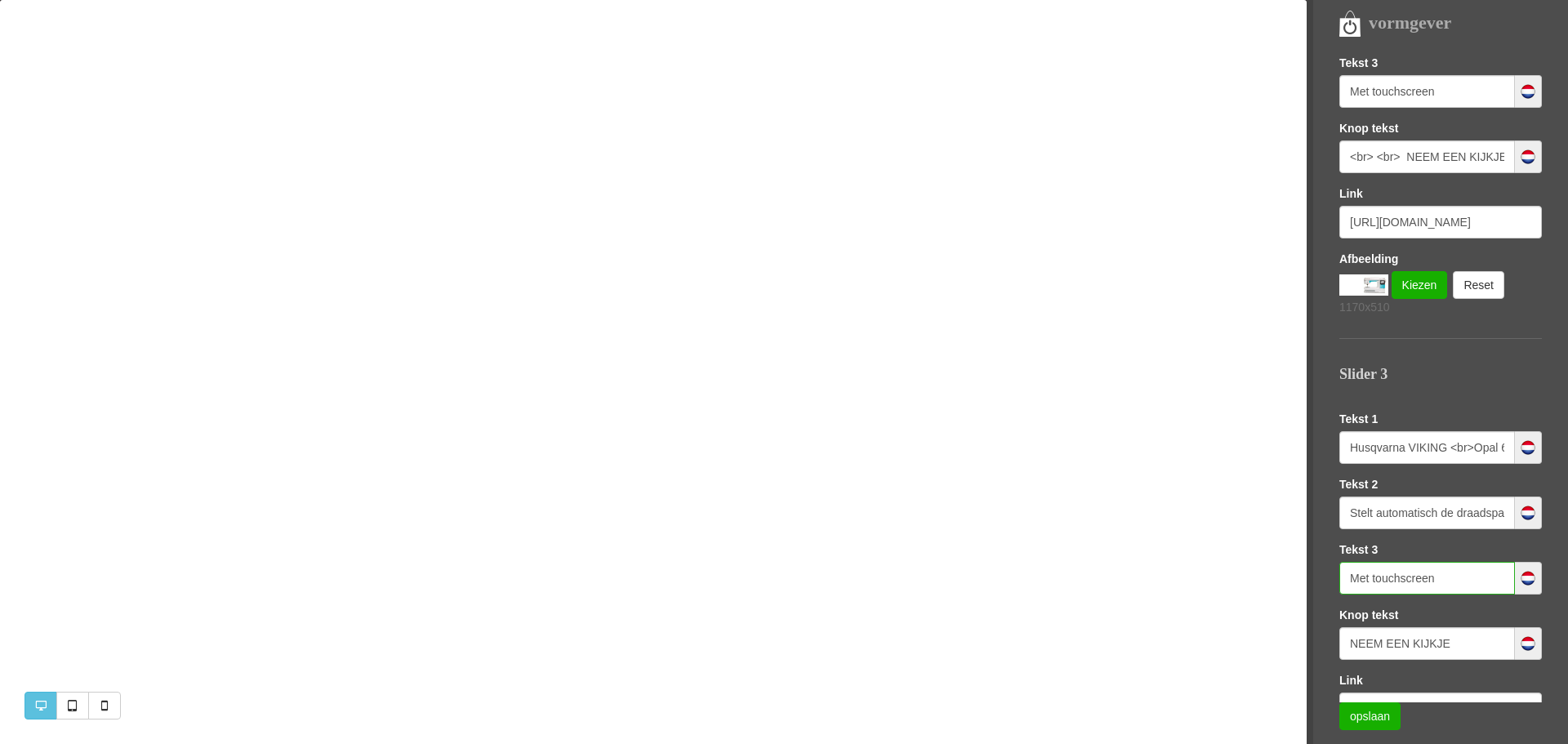
type input "Met touchscreen"
drag, startPoint x: 1349, startPoint y: 158, endPoint x: 1520, endPoint y: 161, distance: 171.0
click at [1520, 161] on div "<br> <br> NEEM EEN KIJKJE" at bounding box center [1440, 156] width 202 height 32
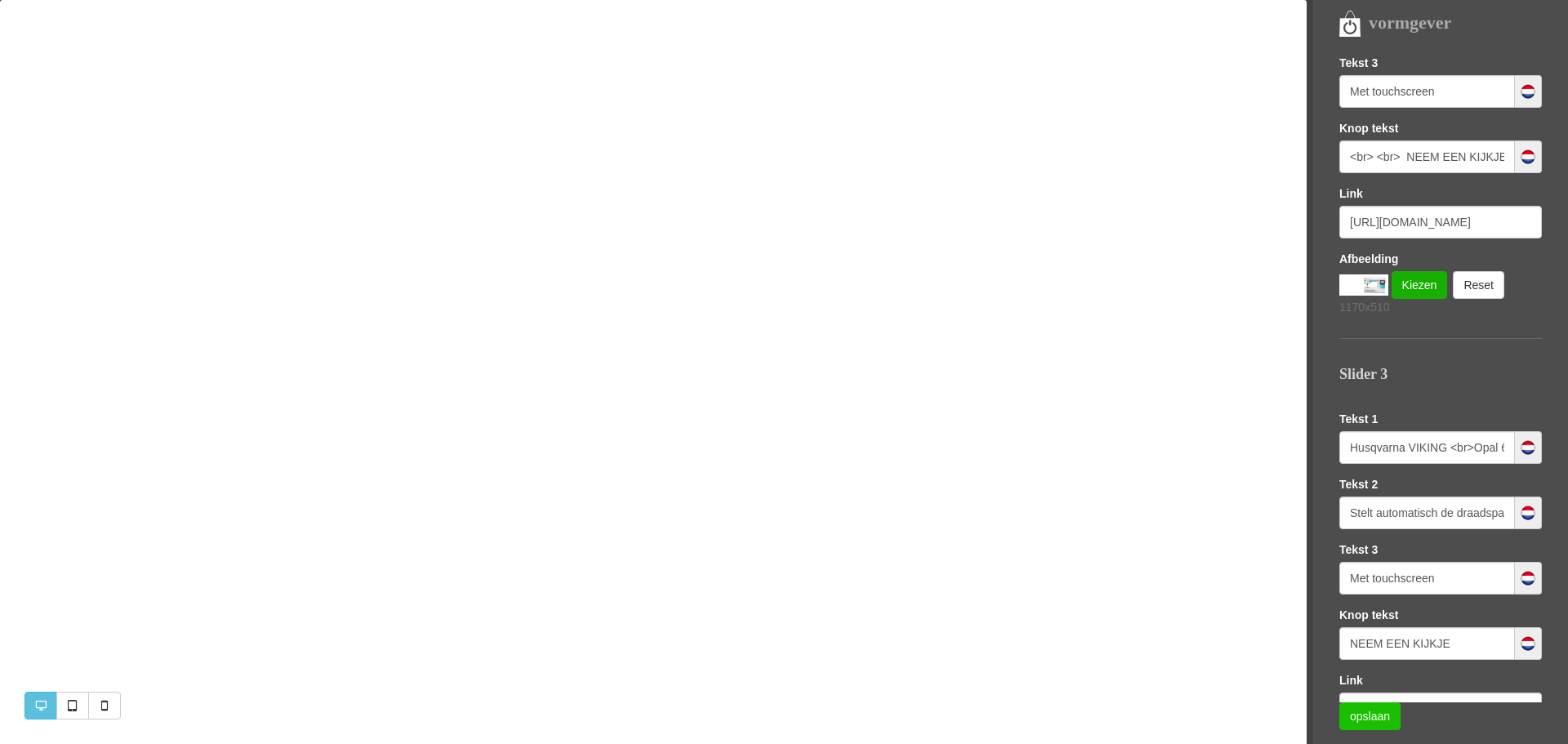
click at [1367, 714] on link "opslaan" at bounding box center [1369, 716] width 61 height 28
click at [1401, 221] on input "https://www.naaimachines-flevoland.nl/product/368081/husqvarna-viking-opal-670-…" at bounding box center [1440, 222] width 202 height 32
click at [1452, 220] on input "https://www.naaimachines-flevoland.nl/product/368081/husqvarna-viking-opal-670-…" at bounding box center [1440, 222] width 202 height 32
click at [1358, 227] on input "https://www.naaimachines-flevoland.nl/product/368081/husqvarna-viking-opal-670-…" at bounding box center [1440, 222] width 202 height 32
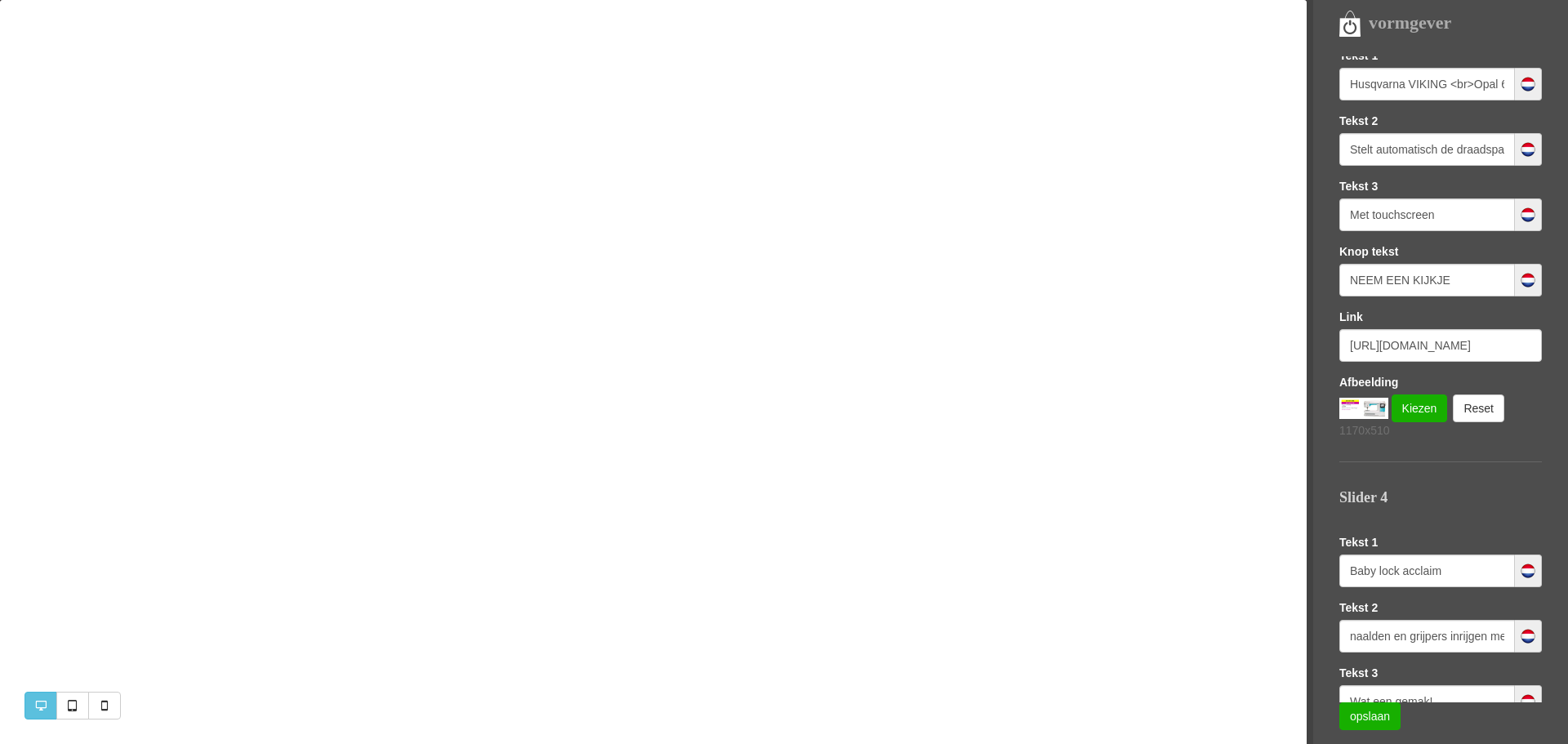
scroll to position [1199, 0]
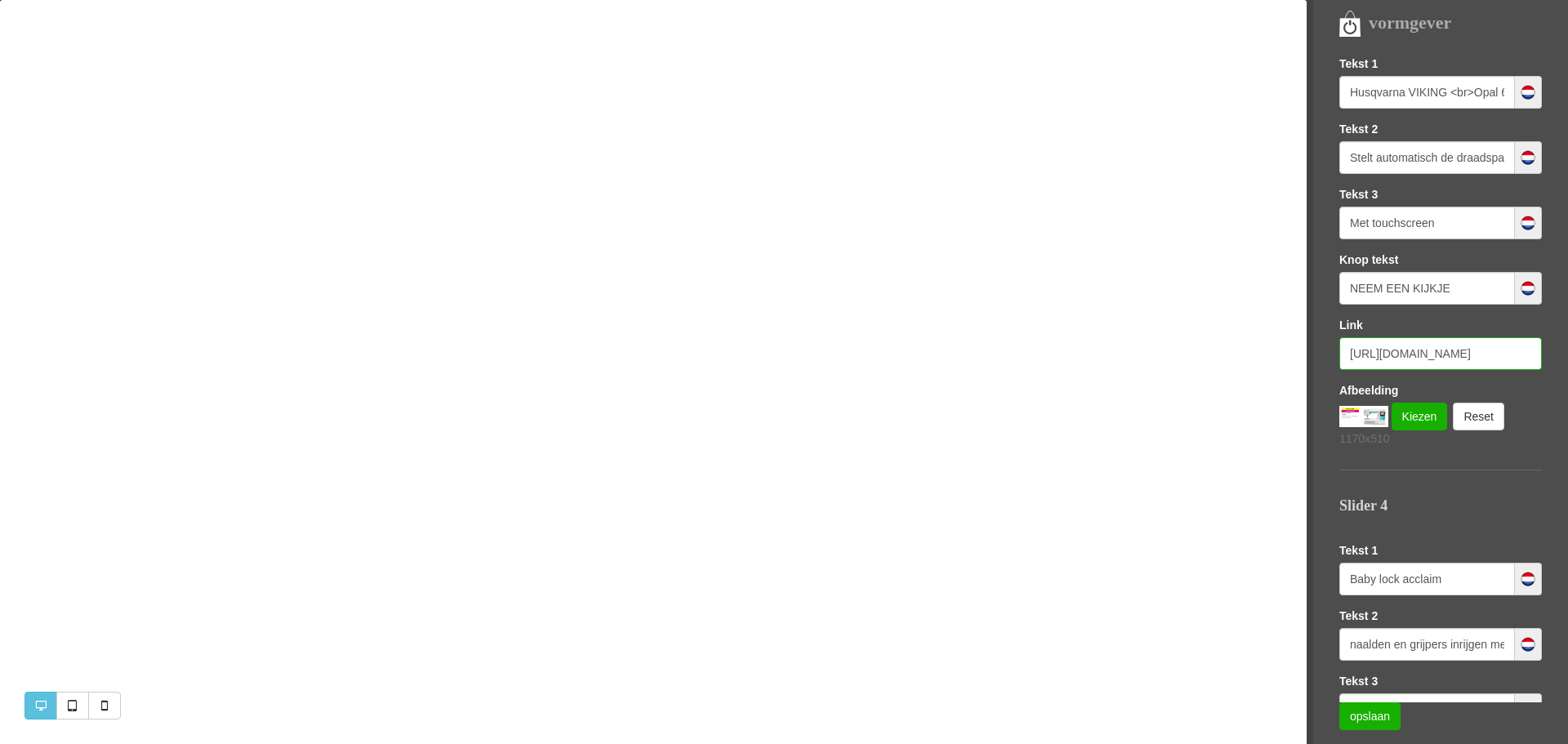
click at [1380, 355] on input "https://www.naaimachines-flevoland.nl/product/368081/husqvarna-viking-opal-670-…" at bounding box center [1440, 353] width 202 height 32
click at [1380, 356] on input "https://www.naaimachines-flevoland.nl/product/368081/husqvarna-viking-opal-670-…" at bounding box center [1440, 353] width 202 height 32
drag, startPoint x: 1346, startPoint y: 355, endPoint x: 1556, endPoint y: 357, distance: 210.0
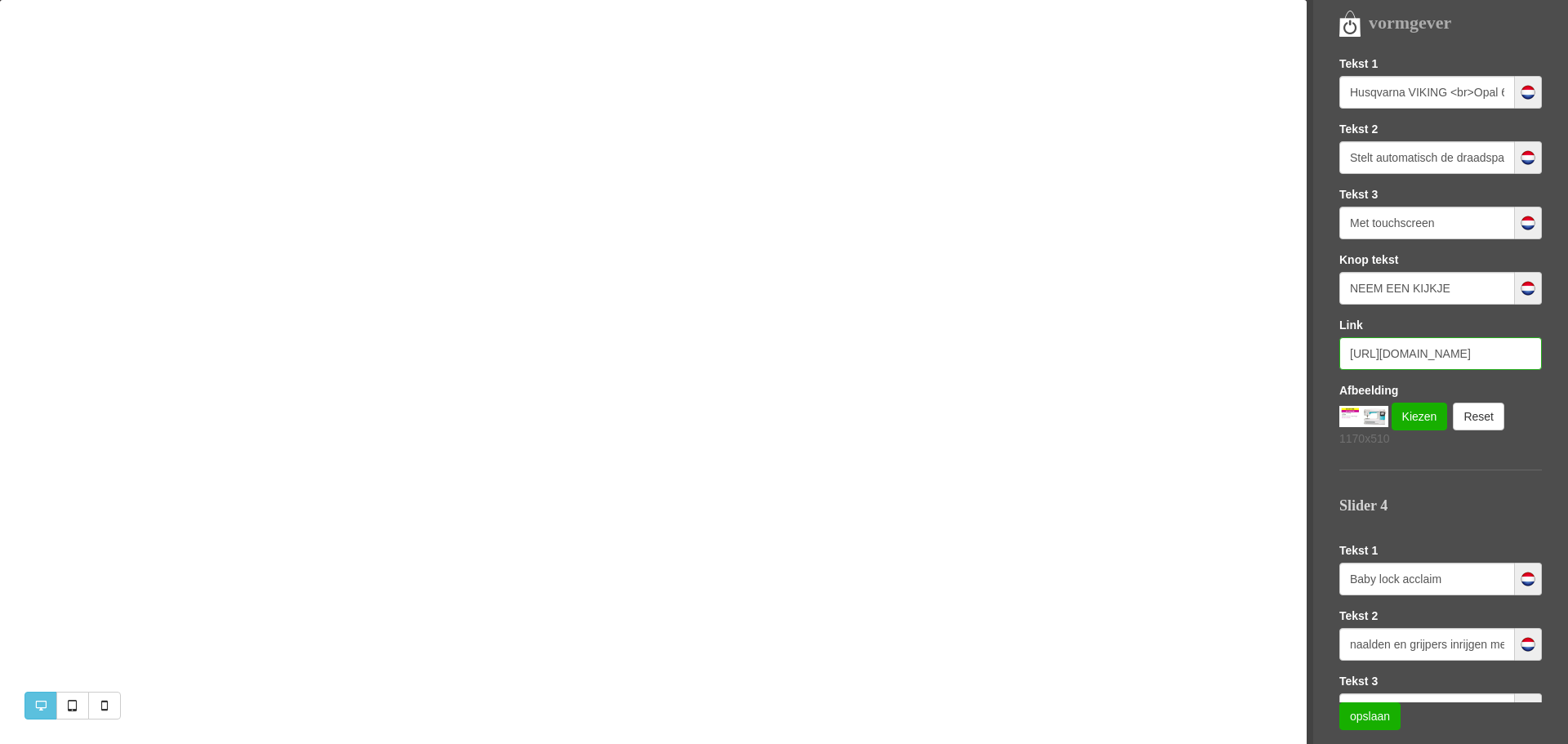
click at [1556, 357] on div "Templates Sofie LETTERTYPE KLEUREN LOGO EN FAVICON SEO (GOOGLE) Slider Homepagi…" at bounding box center [1453, 379] width 228 height 646
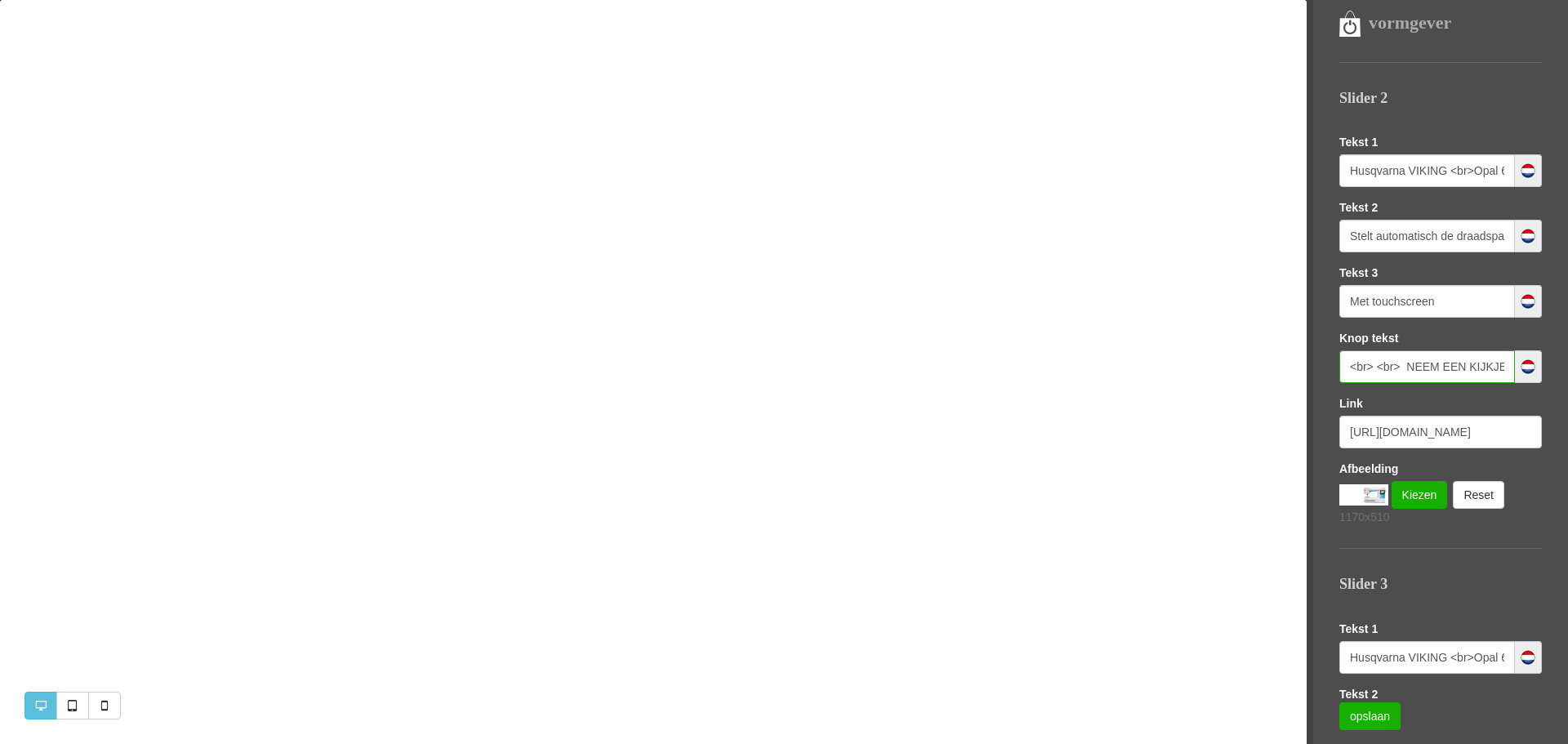
scroll to position [0, 0]
click at [1431, 369] on input "<br> <br> NEEM EEN KIJKJE" at bounding box center [1427, 366] width 176 height 32
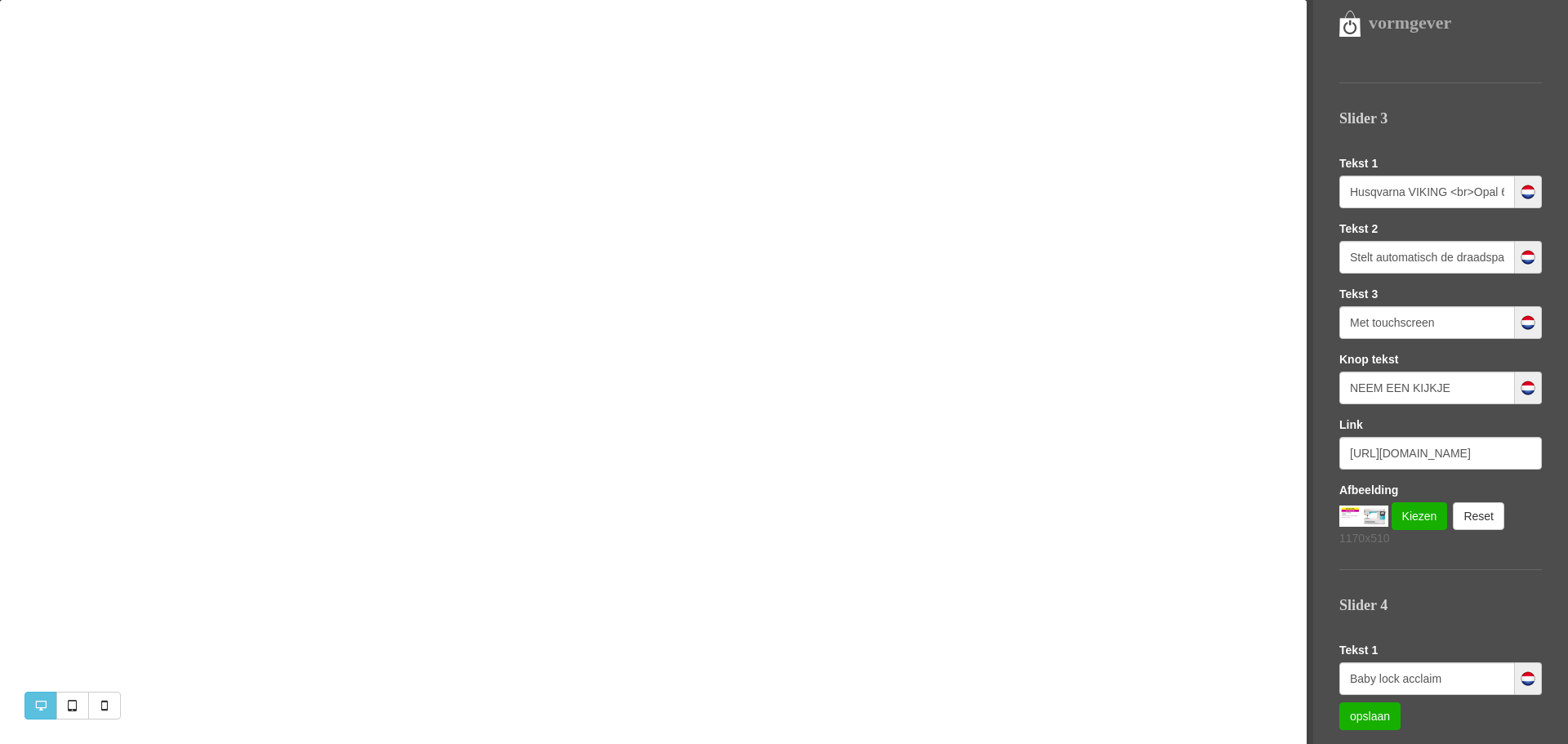
scroll to position [1102, 0]
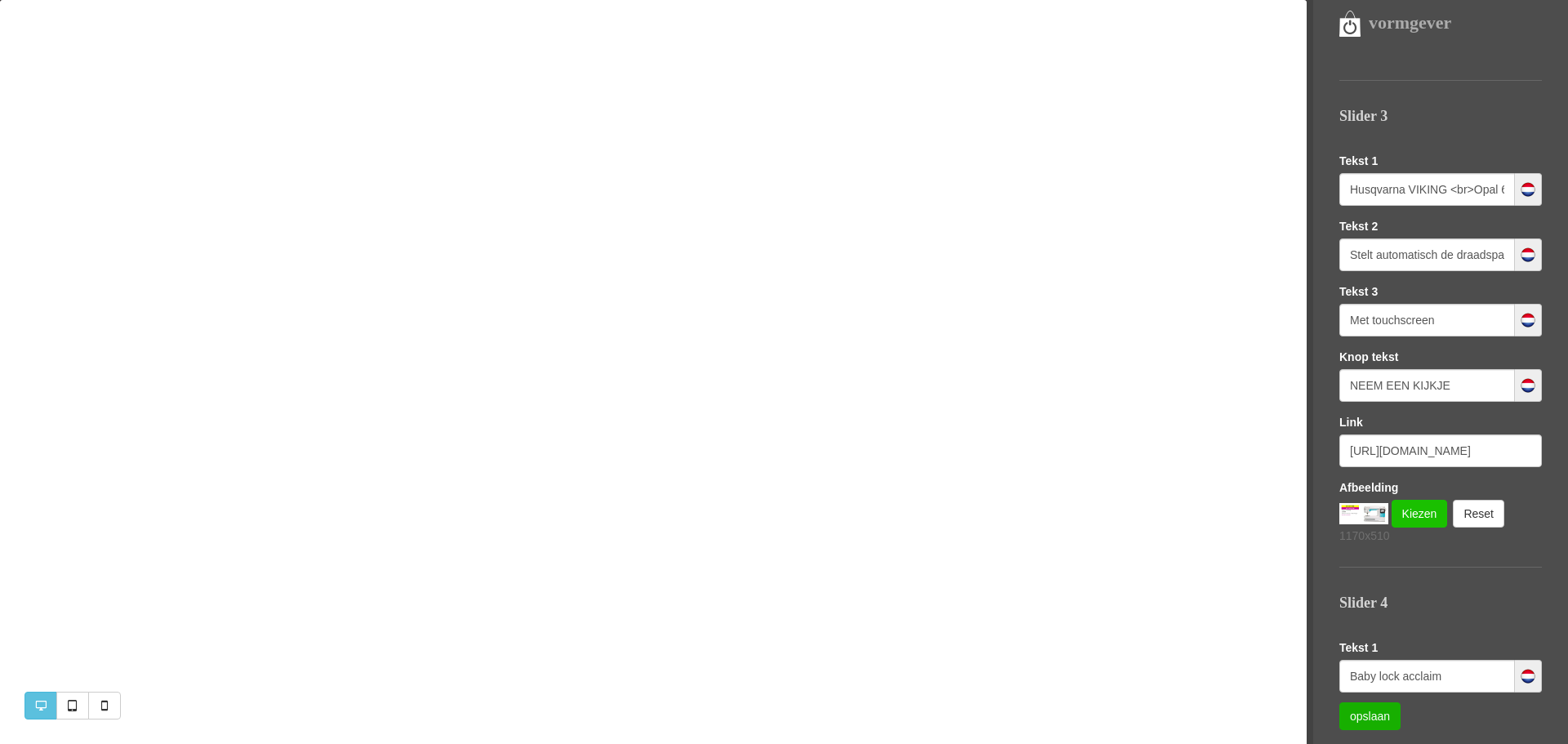
click at [1423, 514] on link "Kiezen" at bounding box center [1419, 514] width 56 height 28
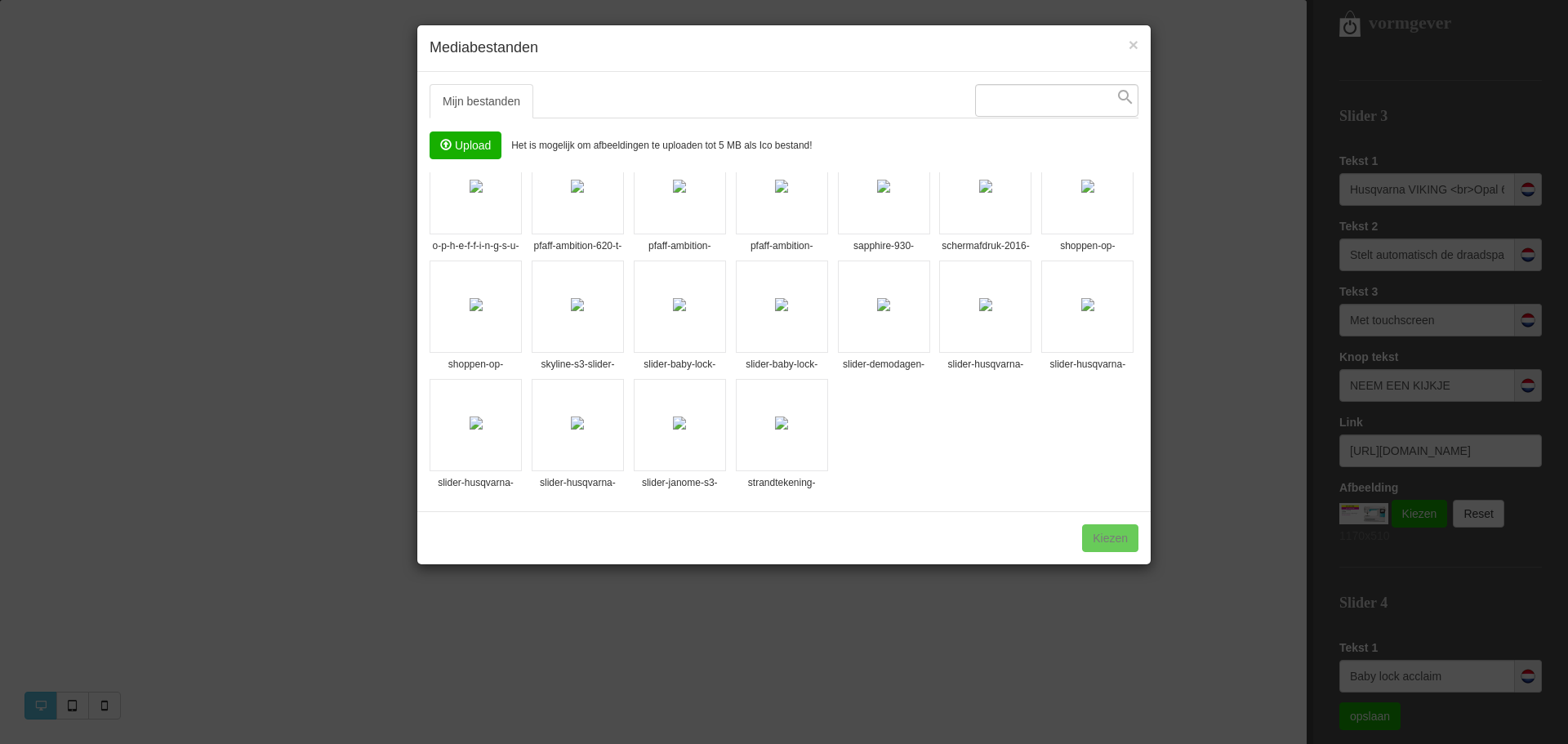
scroll to position [510, 0]
click at [1139, 454] on div "Mijn bestanden Systeembestanden Upload Het is mogelijk om afbeeldingen te uploa…" at bounding box center [784, 291] width 734 height 439
click at [1081, 306] on img at bounding box center [1088, 305] width 13 height 13
click at [1117, 534] on div "1 bestand geselecteerd Kiezen" at bounding box center [784, 537] width 734 height 53
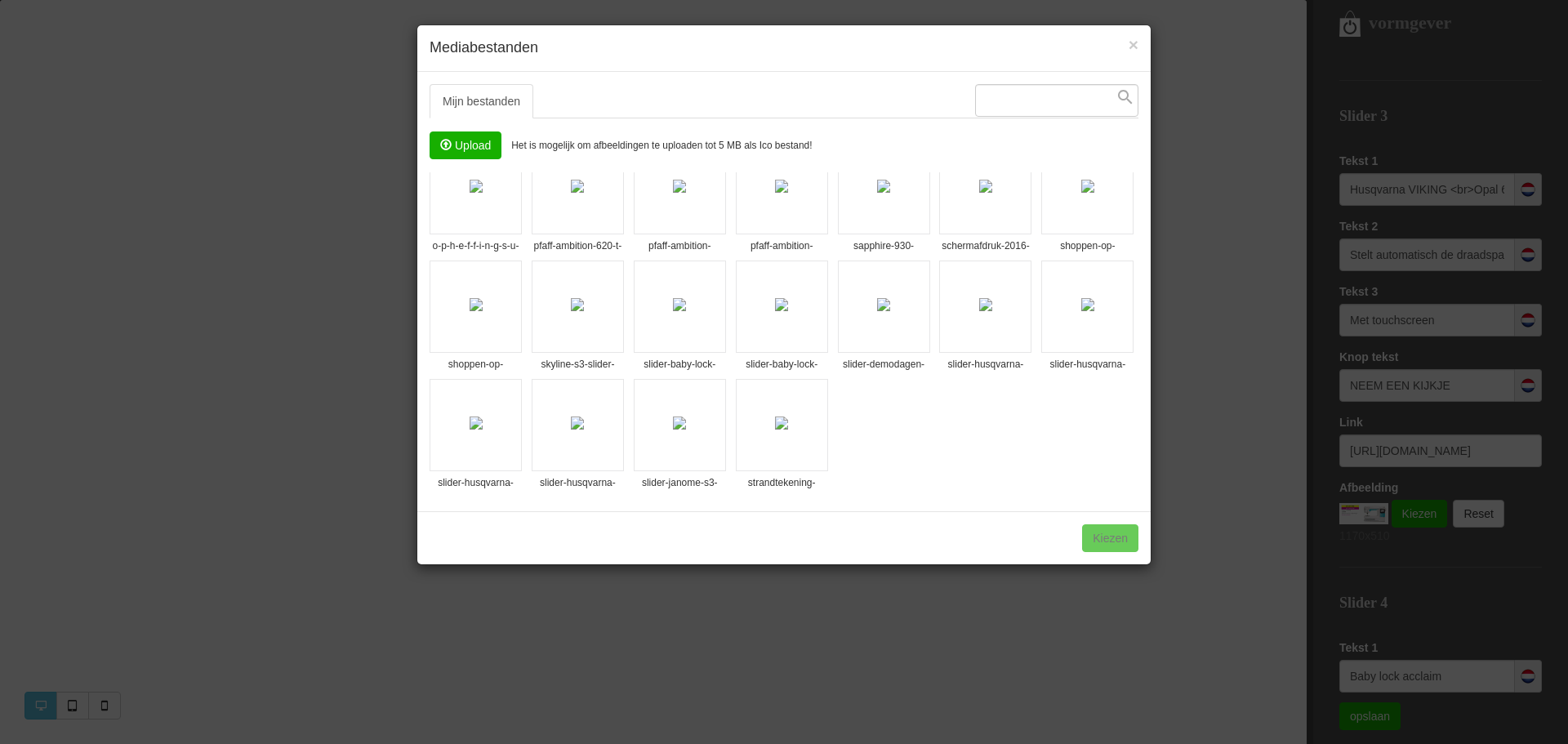
click at [1081, 302] on img at bounding box center [1088, 305] width 13 height 13
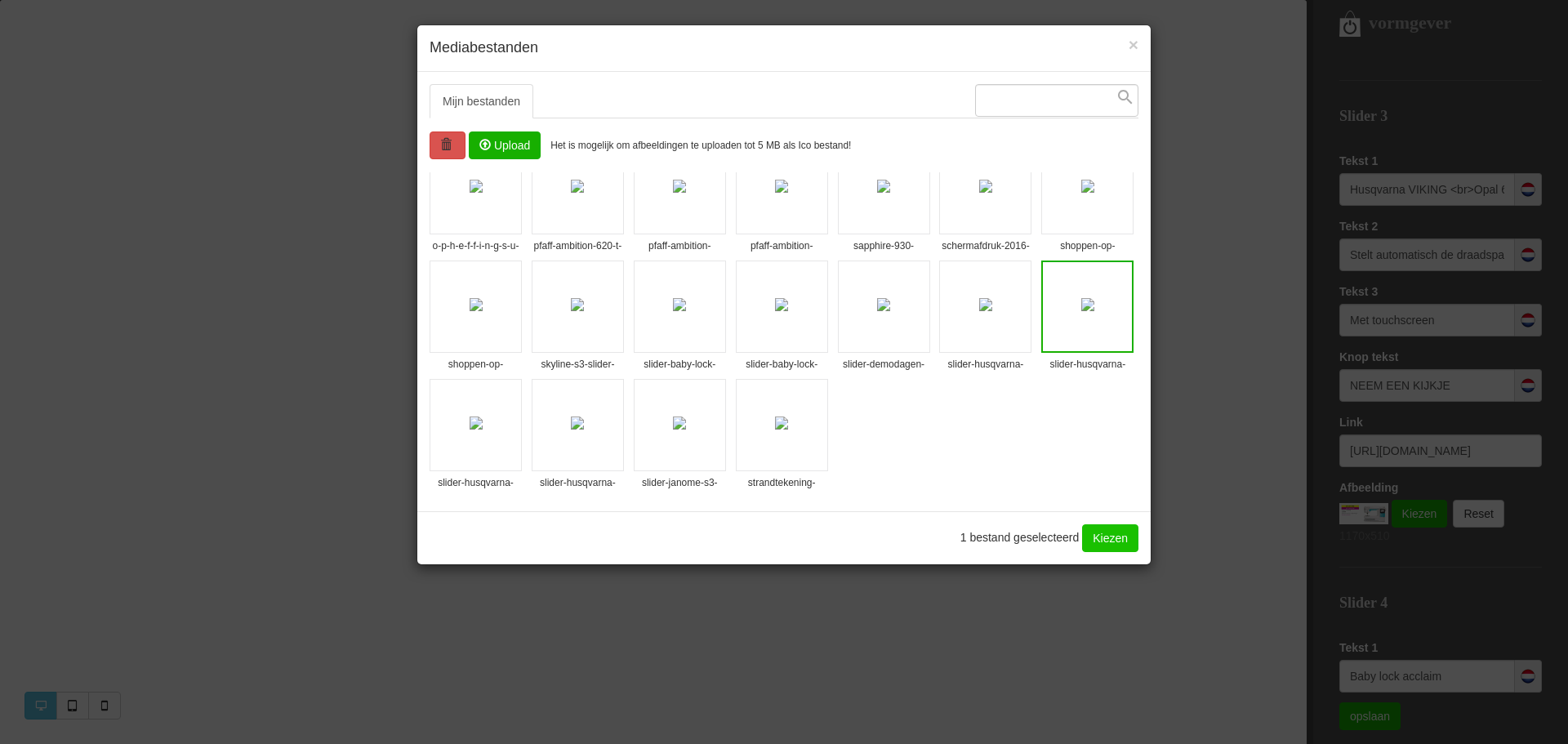
click at [1107, 539] on link "Kiezen" at bounding box center [1110, 538] width 56 height 28
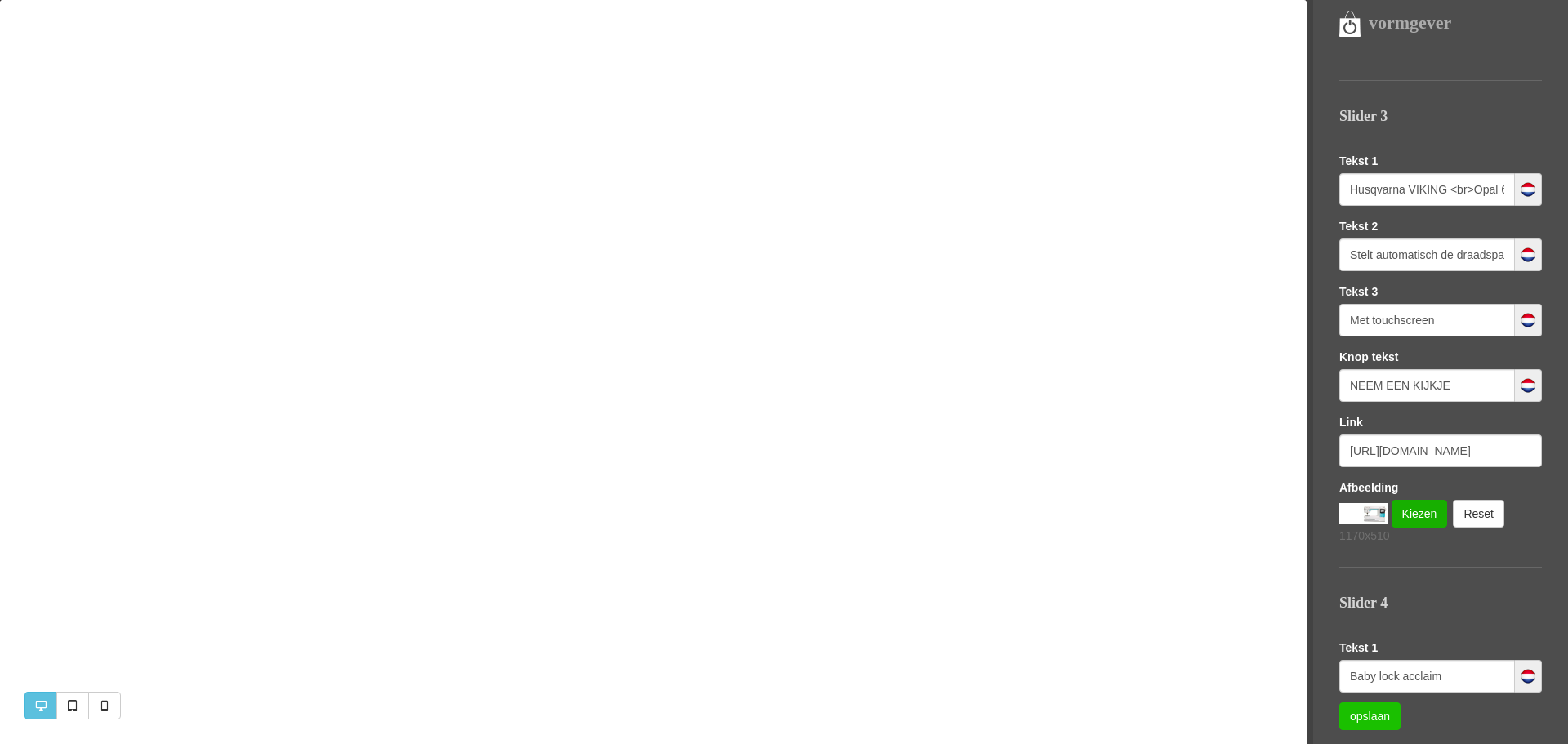
click at [1371, 720] on link "opslaan" at bounding box center [1369, 716] width 61 height 28
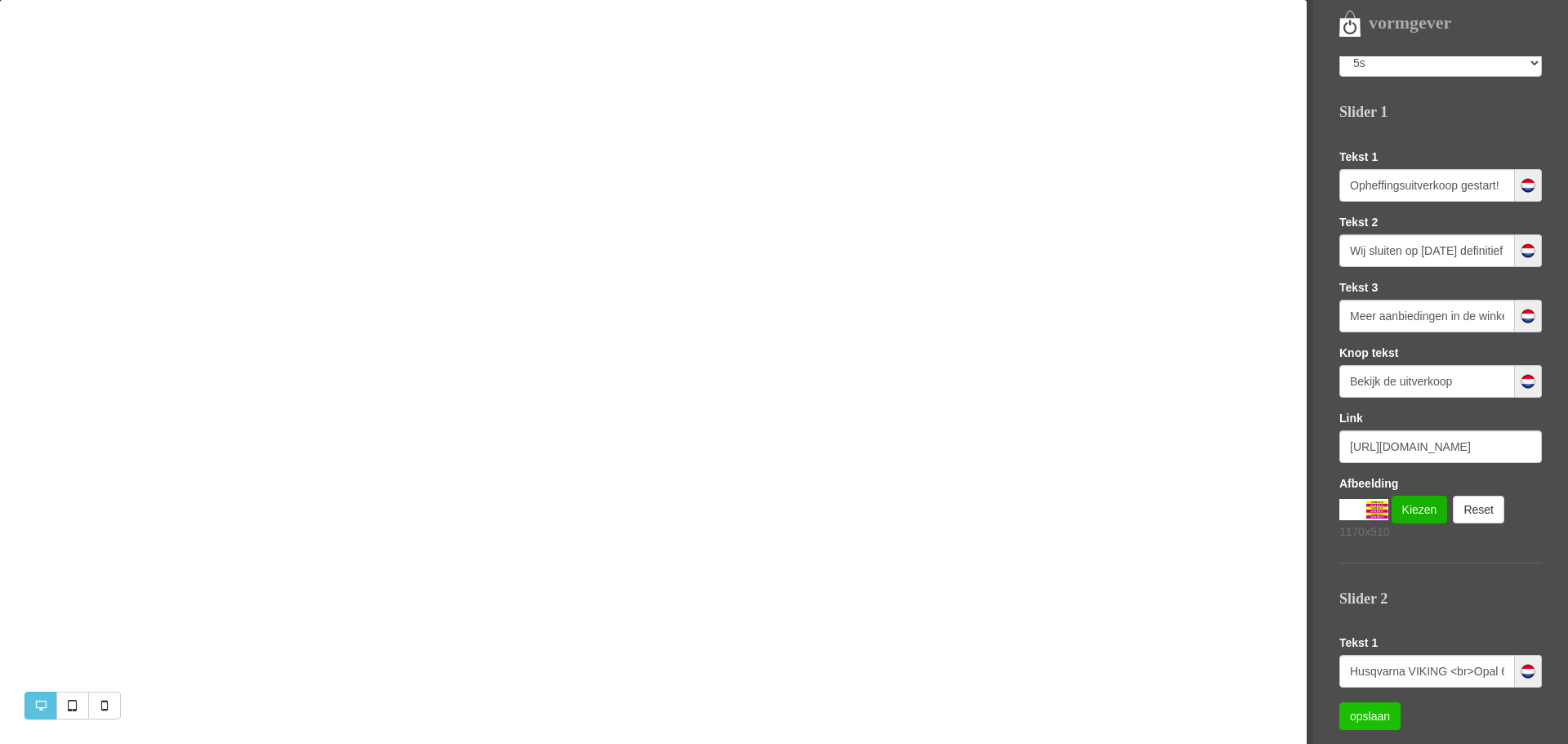
scroll to position [0, 0]
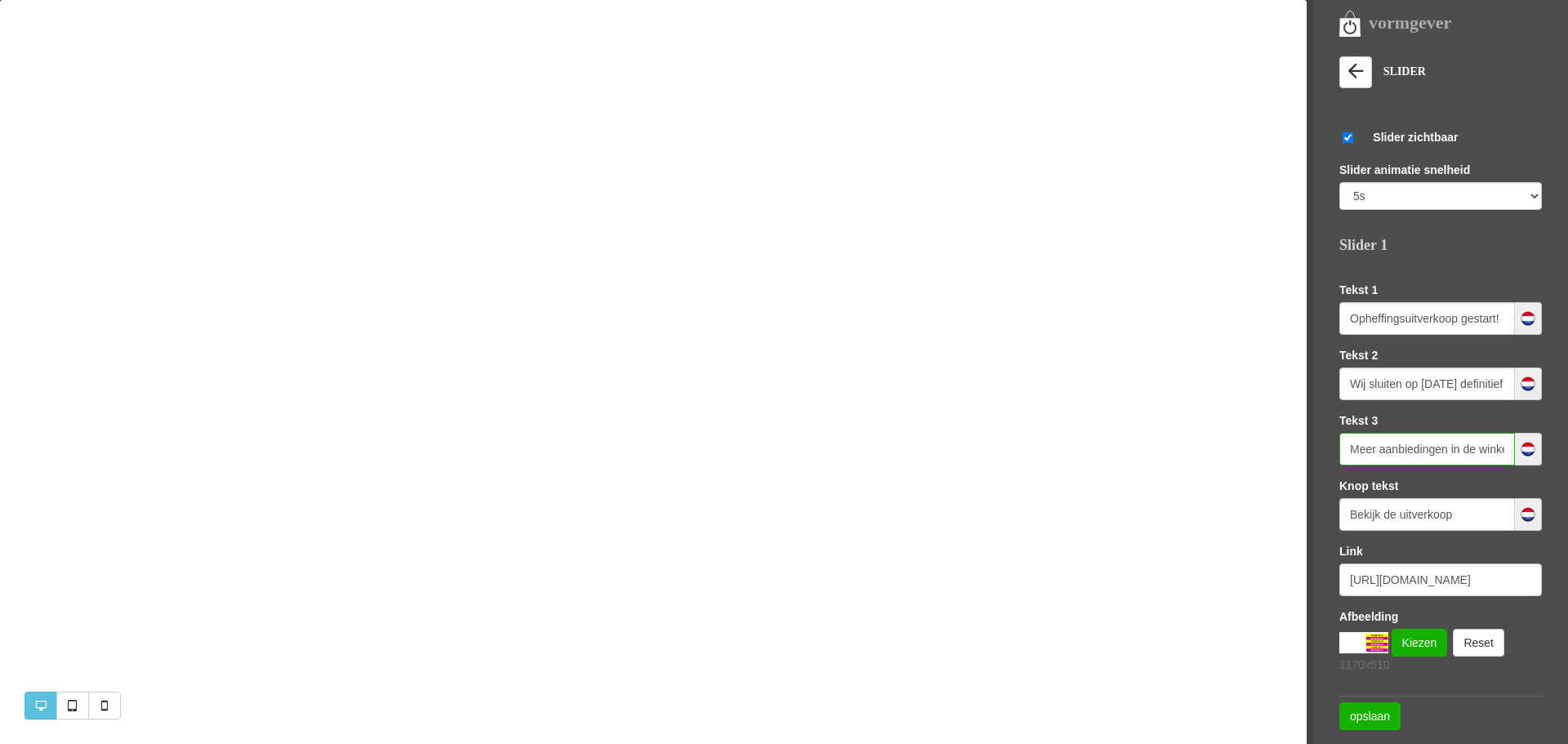
click at [1407, 454] on input "Meer aanbiedingen in de winkel op <br> stoffen, fournituren en hobbyartikelen." at bounding box center [1427, 448] width 176 height 32
click at [1377, 445] on input "Meer aanbiedingen in de winkel op <br> stoffen, fournituren en hobbyartikelen." at bounding box center [1427, 448] width 176 height 32
click at [1373, 715] on link "opslaan" at bounding box center [1369, 716] width 61 height 28
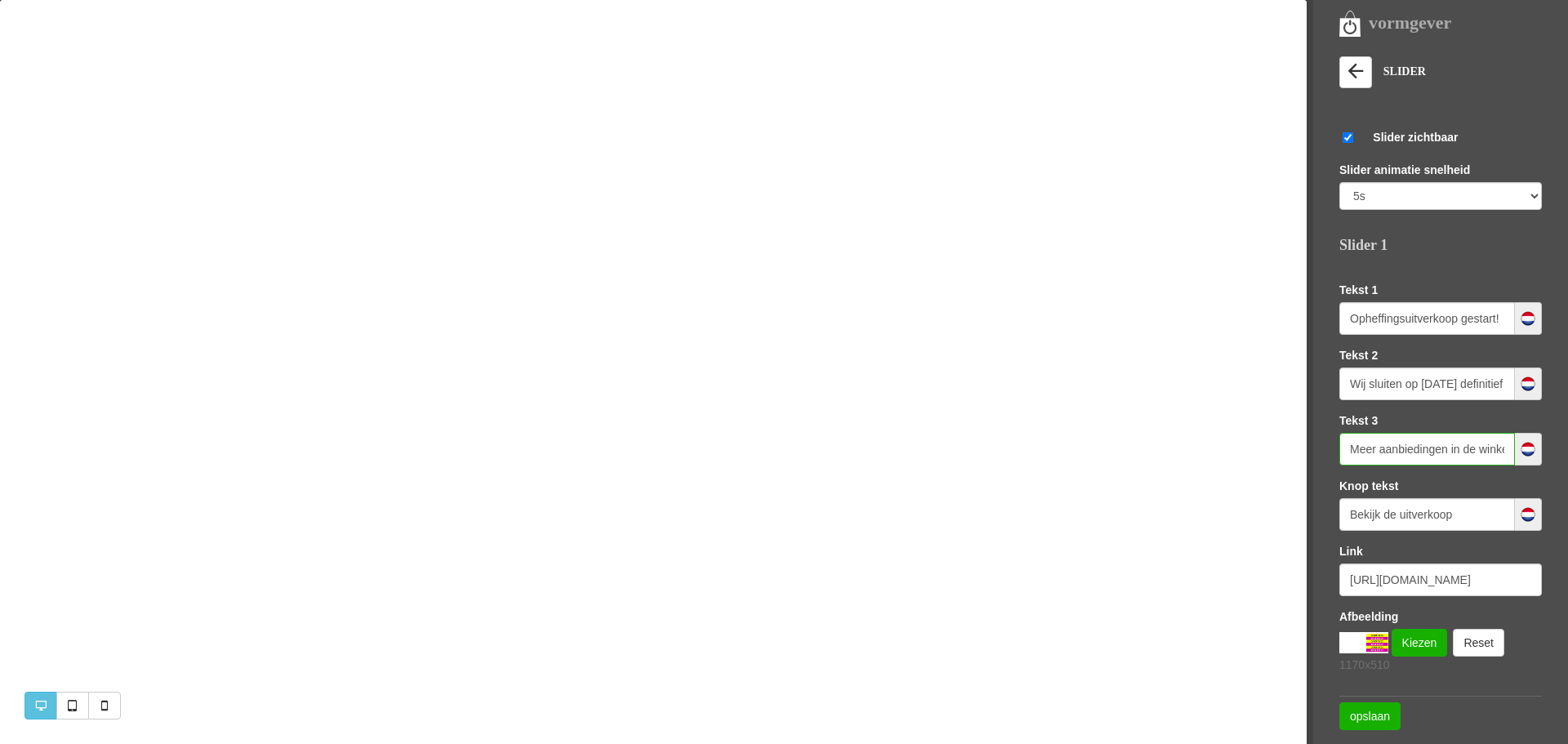
click at [1475, 450] on input "Meer aanbiedingen in de winkel <br> op stoffen, fournituren en hobbyartikelen." at bounding box center [1427, 448] width 176 height 32
type input "Meer aanbiedingen in de winkel <br> op stoffen, fournituren en <br> hobbyartike…"
click at [1357, 717] on link "opslaan" at bounding box center [1369, 716] width 61 height 28
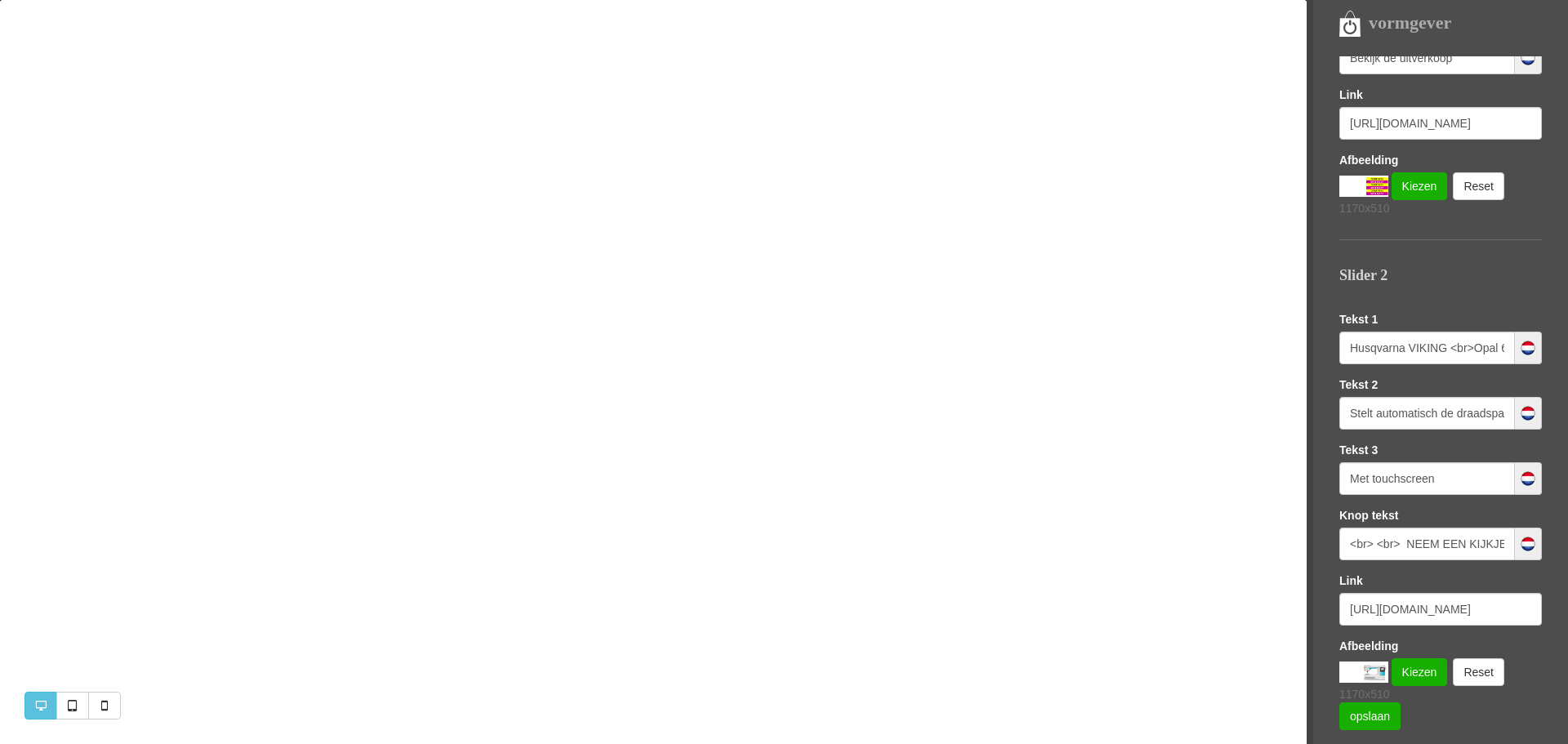
scroll to position [466, 0]
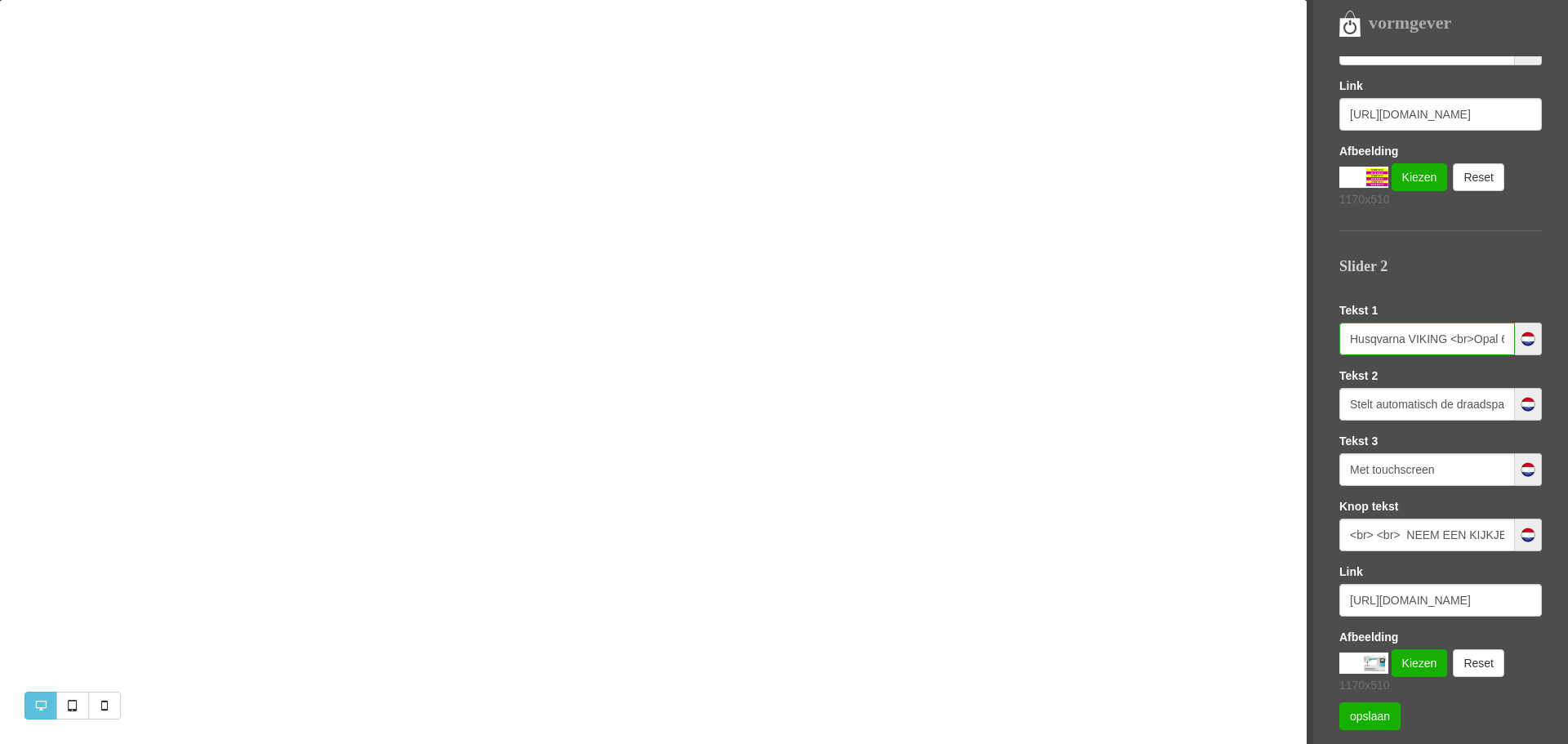
click at [1381, 335] on input "Husqvarna VIKING <br>Opal 670" at bounding box center [1427, 338] width 176 height 32
drag, startPoint x: 1348, startPoint y: 341, endPoint x: 1502, endPoint y: 325, distance: 154.8
click at [1502, 327] on div "Husqvarna VIKING <br>Opal 670" at bounding box center [1440, 338] width 202 height 32
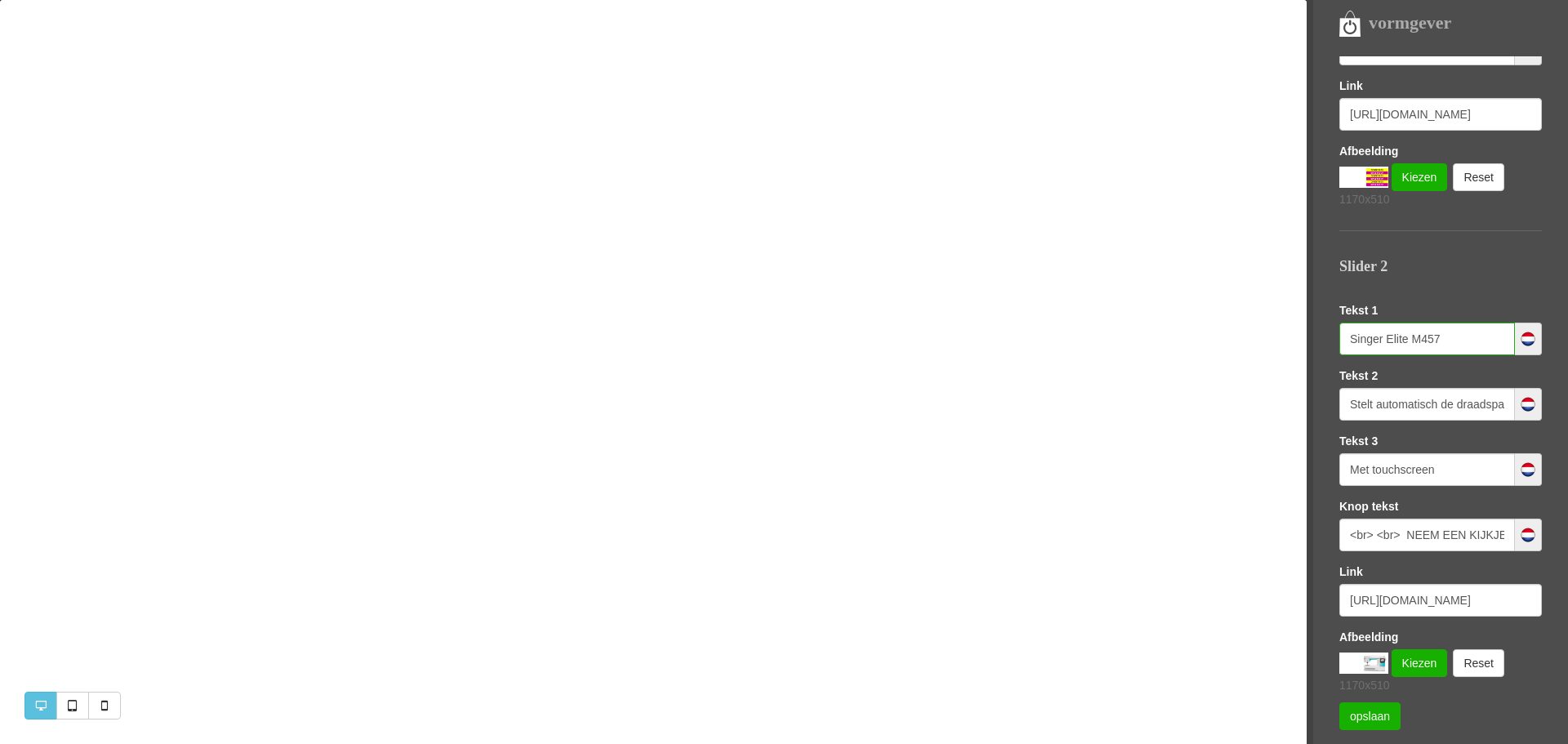
type input "Singer Elite M457"
drag, startPoint x: 1347, startPoint y: 403, endPoint x: 1505, endPoint y: 402, distance: 158.0
click at [1505, 402] on div "Stelt automatisch de draadspanning in." at bounding box center [1440, 404] width 202 height 32
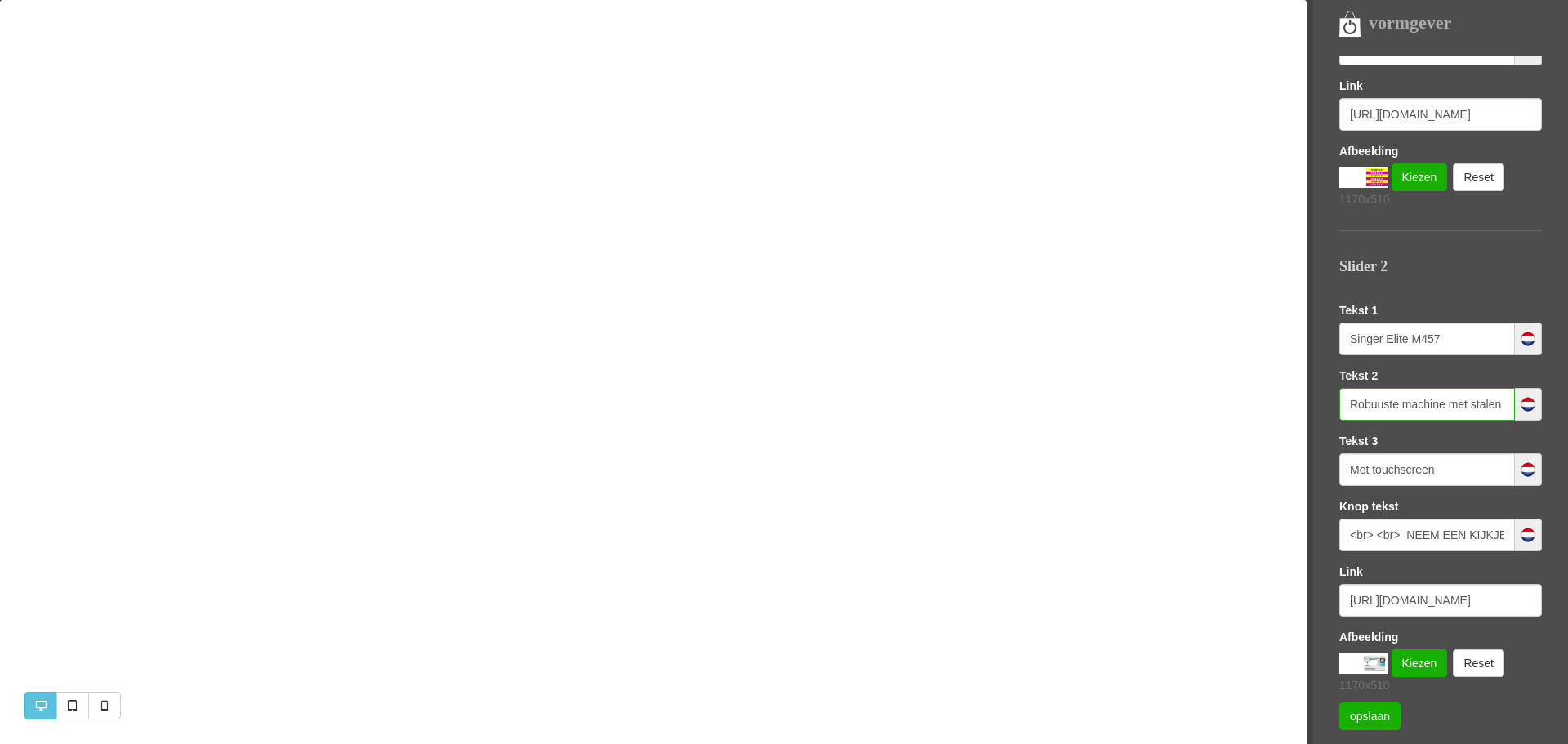
click at [1403, 403] on input "Robuuste machine met stalen frame <br> 32 steken" at bounding box center [1427, 404] width 176 height 32
type input "Robuuste en sterke machine met stalen frame <br> 32 steken"
drag, startPoint x: 1438, startPoint y: 473, endPoint x: 1345, endPoint y: 476, distance: 93.0
click at [1345, 476] on input "Met touchscreen" at bounding box center [1427, 470] width 176 height 32
click at [1452, 601] on input "https://www.naaimachines-flevoland.nl/product/368081/husqvarna-viking-opal-670-…" at bounding box center [1440, 600] width 202 height 32
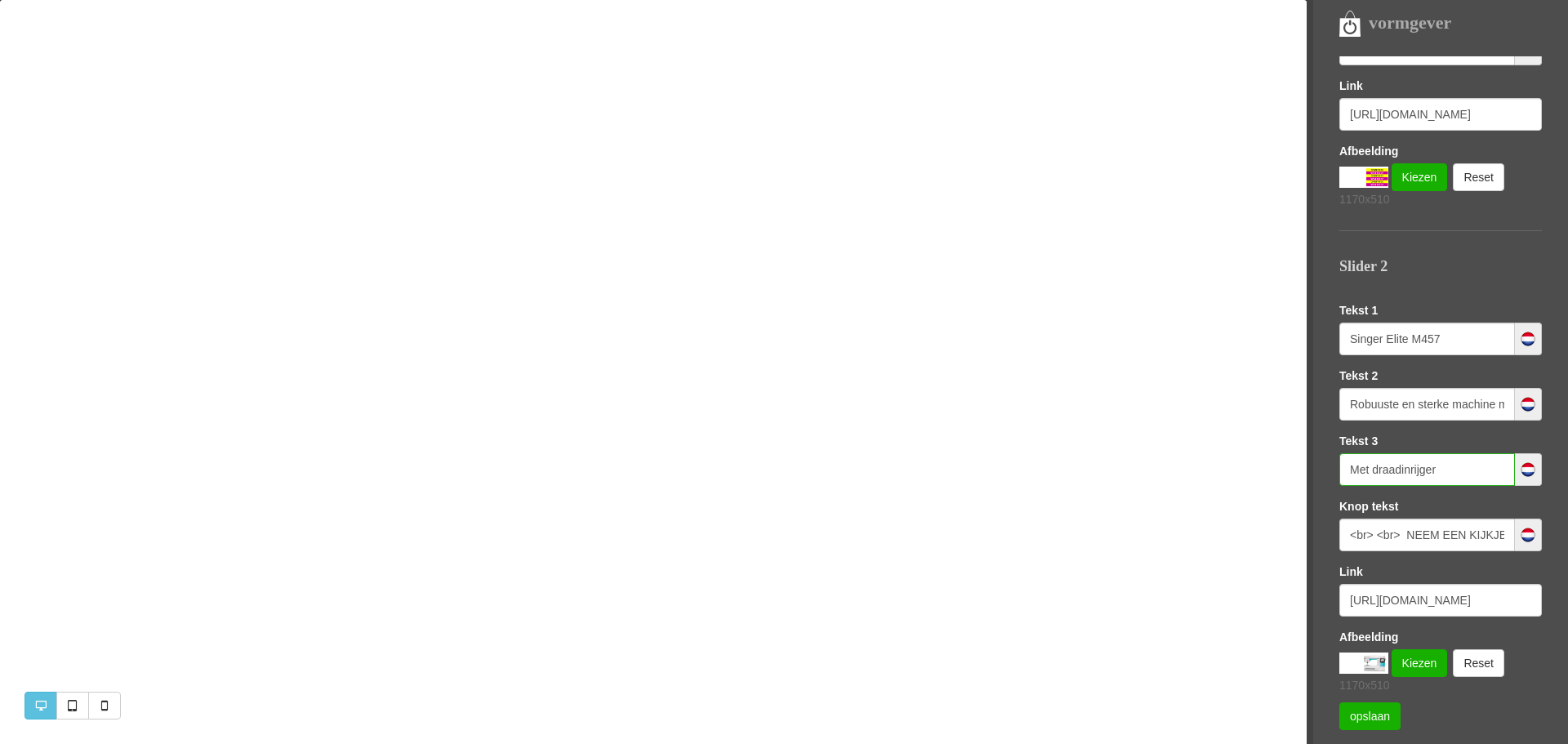
click at [1444, 474] on input "Met draadinrijger" at bounding box center [1427, 470] width 176 height 32
paste input "automatisch 1 staps knoopsgat"
type input "Met draadinrijger automatisch 1 staps knoopsgat"
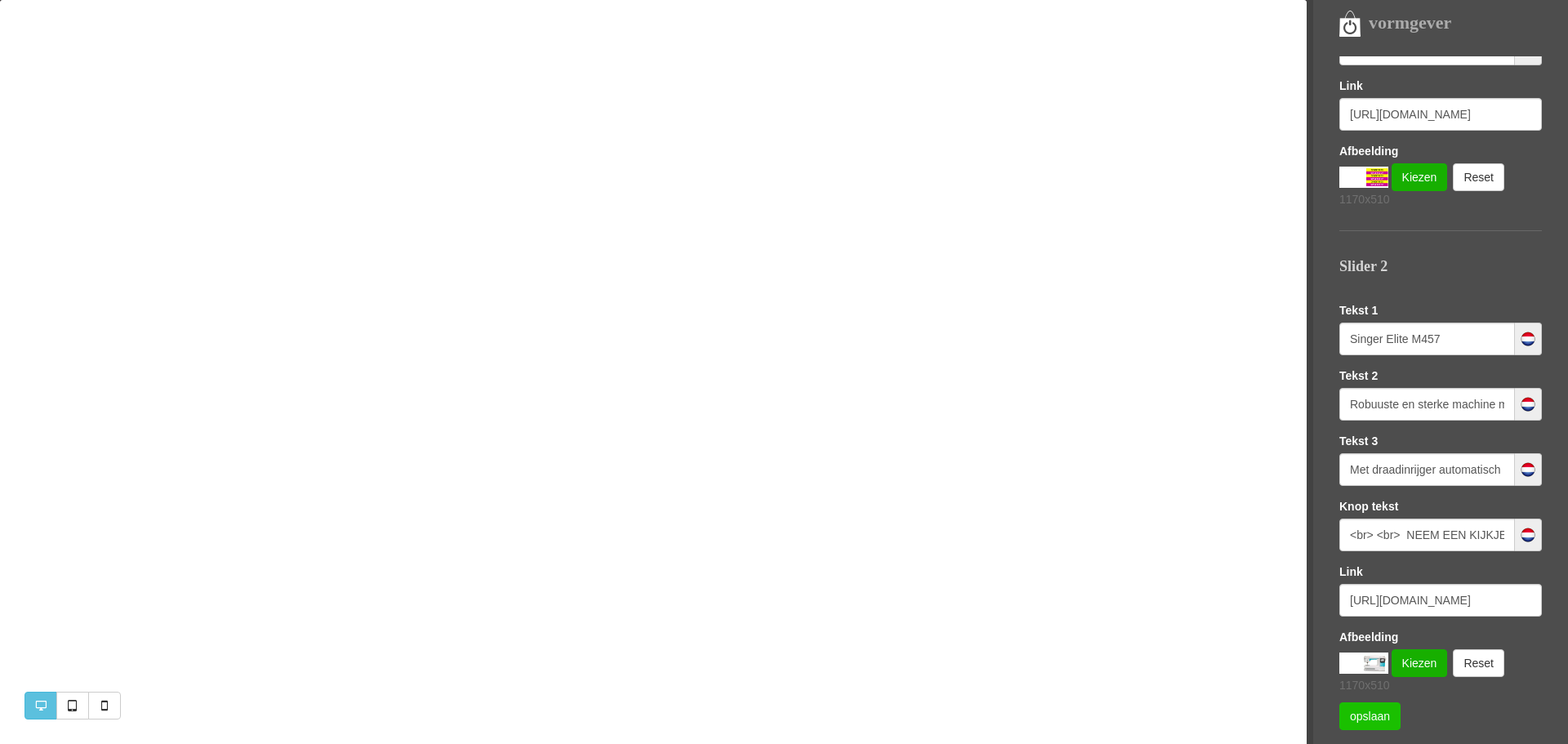
click at [1368, 719] on link "opslaan" at bounding box center [1369, 716] width 61 height 28
click at [1426, 663] on link "Kiezen" at bounding box center [1419, 664] width 56 height 28
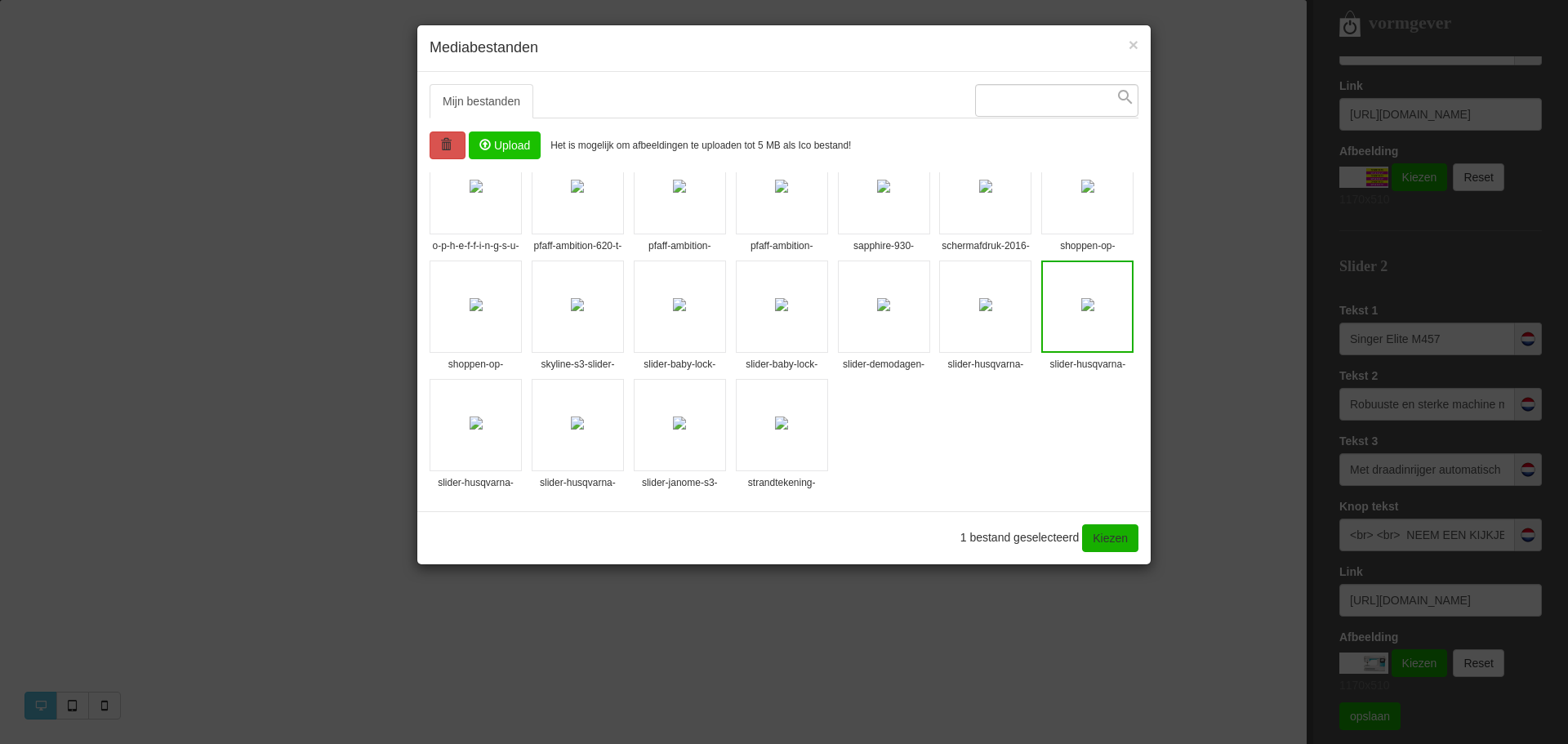
click at [504, 140] on input "file" at bounding box center [504, 145] width 70 height 26
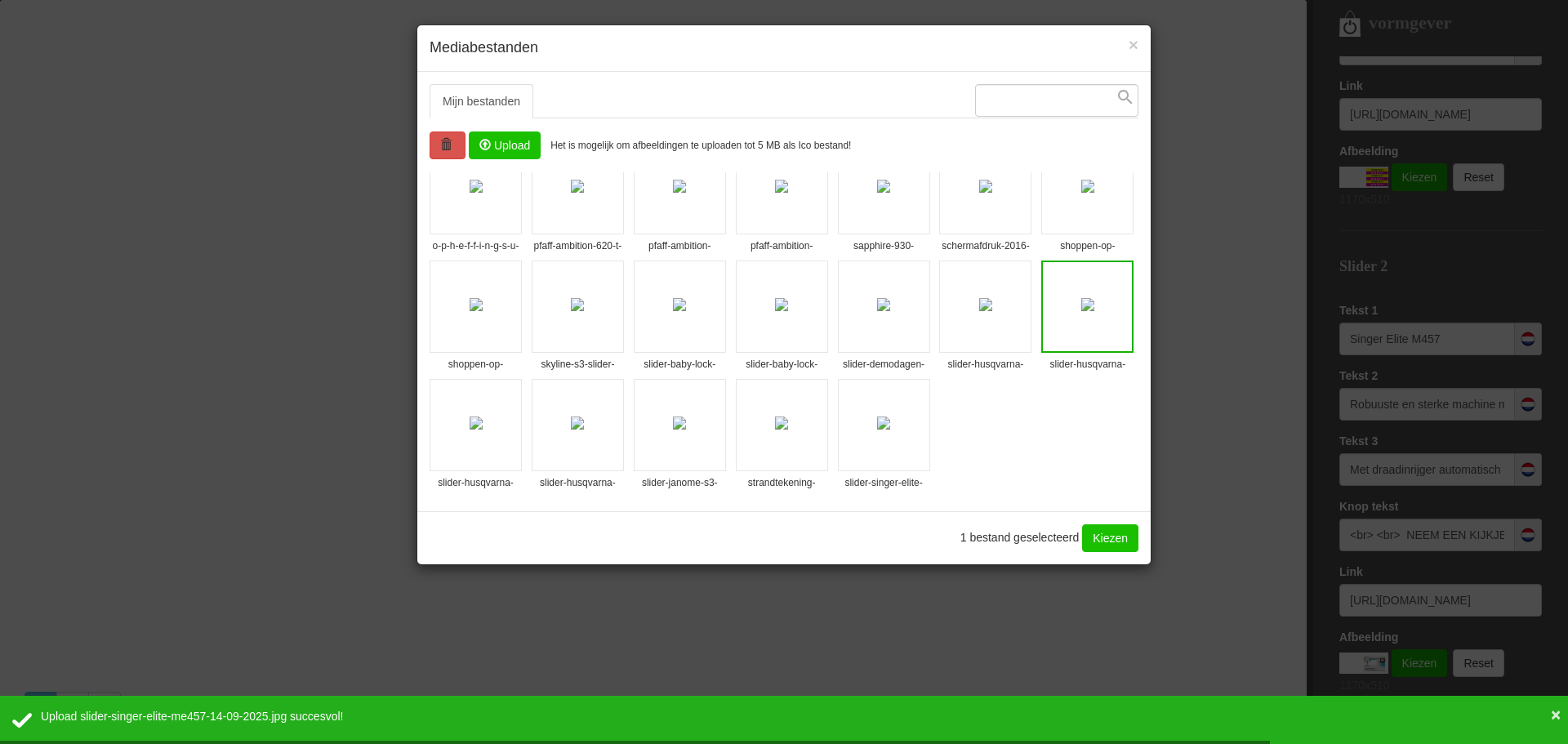
click at [1101, 547] on link "Kiezen" at bounding box center [1110, 538] width 56 height 28
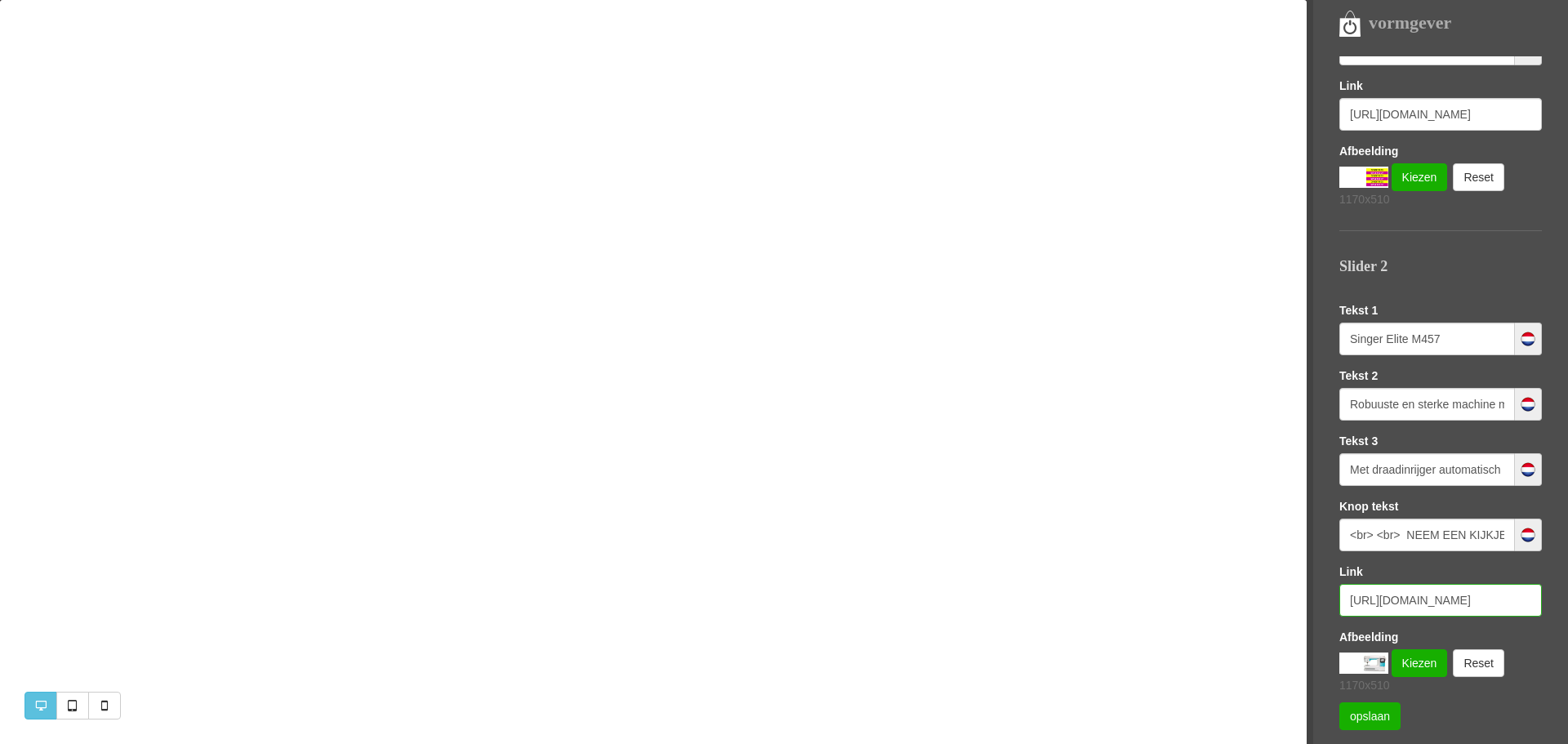
click at [1394, 603] on input "https://www.naaimachines-flevoland.nl/product/368081/husqvarna-viking-opal-670-…" at bounding box center [1440, 600] width 202 height 32
drag, startPoint x: 1349, startPoint y: 605, endPoint x: 1567, endPoint y: 591, distance: 218.4
click at [1567, 591] on div "Templates Sofie LETTERTYPE KLEUREN LOGO EN FAVICON SEO (GOOGLE) Slider Homepagi…" at bounding box center [1453, 379] width 228 height 646
paste input "2088846/singer-elite-me457"
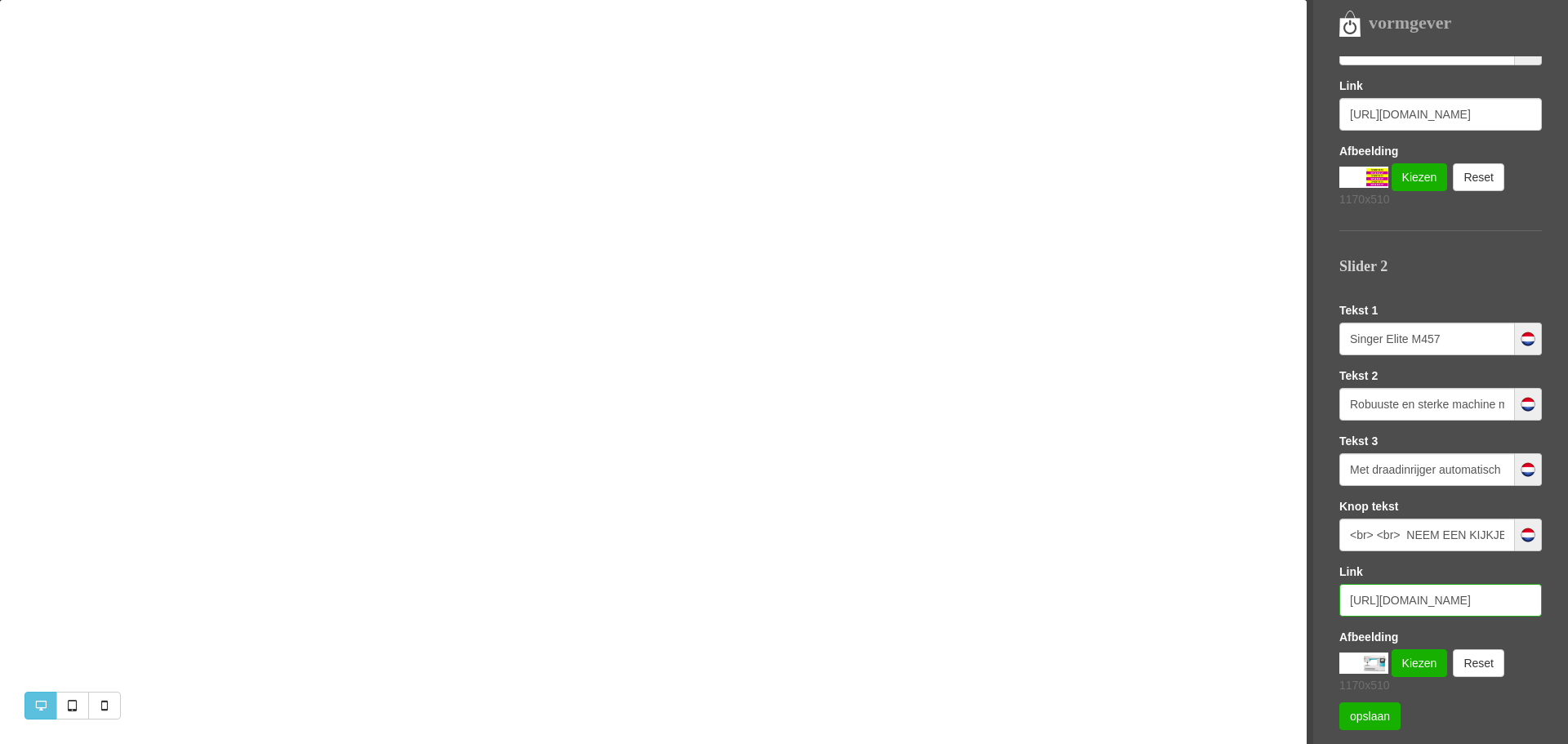
scroll to position [0, 212]
type input "https://www.naaimachines-flevoland.nl/product/2088846/singer-elite-me457"
click at [1417, 662] on link "Kiezen" at bounding box center [1419, 664] width 56 height 28
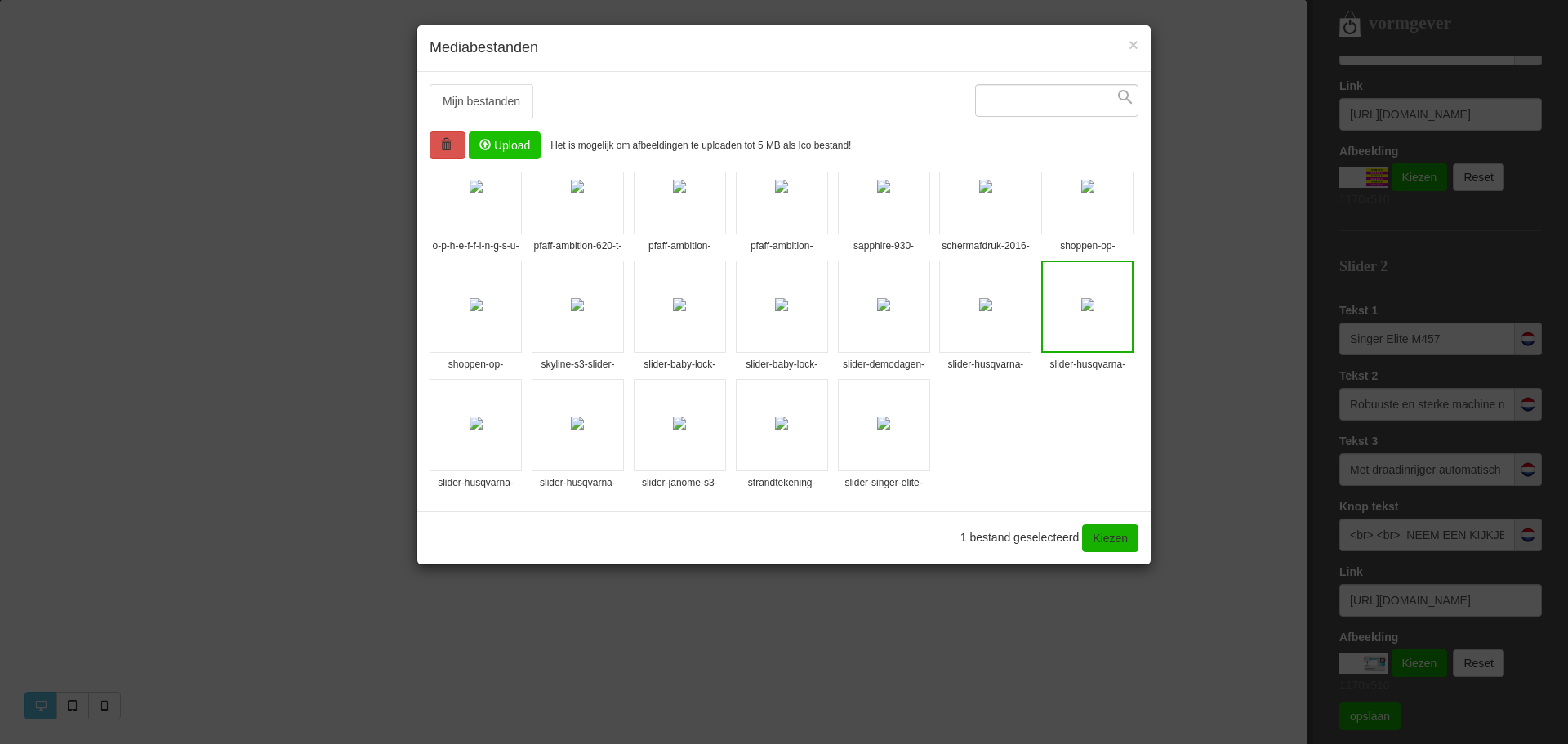
click at [877, 424] on img at bounding box center [883, 423] width 13 height 13
click at [1100, 535] on link "Kiezen" at bounding box center [1110, 538] width 56 height 28
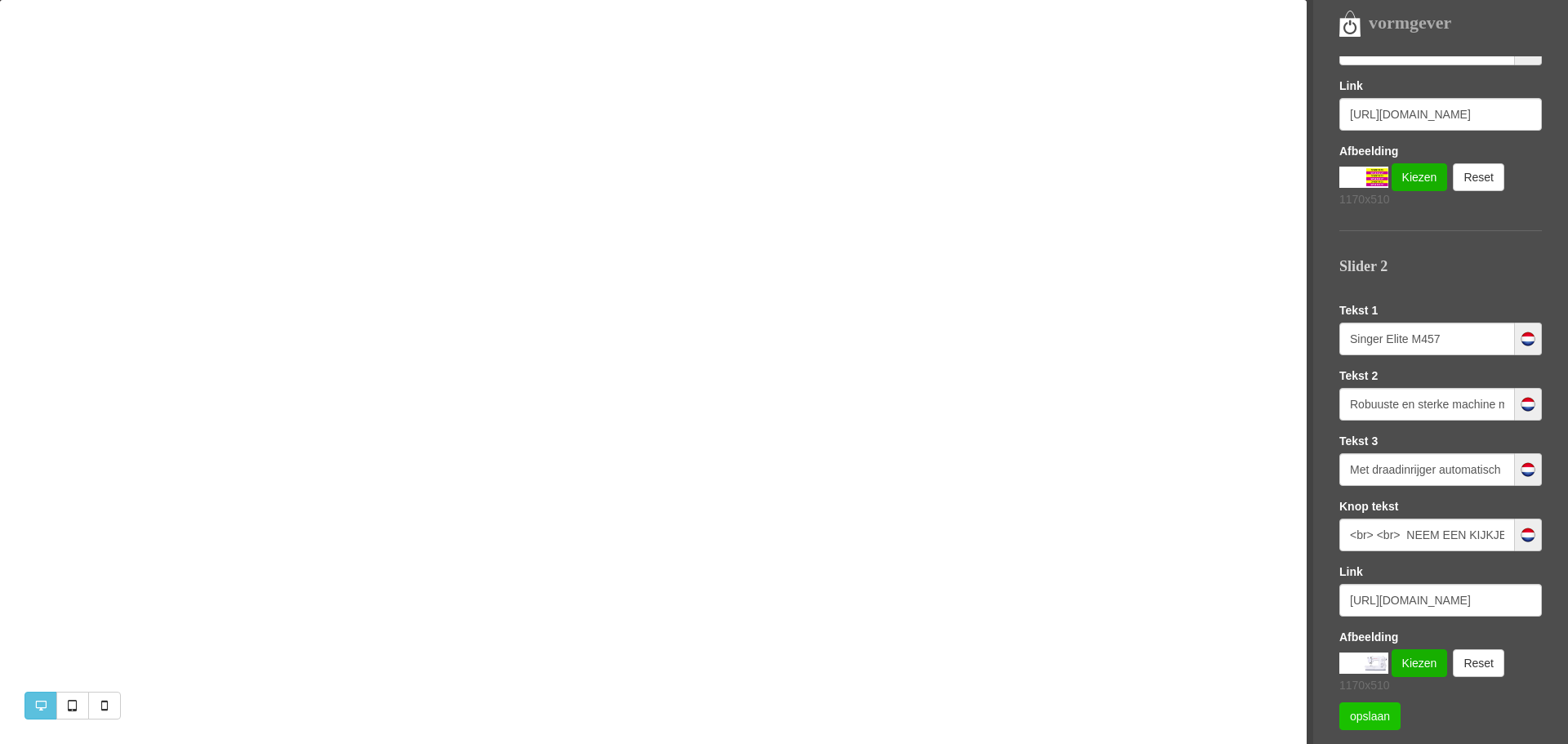
click at [1377, 716] on link "opslaan" at bounding box center [1369, 716] width 61 height 28
click at [1376, 716] on link "opslaan" at bounding box center [1369, 716] width 61 height 28
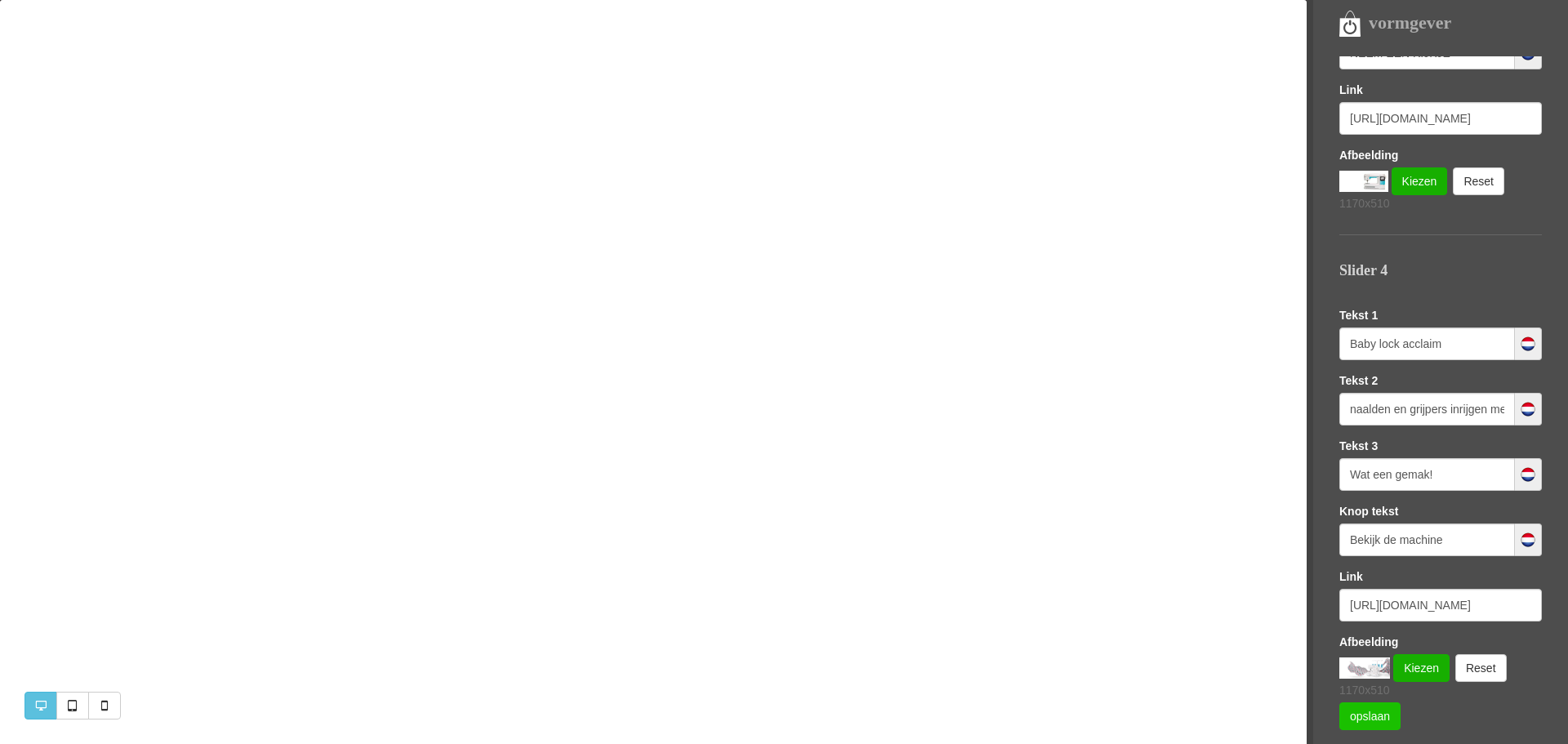
scroll to position [1443, 0]
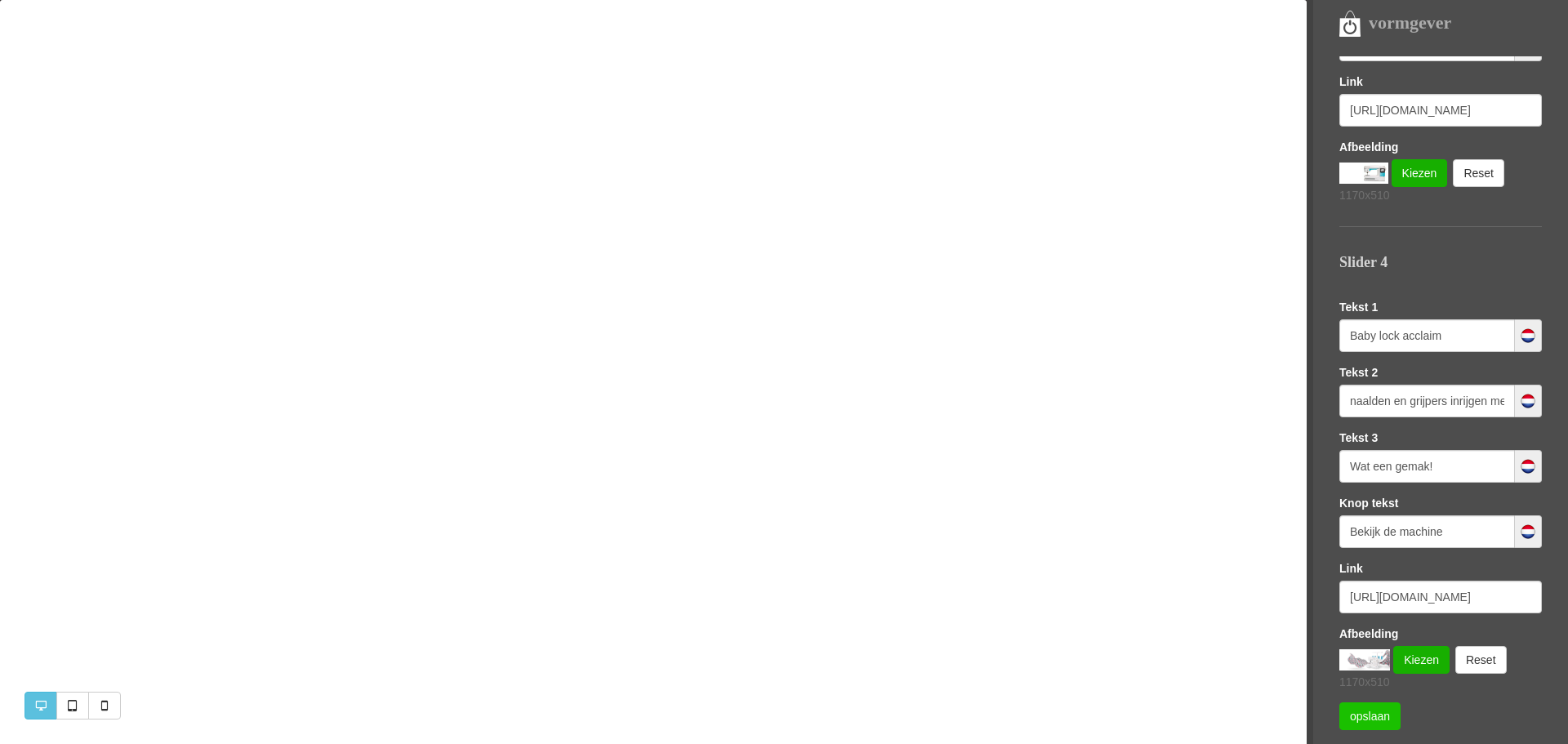
click at [1367, 715] on link "opslaan" at bounding box center [1369, 716] width 61 height 28
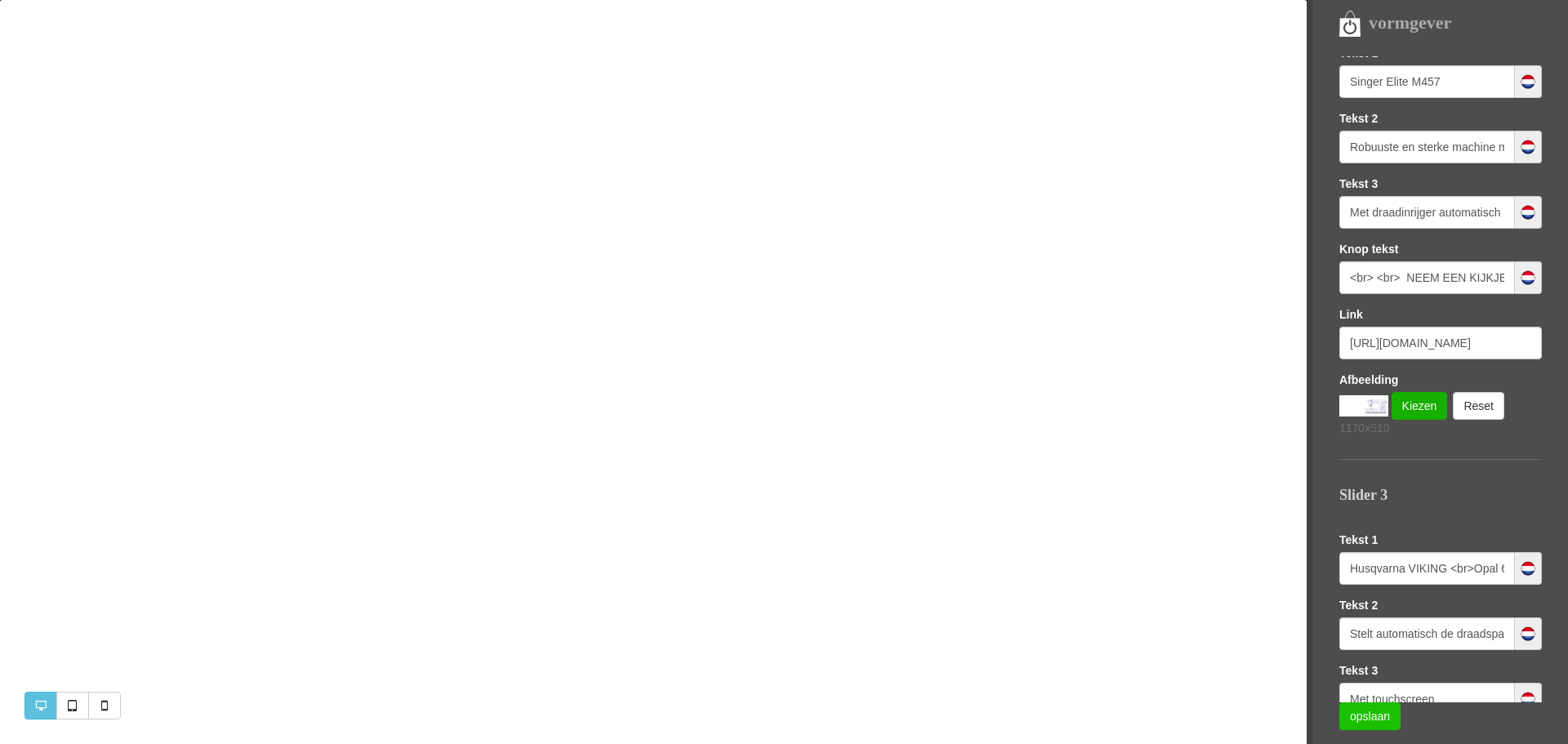
scroll to position [720, 0]
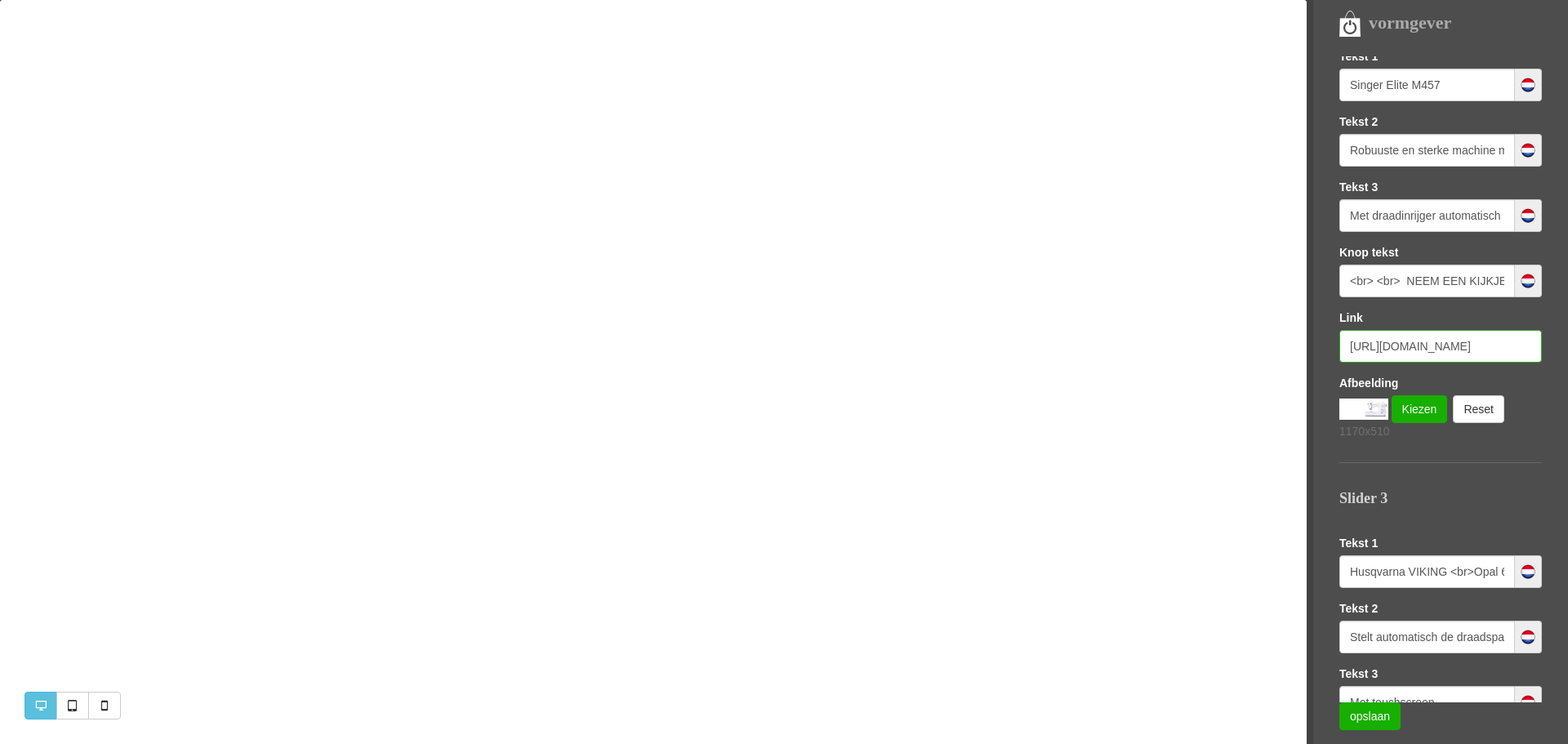
click at [1402, 348] on input "[URL][DOMAIN_NAME]" at bounding box center [1440, 346] width 202 height 32
click at [1402, 347] on input "[URL][DOMAIN_NAME]" at bounding box center [1440, 346] width 202 height 32
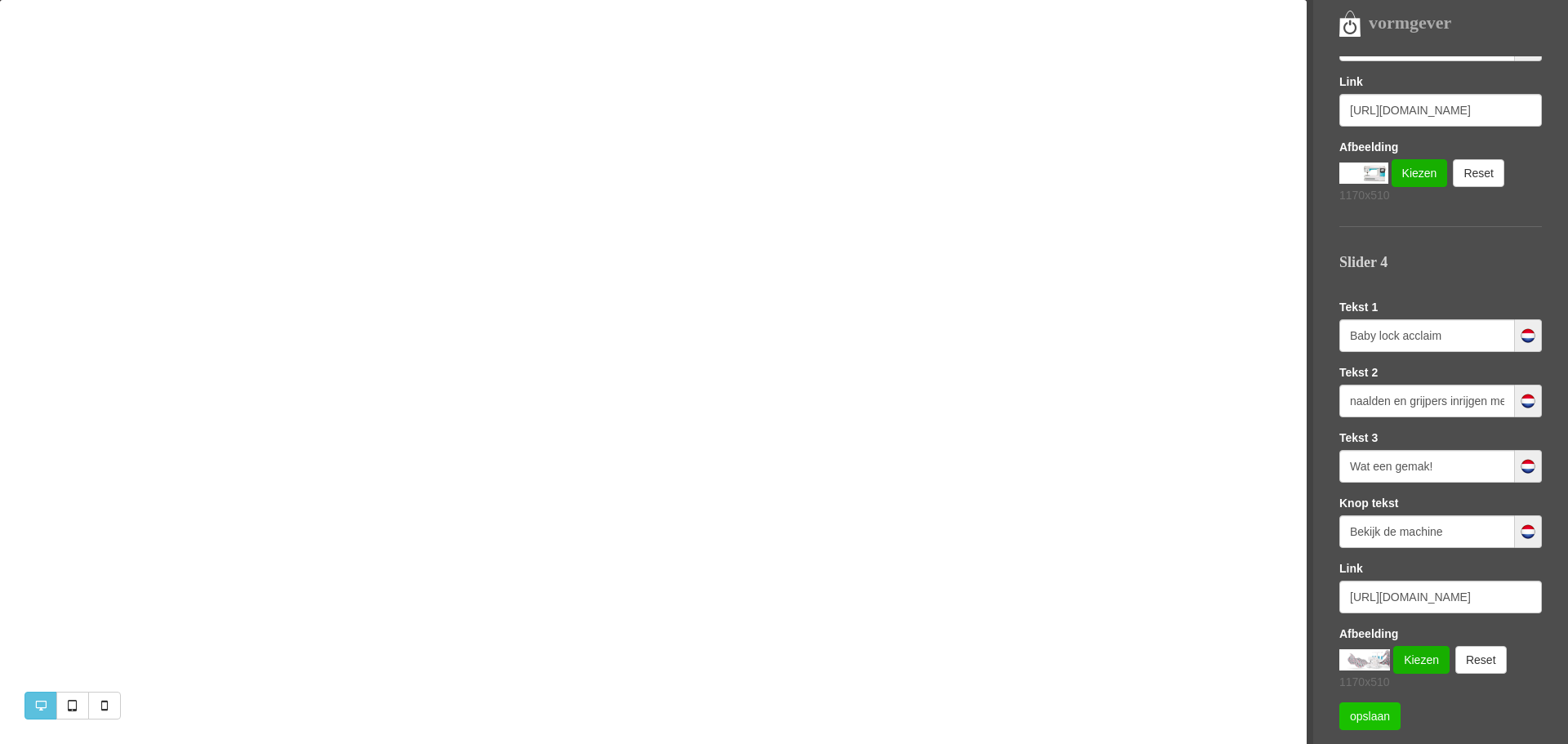
scroll to position [0, 0]
click at [1354, 721] on link "opslaan" at bounding box center [1369, 716] width 61 height 28
click at [1350, 719] on link "opslaan" at bounding box center [1369, 716] width 61 height 28
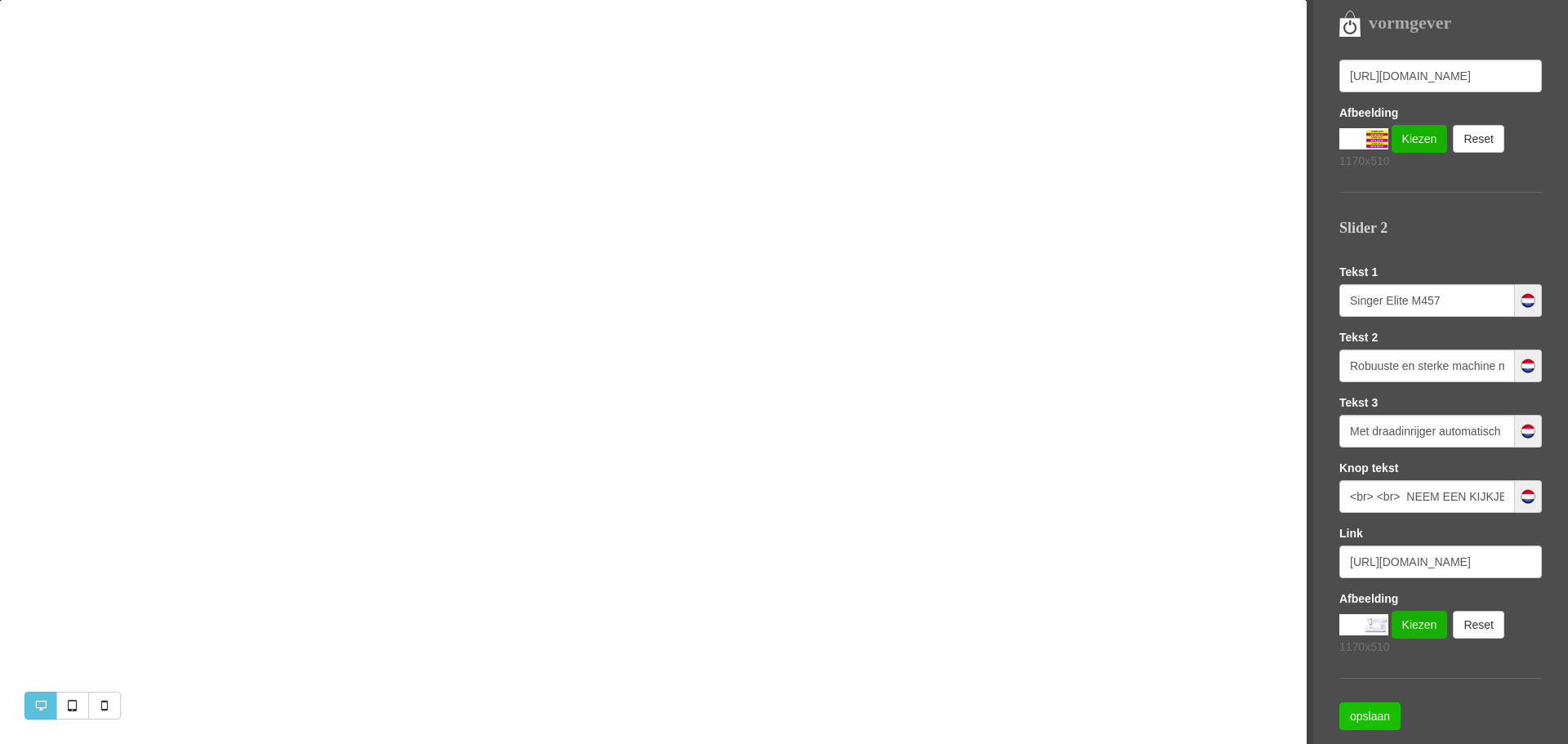
scroll to position [506, 0]
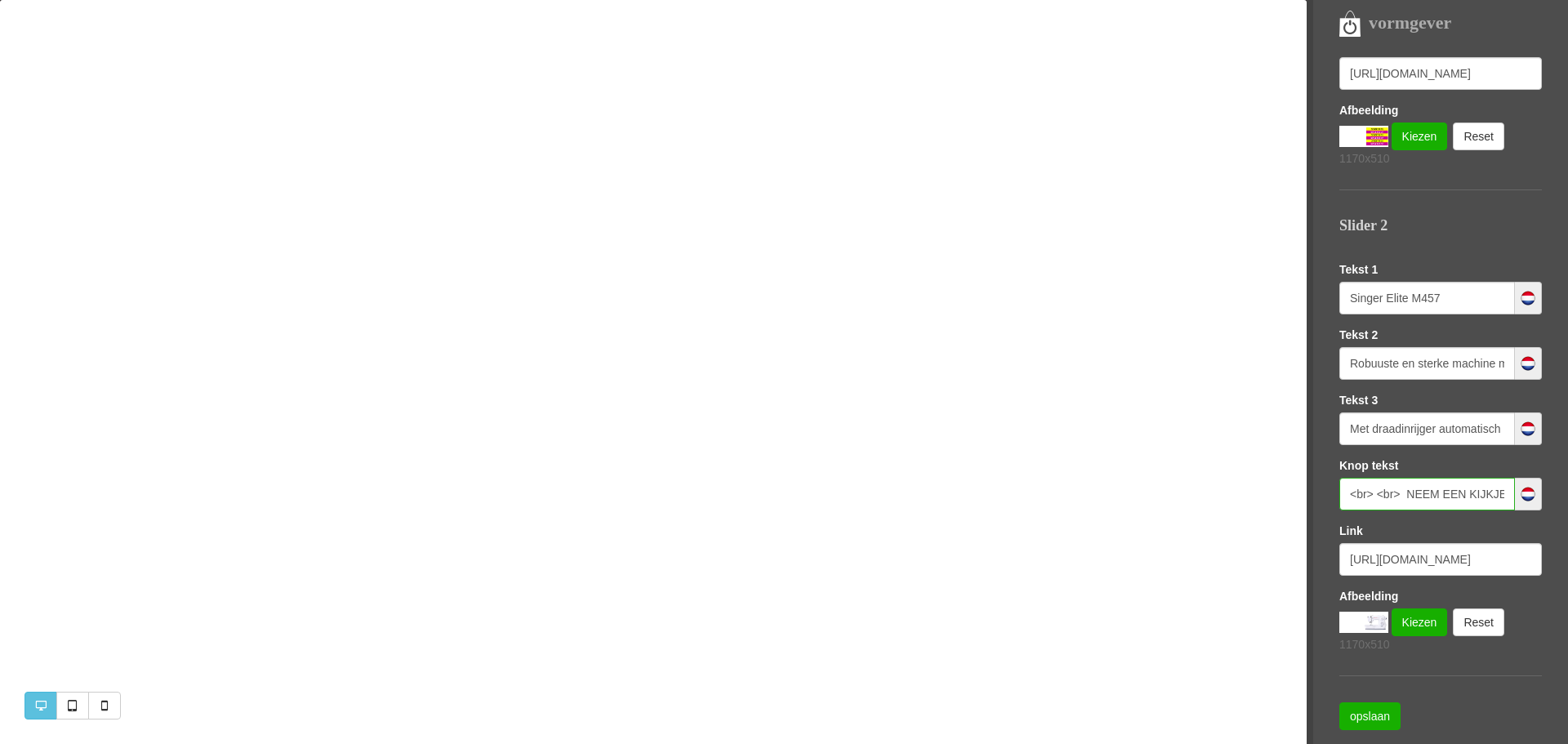
drag, startPoint x: 1377, startPoint y: 496, endPoint x: 1406, endPoint y: 491, distance: 29.4
click at [1378, 496] on input "<br> <br> NEEM EEN KIJKJE" at bounding box center [1427, 494] width 176 height 32
type input "<br> NEEM EEN KIJKJE"
click at [1354, 719] on link "opslaan" at bounding box center [1369, 716] width 61 height 28
click at [1377, 714] on link "opslaan" at bounding box center [1369, 716] width 61 height 28
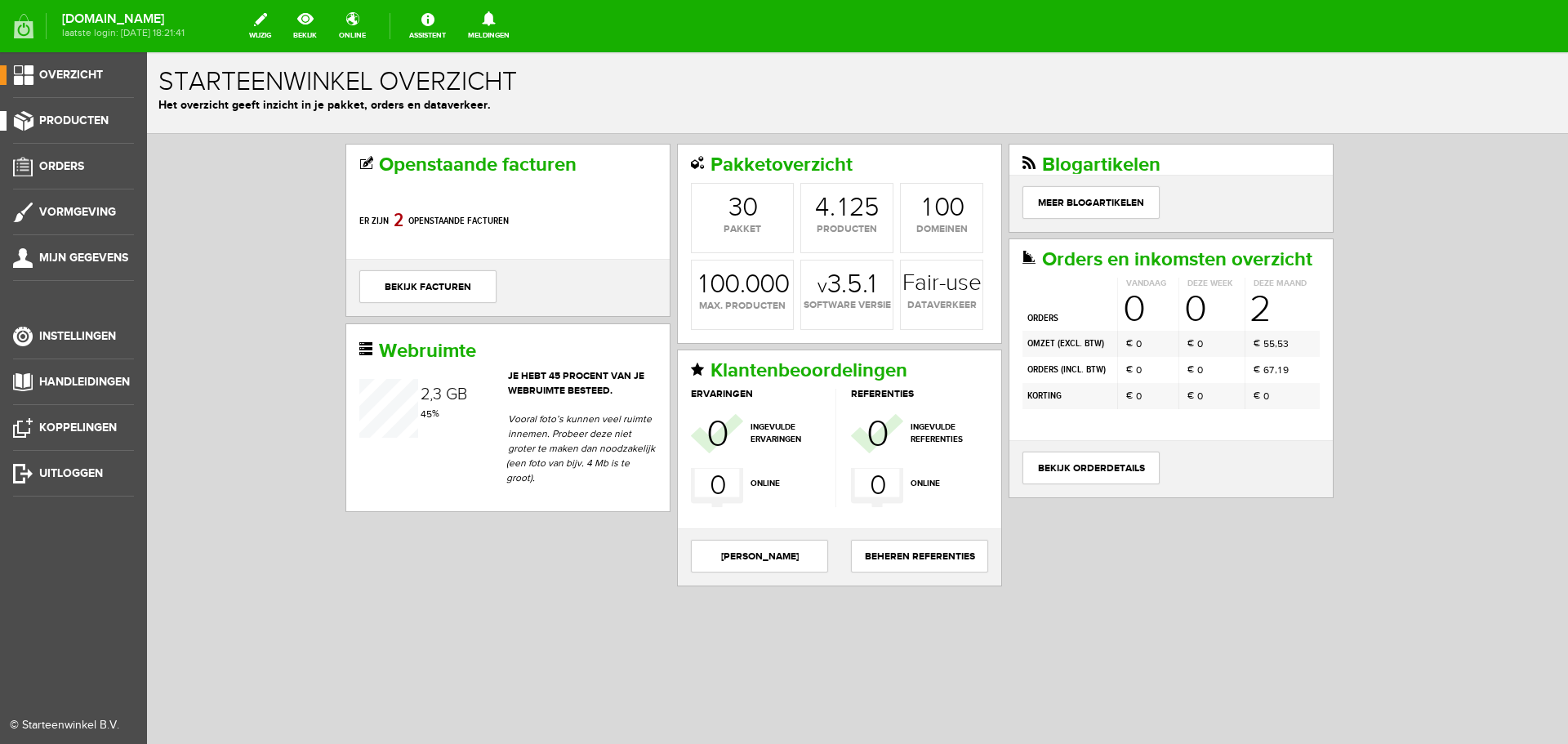
click at [55, 115] on span "Producten" at bounding box center [73, 120] width 69 height 14
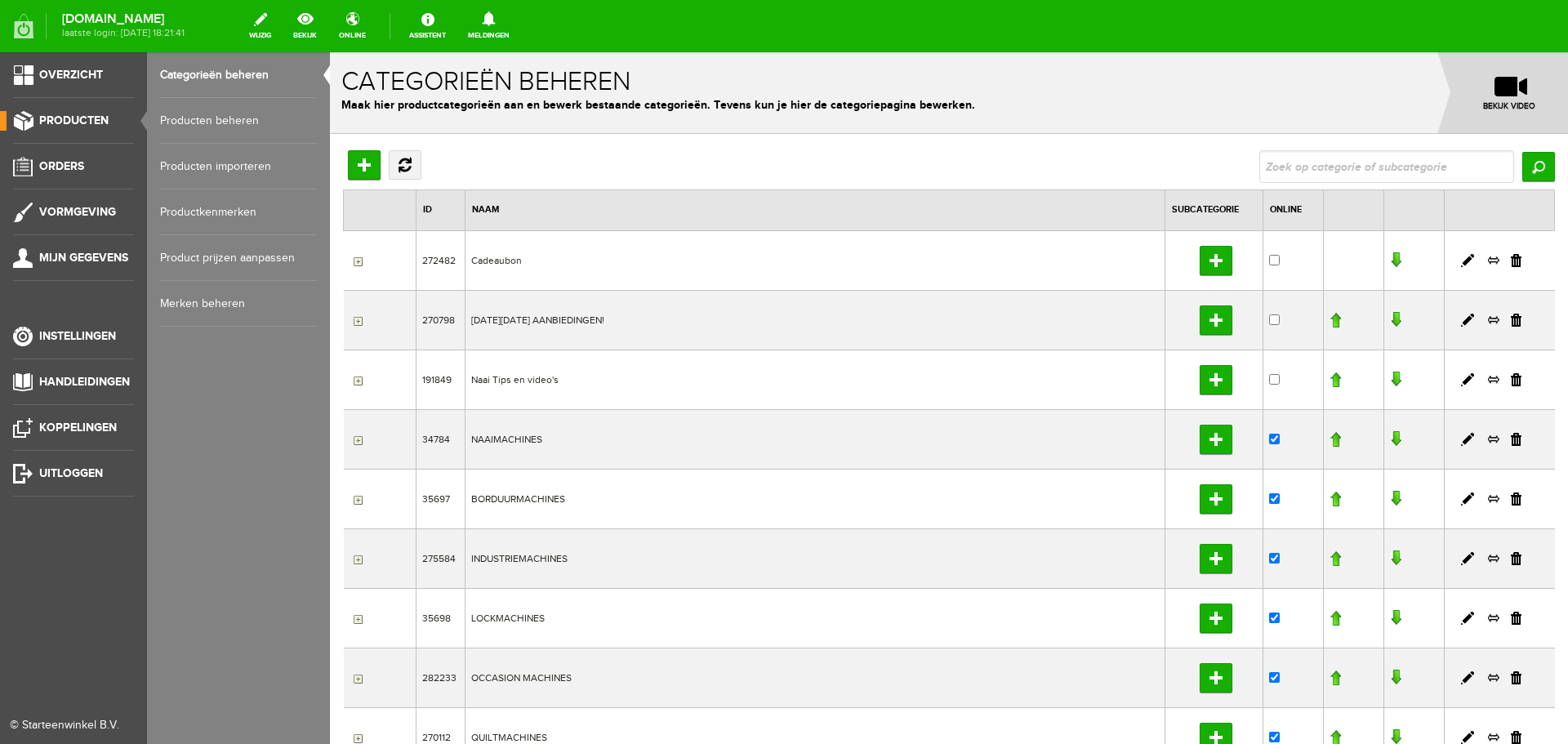
click at [233, 117] on link "Producten beheren" at bounding box center [238, 120] width 157 height 45
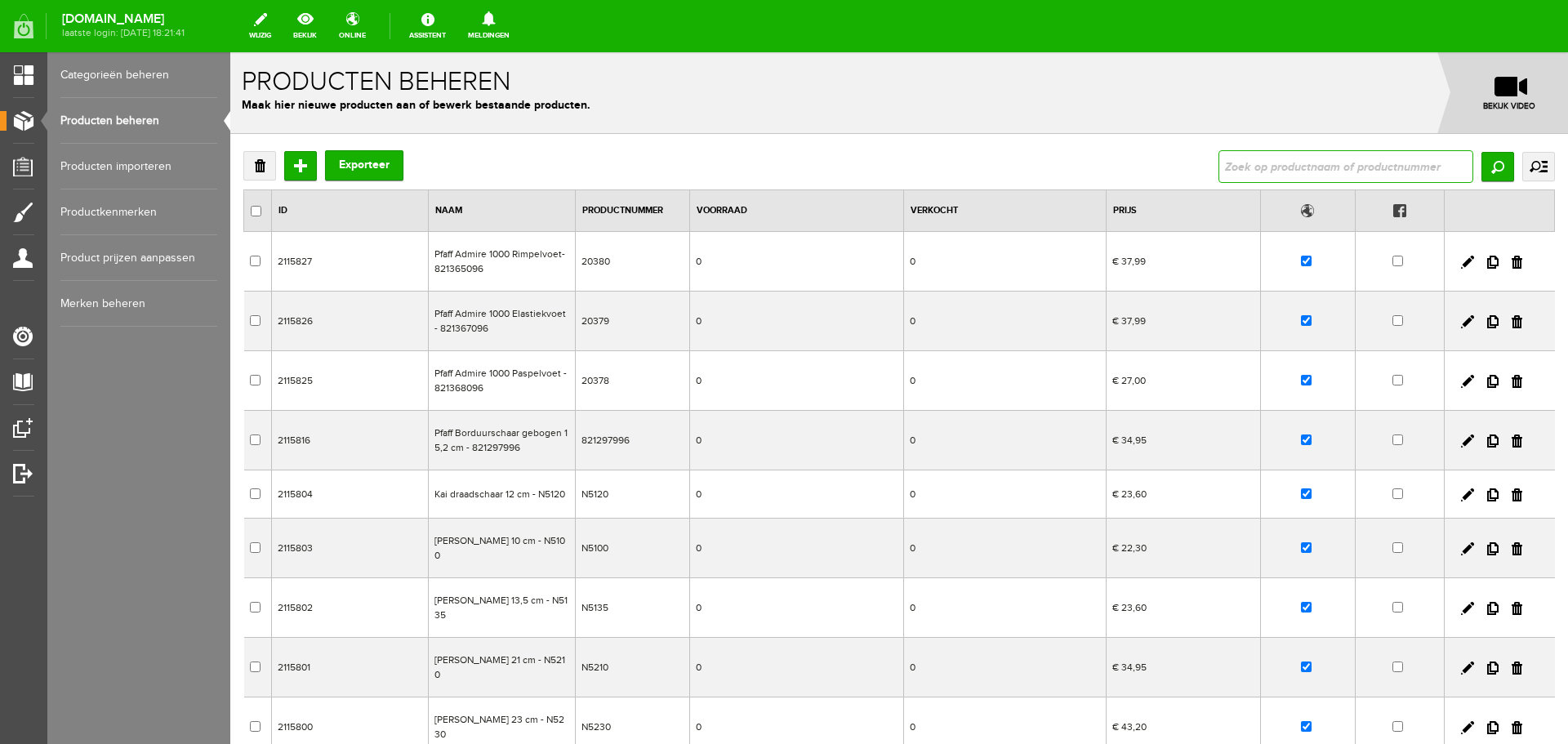
click at [1297, 170] on input "text" at bounding box center [1346, 166] width 255 height 32
type input "naaimachinetas"
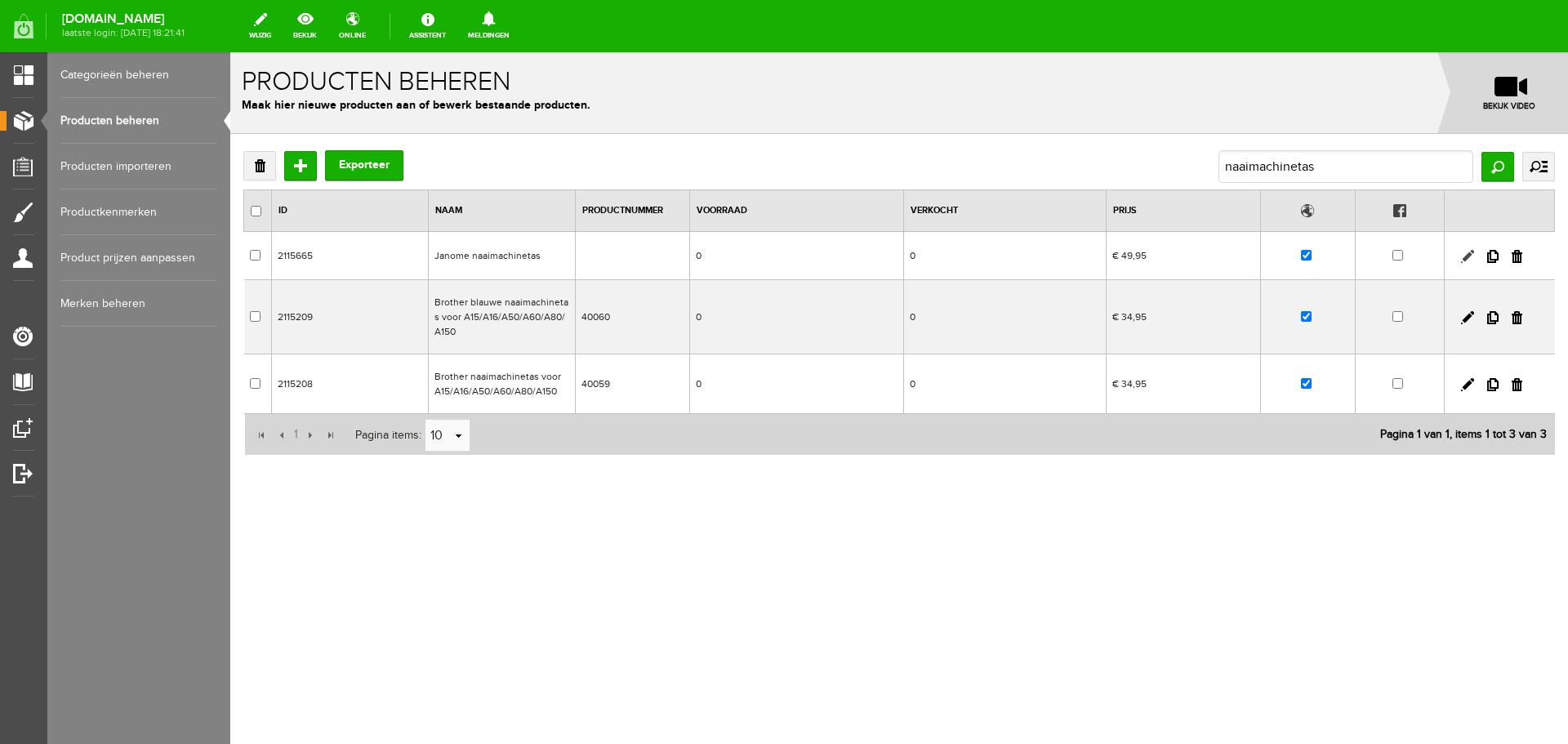
click at [1465, 255] on link at bounding box center [1467, 256] width 13 height 13
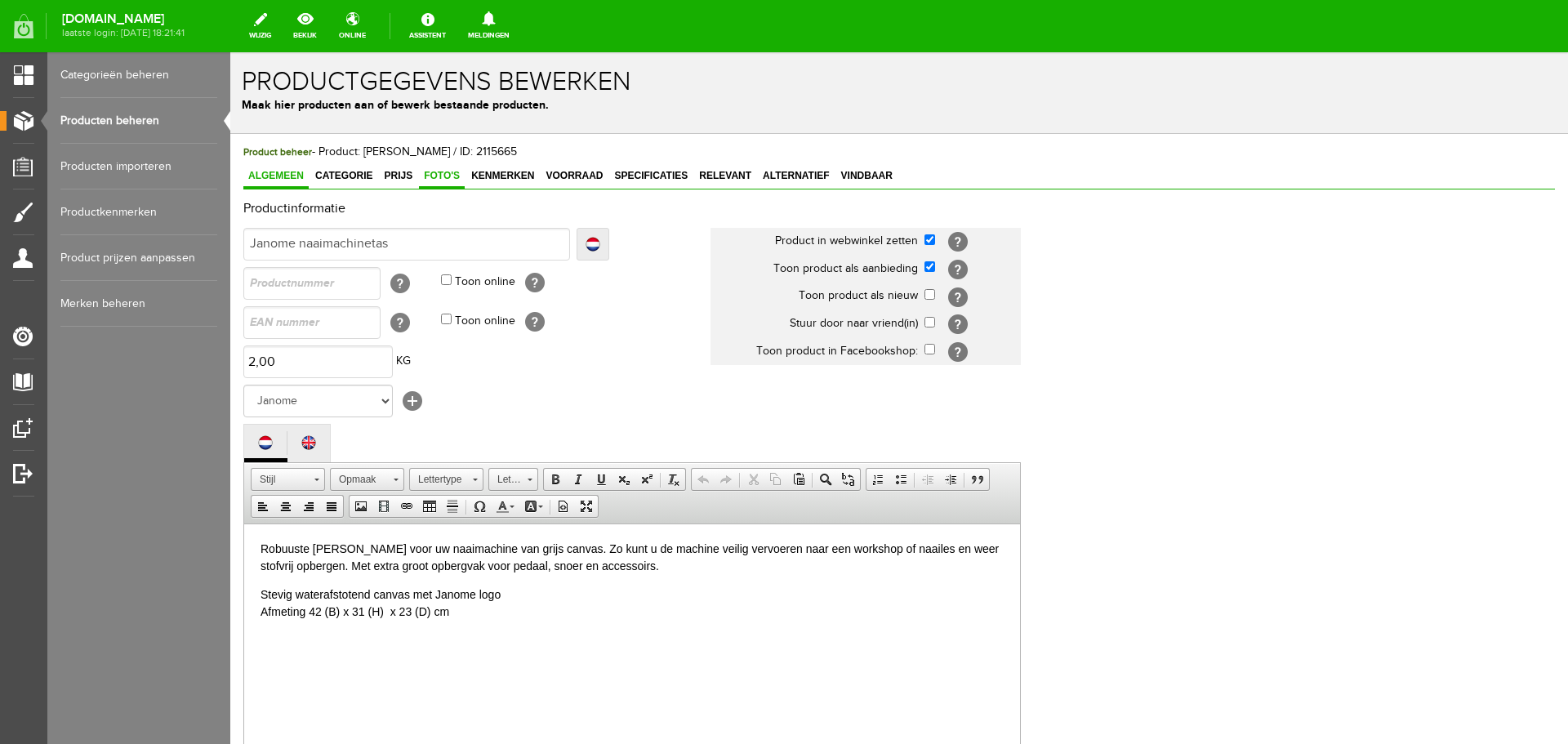
click at [437, 174] on span "Foto's" at bounding box center [441, 176] width 45 height 11
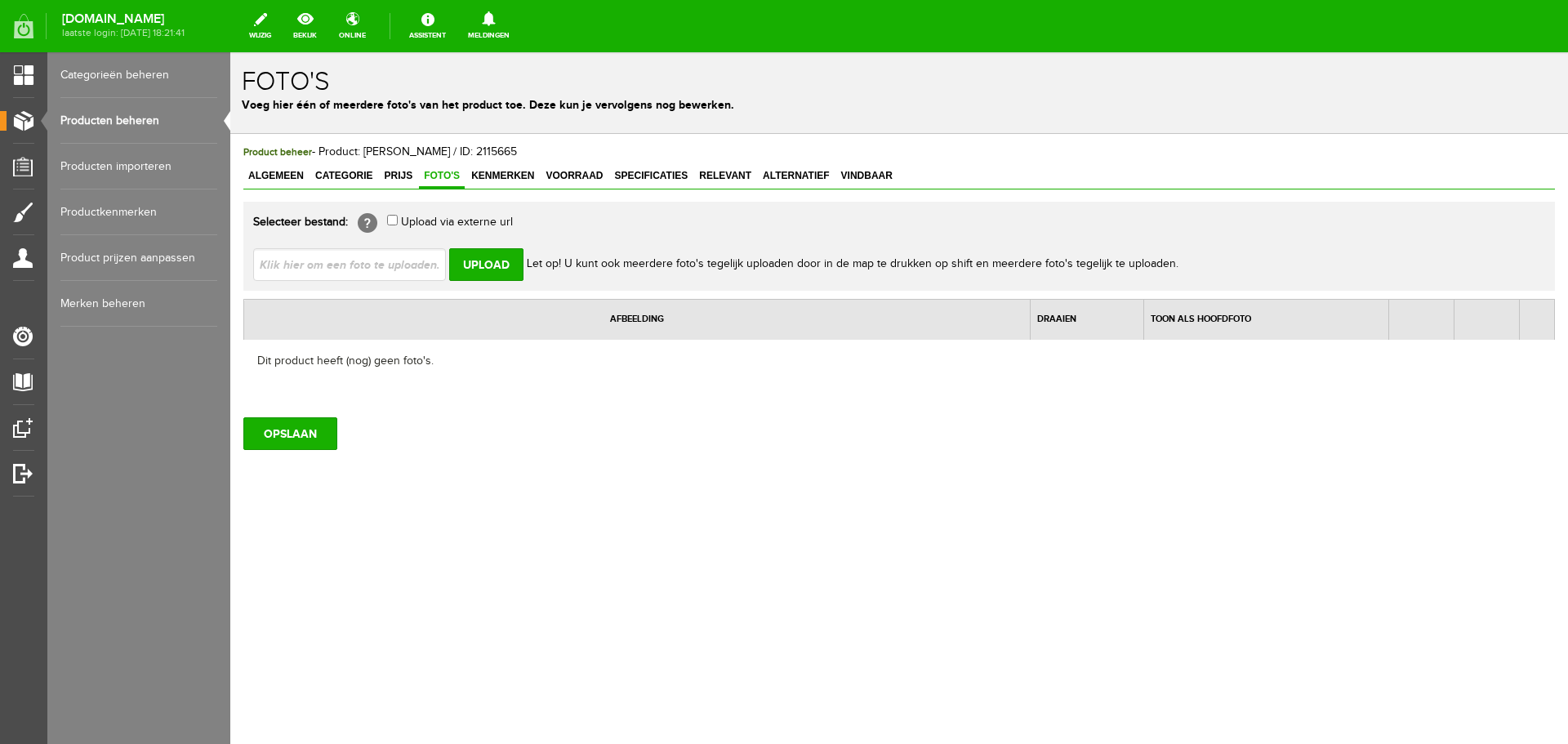
click at [320, 269] on input "file" at bounding box center [356, 264] width 206 height 31
type input "C:\fakepath\JANOME_naaimachinetas_42x31x23-t_Pandje_Naaimachines.jpg"
type input "JANOME_naaimachinetas_42x31x23-t_Pandje_Naaimachines.jpg; JANOME_naaimachinetas…"
click at [481, 256] on input "Upload" at bounding box center [486, 264] width 74 height 32
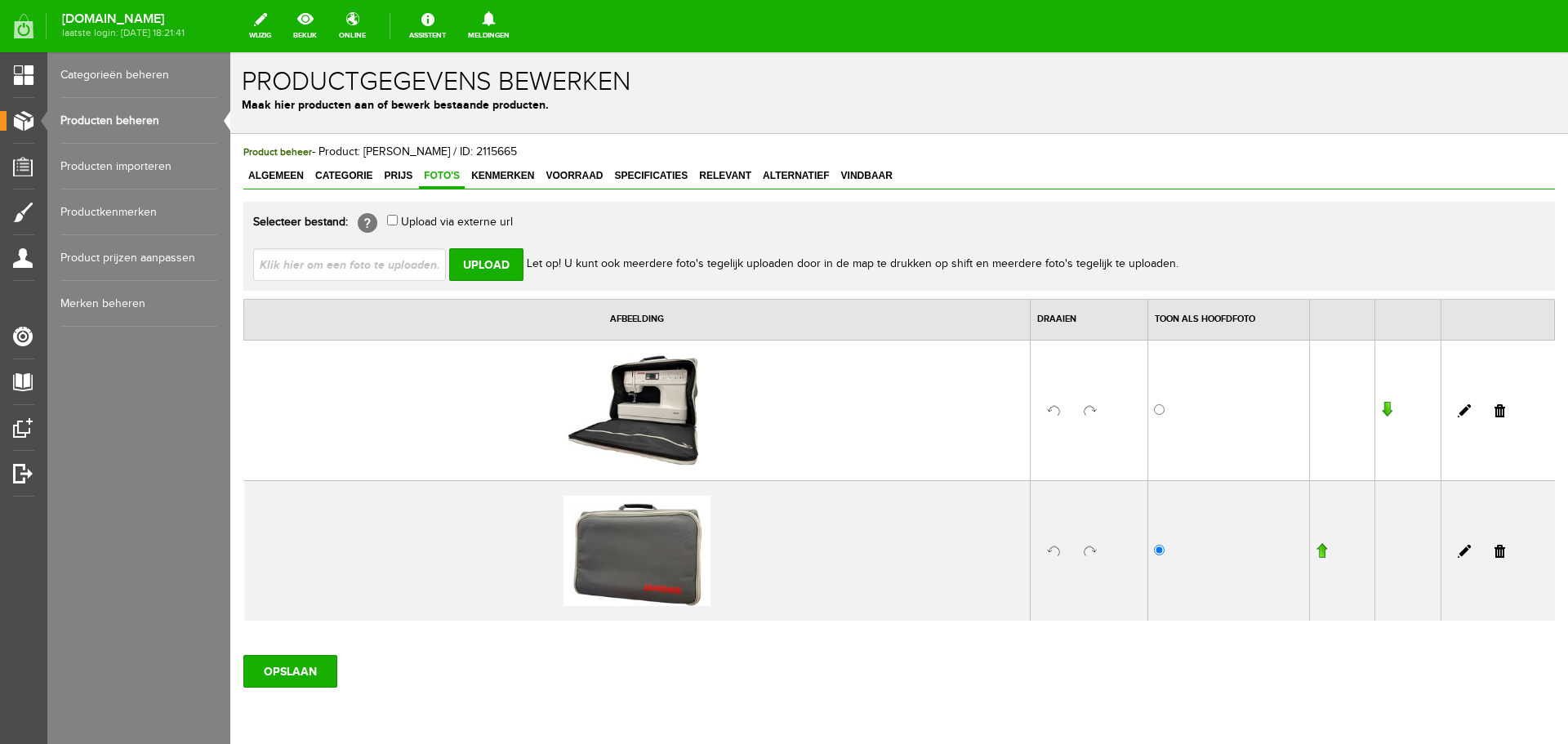
click at [1381, 410] on input "button" at bounding box center [1387, 410] width 11 height 17
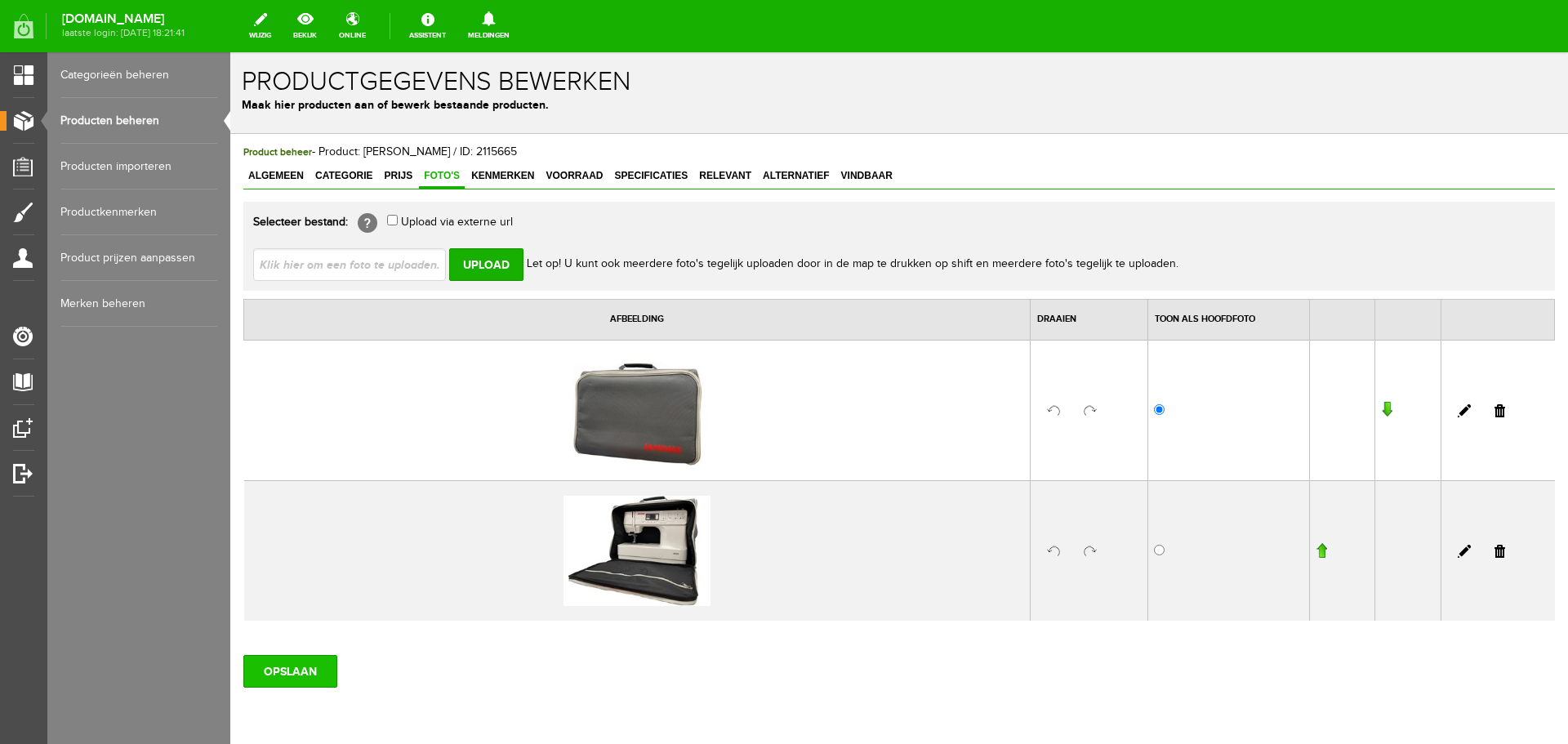
click at [325, 672] on input "OPSLAAN" at bounding box center [290, 671] width 94 height 32
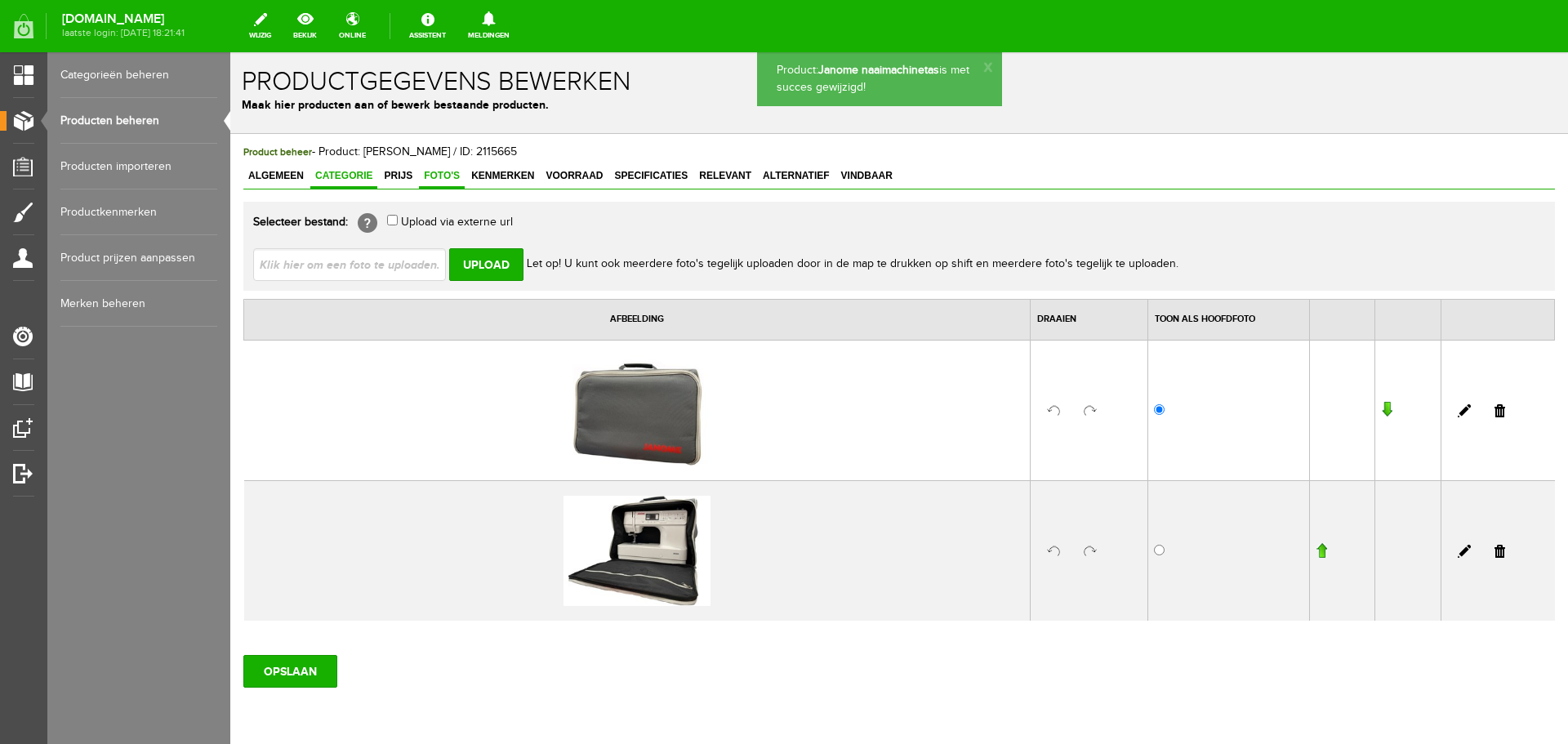
click at [347, 175] on span "Categorie" at bounding box center [344, 176] width 67 height 11
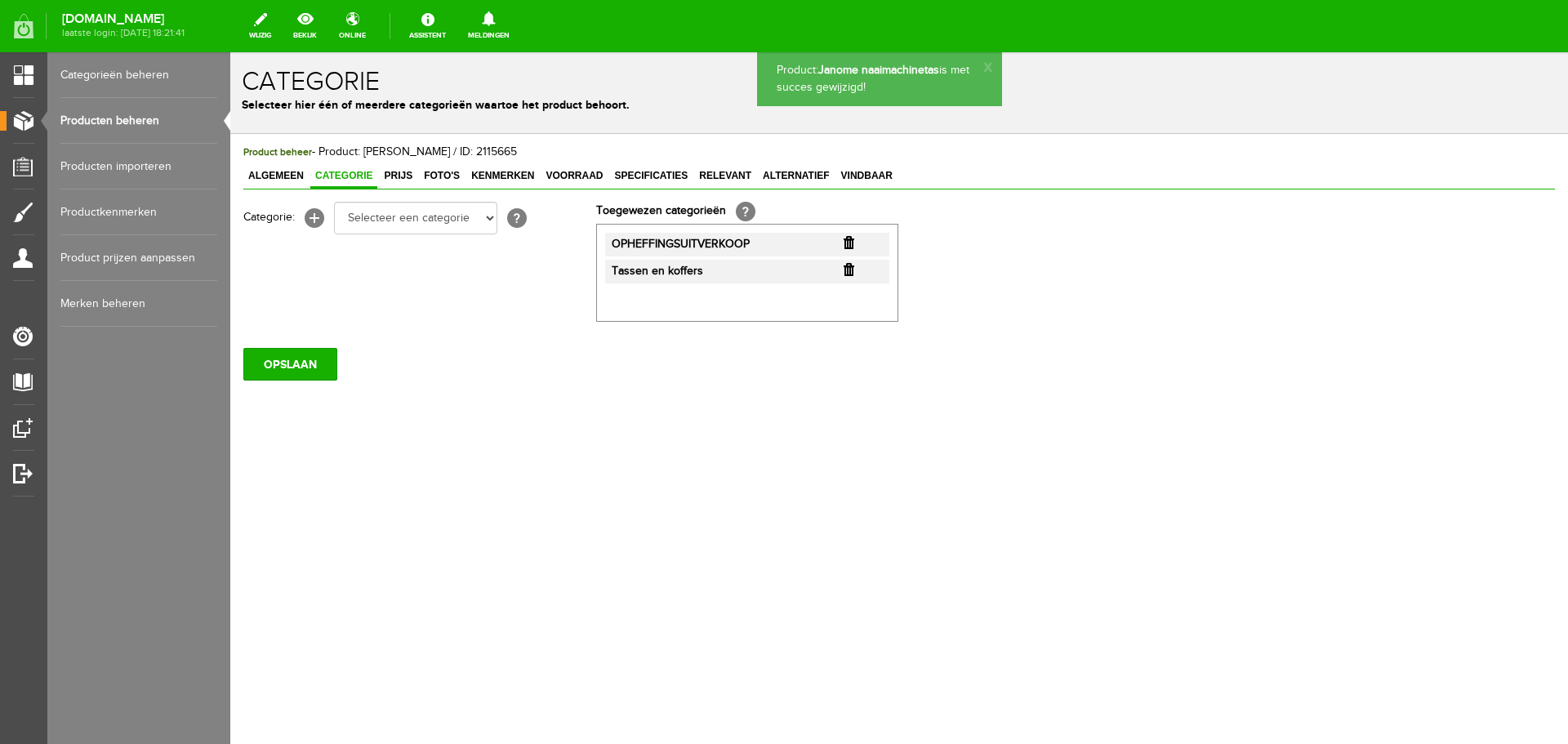
click at [849, 241] on input "button" at bounding box center [848, 242] width 10 height 13
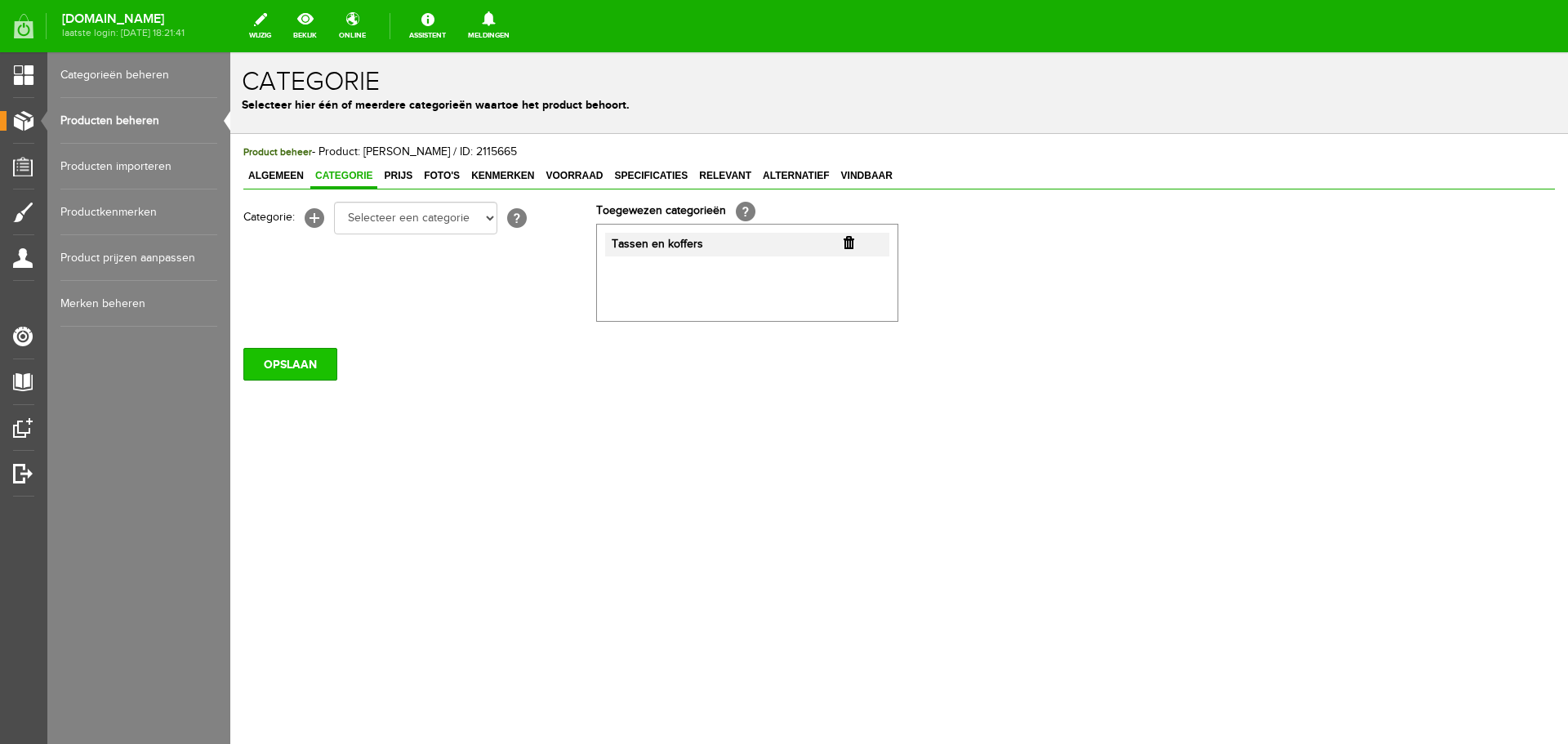
click at [282, 362] on input "OPSLAAN" at bounding box center [290, 364] width 94 height 32
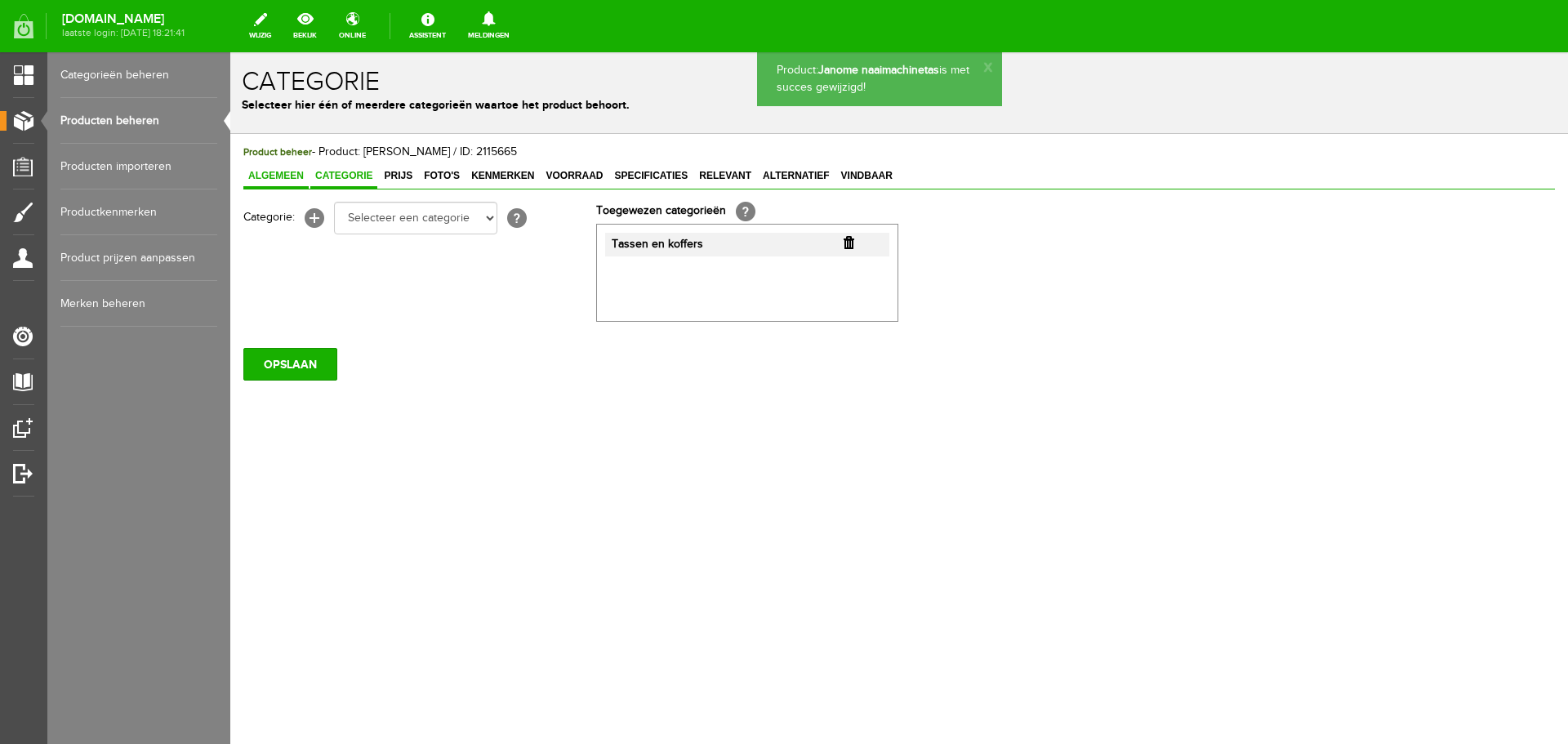
click at [275, 175] on span "Algemeen" at bounding box center [275, 176] width 66 height 11
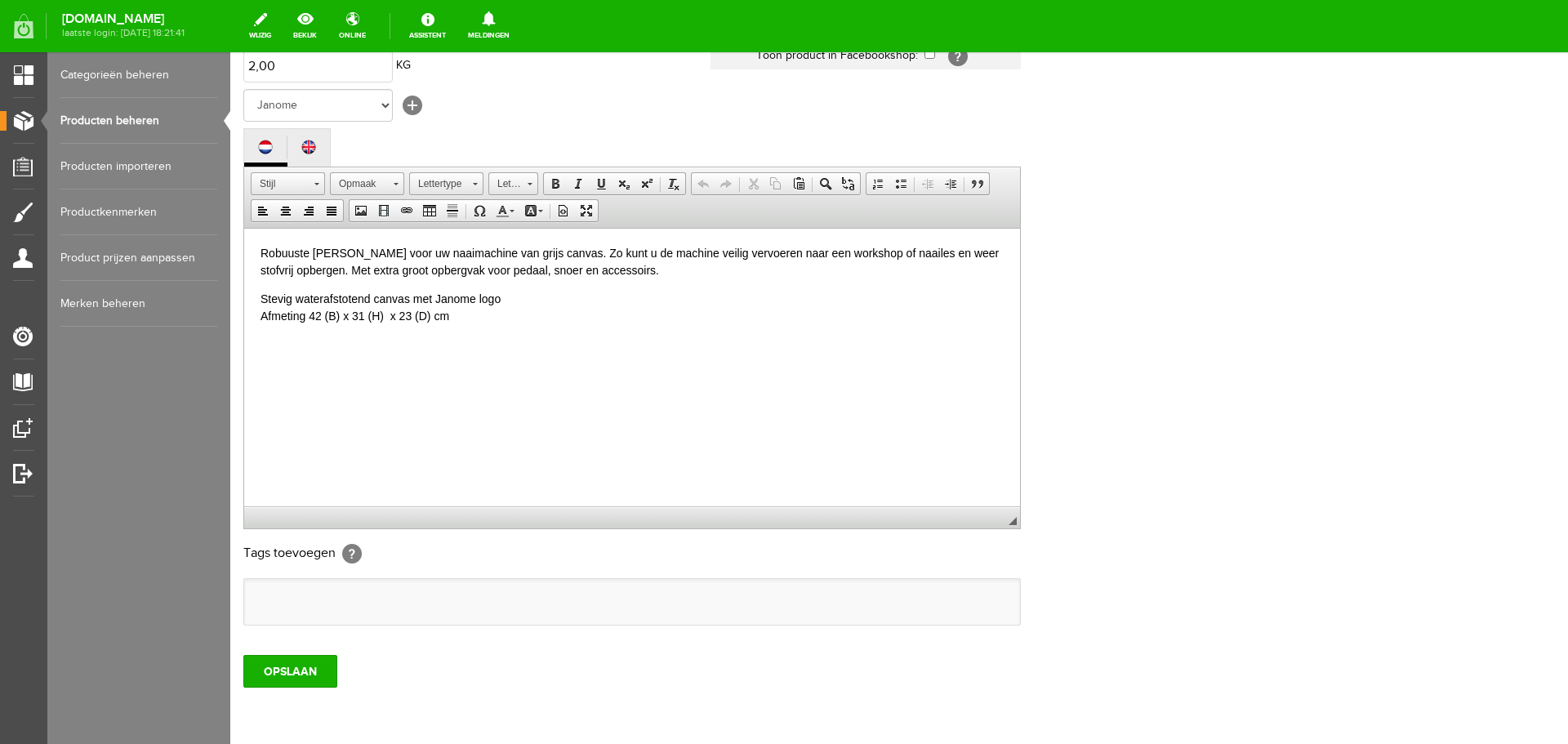
scroll to position [360, 0]
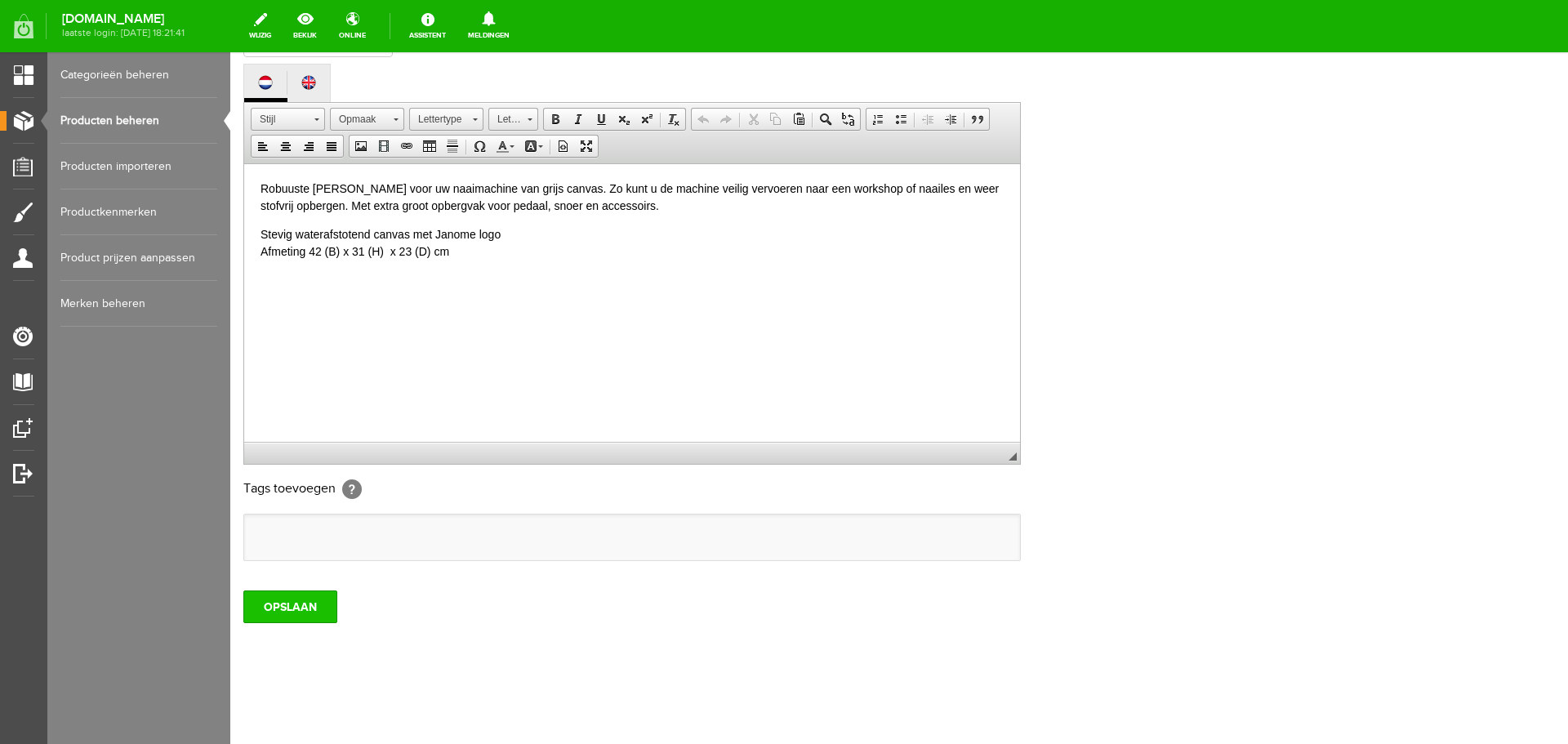
click at [278, 593] on input "OPSLAAN" at bounding box center [290, 606] width 94 height 32
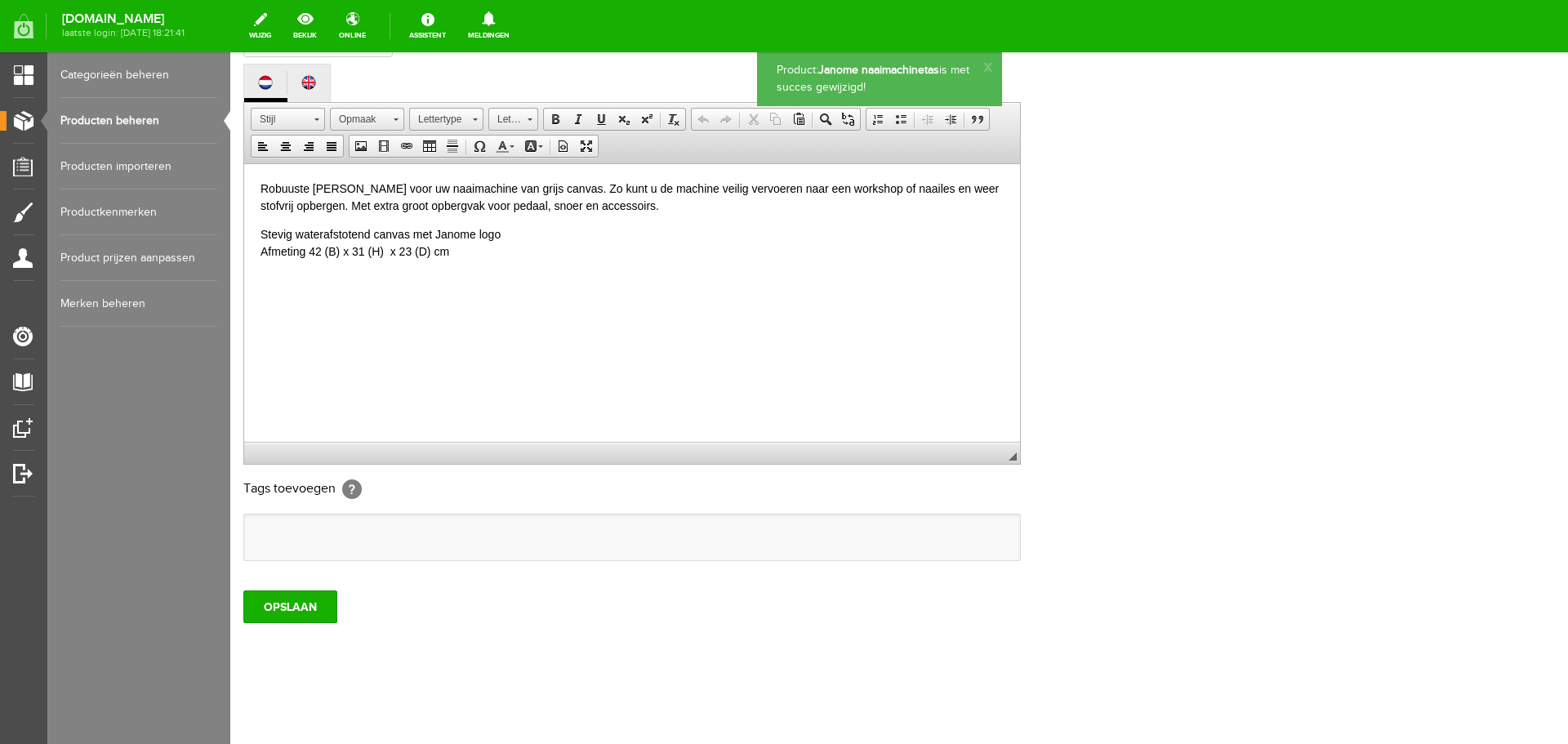
scroll to position [0, 0]
click at [133, 121] on link "Producten beheren" at bounding box center [139, 120] width 157 height 45
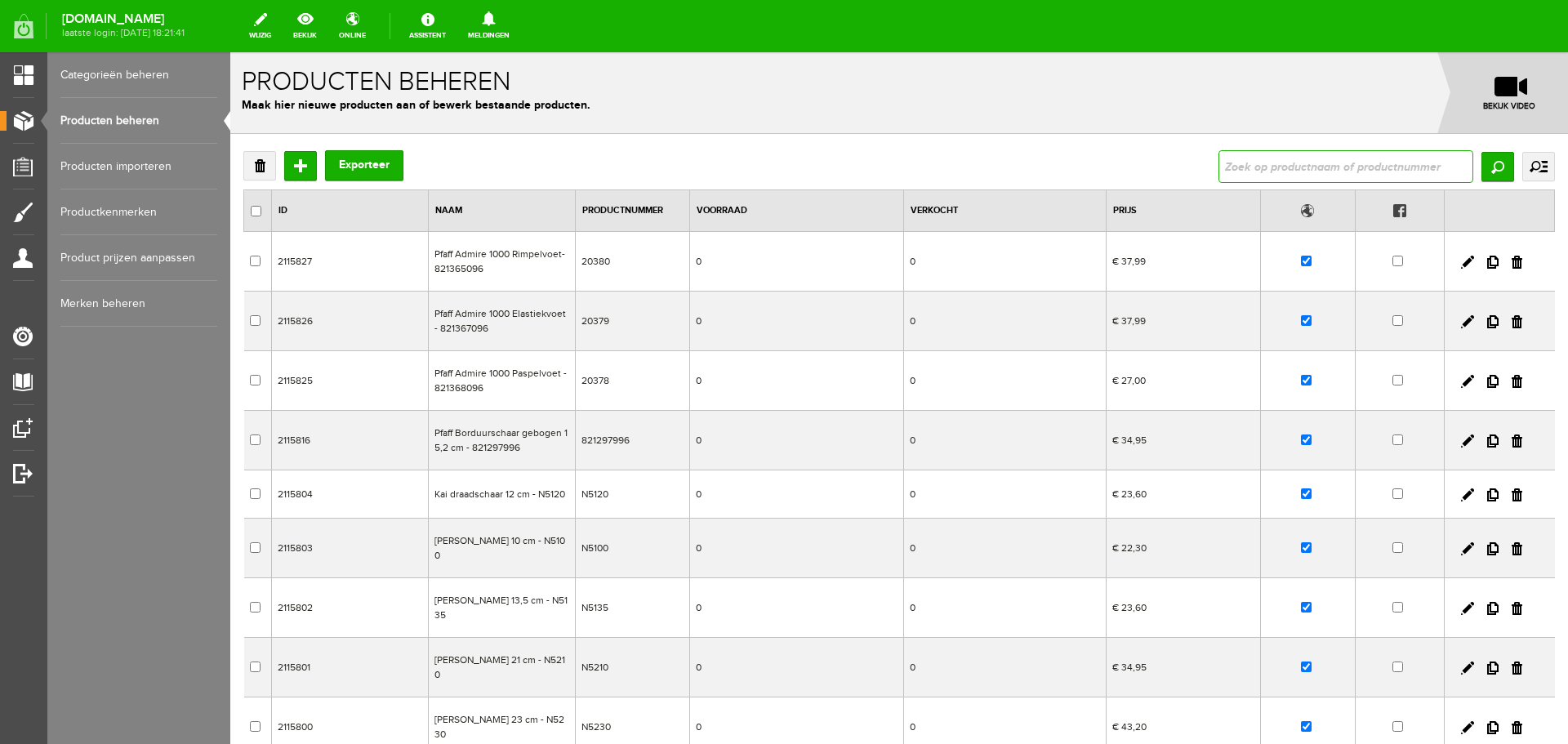
click at [1310, 159] on input "text" at bounding box center [1346, 166] width 255 height 32
paste input "Prym Draaddoorsteker voor overlockmachines - 611965"
type input "Prym Draaddoorsteker voor overlockmachines - 611965"
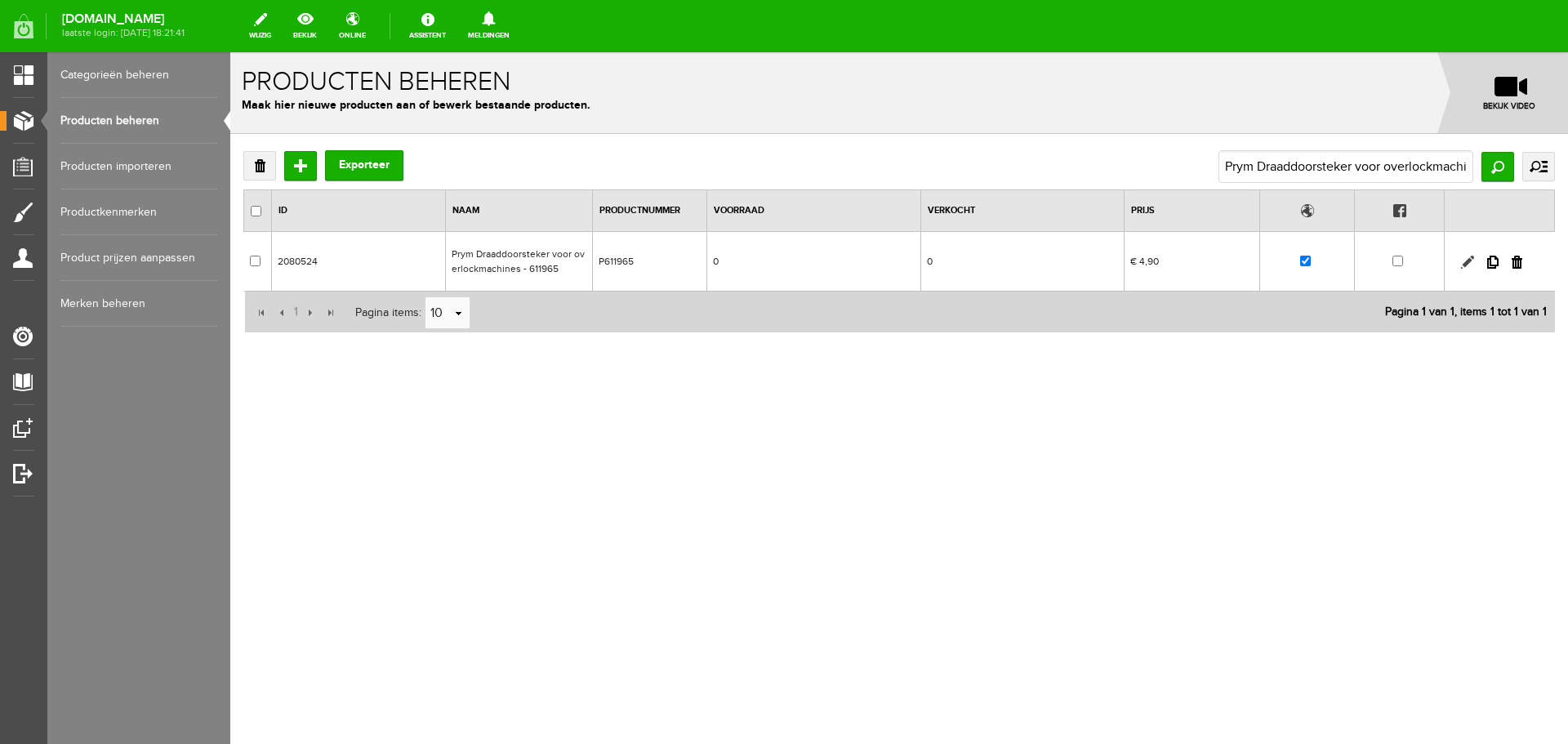
click at [1468, 258] on link at bounding box center [1467, 262] width 13 height 13
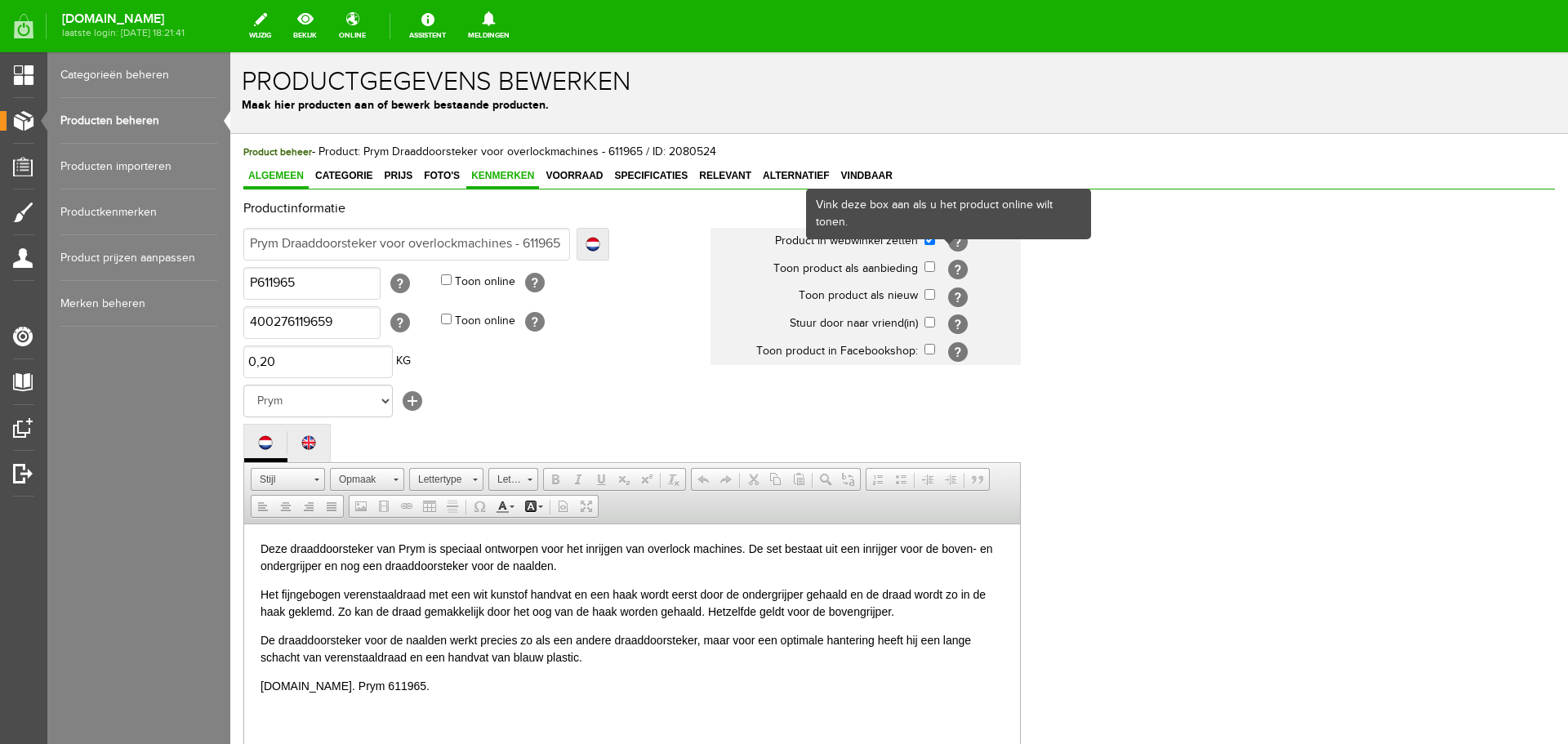
scroll to position [0, 0]
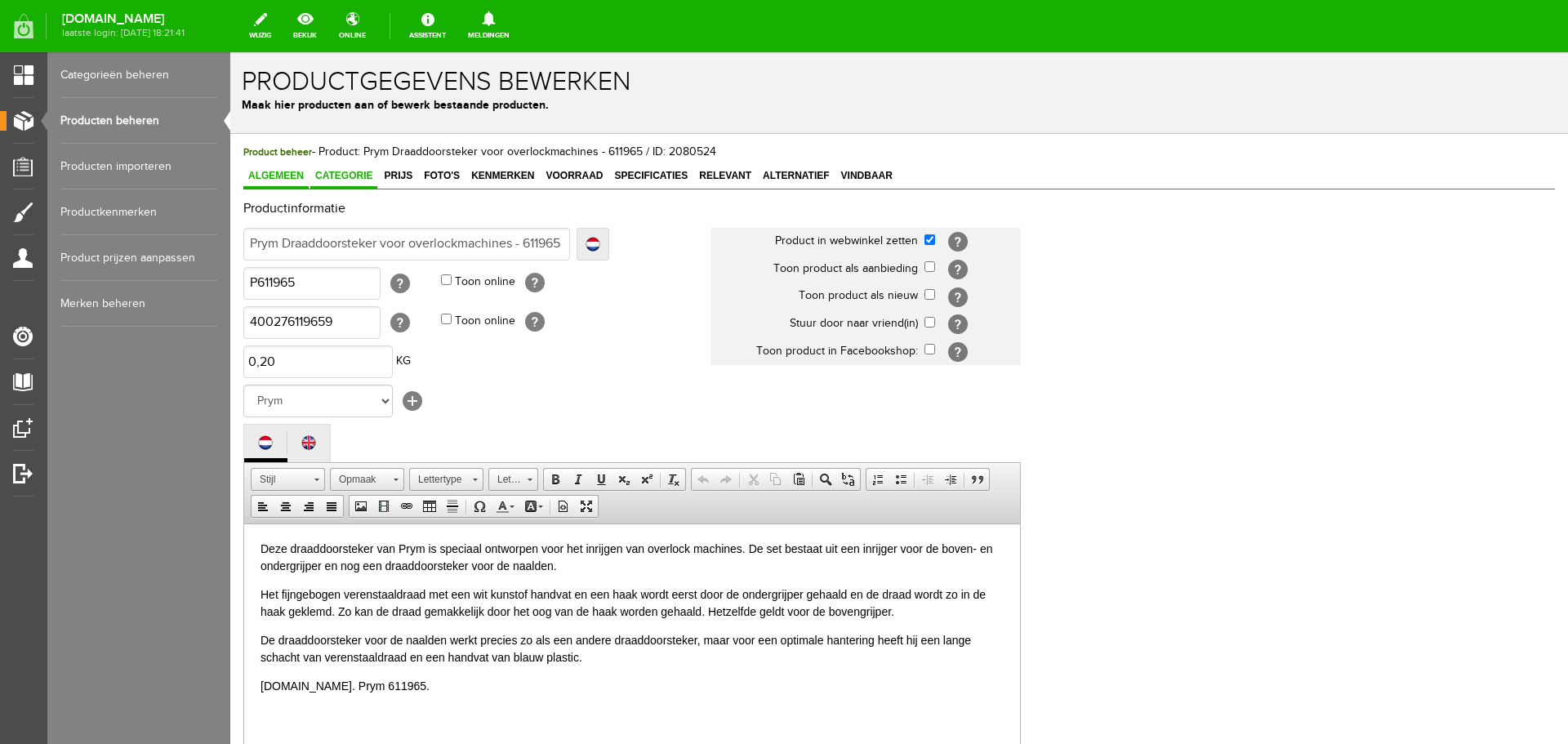
click at [346, 171] on span "Categorie" at bounding box center [344, 176] width 67 height 11
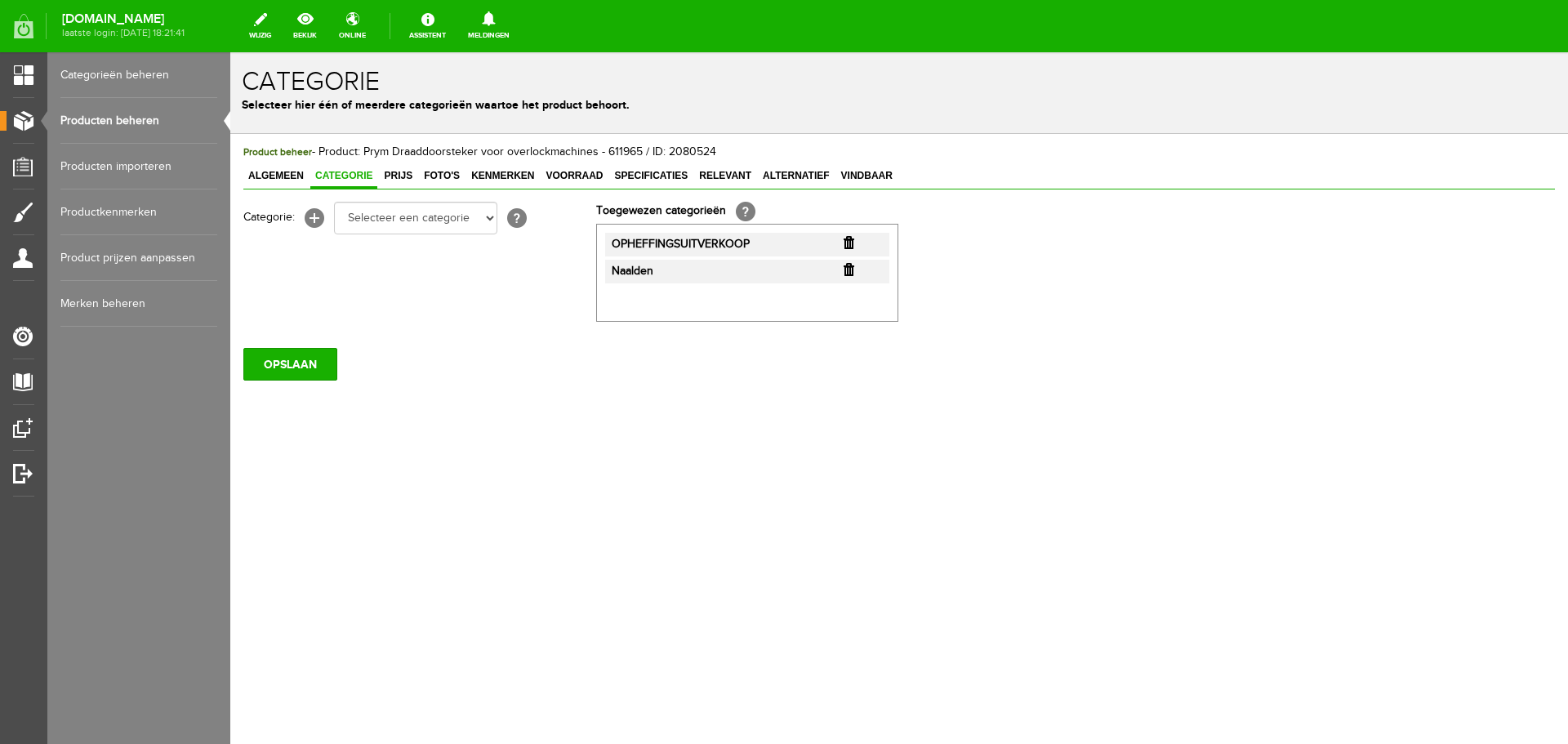
click at [846, 239] on input "button" at bounding box center [848, 242] width 10 height 13
click at [259, 360] on input "OPSLAAN" at bounding box center [290, 364] width 94 height 32
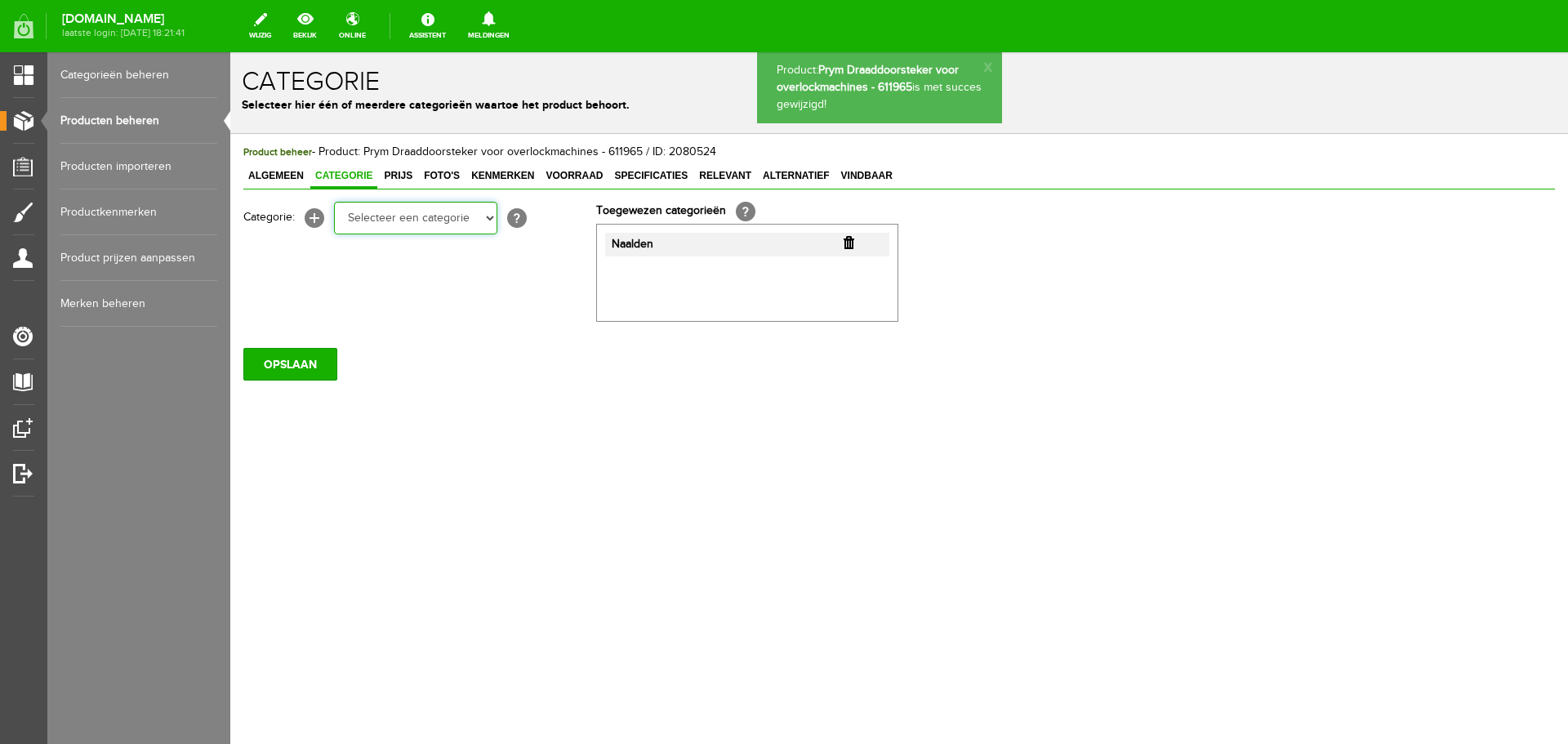
click at [489, 214] on select "Selecteer een categorie Cadeaubon [DATE][DATE] AANBIEDINGEN! Naai Tips en video…" at bounding box center [415, 217] width 164 height 32
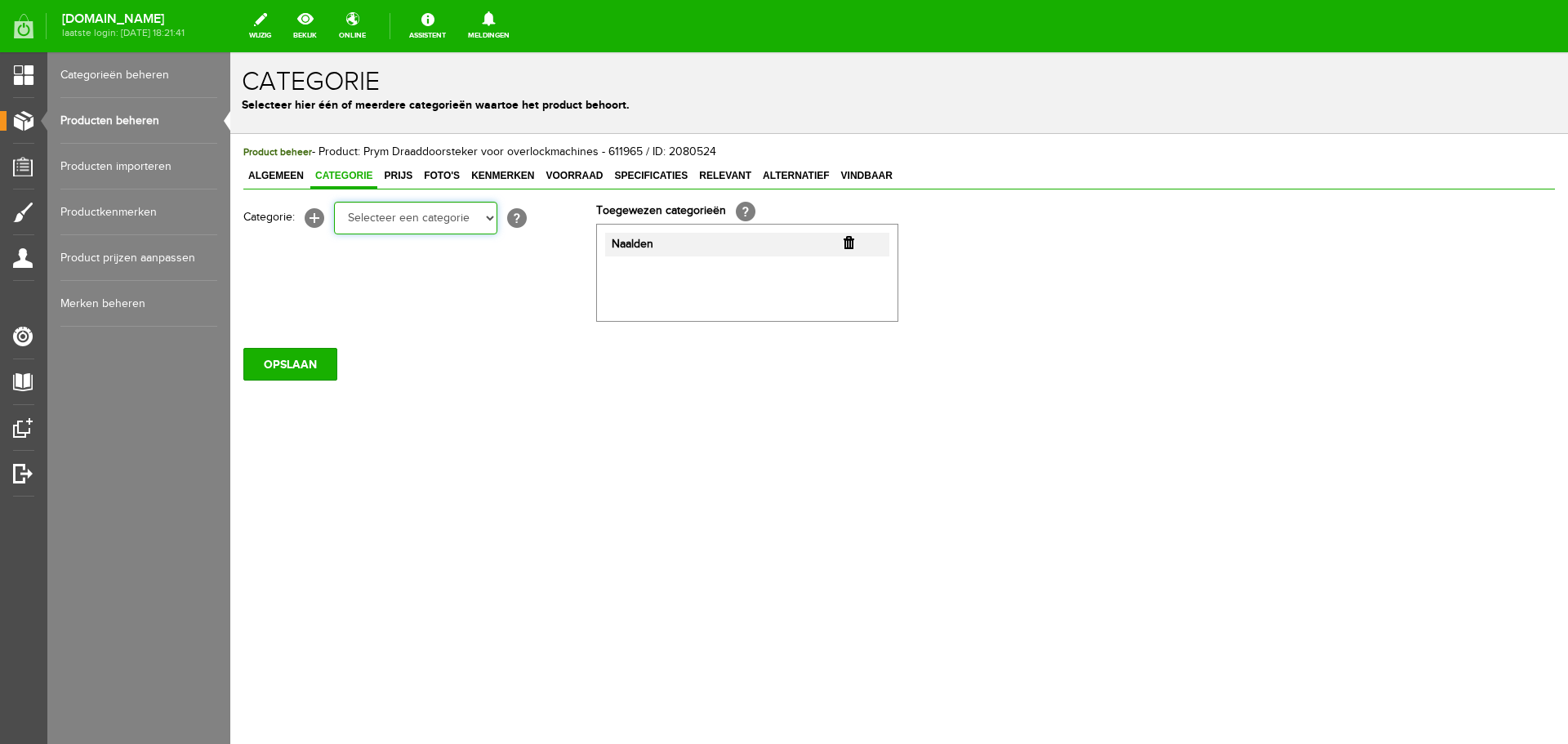
select select "35698"
click at [334, 201] on select "Selecteer een categorie Cadeaubon [DATE][DATE] AANBIEDINGEN! Naai Tips en video…" at bounding box center [415, 217] width 164 height 32
click at [292, 361] on input "OPSLAAN" at bounding box center [290, 364] width 94 height 32
click at [285, 369] on input "OPSLAAN" at bounding box center [290, 364] width 94 height 32
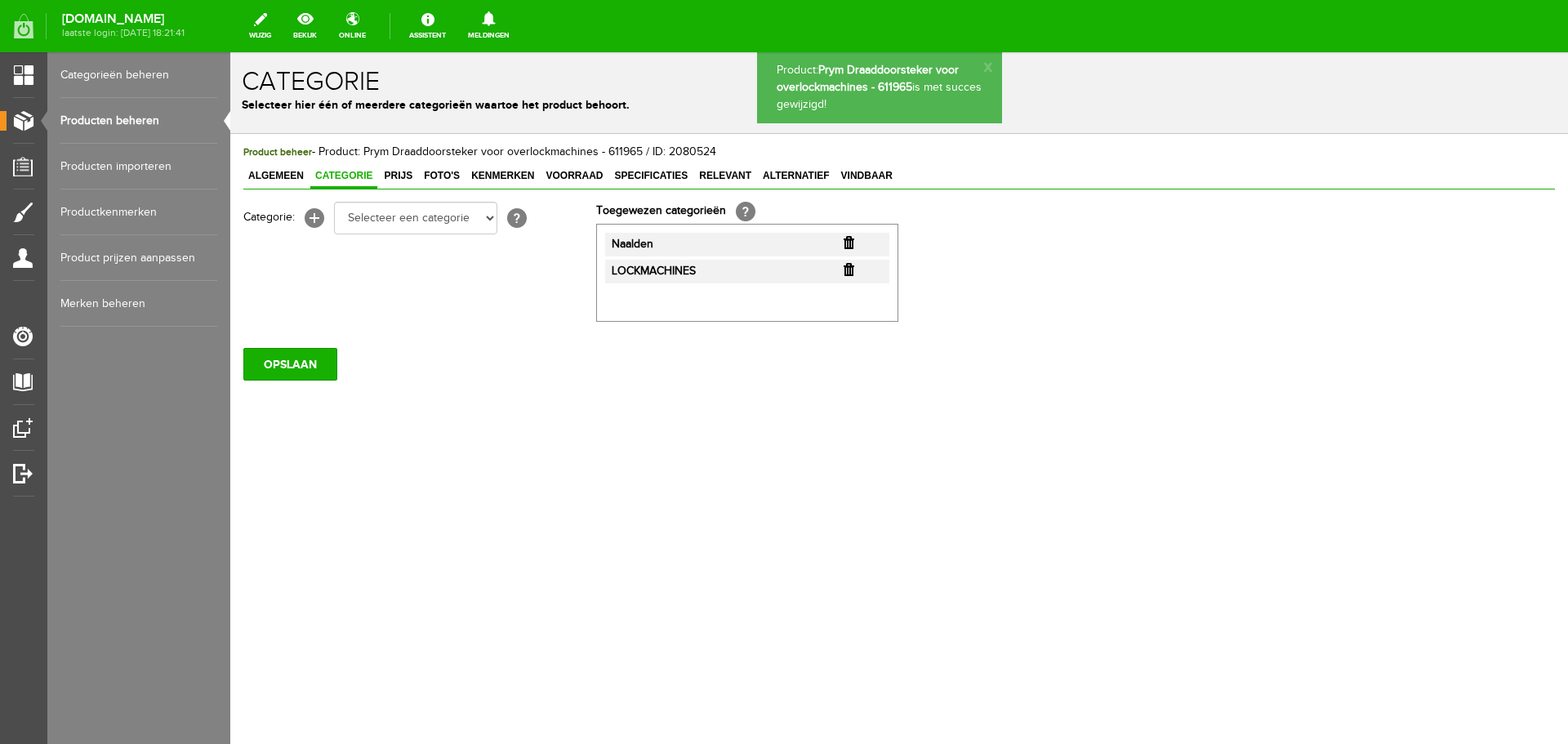
click at [134, 116] on link "Producten beheren" at bounding box center [139, 120] width 157 height 45
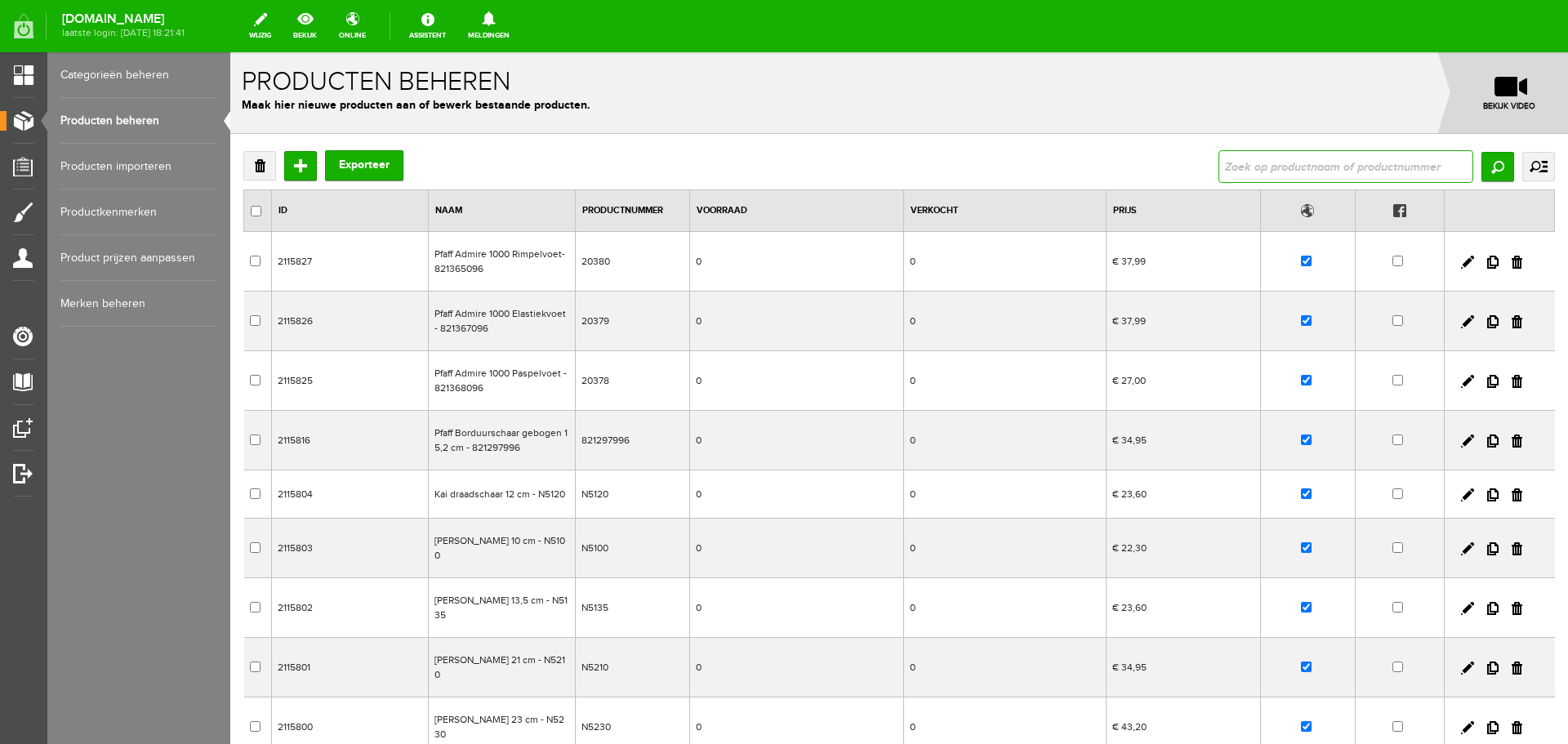
click at [1319, 172] on input "text" at bounding box center [1346, 166] width 255 height 32
type input "Prym Love draaibare snijmat 35cm voor rolme"
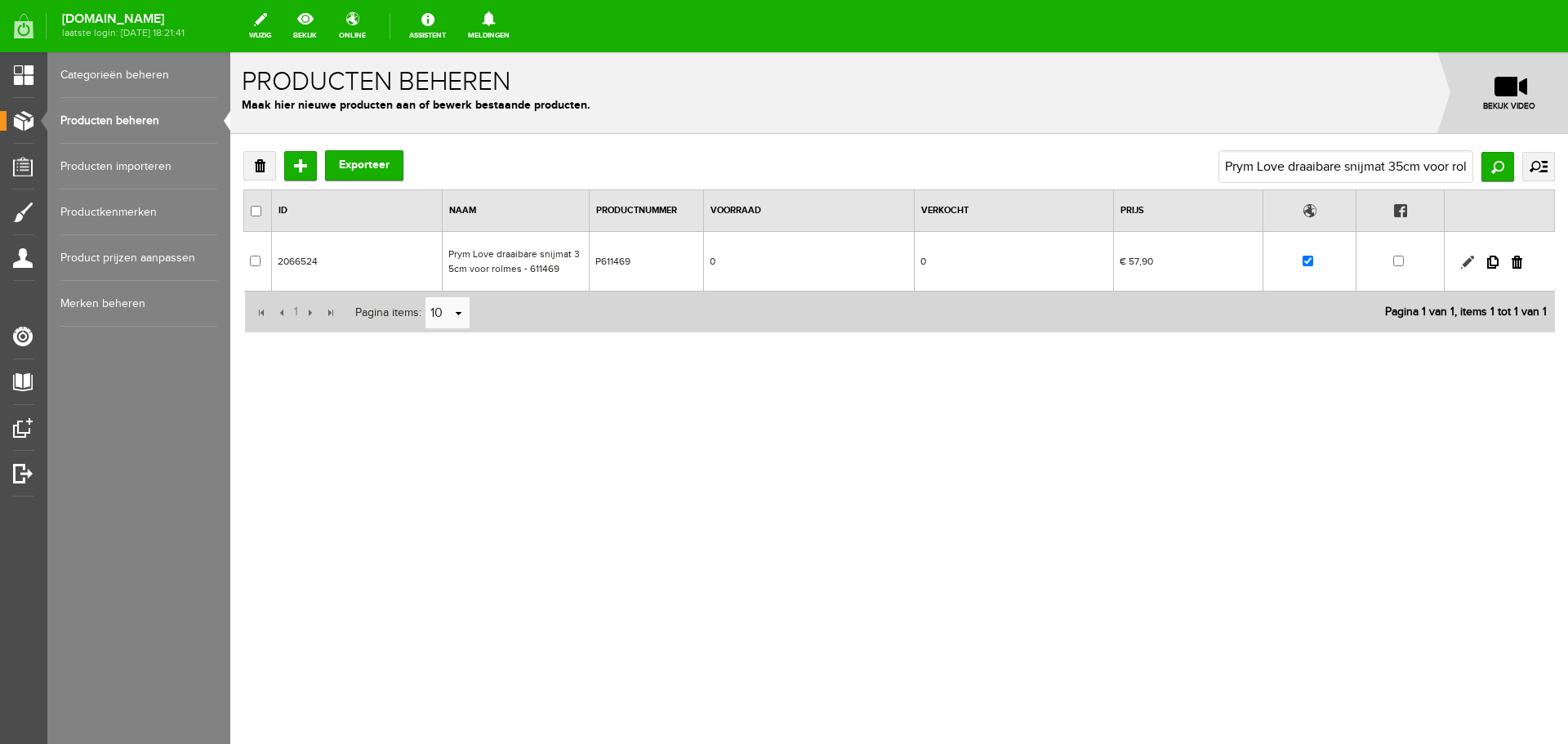
click at [1464, 258] on link at bounding box center [1467, 262] width 13 height 13
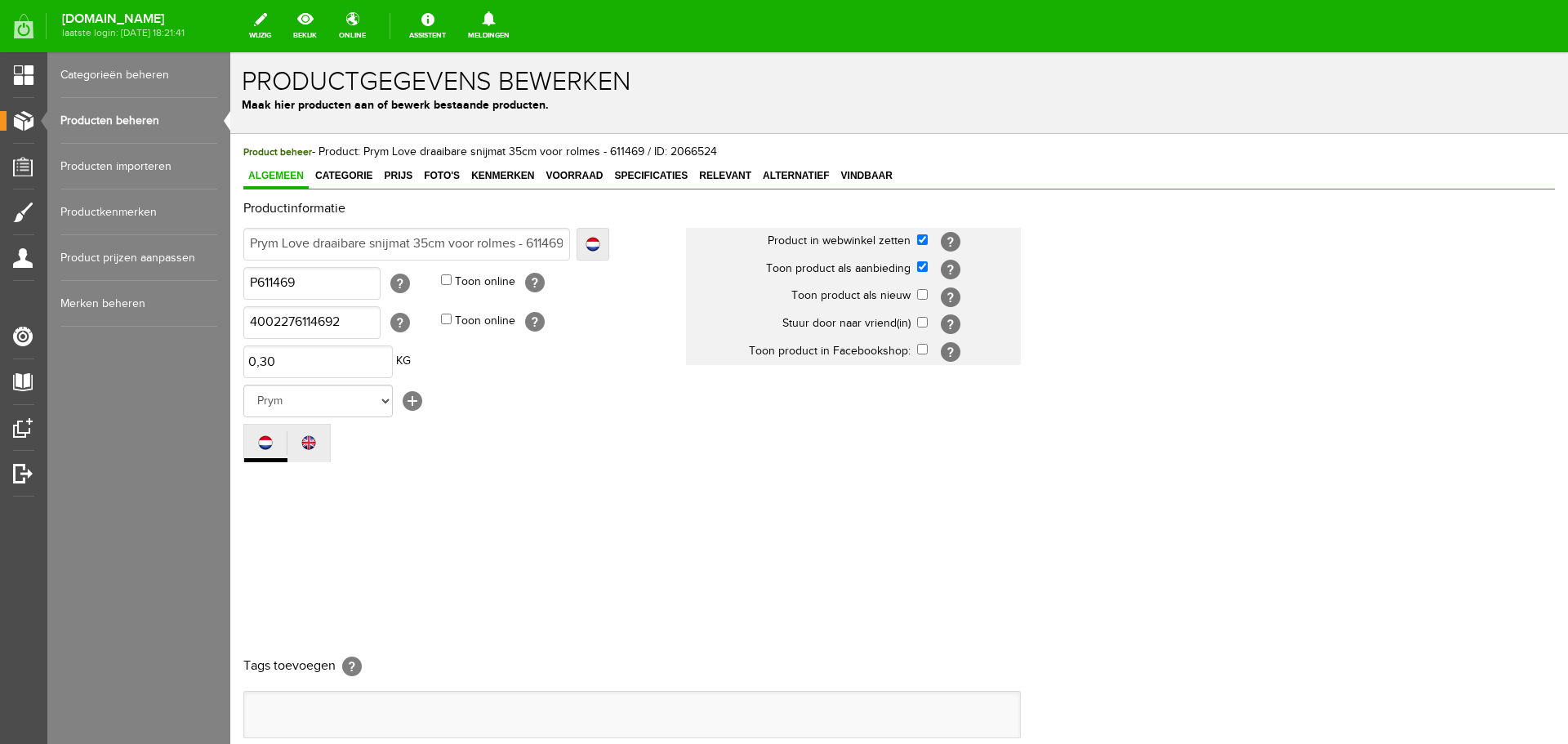
scroll to position [0, 0]
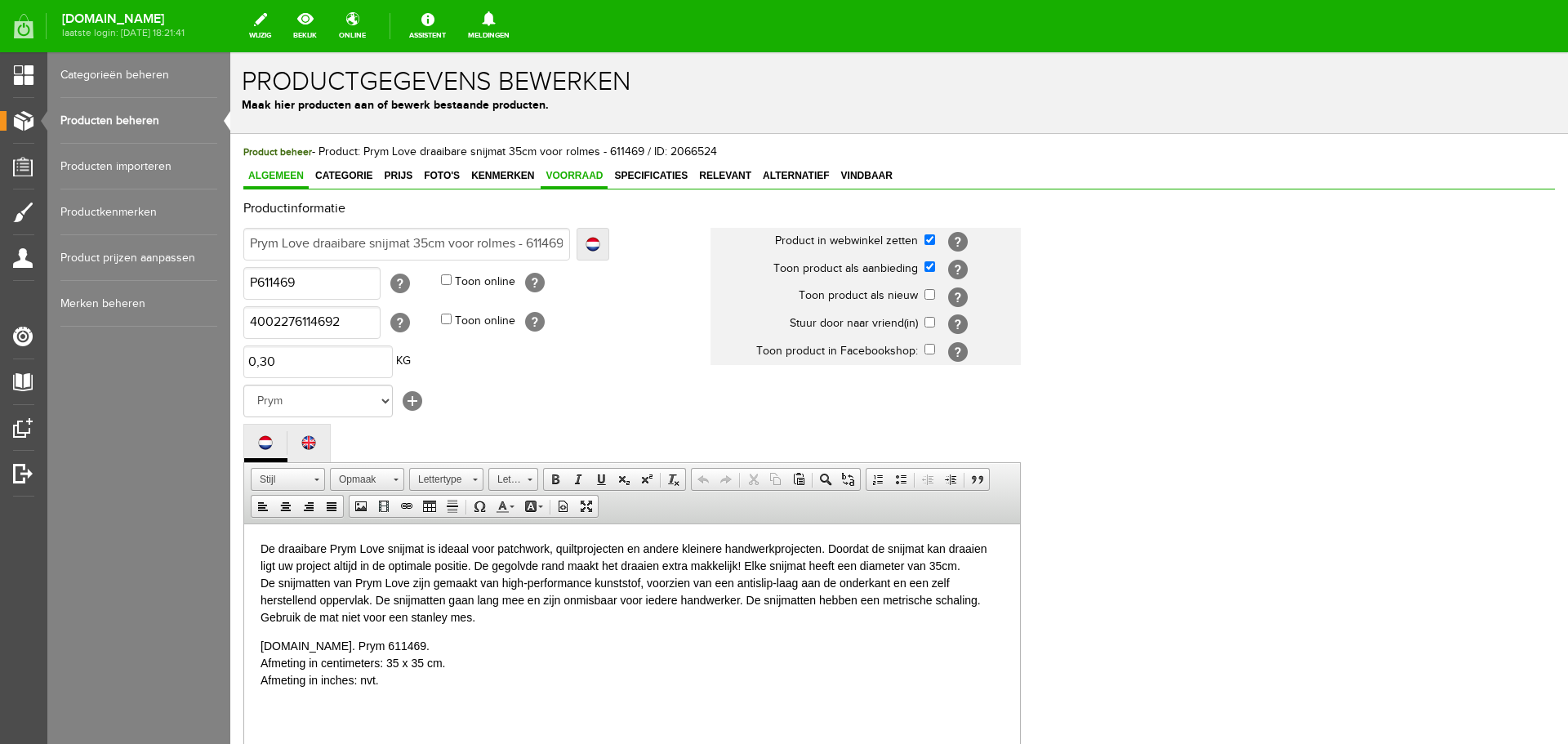
click at [592, 173] on span "Voorraad" at bounding box center [574, 176] width 67 height 11
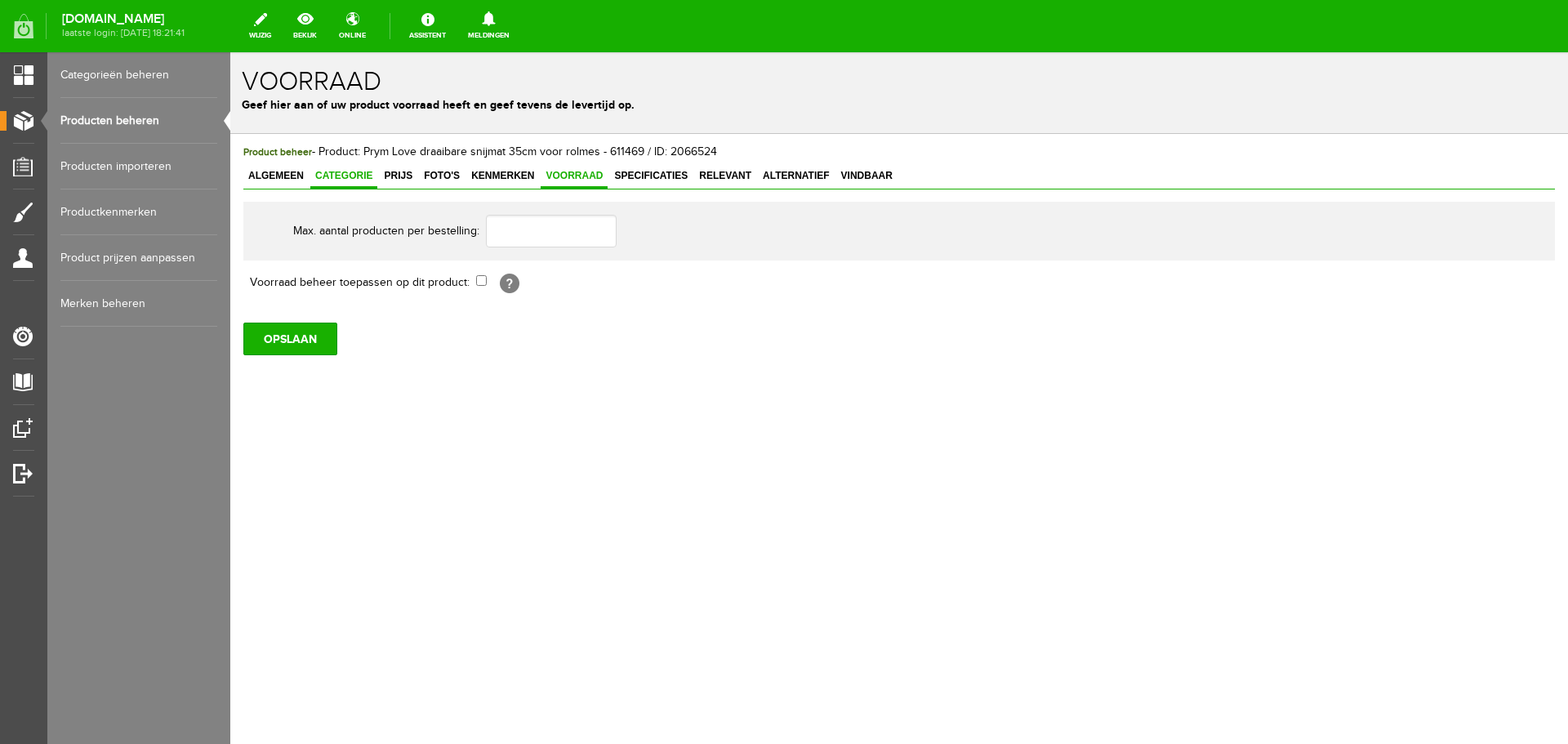
click at [338, 177] on span "Categorie" at bounding box center [344, 176] width 67 height 11
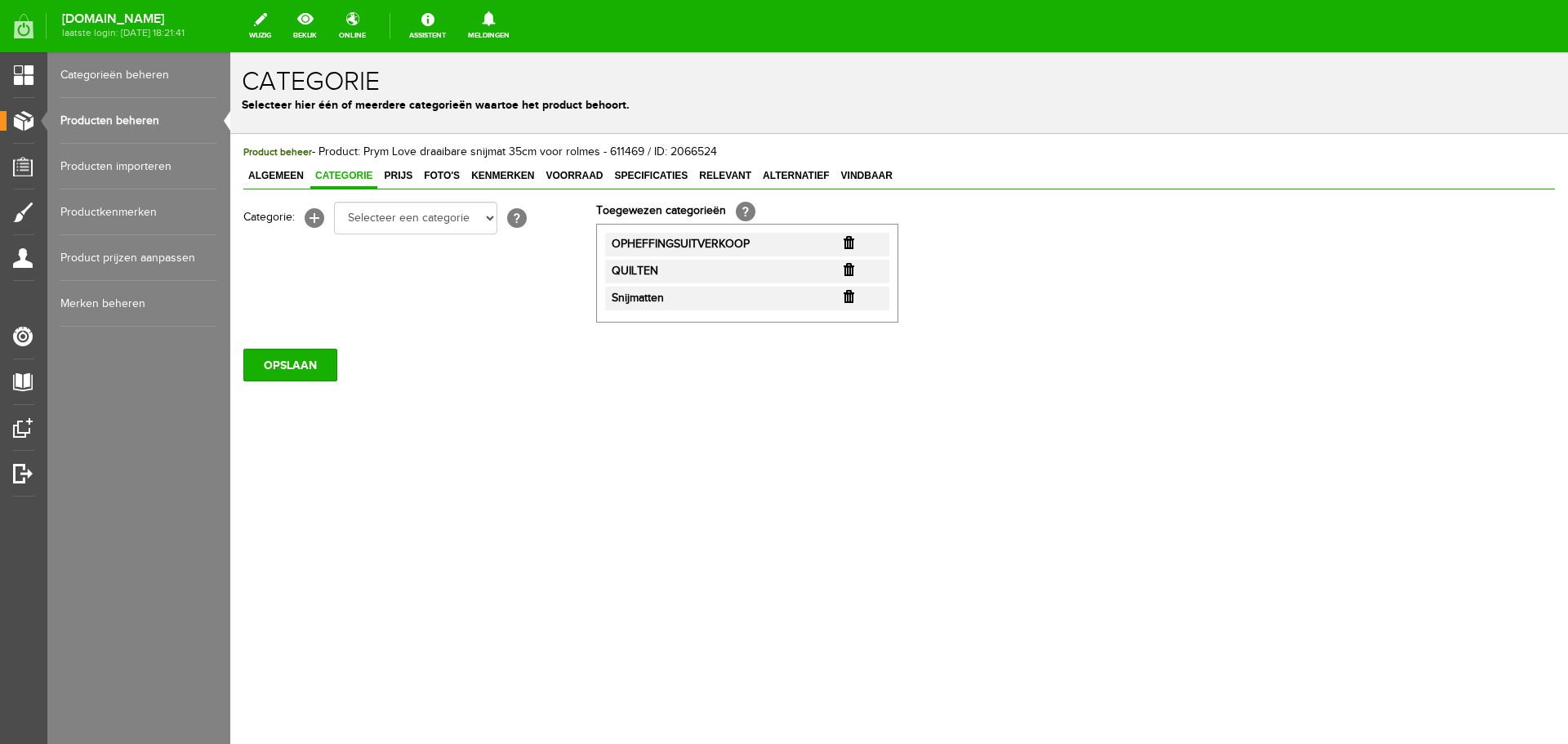
click at [849, 244] on input "button" at bounding box center [848, 242] width 10 height 13
click at [272, 368] on input "OPSLAAN" at bounding box center [290, 364] width 94 height 32
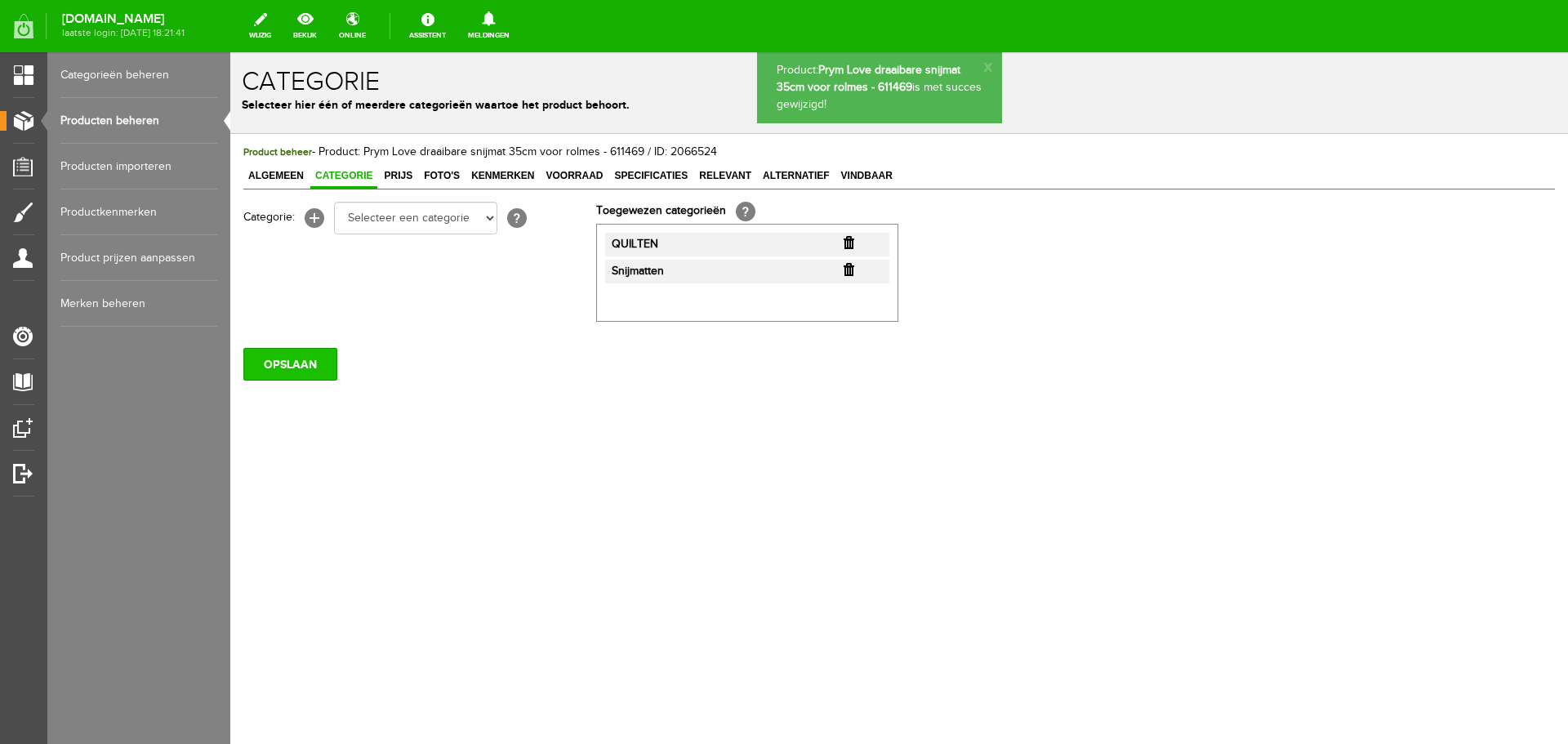
click at [295, 372] on input "OPSLAAN" at bounding box center [290, 364] width 94 height 32
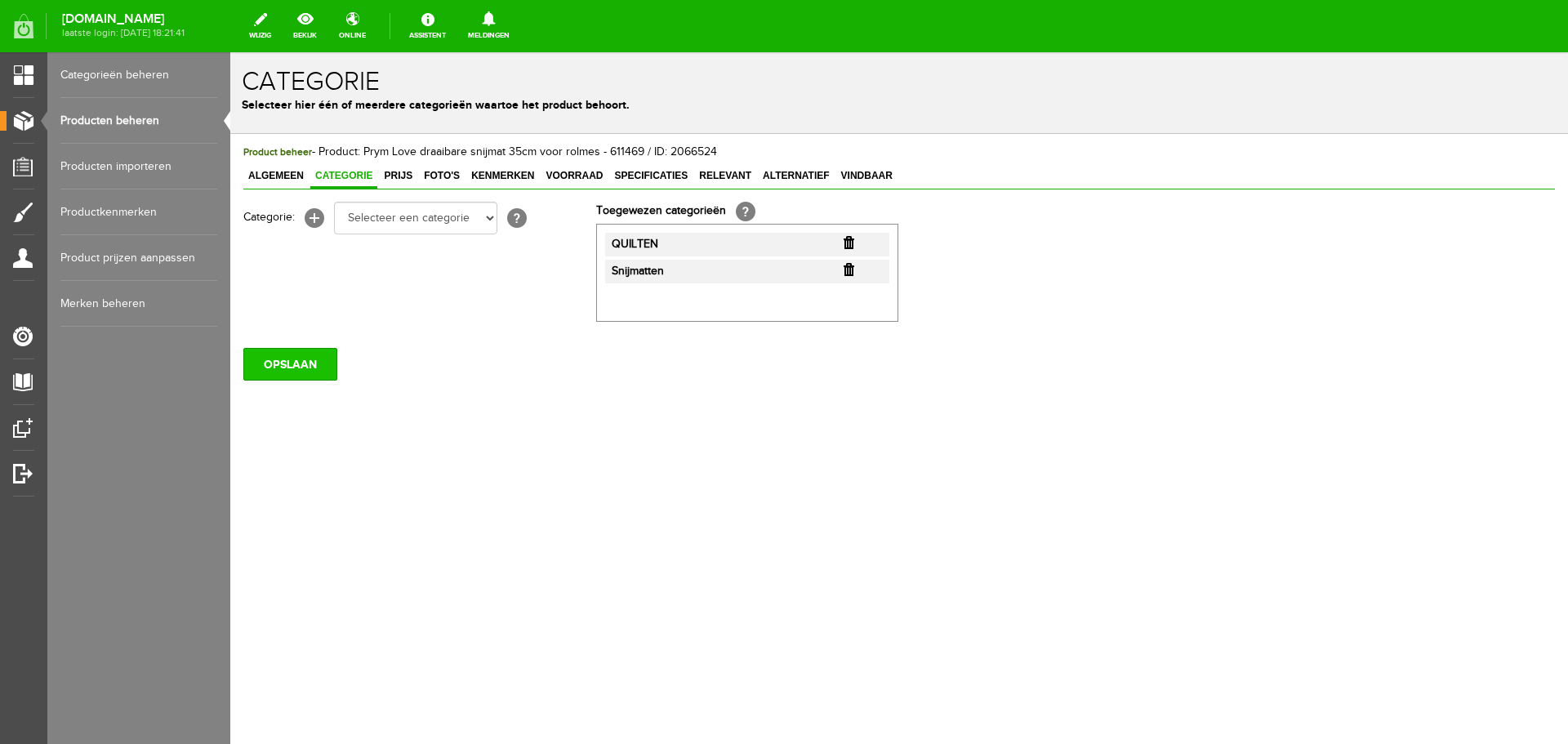
click at [280, 362] on input "OPSLAAN" at bounding box center [290, 364] width 94 height 32
click at [292, 364] on input "OPSLAAN" at bounding box center [290, 364] width 94 height 32
click at [297, 374] on input "OPSLAAN" at bounding box center [290, 364] width 94 height 32
click at [298, 356] on input "OPSLAAN" at bounding box center [290, 364] width 94 height 32
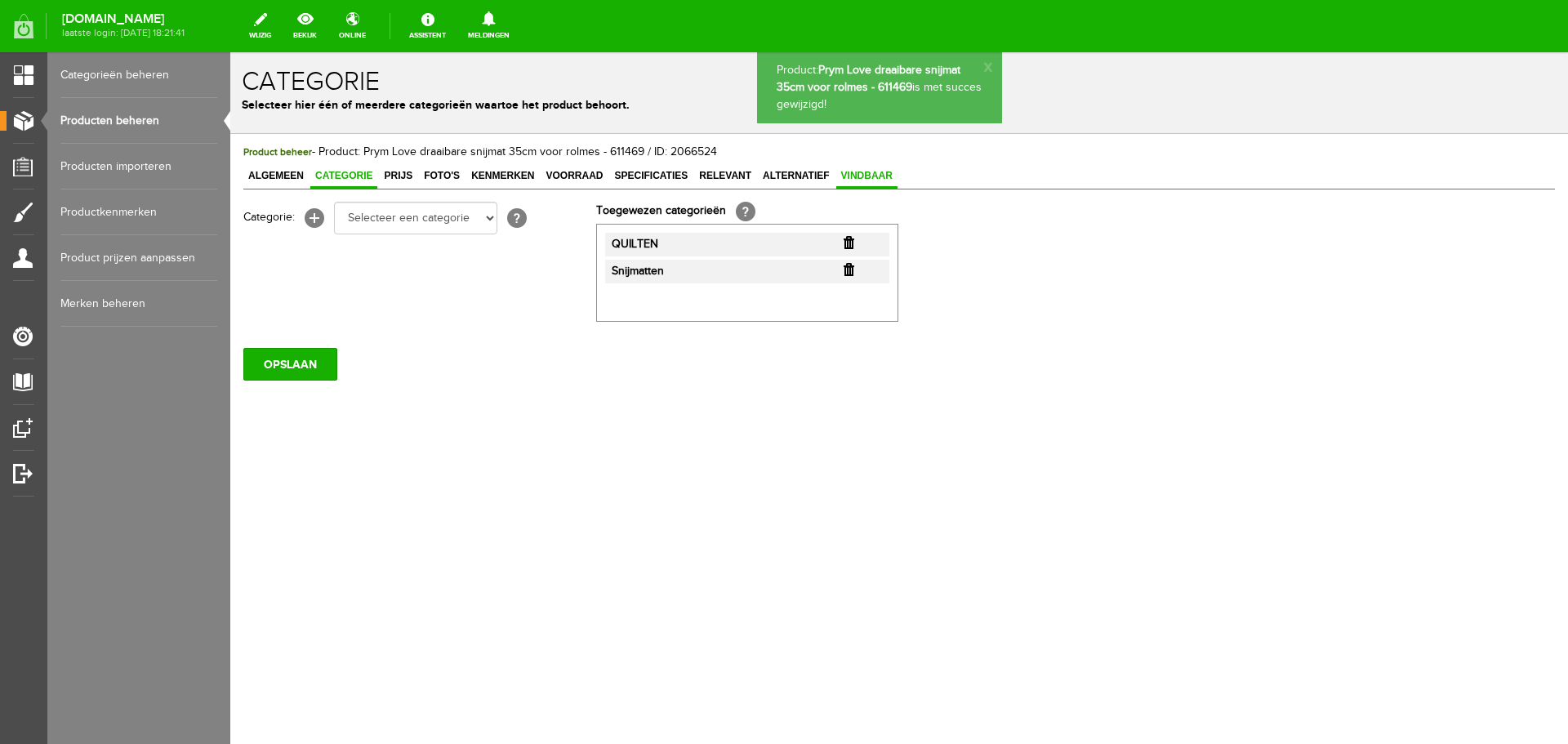
click at [864, 172] on span "Vindbaar" at bounding box center [867, 176] width 61 height 11
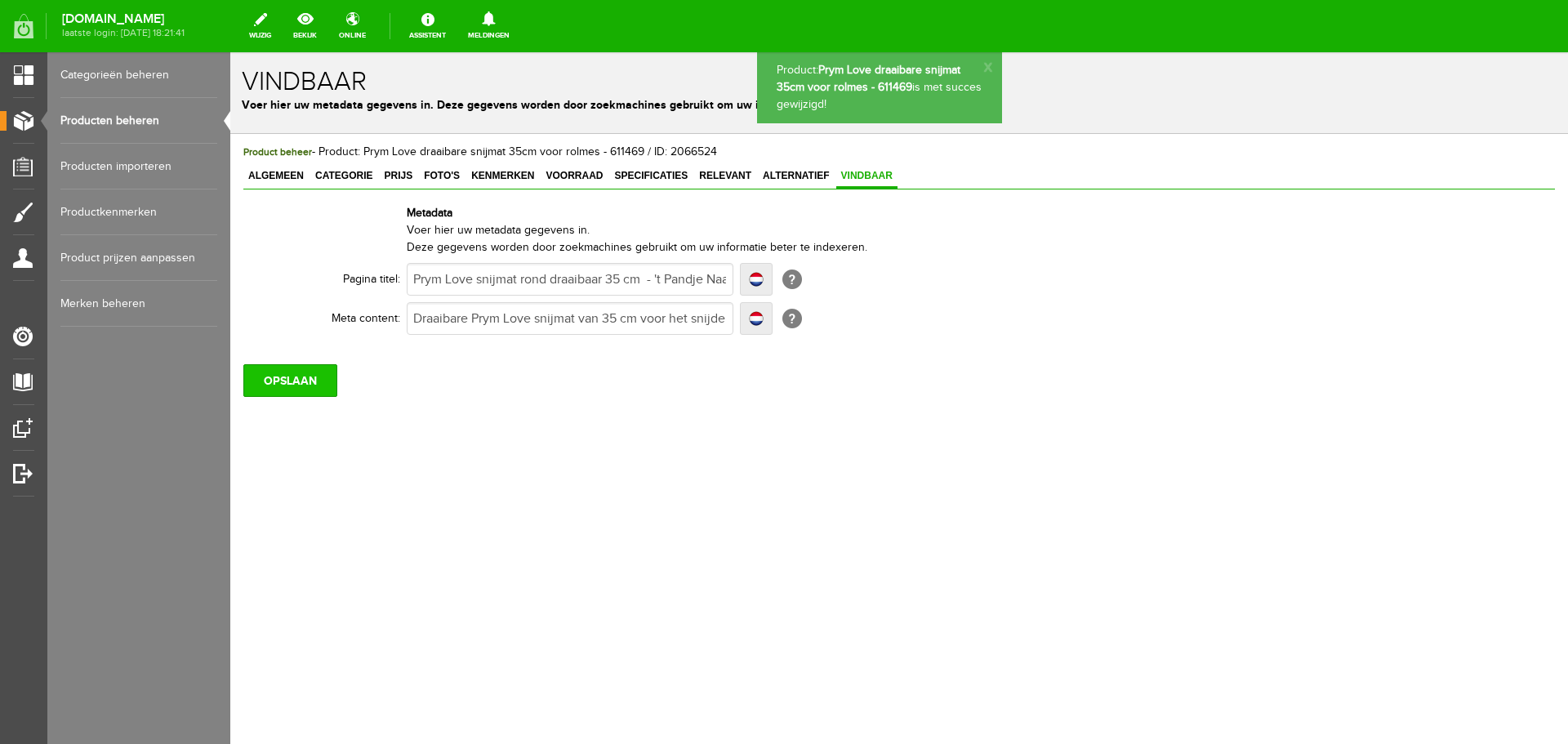
click at [299, 384] on input "OPSLAAN" at bounding box center [290, 380] width 94 height 32
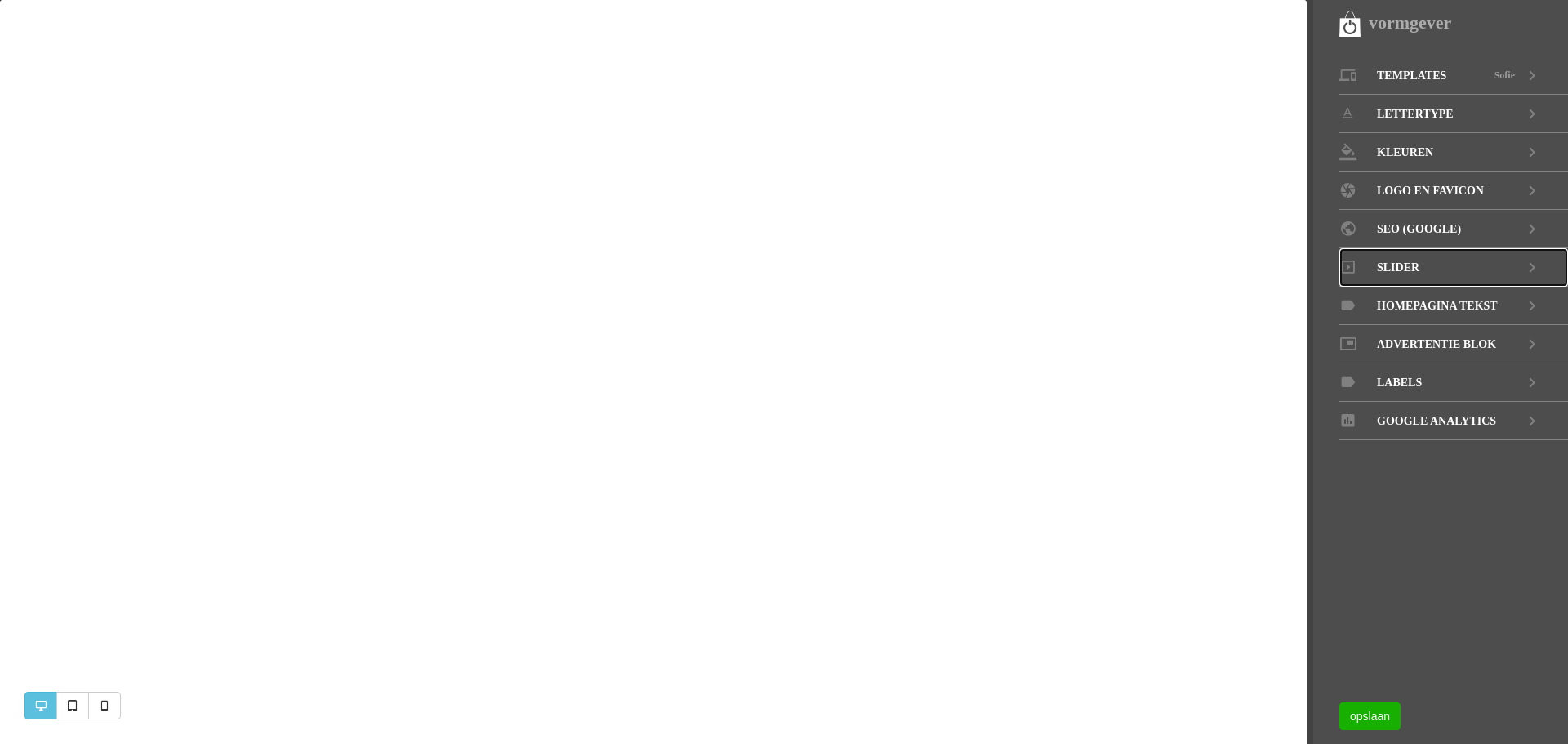
click at [1526, 264] on icon at bounding box center [1531, 268] width 19 height 39
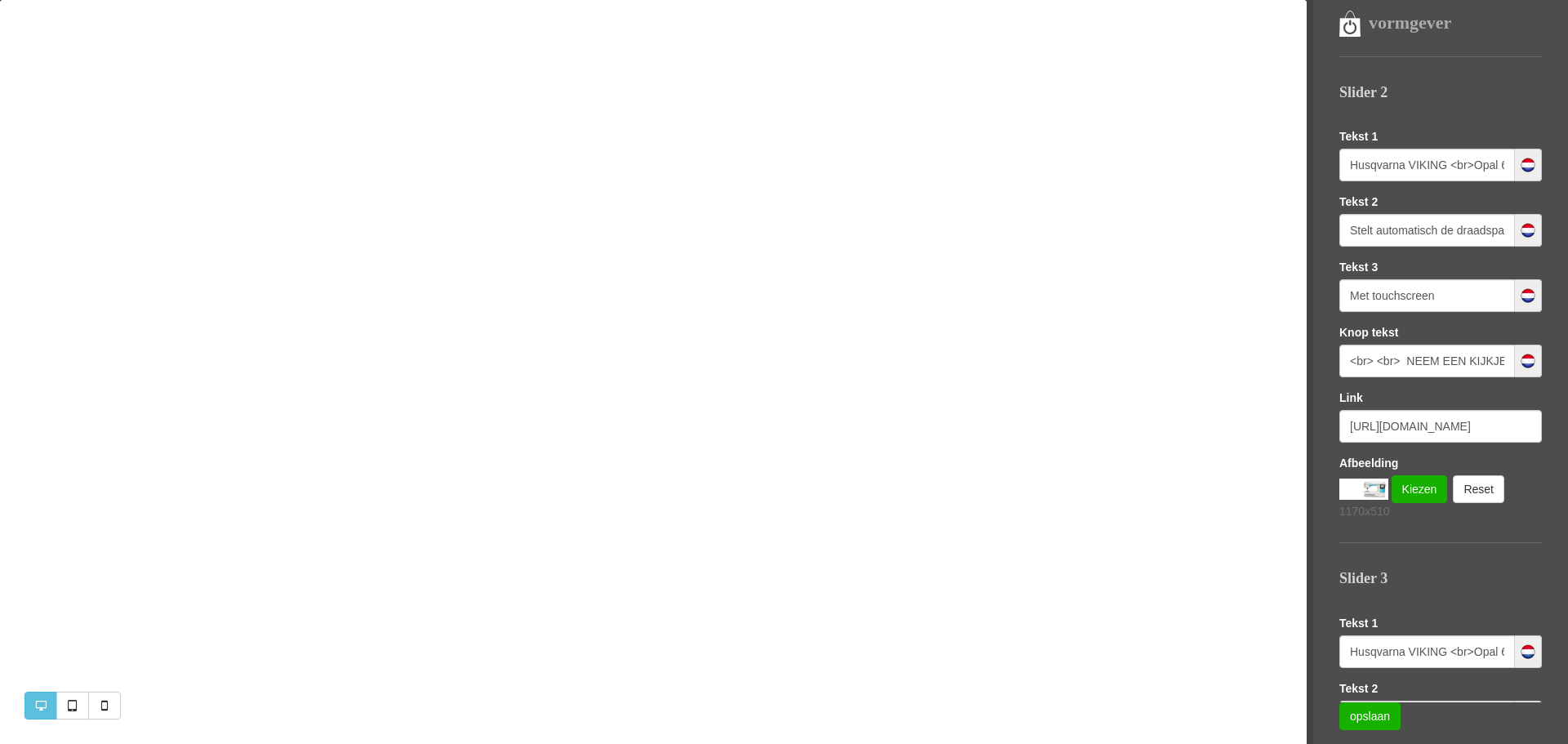
scroll to position [623, 0]
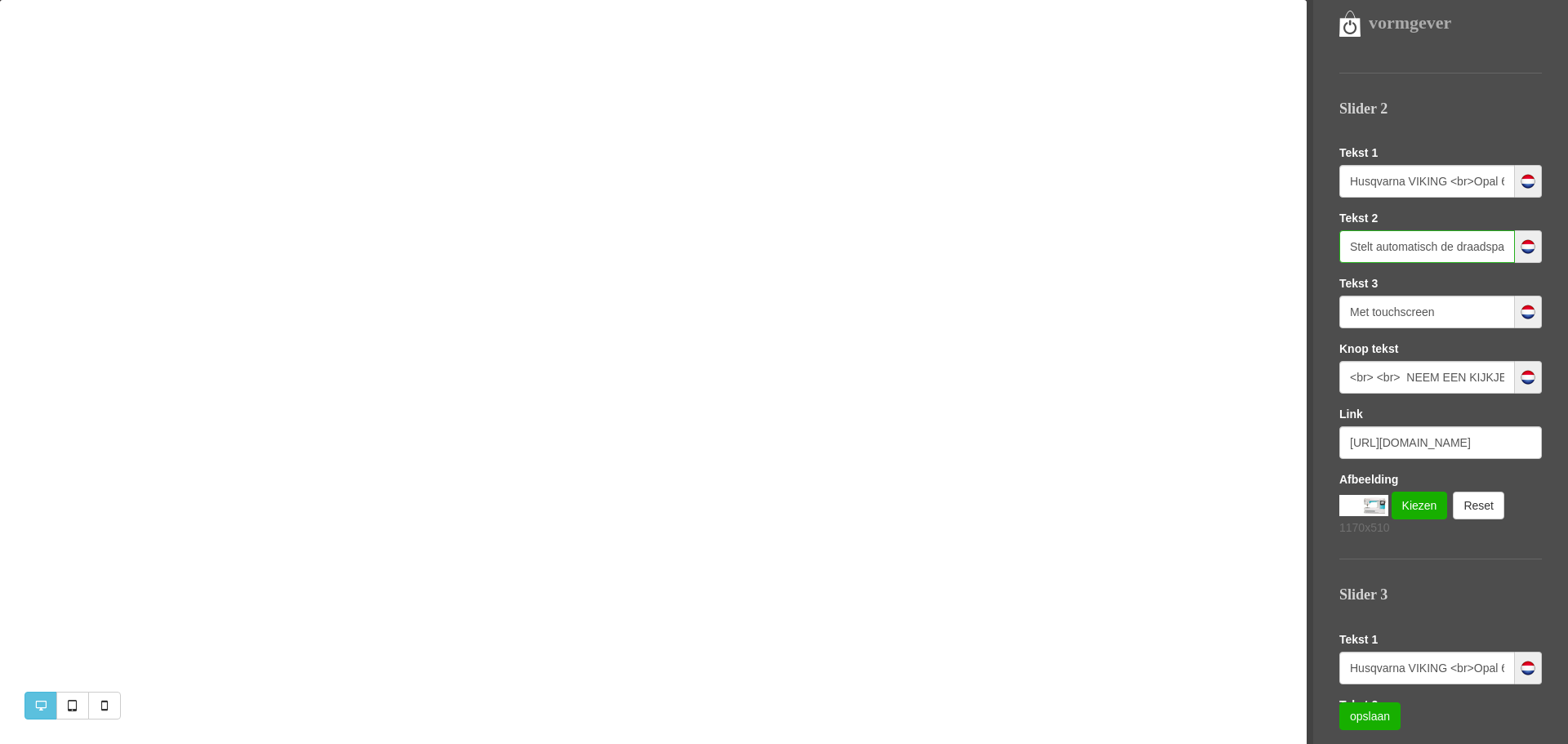
click at [1372, 246] on input "Stelt automatisch de draadspanning in." at bounding box center [1427, 246] width 176 height 32
drag, startPoint x: 1381, startPoint y: 184, endPoint x: 1510, endPoint y: 168, distance: 130.0
click at [1510, 168] on div "Husqvarna VIKING <br>Opal 670" at bounding box center [1440, 181] width 202 height 32
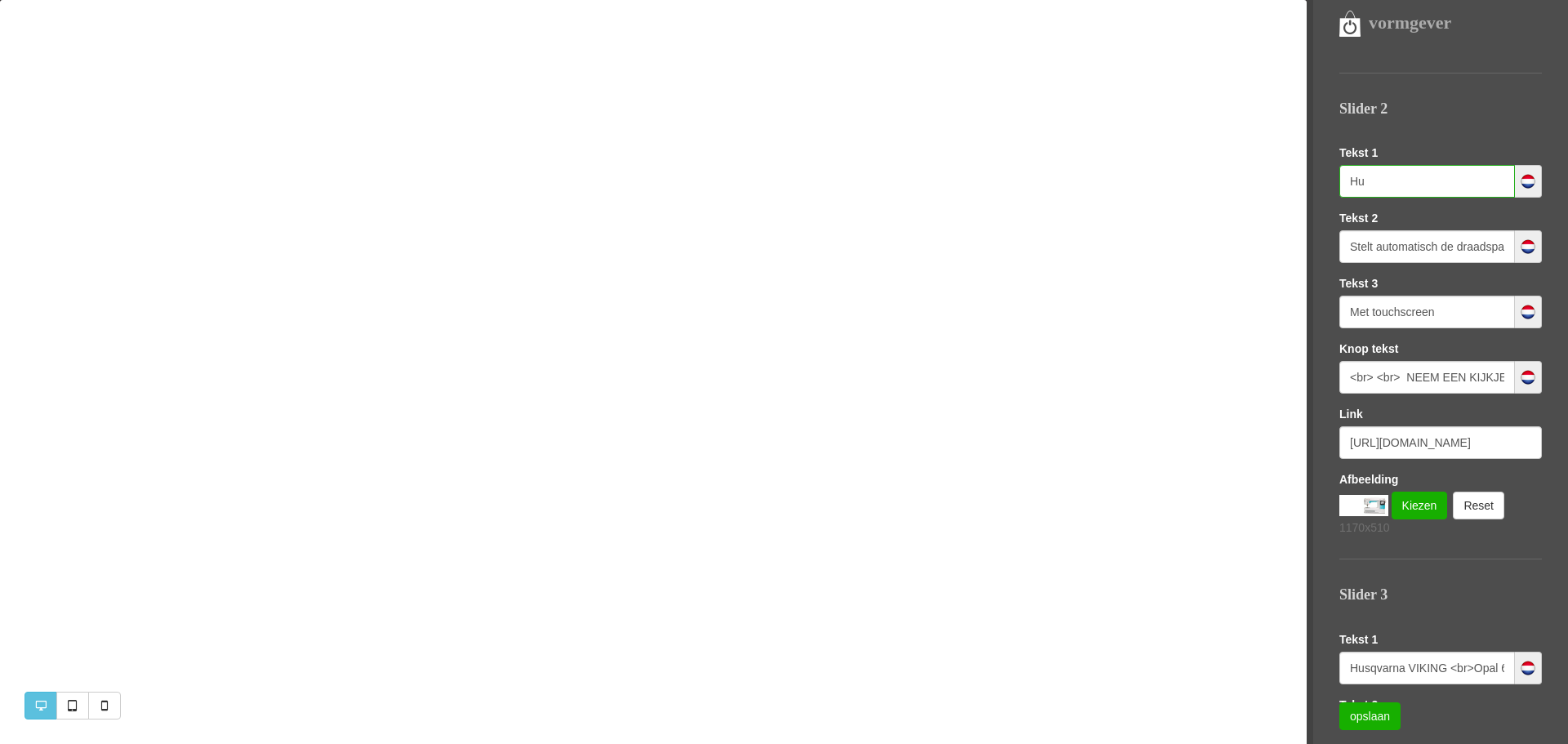
type input "H"
type input "Singer Elite ME457"
drag, startPoint x: 1350, startPoint y: 244, endPoint x: 1563, endPoint y: 244, distance: 213.0
click at [1563, 244] on div "Templates Sofie LETTERTYPE KLEUREN LOGO EN FAVICON SEO (GOOGLE) Slider Homepagi…" at bounding box center [1453, 379] width 228 height 646
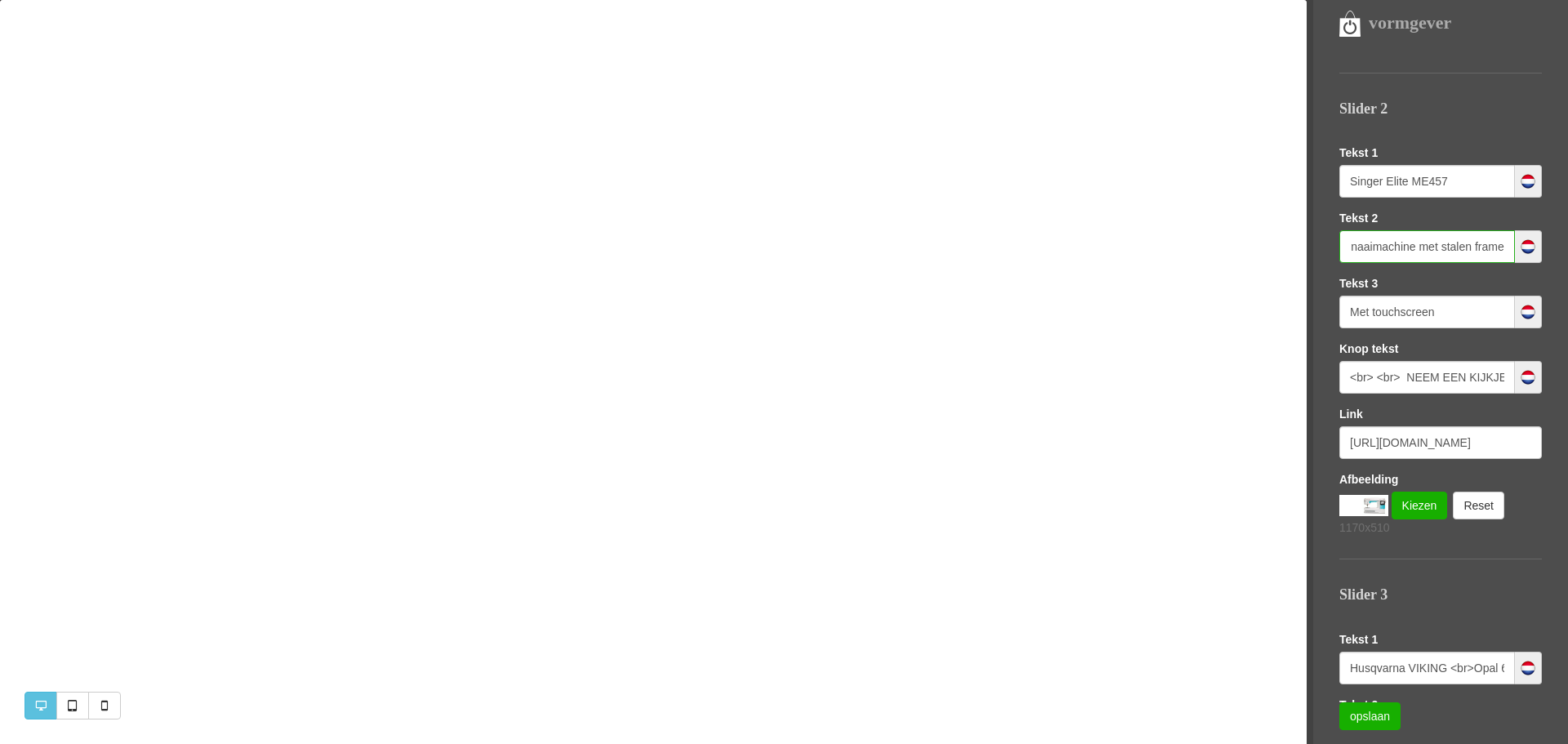
scroll to position [0, 110]
type input "Sterke en robuuste naaimachine met stalen frame"
click at [1354, 316] on input "Met touchscreen" at bounding box center [1427, 311] width 176 height 32
type input "32 stekenMet touchscreen"
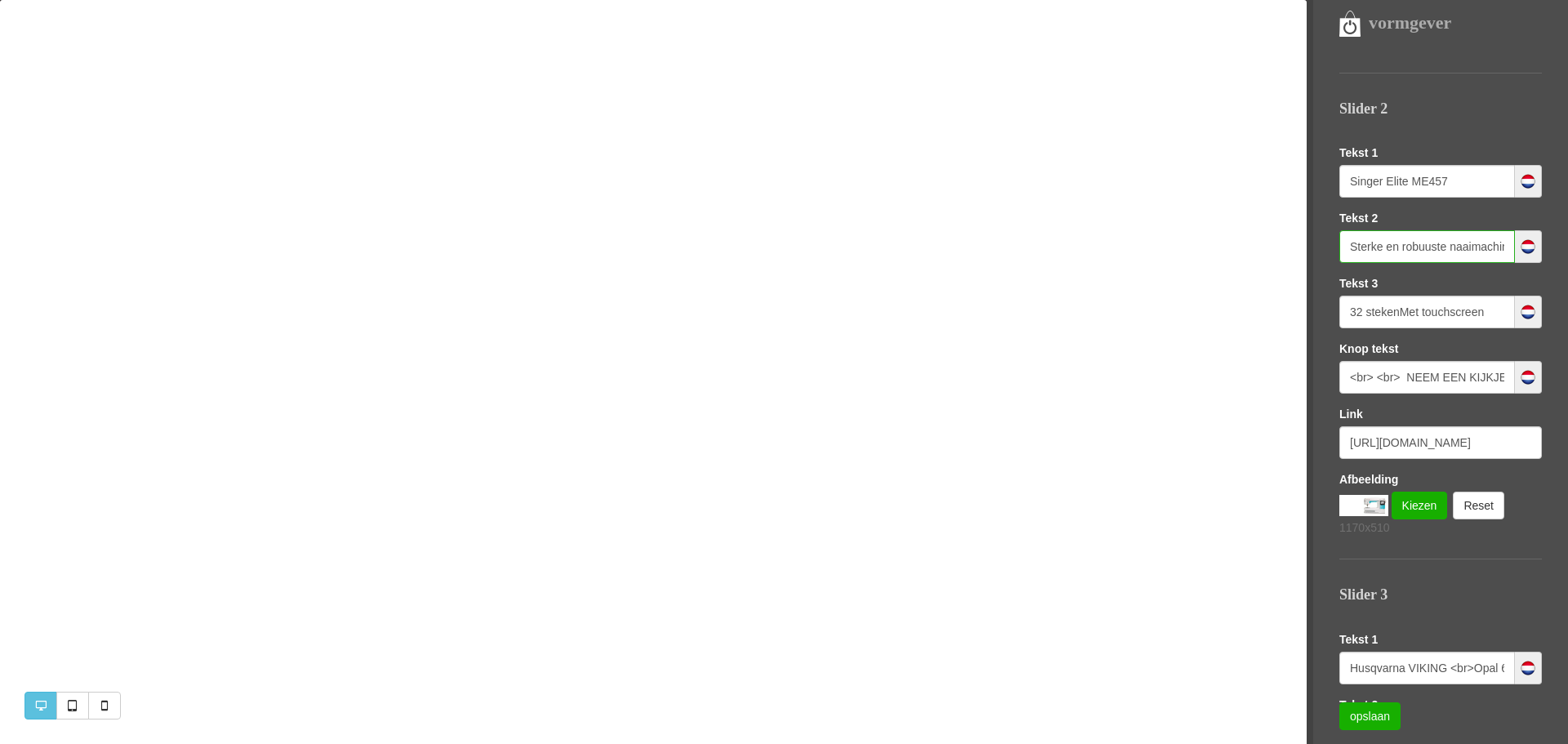
click at [1445, 248] on input "Sterke en robuuste naaimachine met stalen frame" at bounding box center [1427, 246] width 176 height 32
type input "Sterke en robuuste naaimachine met stalen frame"
click at [1397, 313] on input "32 stekenMet touchscreen" at bounding box center [1427, 311] width 176 height 32
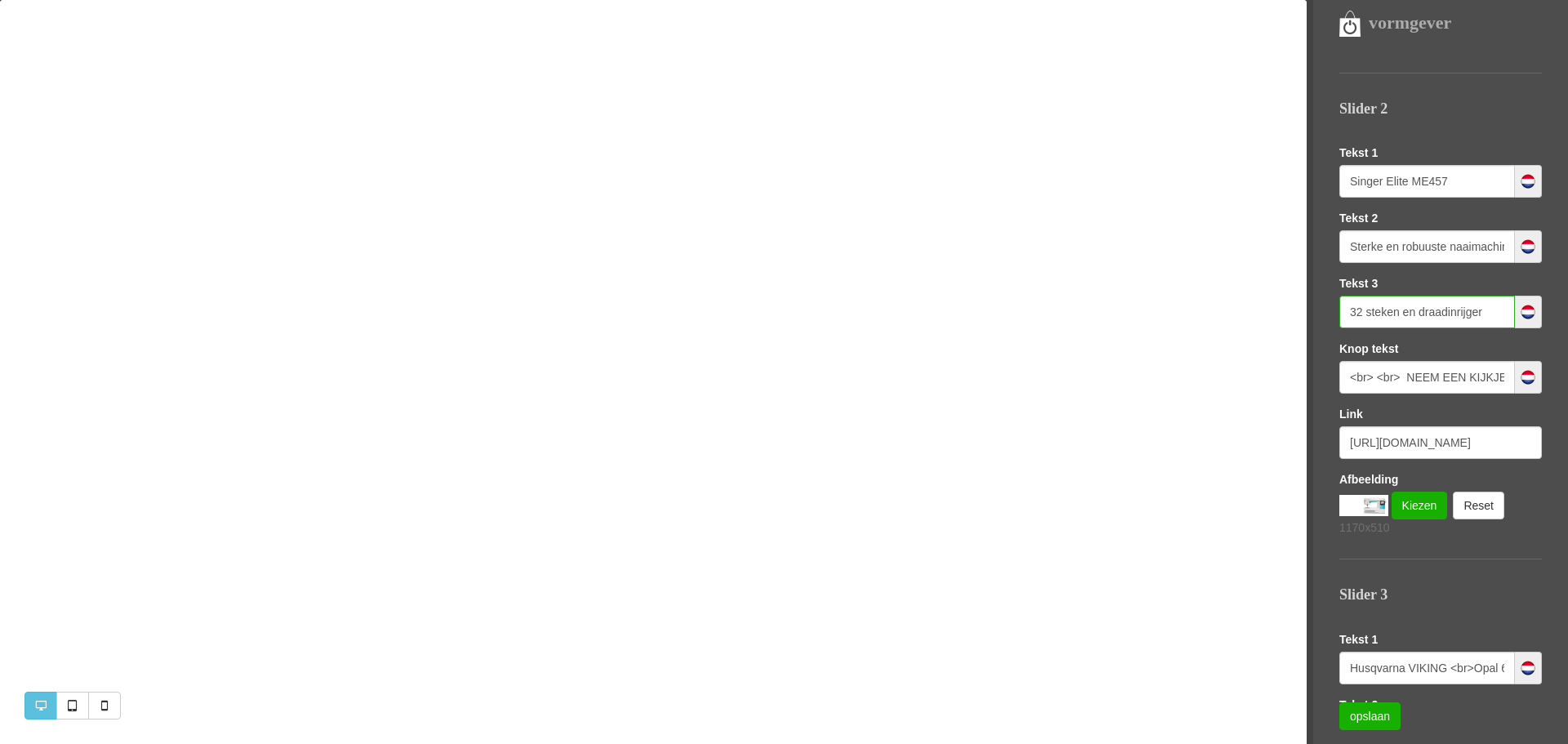
type input "32 steken en draadinrijger"
click at [1380, 376] on input "<br> <br> NEEM EEN KIJKJE" at bounding box center [1427, 377] width 176 height 32
type input "<br> NEEM EEN KIJKJE"
click at [1438, 439] on input "[URL][DOMAIN_NAME]" at bounding box center [1440, 442] width 202 height 32
click at [1440, 439] on input "[URL][DOMAIN_NAME]" at bounding box center [1440, 442] width 202 height 32
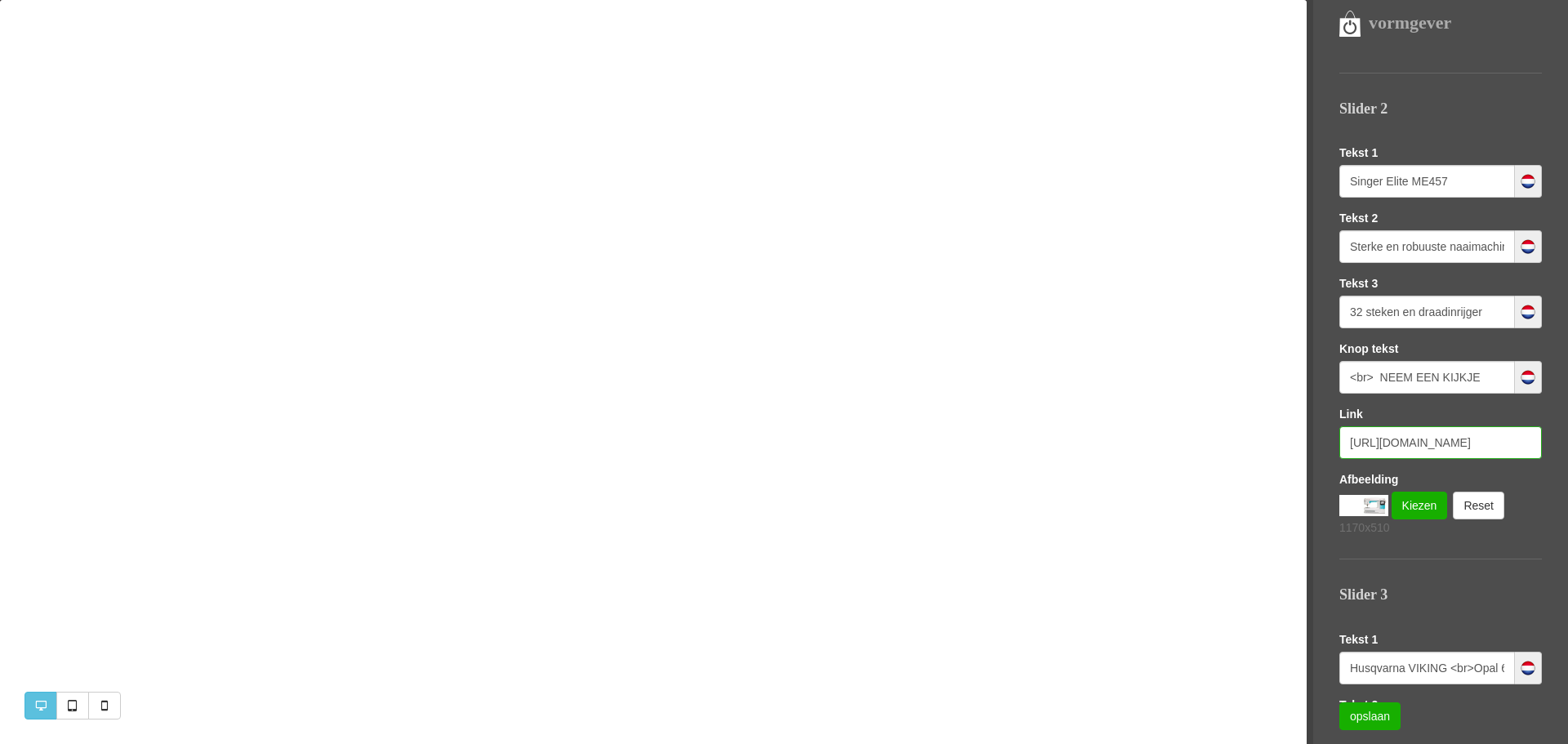
click at [1440, 439] on input "[URL][DOMAIN_NAME]" at bounding box center [1440, 442] width 202 height 32
click at [1440, 439] on input "[URL][DOMAIN_NAME]" at bounding box center [1440, 442] width 202 height 32
paste input "[URL][DOMAIN_NAME]"
type input "[URL][DOMAIN_NAME]"
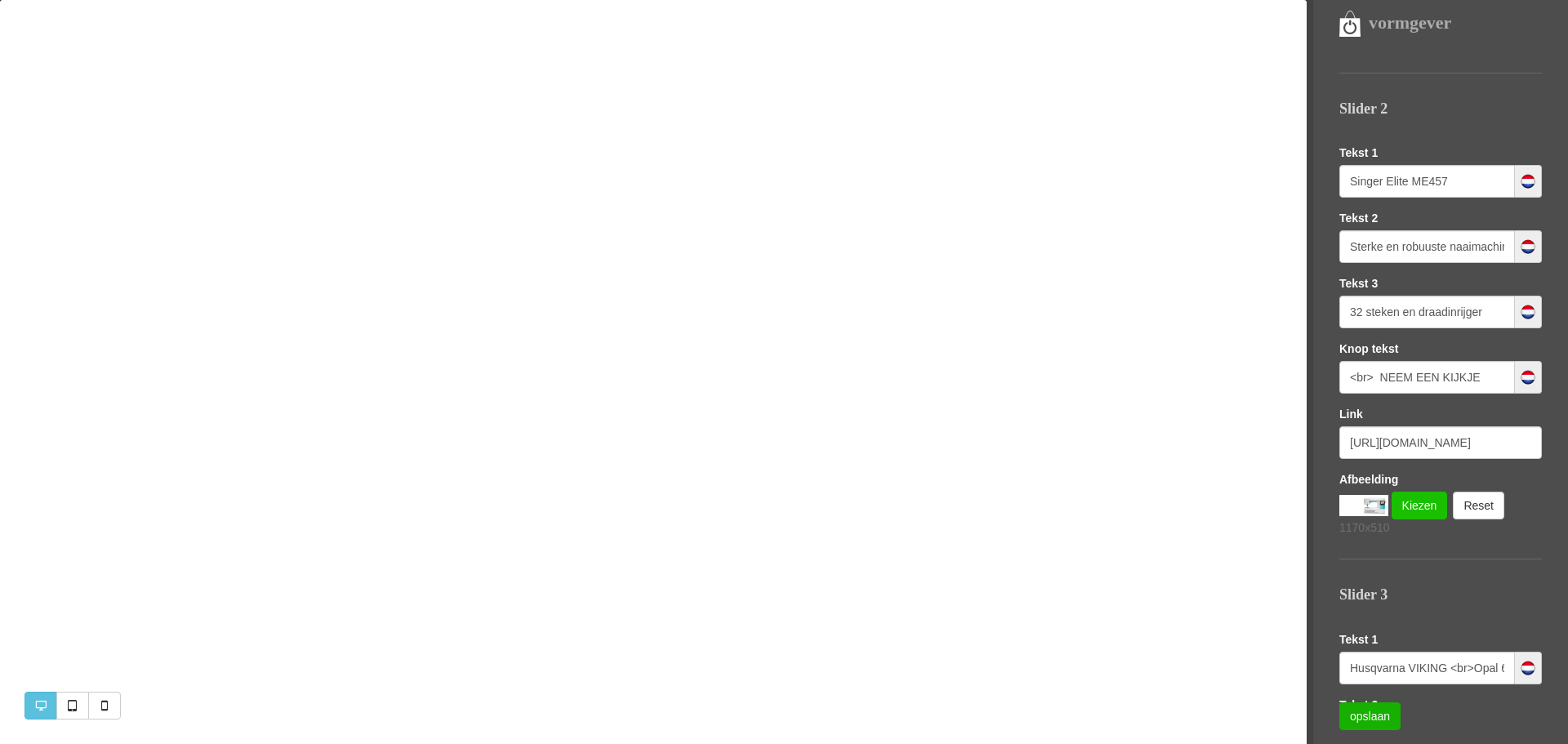
scroll to position [0, 0]
click at [1418, 502] on link "Kiezen" at bounding box center [1419, 506] width 56 height 28
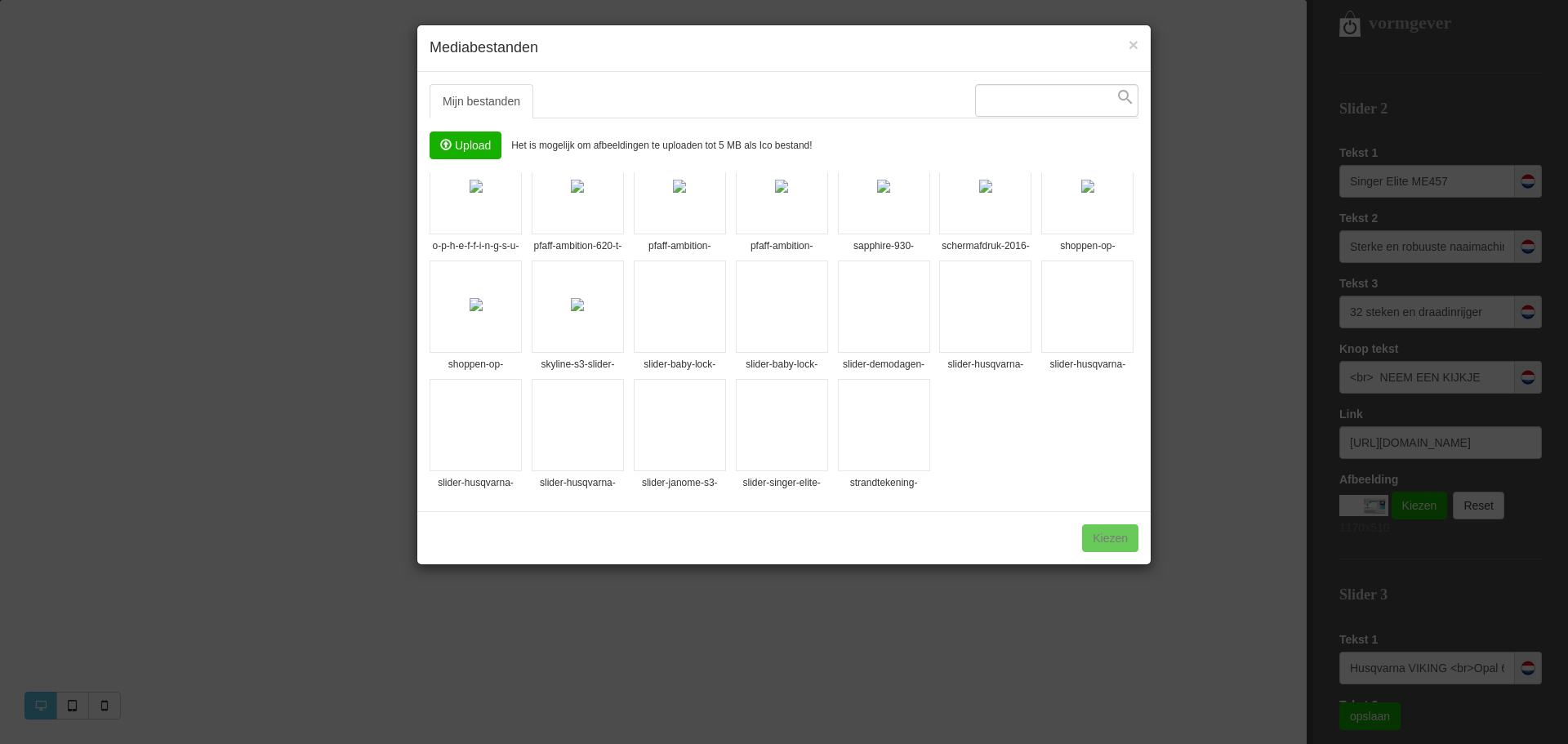
scroll to position [510, 0]
click at [775, 430] on img at bounding box center [782, 423] width 13 height 13
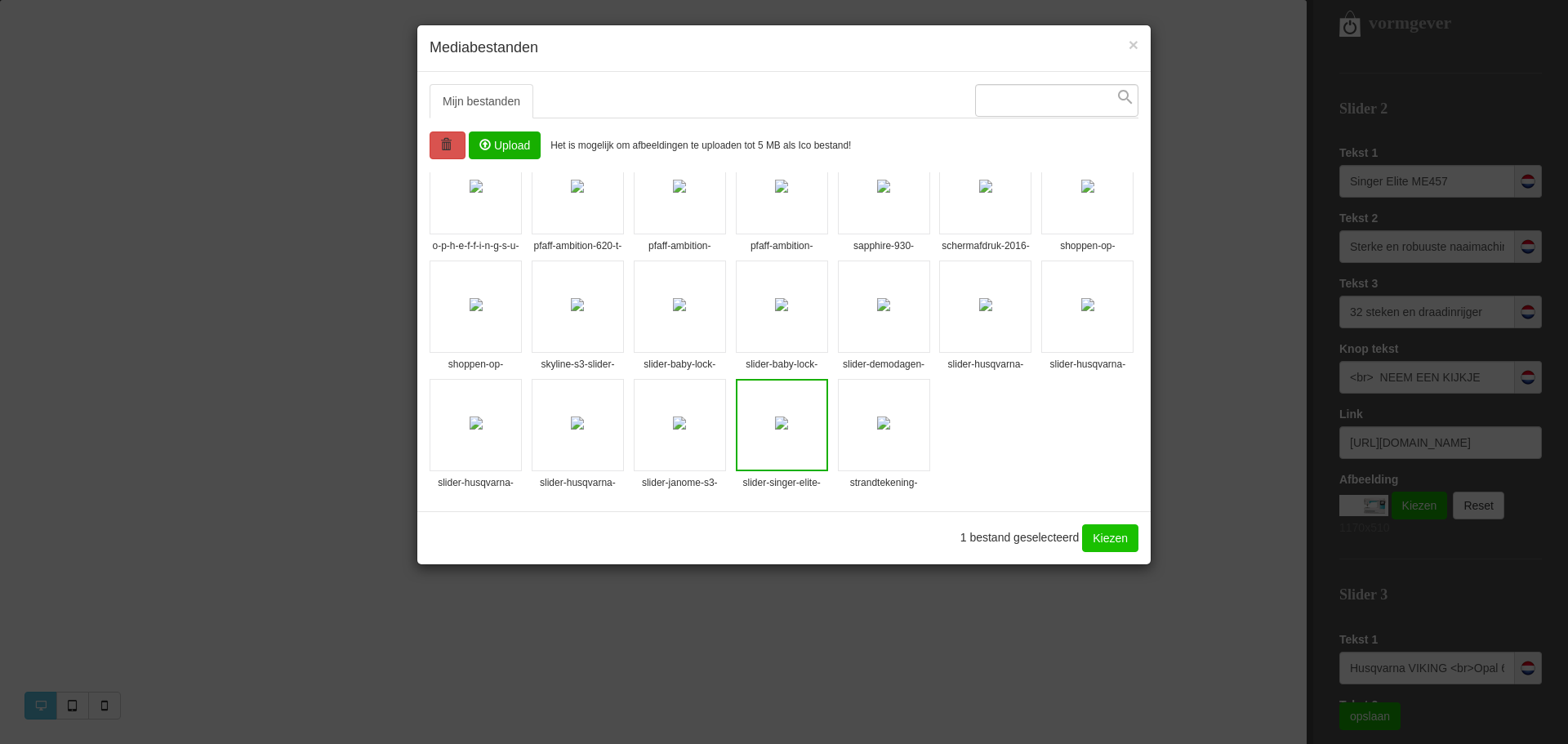
click at [1119, 542] on link "Kiezen" at bounding box center [1110, 538] width 56 height 28
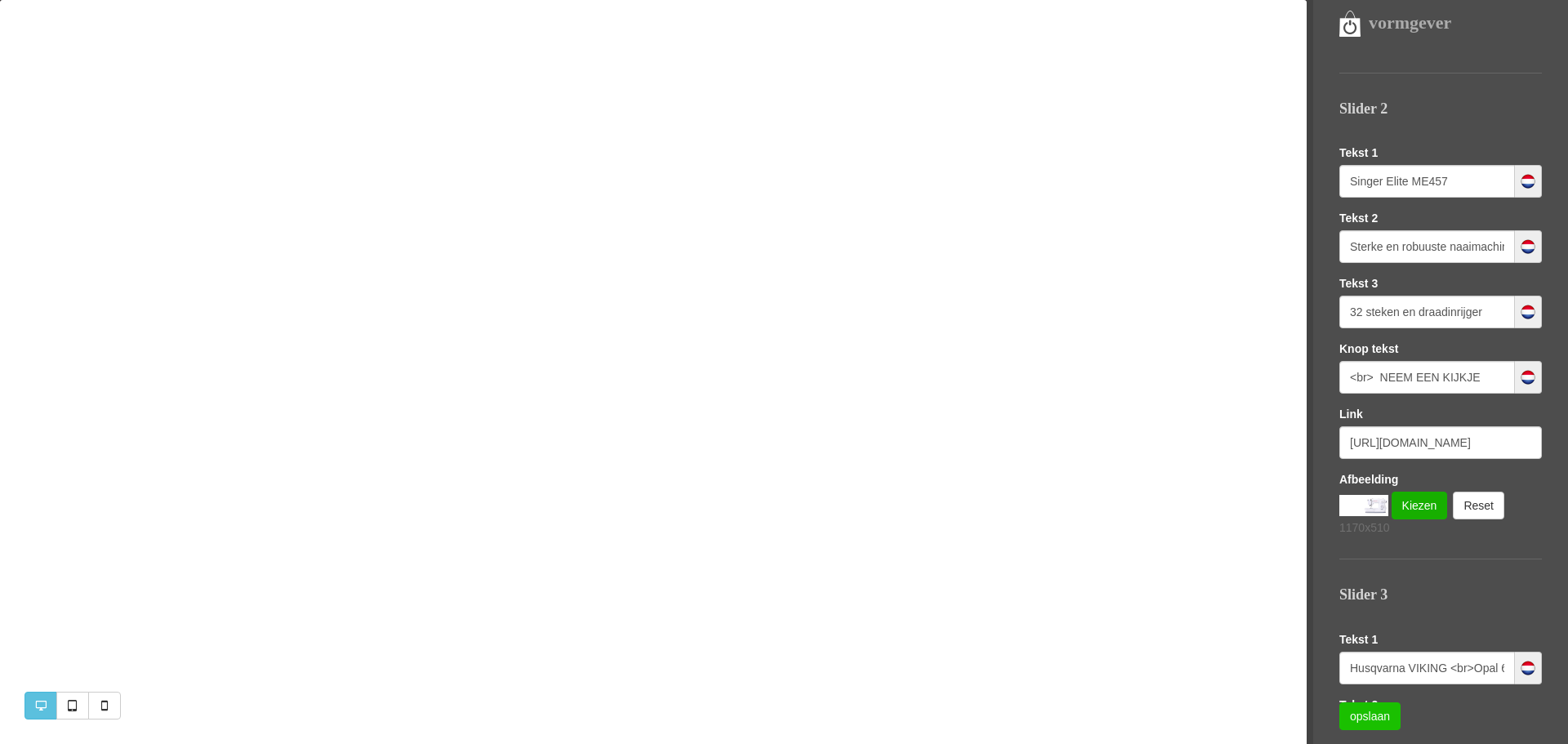
click at [1373, 717] on link "opslaan" at bounding box center [1369, 716] width 61 height 28
click at [1482, 238] on input "Sterke en robuuste naaimachine met stalen frame" at bounding box center [1427, 246] width 176 height 32
type input "Sterke en robuuste naaimachine <br> met stalen frame"
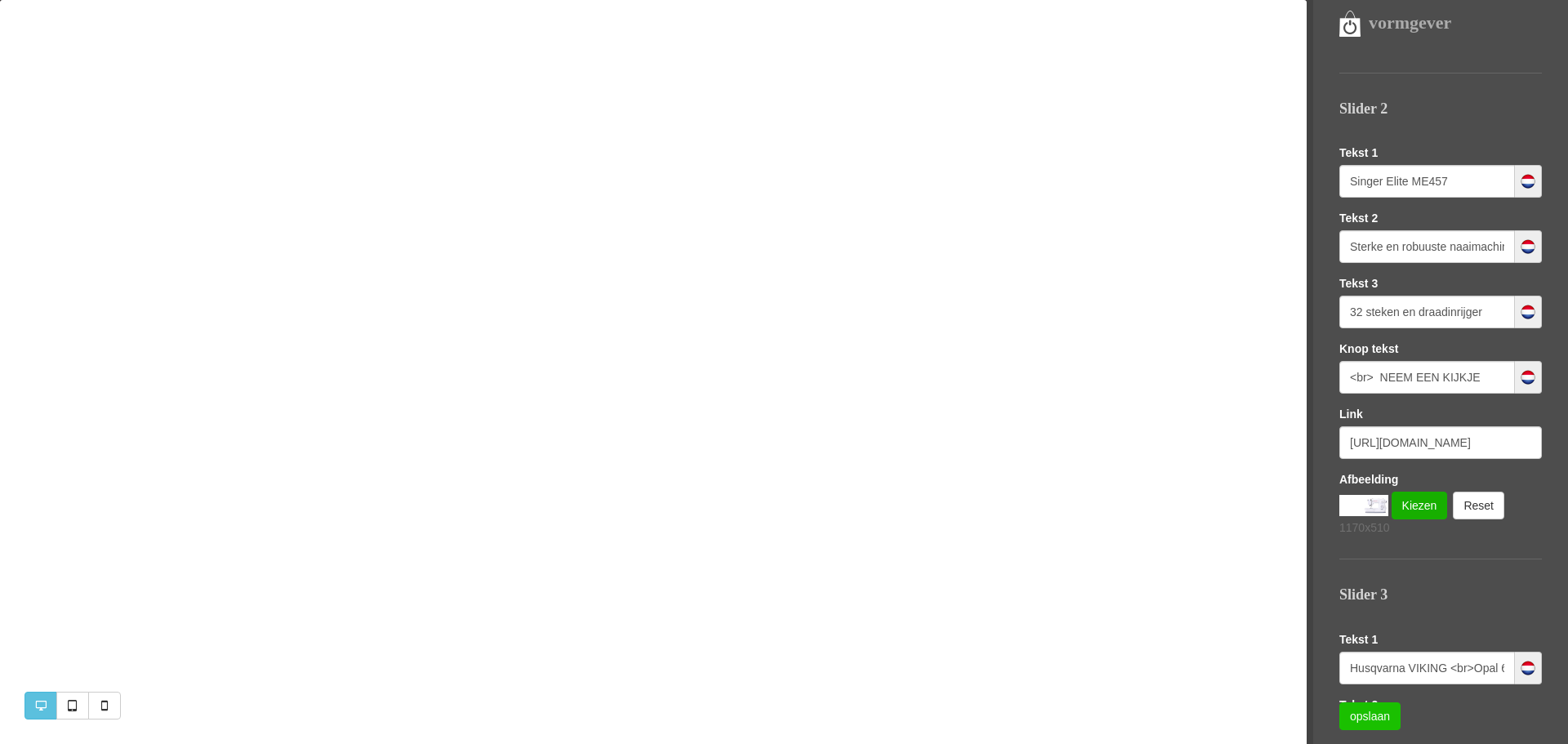
click at [1351, 713] on link "opslaan" at bounding box center [1369, 716] width 61 height 28
click at [1351, 0] on div "vormgever Templates Sofie LETTERTYPE KLEUREN LOGO EN FAVICON SEO (GOOGLE) Slide…" at bounding box center [784, 0] width 1568 height 0
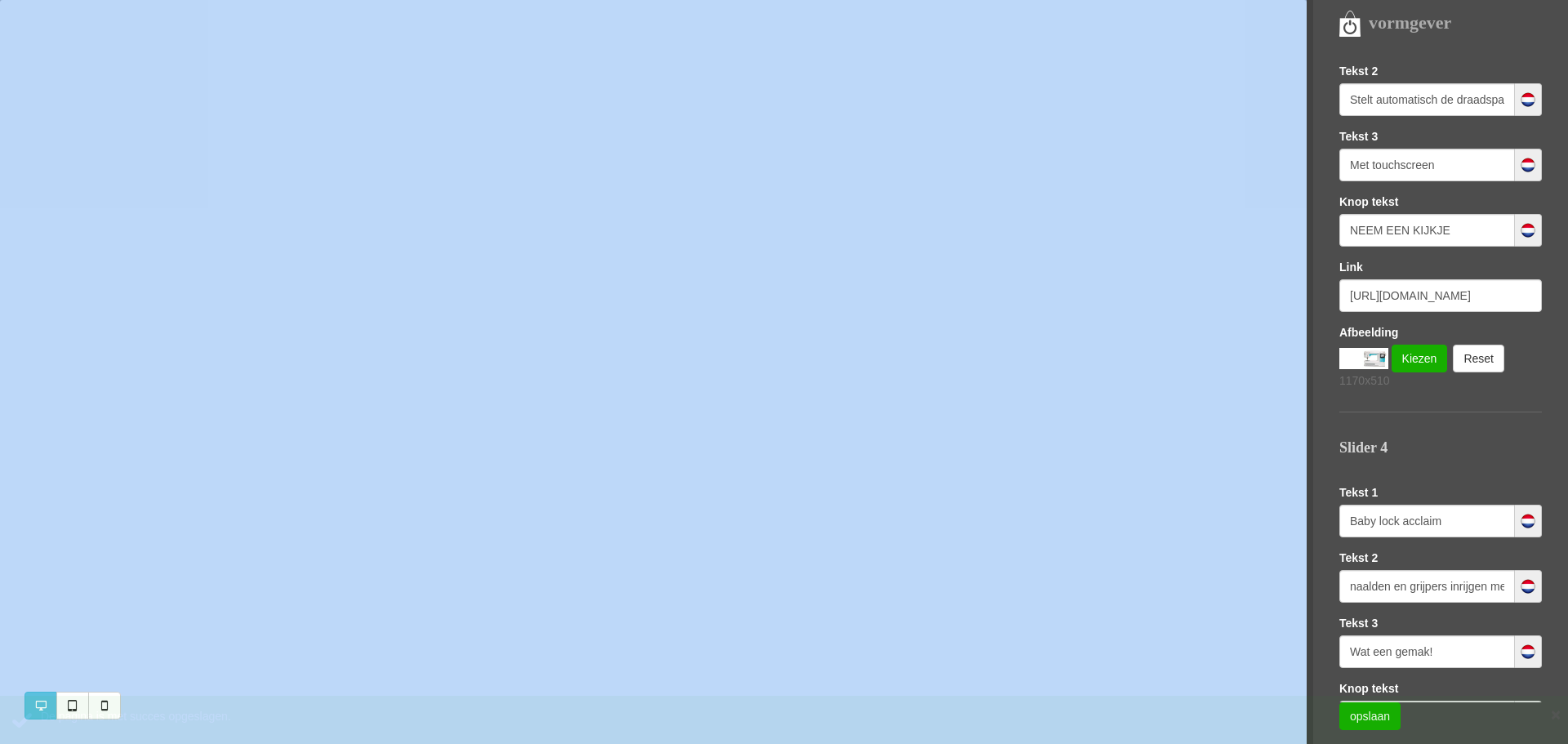
scroll to position [1443, 0]
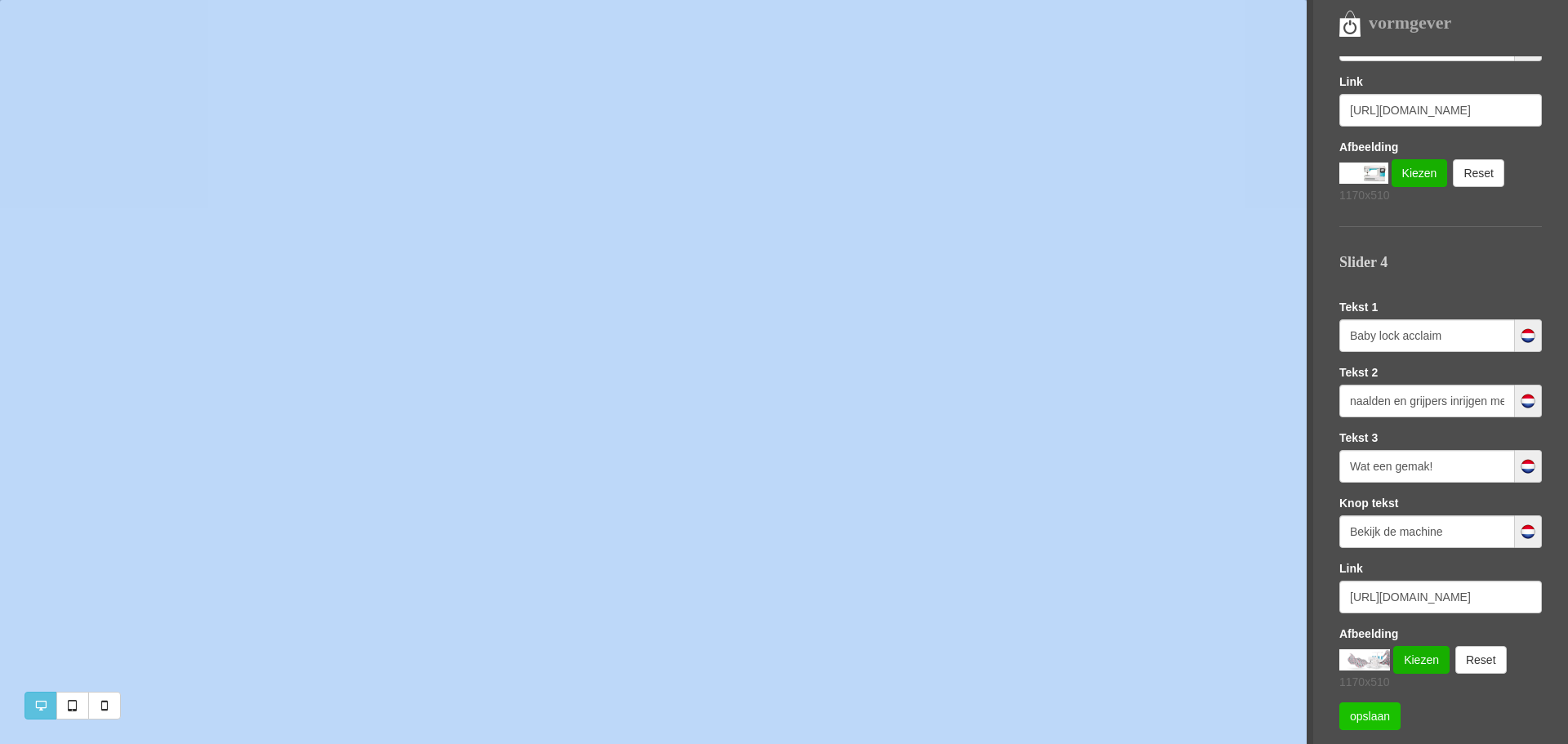
click at [1379, 717] on link "opslaan" at bounding box center [1369, 716] width 61 height 28
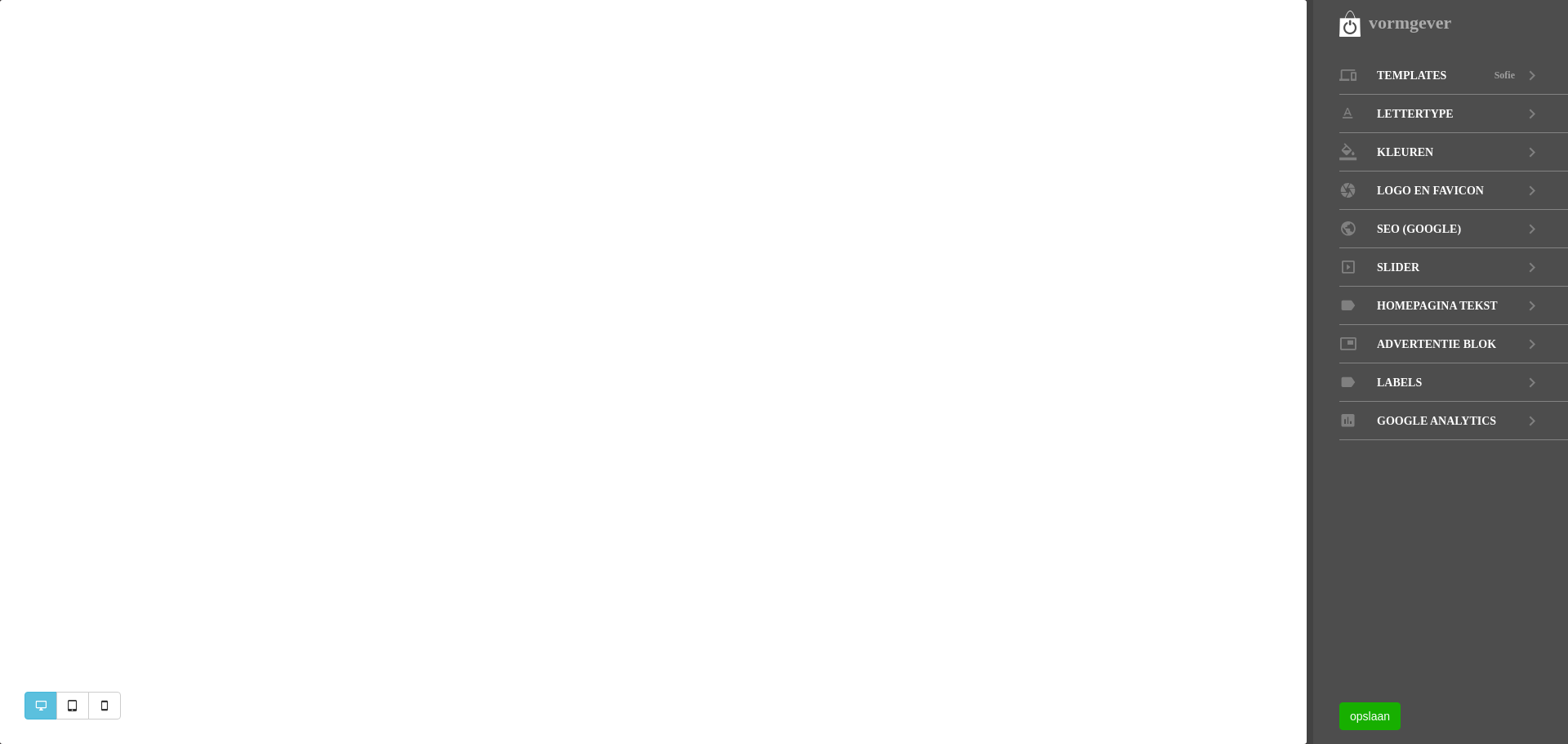
select select "5000"
click at [1531, 264] on icon at bounding box center [1531, 268] width 19 height 39
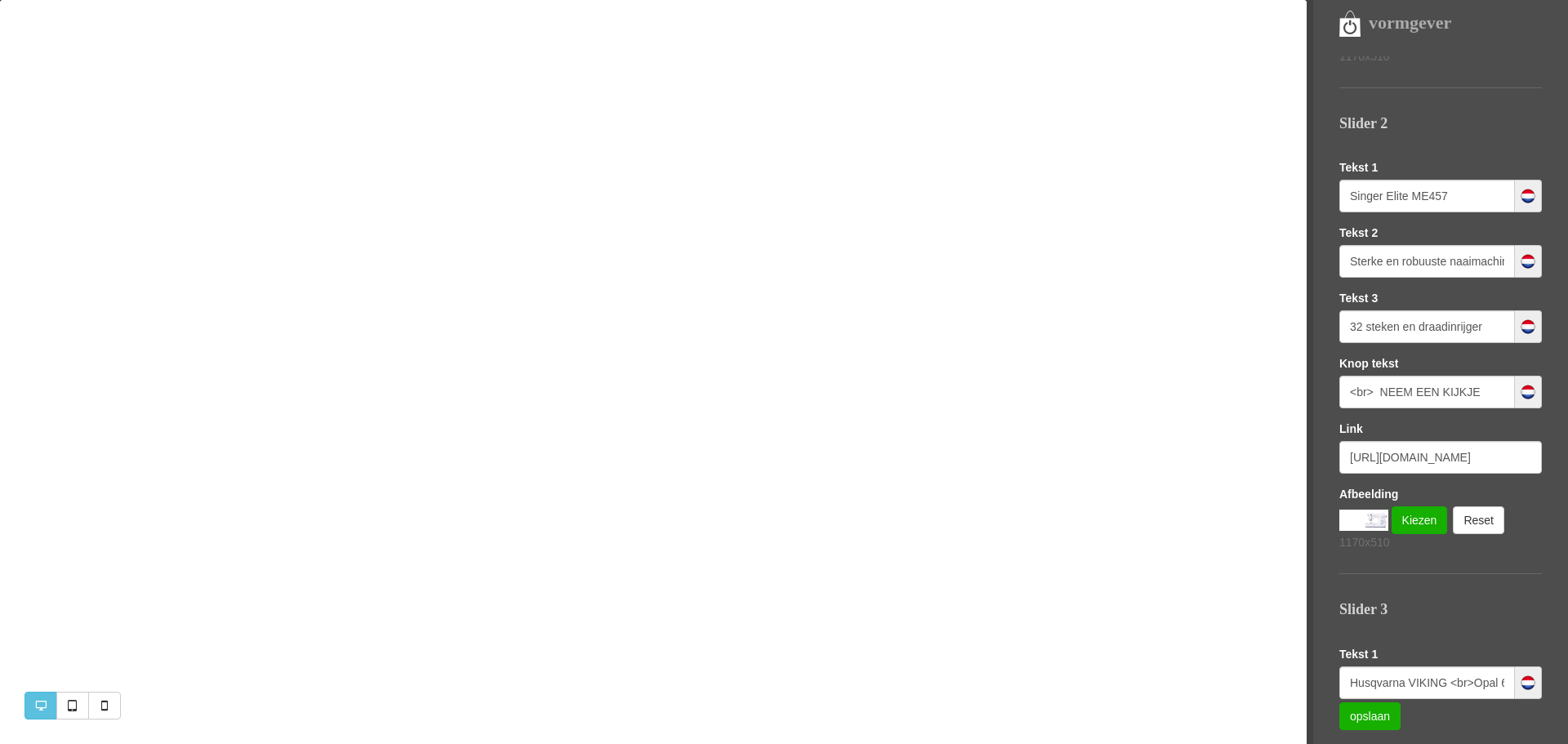
scroll to position [616, 0]
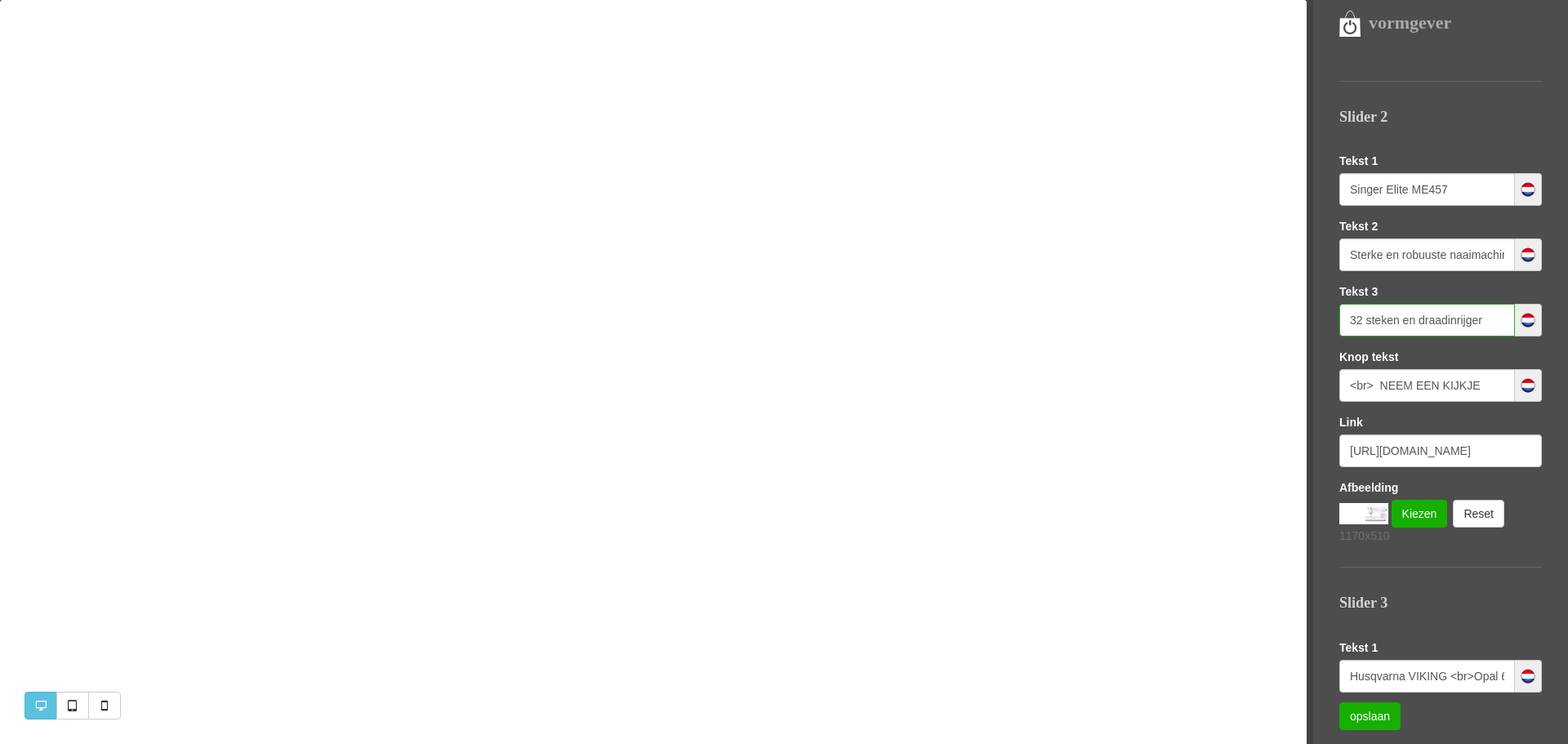
click at [1402, 322] on input "32 steken en draadinrijger" at bounding box center [1427, 320] width 176 height 32
type input "32 steken, draadinrijger en éenstapsknoopsgat"
click at [1372, 725] on link "opslaan" at bounding box center [1369, 716] width 61 height 28
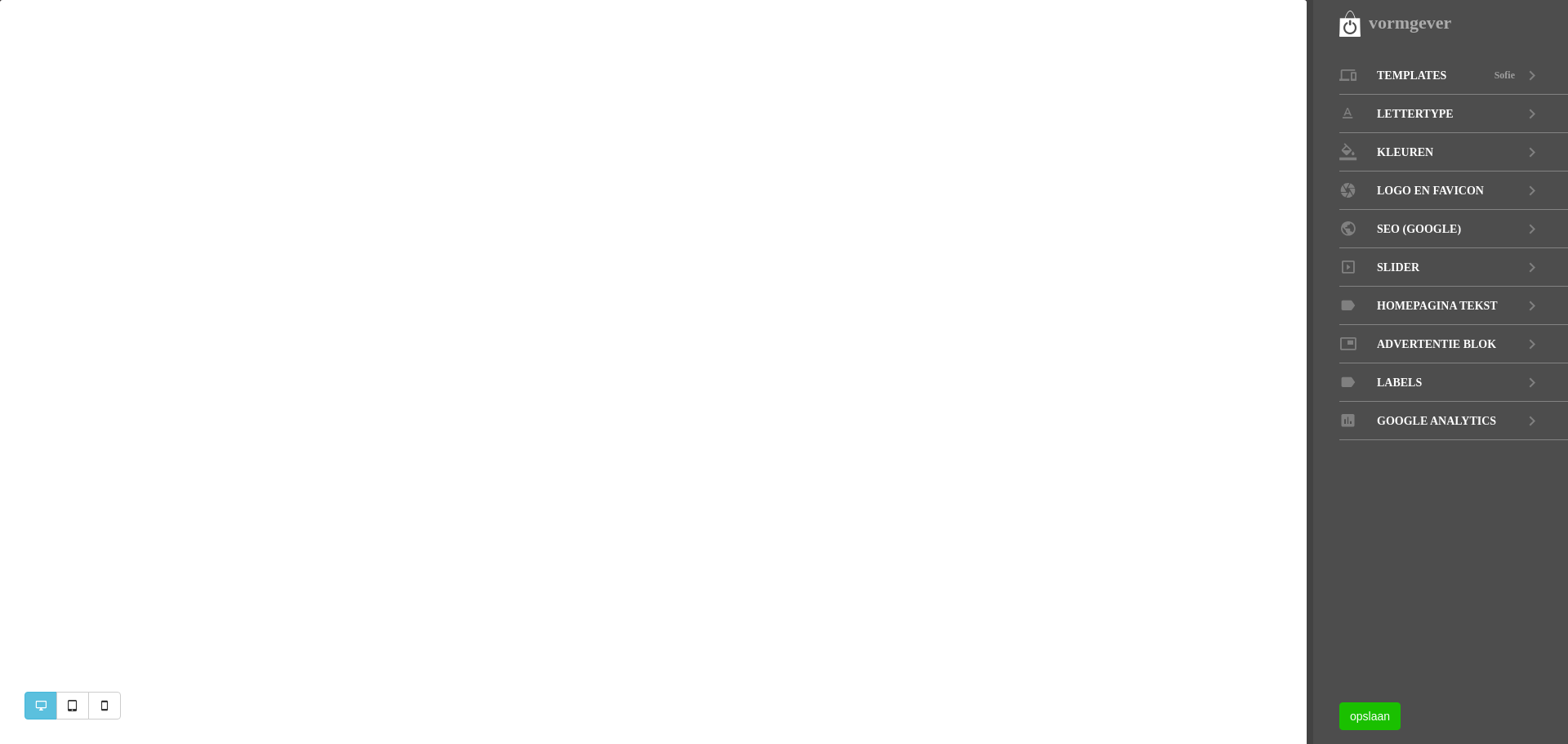
click at [1368, 721] on link "opslaan" at bounding box center [1369, 716] width 61 height 28
click at [1412, 267] on span "Slider" at bounding box center [1398, 268] width 43 height 39
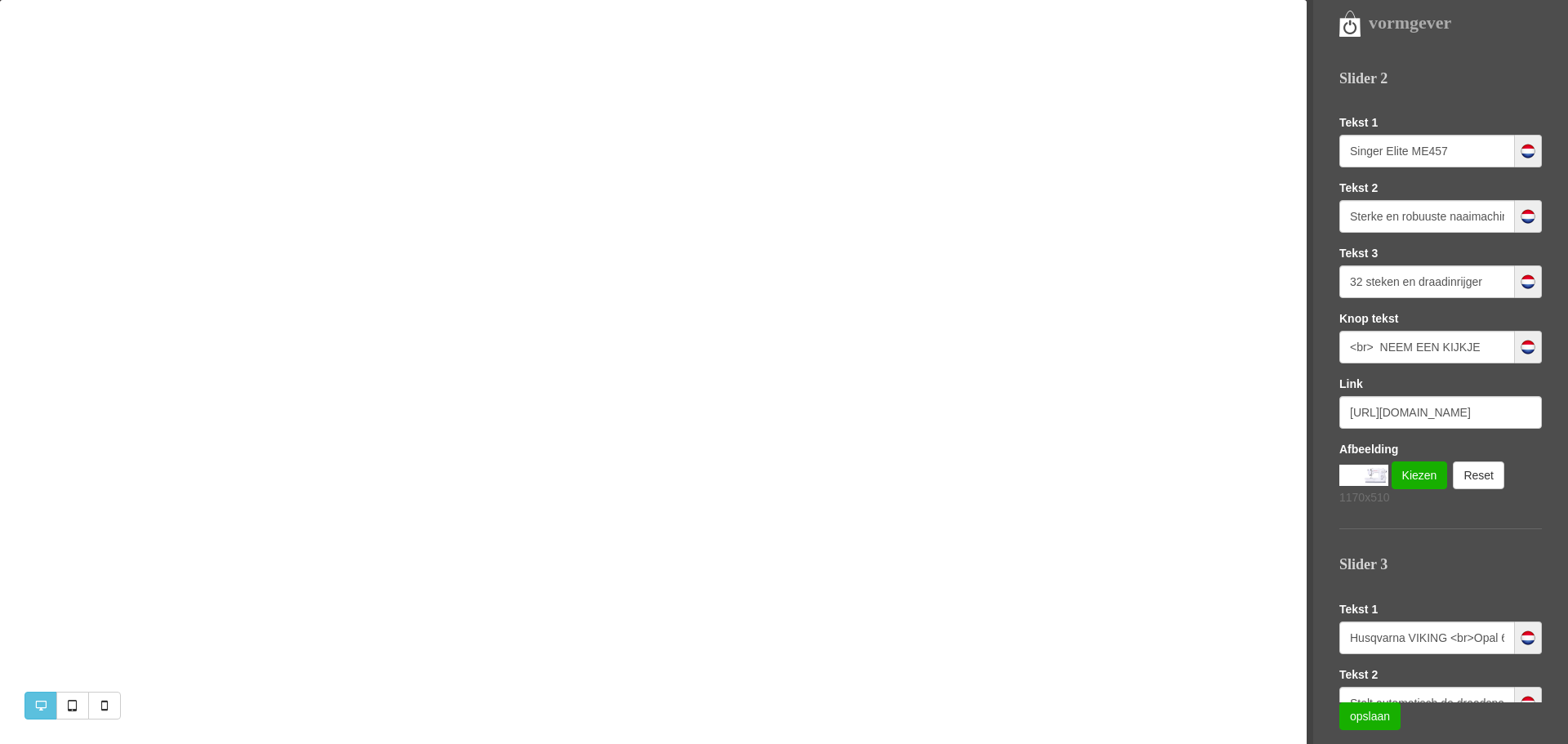
scroll to position [657, 0]
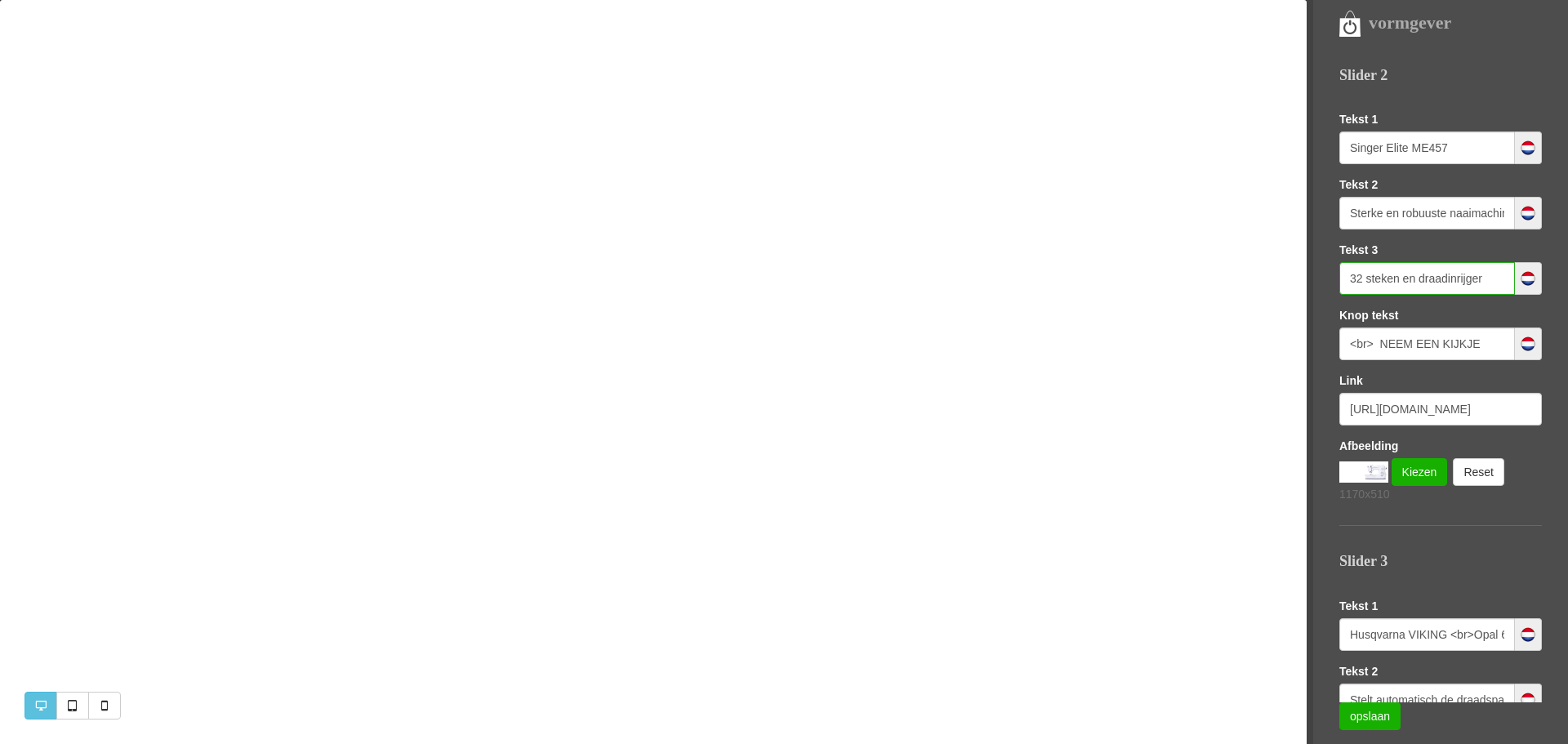
click at [1403, 274] on input "32 steken en draadinrijger" at bounding box center [1427, 278] width 176 height 32
click at [1415, 277] on input "32 steken, draadinrijger en éénstapsknoopsgat" at bounding box center [1427, 278] width 176 height 32
click at [1393, 279] on input "32 steken, draadinrijger en één-staps-knoopsgat" at bounding box center [1427, 278] width 176 height 32
type input "32 steken, draadinrijger en <br> één-staps-knoopsgat"
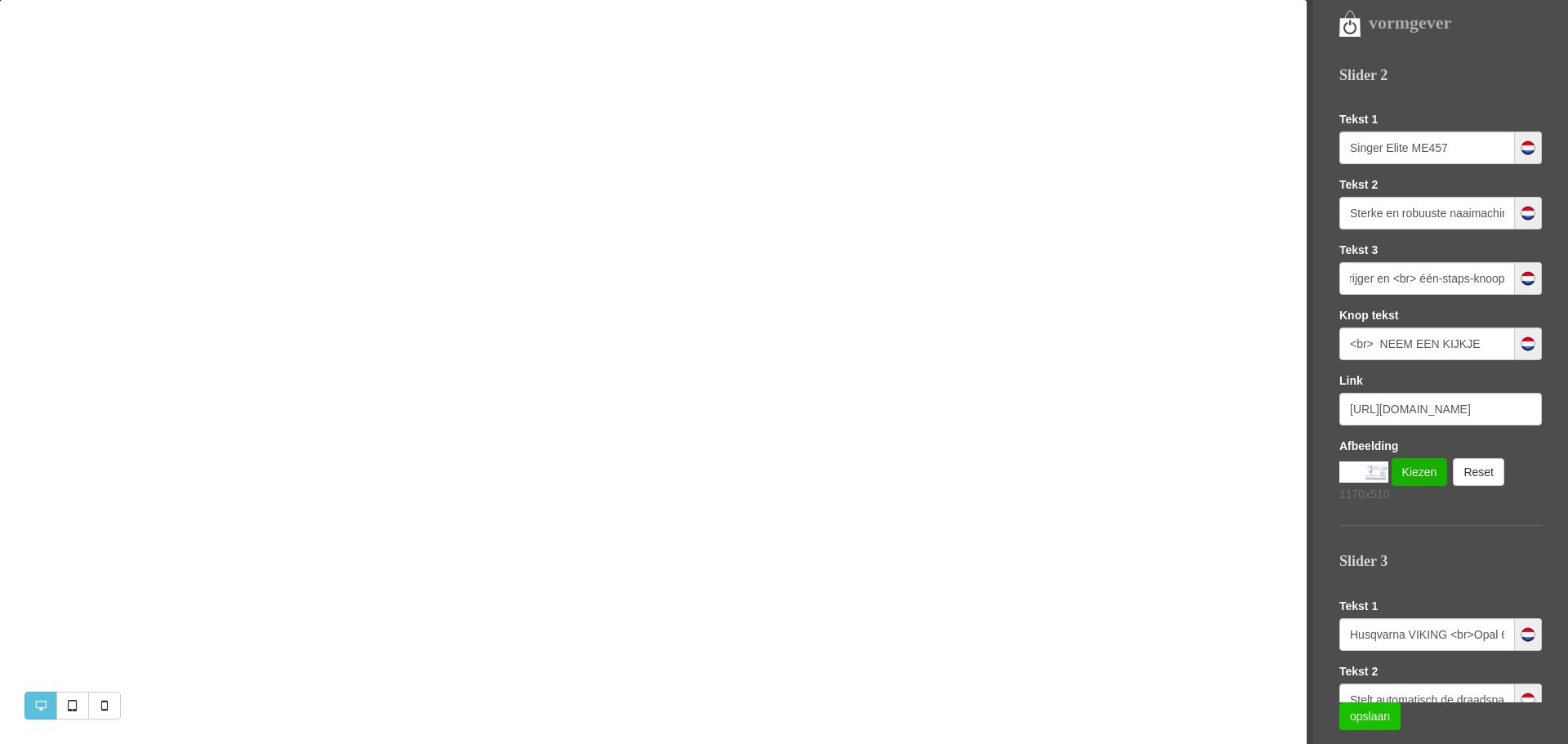
click at [1379, 717] on link "opslaan" at bounding box center [1369, 716] width 61 height 28
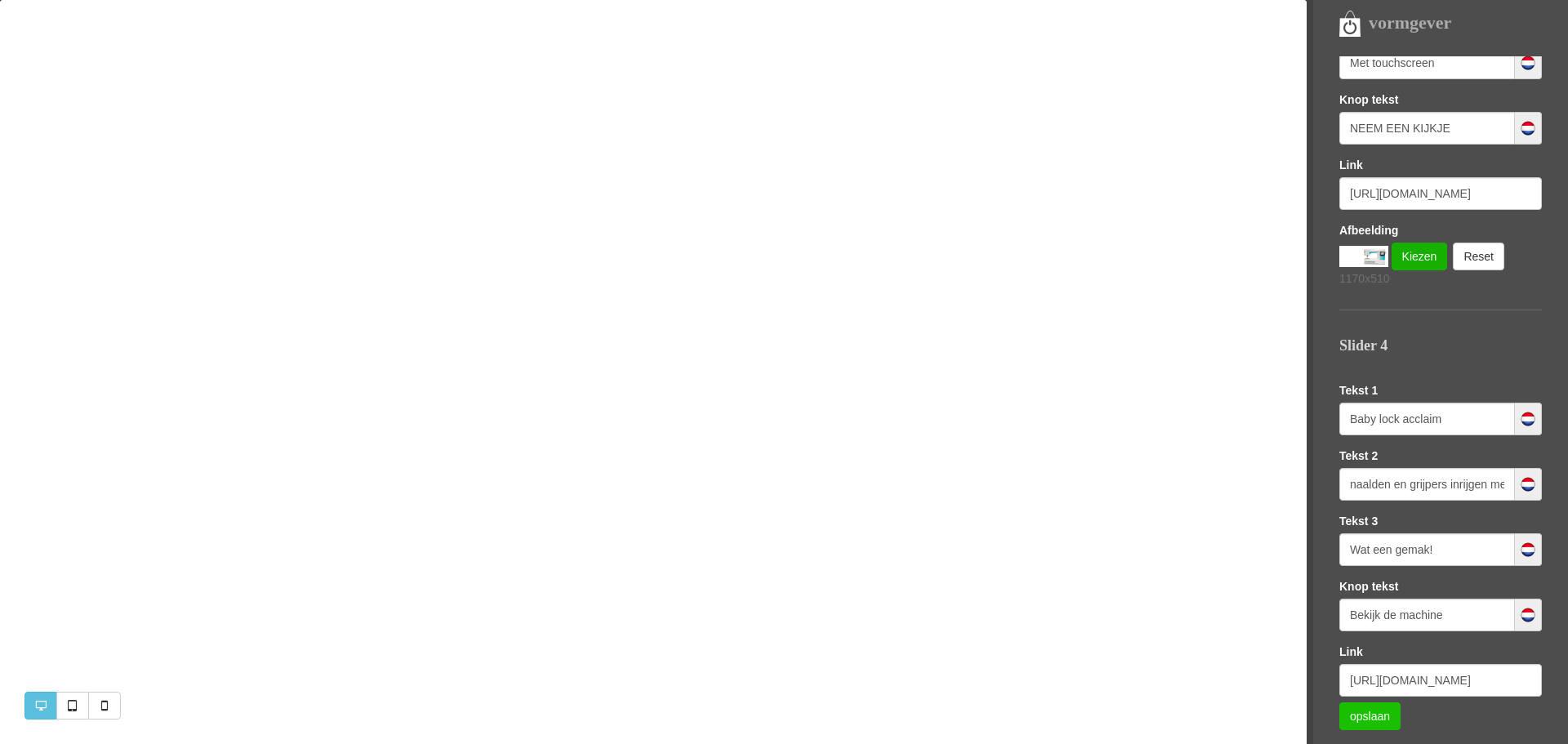
scroll to position [1365, 0]
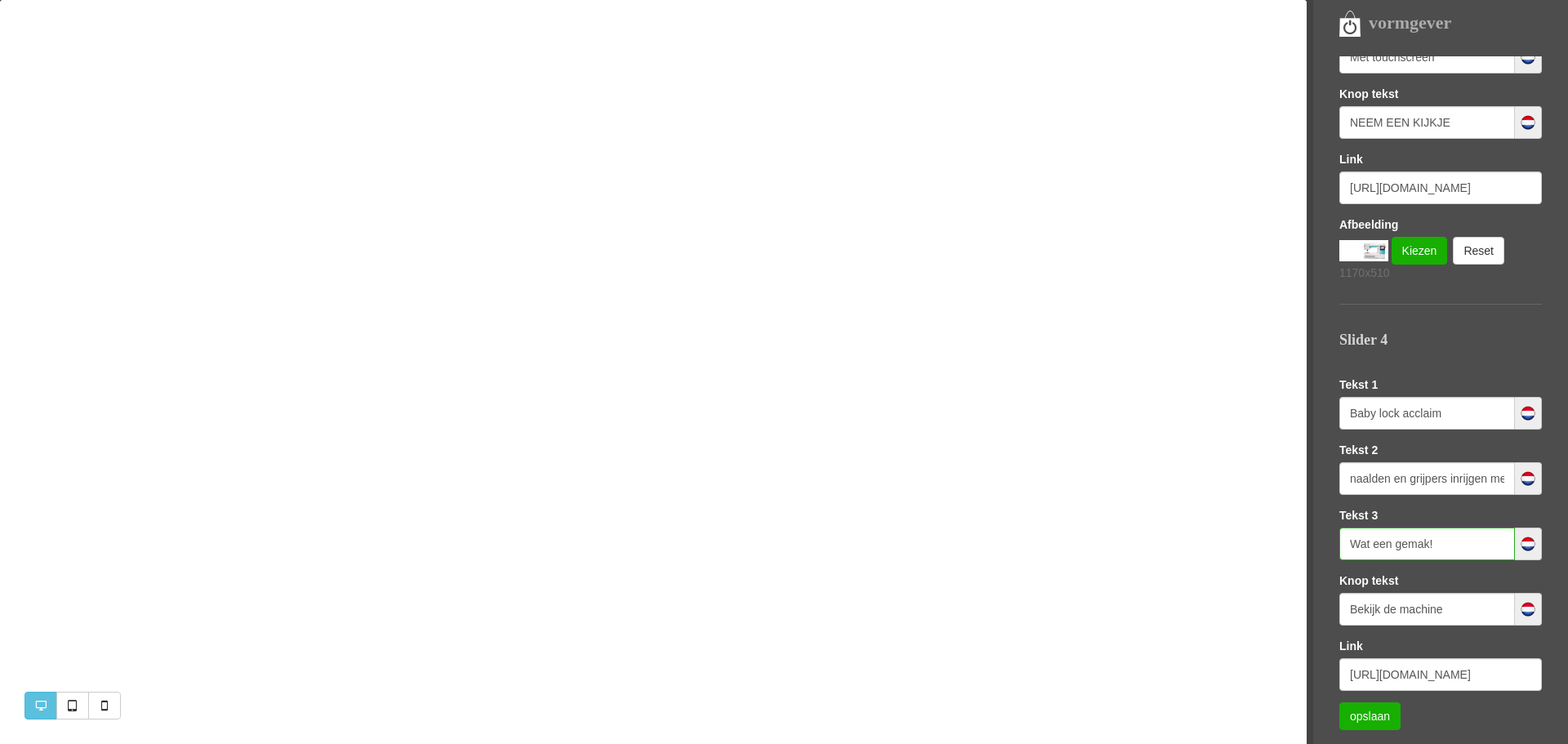
click at [1436, 544] on input "Wat een gemak!" at bounding box center [1427, 543] width 176 height 32
click at [1371, 713] on link "opslaan" at bounding box center [1369, 716] width 61 height 28
click at [1477, 546] on input "Wat een gemak met een prachtig resultaat!" at bounding box center [1427, 543] width 176 height 32
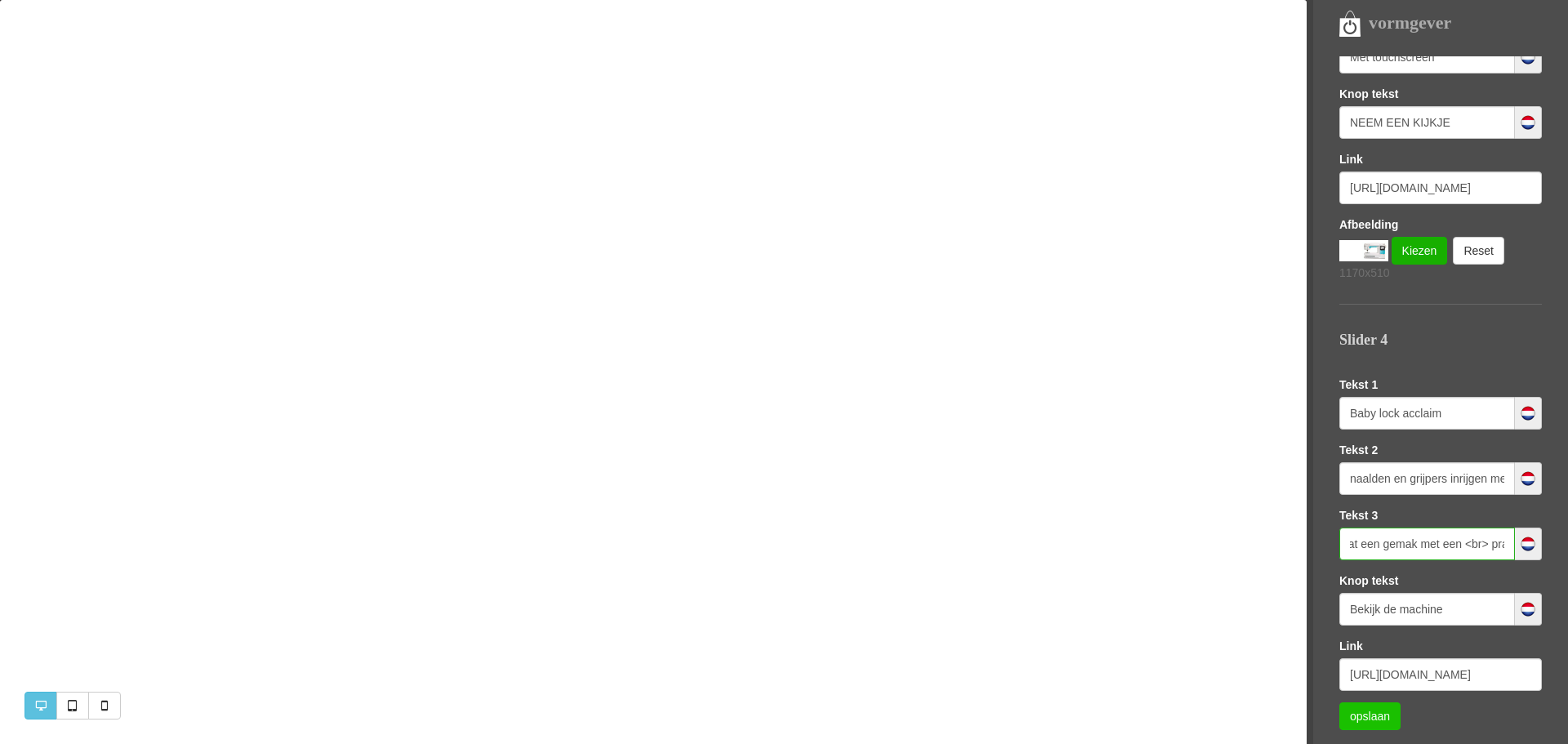
type input "Wat een gemak met een <br> prachtig resultaat!"
click at [1365, 708] on link "opslaan" at bounding box center [1369, 716] width 61 height 28
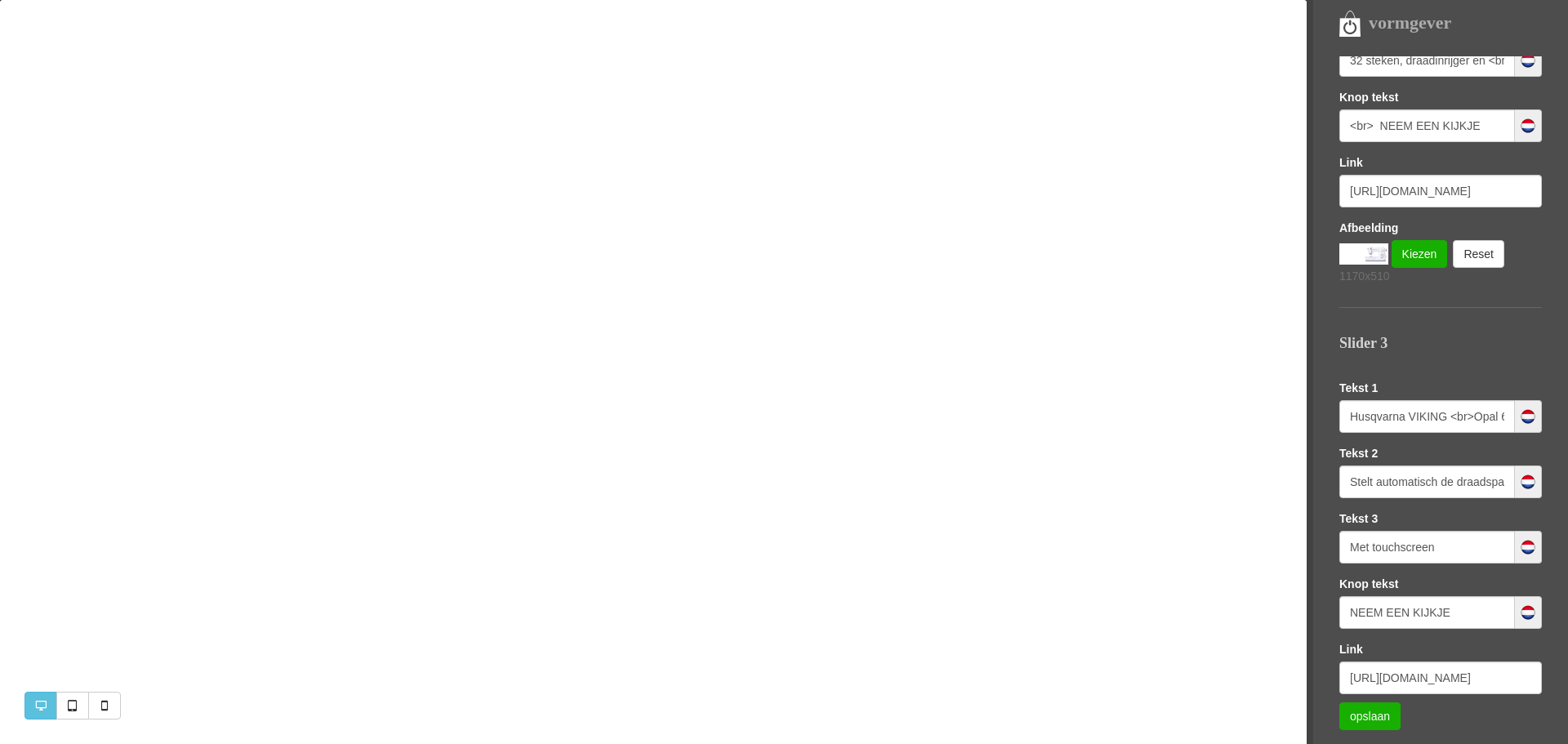
scroll to position [900, 0]
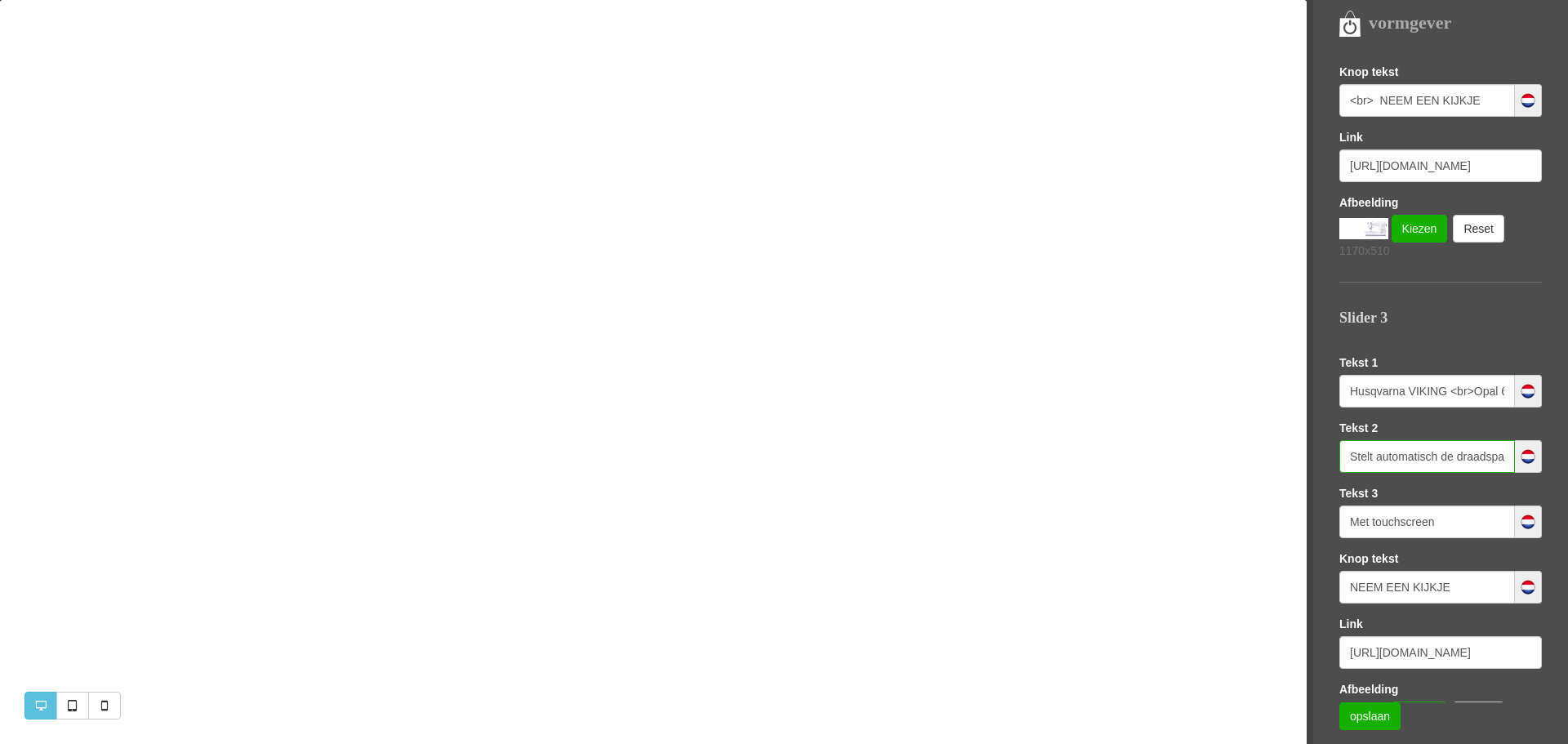
click at [1438, 458] on input "Stelt automatisch de draadspanning in." at bounding box center [1427, 456] width 176 height 32
type input "Stelt automatisch de draadspanning <br> voor u in"
click at [1360, 713] on link "opslaan" at bounding box center [1369, 716] width 61 height 28
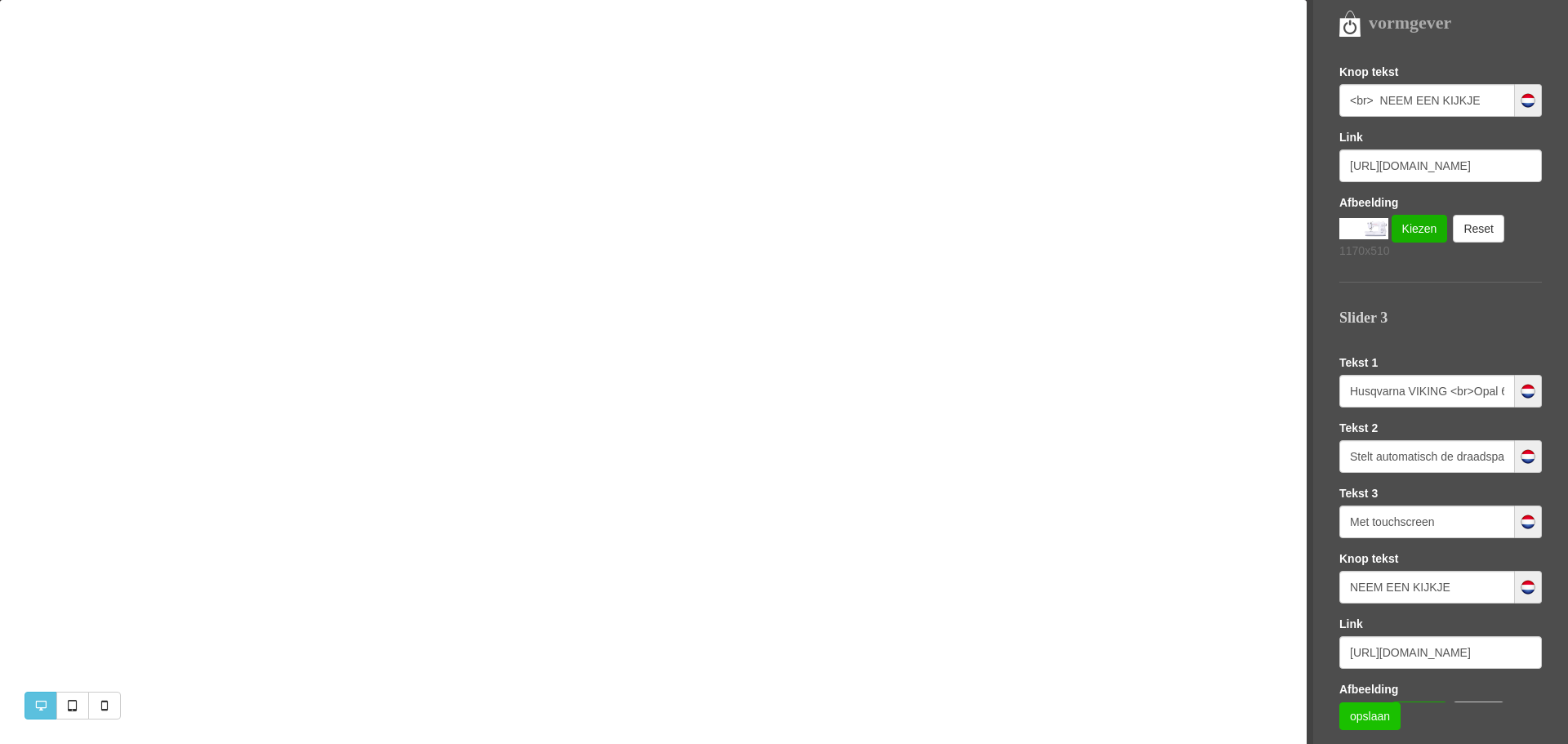
click at [1369, 716] on link "opslaan" at bounding box center [1369, 716] width 61 height 28
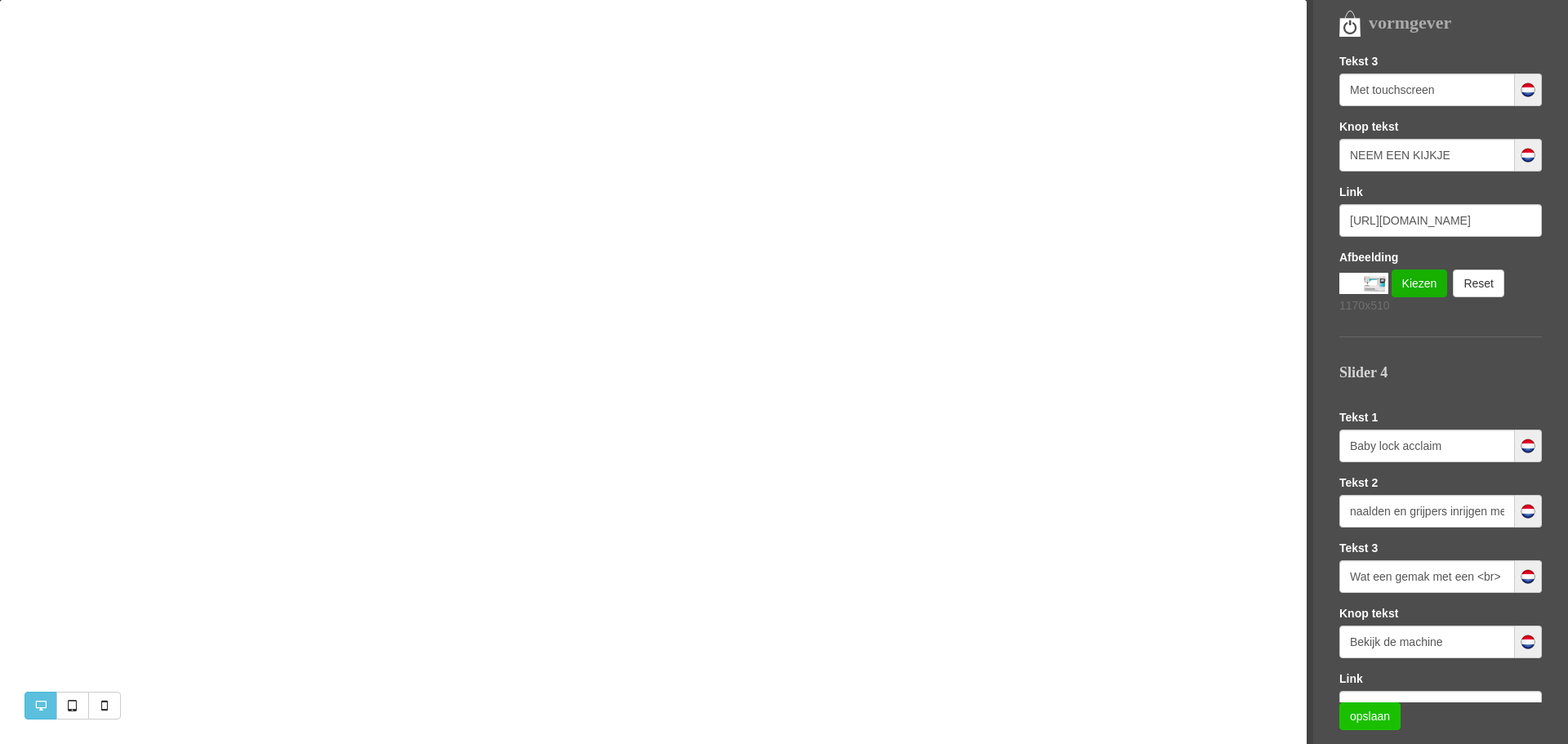
scroll to position [1443, 0]
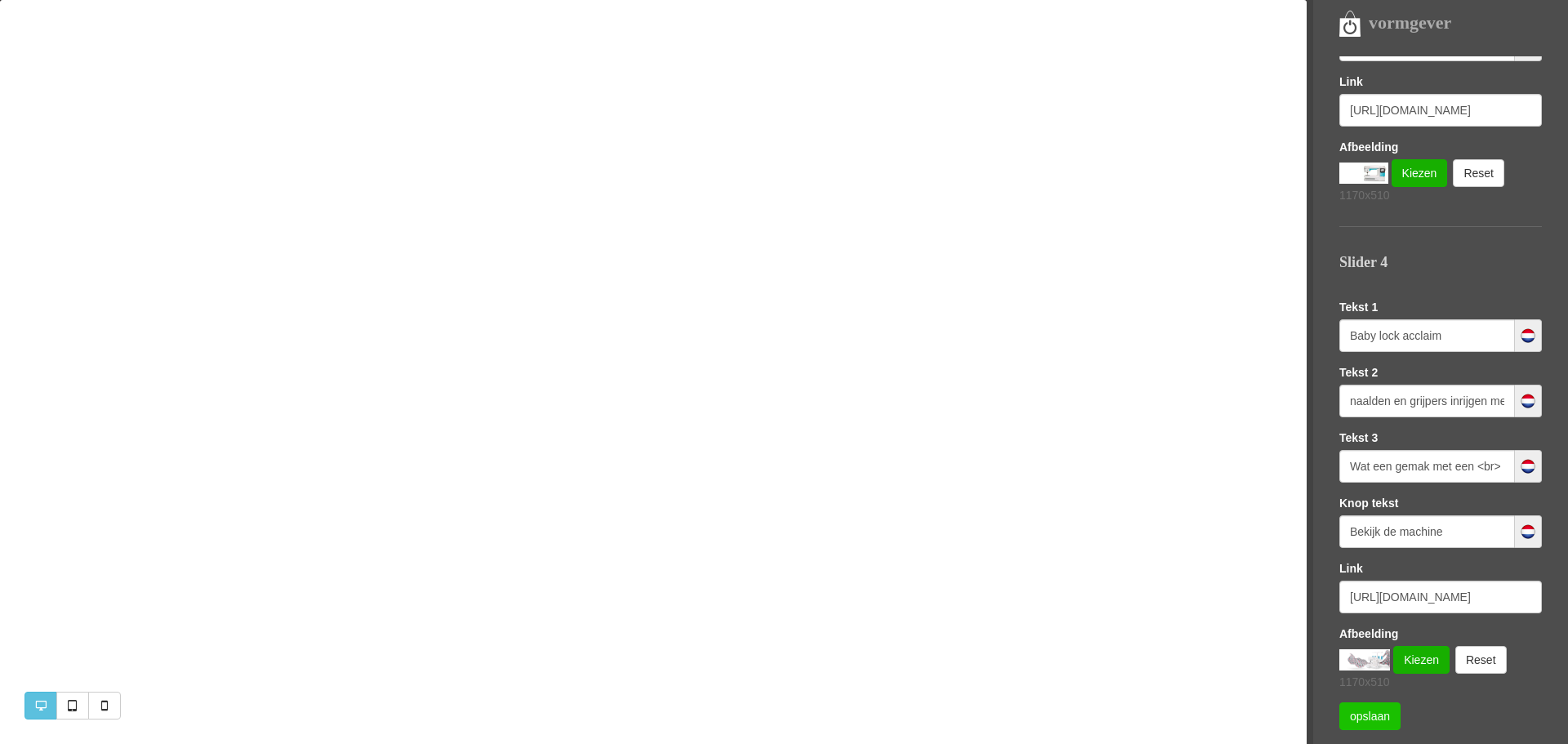
click at [1371, 721] on link "opslaan" at bounding box center [1369, 716] width 61 height 28
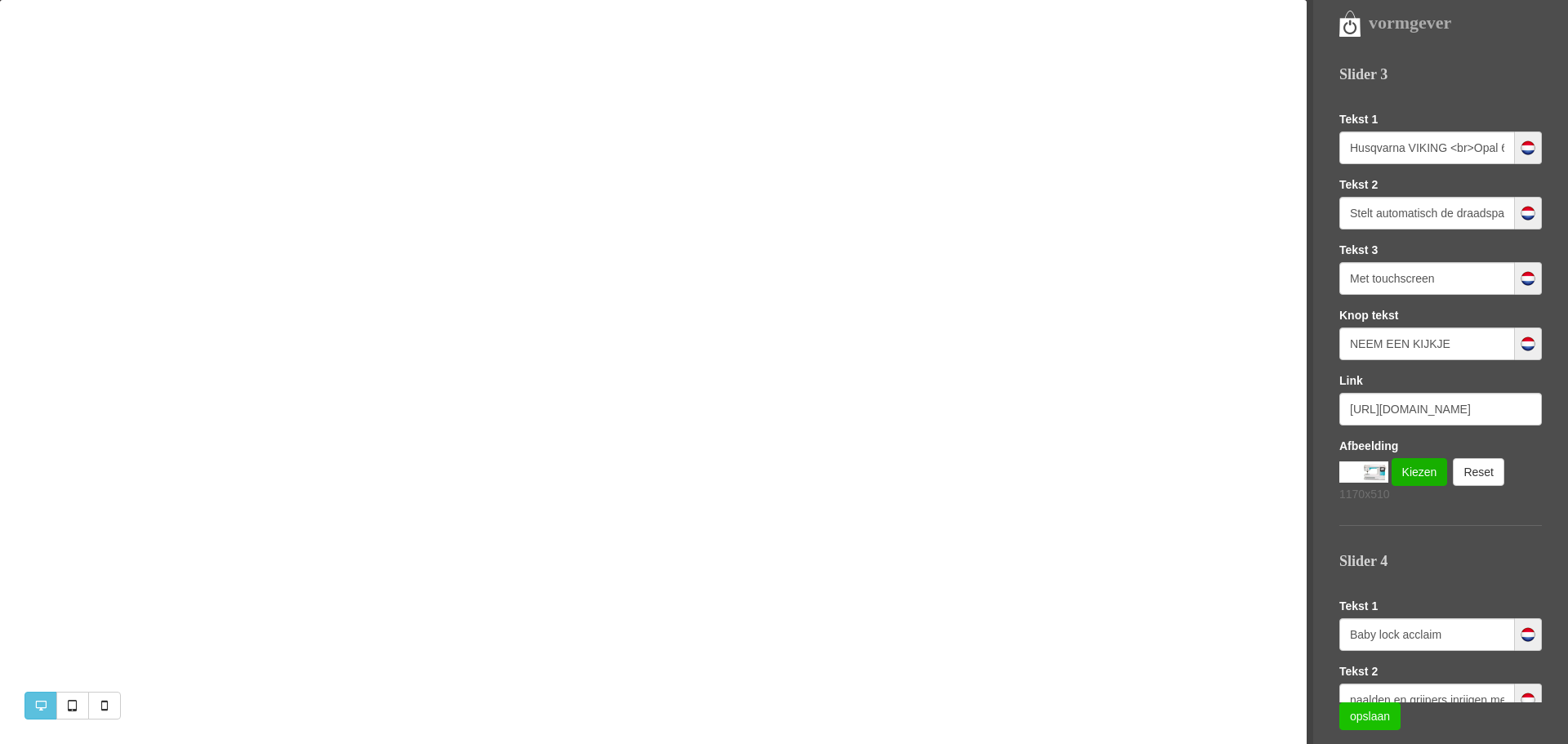
scroll to position [1119, 0]
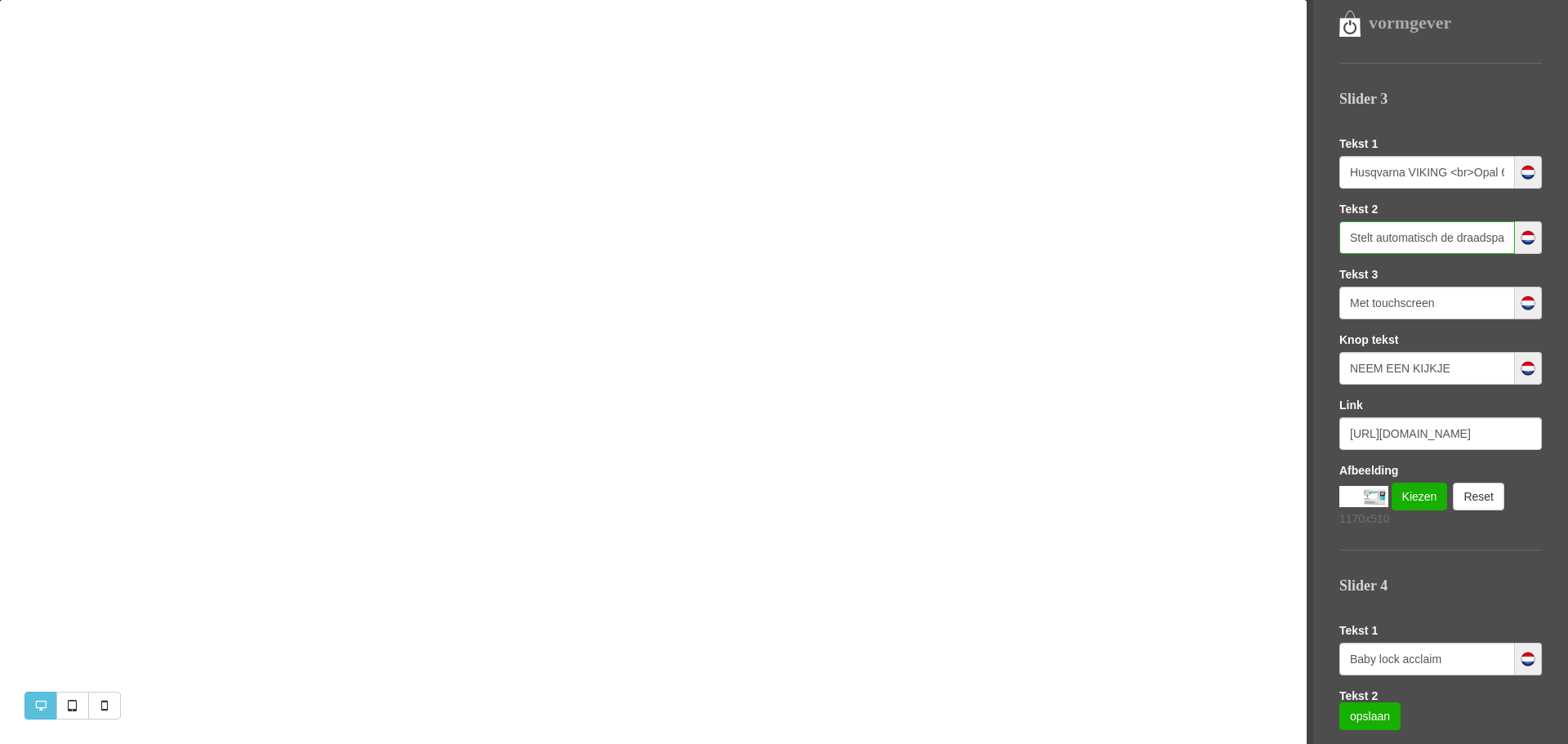
click at [1370, 234] on input "Stelt automatisch de draadspanning <br> voor u in" at bounding box center [1427, 238] width 176 height 32
click at [1357, 714] on link "opslaan" at bounding box center [1369, 716] width 61 height 28
click at [1406, 232] on input "Stelt automatisch de draadspanning <br> voor u in" at bounding box center [1427, 238] width 176 height 32
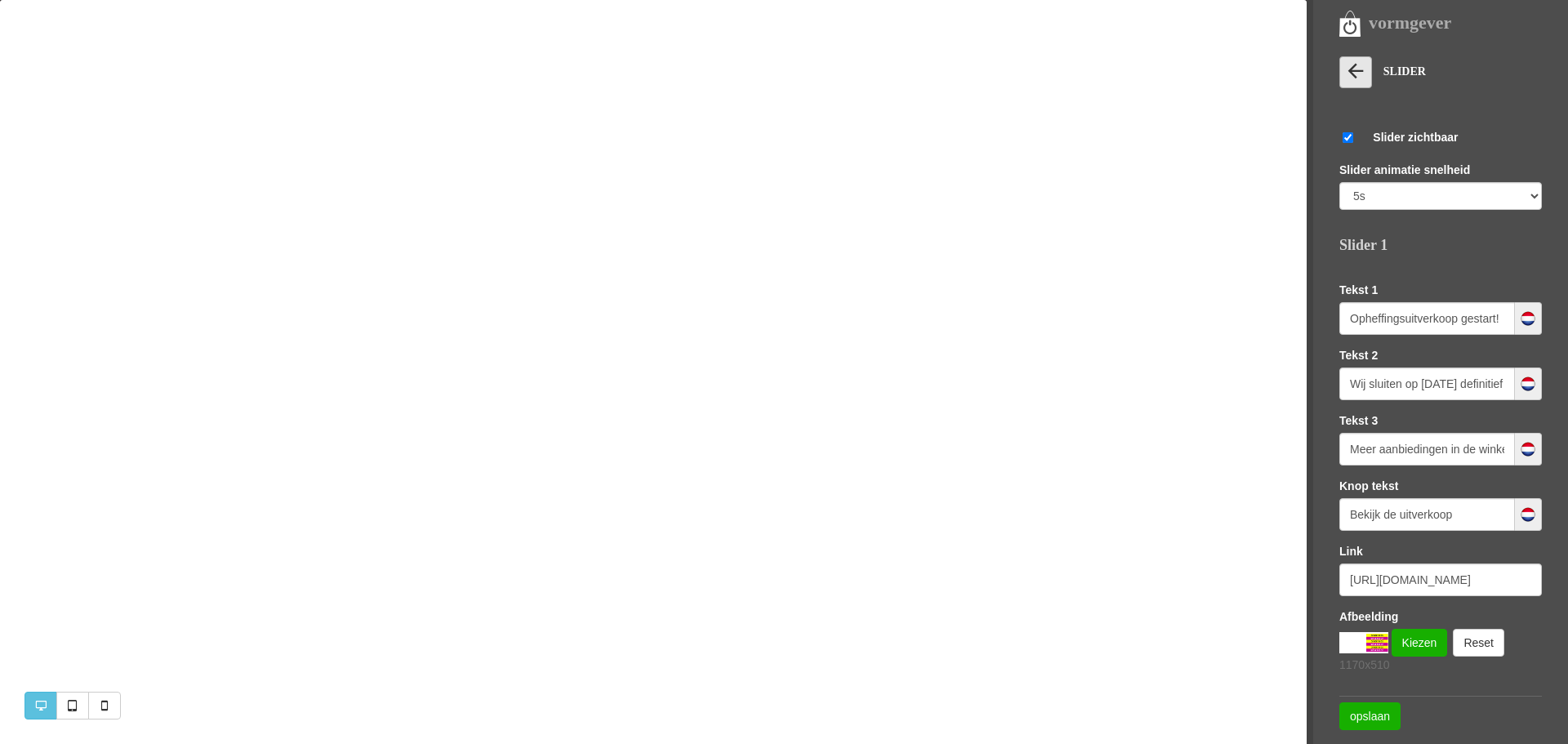
click at [1367, 74] on link at bounding box center [1355, 72] width 32 height 31
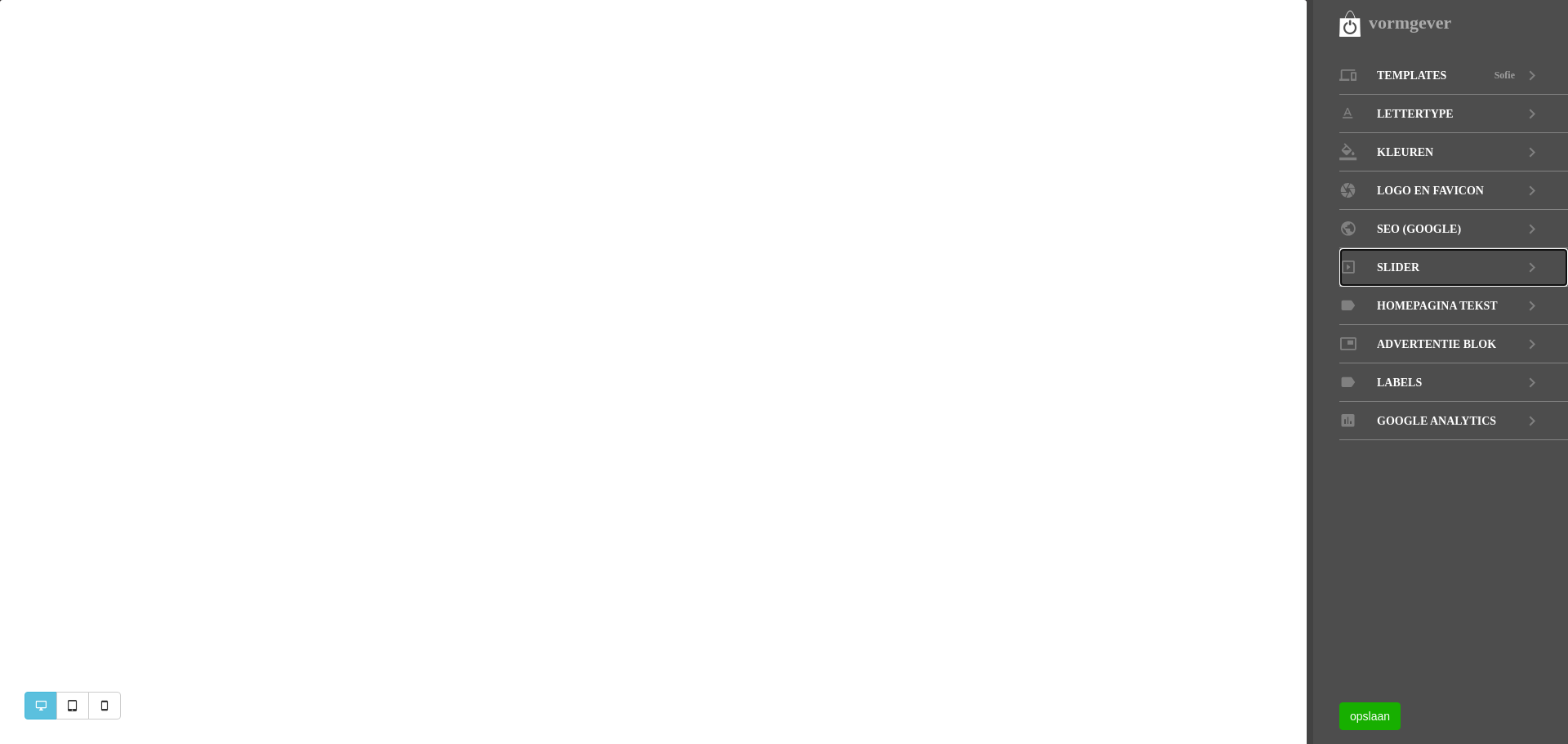
click at [1531, 266] on icon at bounding box center [1531, 268] width 19 height 39
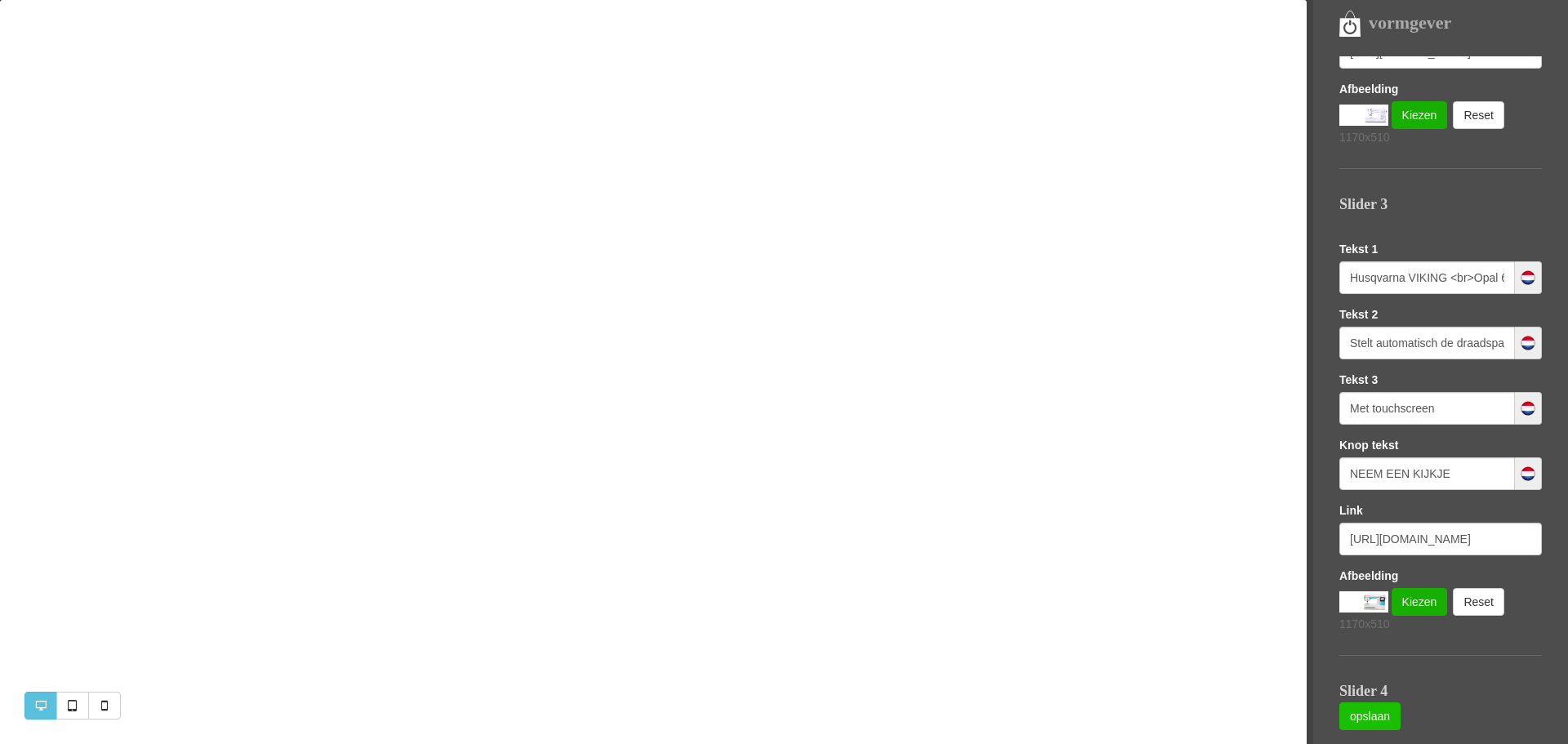
click at [1354, 719] on link "opslaan" at bounding box center [1369, 716] width 61 height 28
